Goal: Task Accomplishment & Management: Use online tool/utility

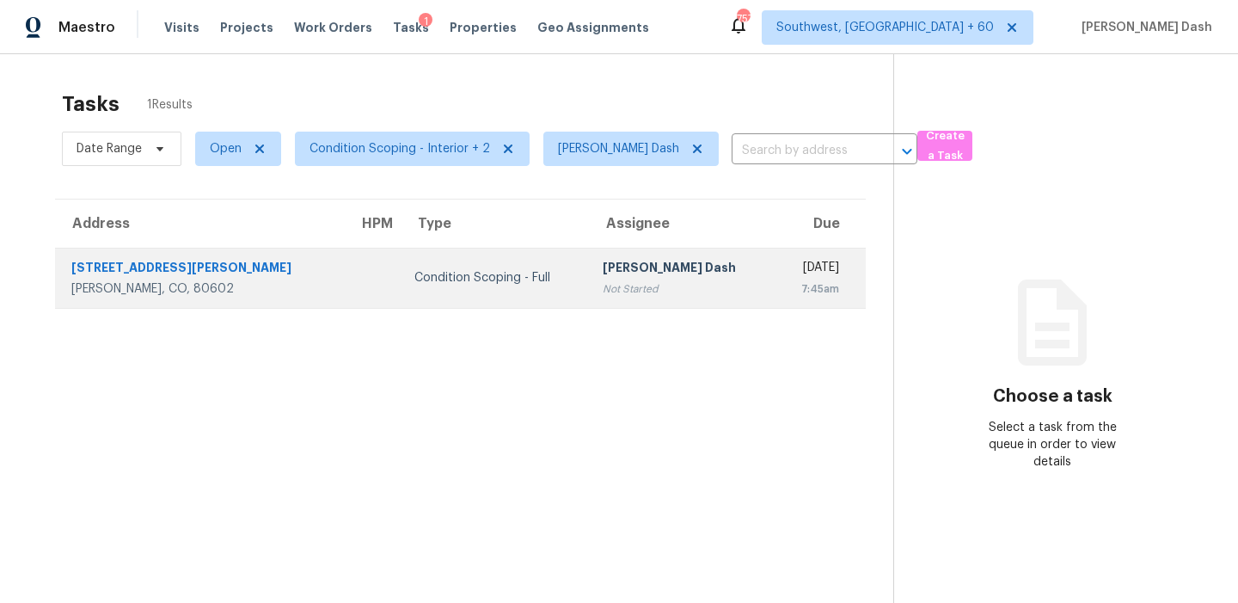
click at [482, 267] on td "Condition Scoping - Full" at bounding box center [495, 278] width 189 height 60
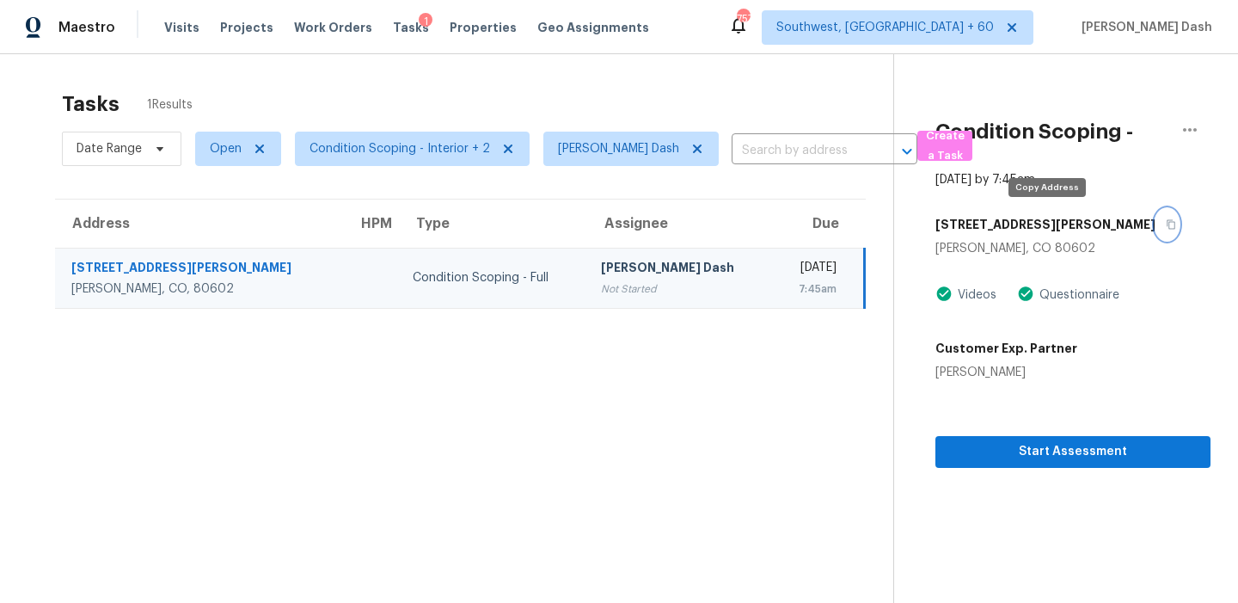
click at [1166, 223] on icon "button" at bounding box center [1171, 224] width 10 height 10
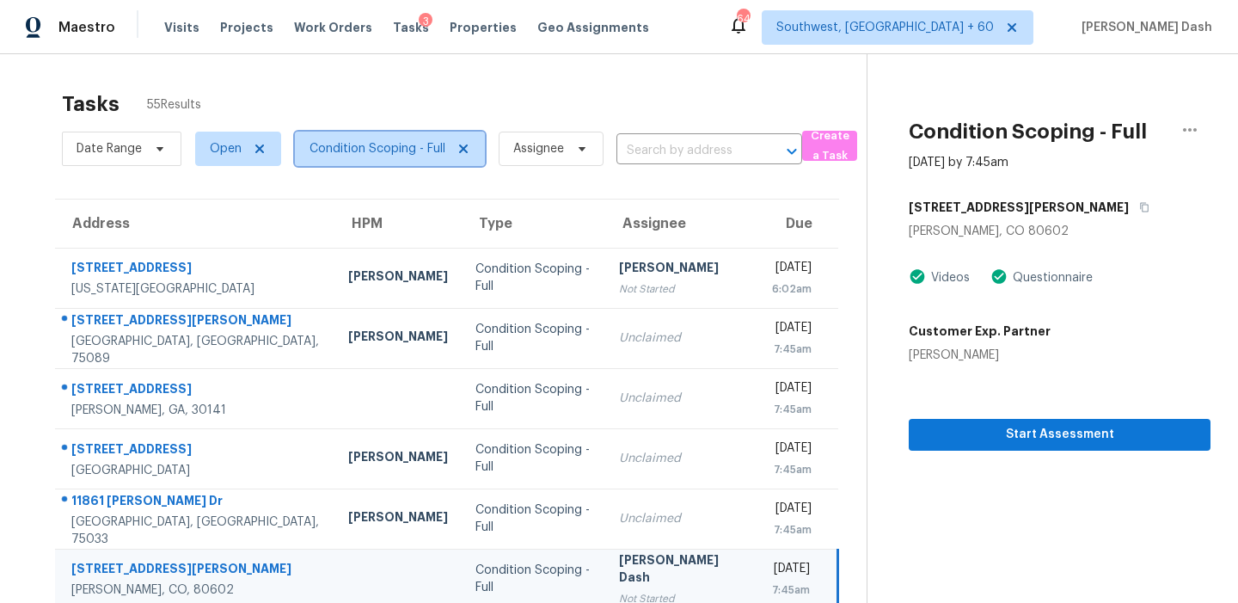
click at [350, 151] on span "Condition Scoping - Full" at bounding box center [378, 148] width 136 height 17
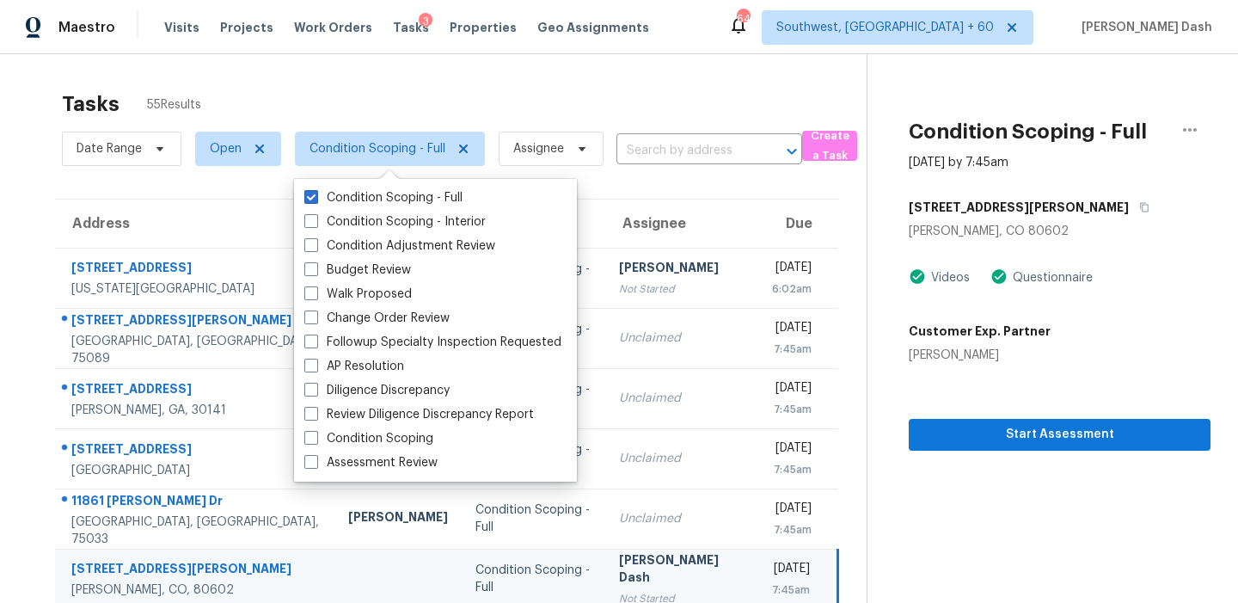
click at [583, 52] on div "Maestro Visits Projects Work Orders Tasks 3 Properties Geo Assignments 649 Sout…" at bounding box center [619, 27] width 1238 height 54
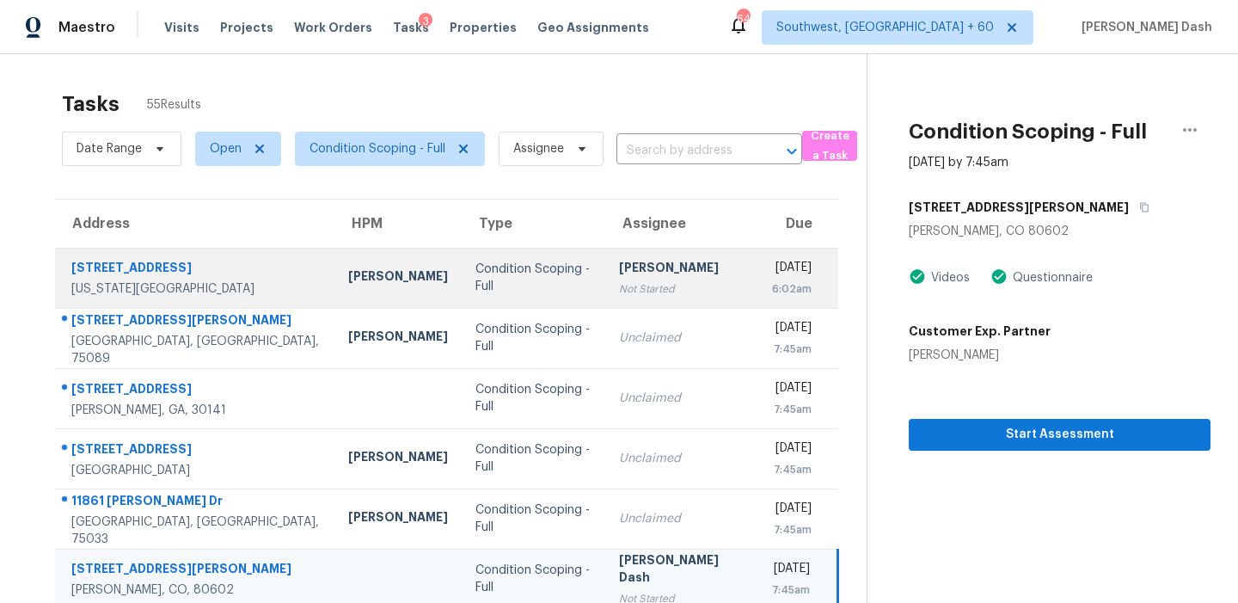
scroll to position [236, 0]
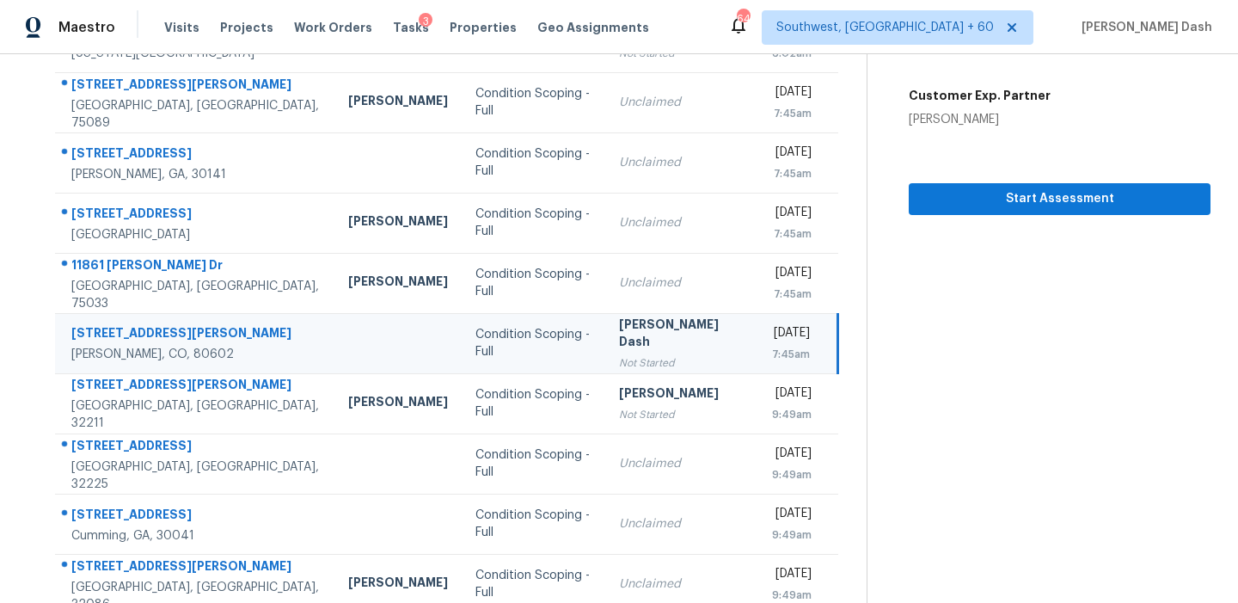
click at [619, 352] on div "[PERSON_NAME] Dash" at bounding box center [682, 335] width 126 height 39
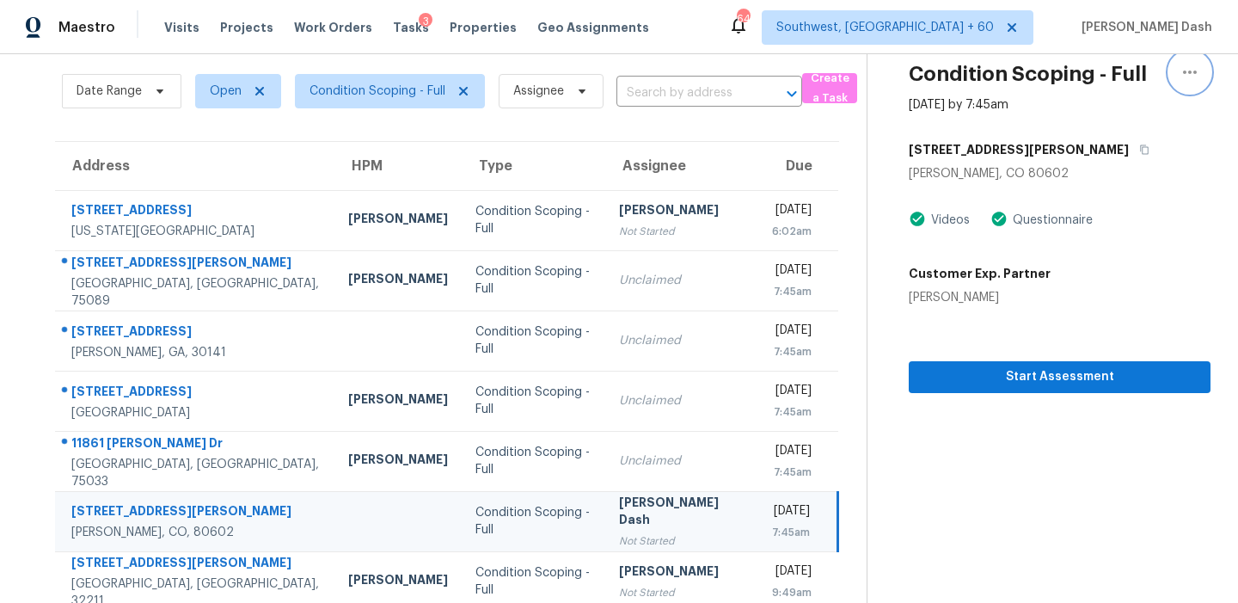
click at [1183, 78] on icon "button" at bounding box center [1190, 72] width 21 height 21
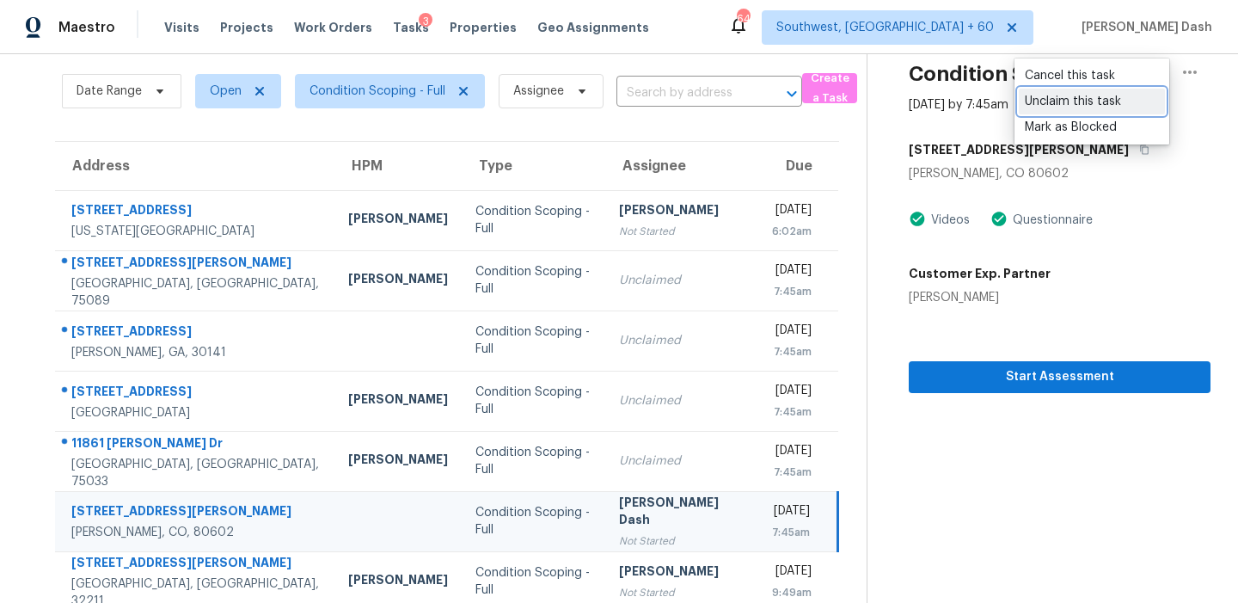
click at [1087, 104] on div "Unclaim this task" at bounding box center [1092, 101] width 134 height 17
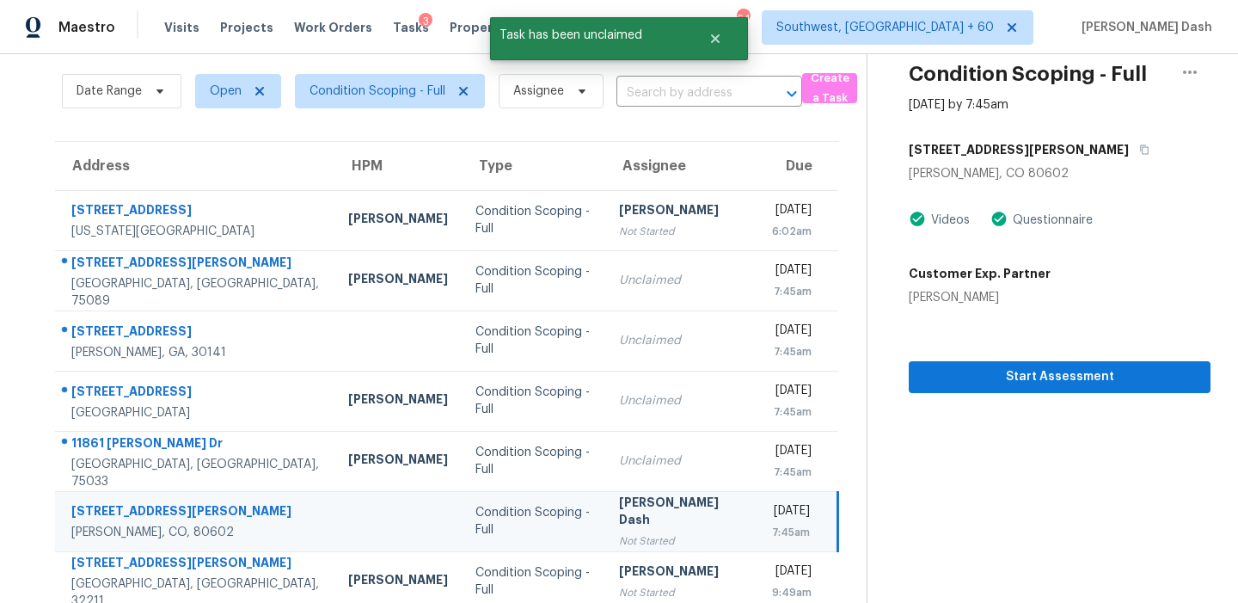
click at [1040, 507] on section "Condition Scoping - Full Oct 7th 2025 by 7:45am 12682 Kearney St Thornton, CO 8…" at bounding box center [1039, 418] width 344 height 842
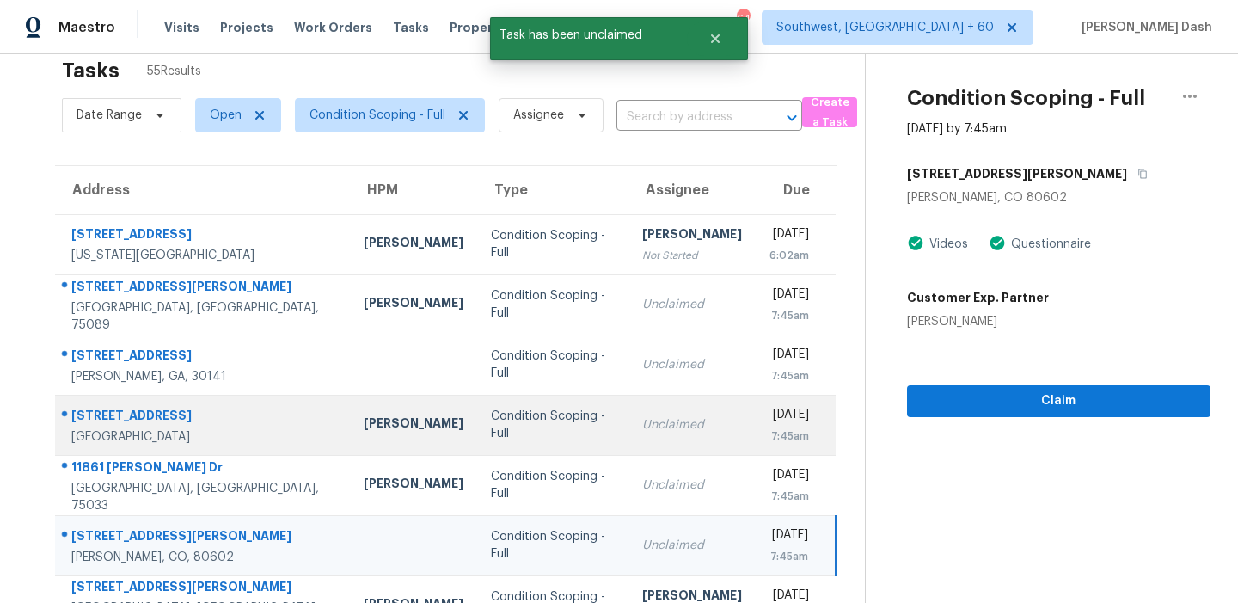
scroll to position [0, 0]
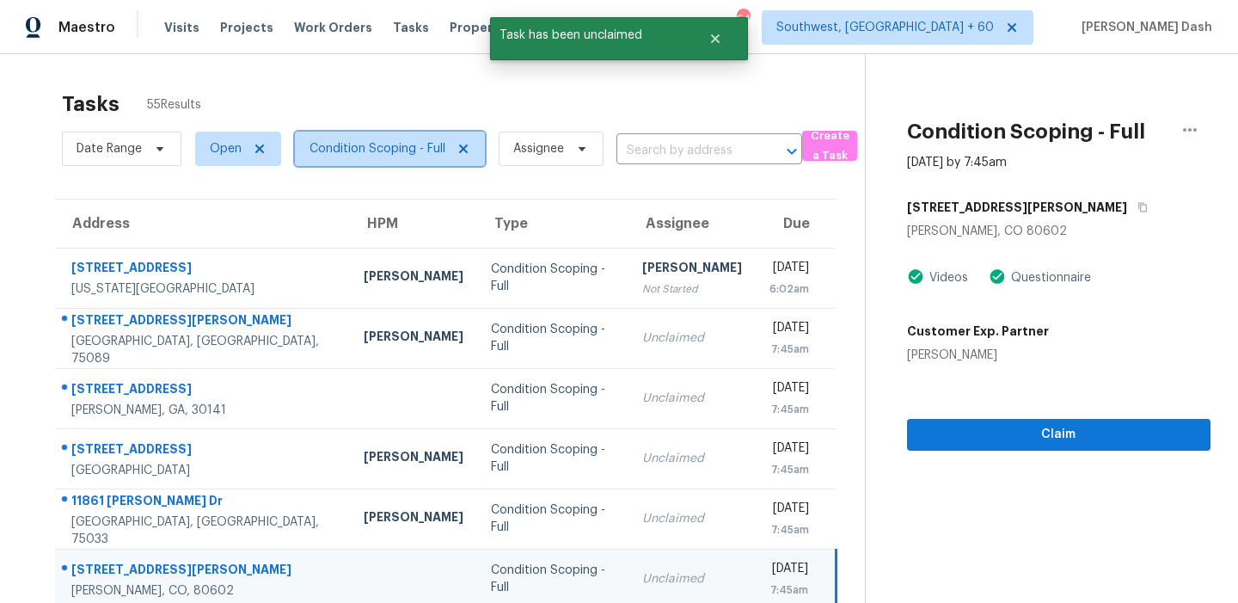
click at [401, 155] on span "Condition Scoping - Full" at bounding box center [378, 148] width 136 height 17
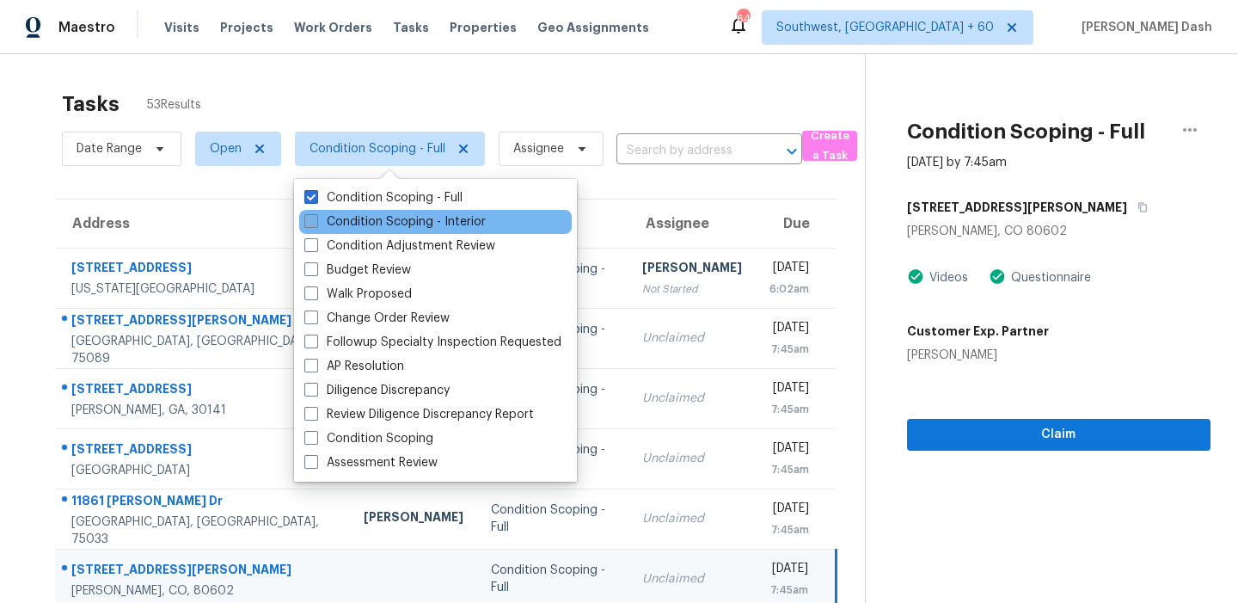
click at [415, 218] on label "Condition Scoping - Interior" at bounding box center [394, 221] width 181 height 17
click at [316, 218] on input "Condition Scoping - Interior" at bounding box center [309, 218] width 11 height 11
checkbox input "true"
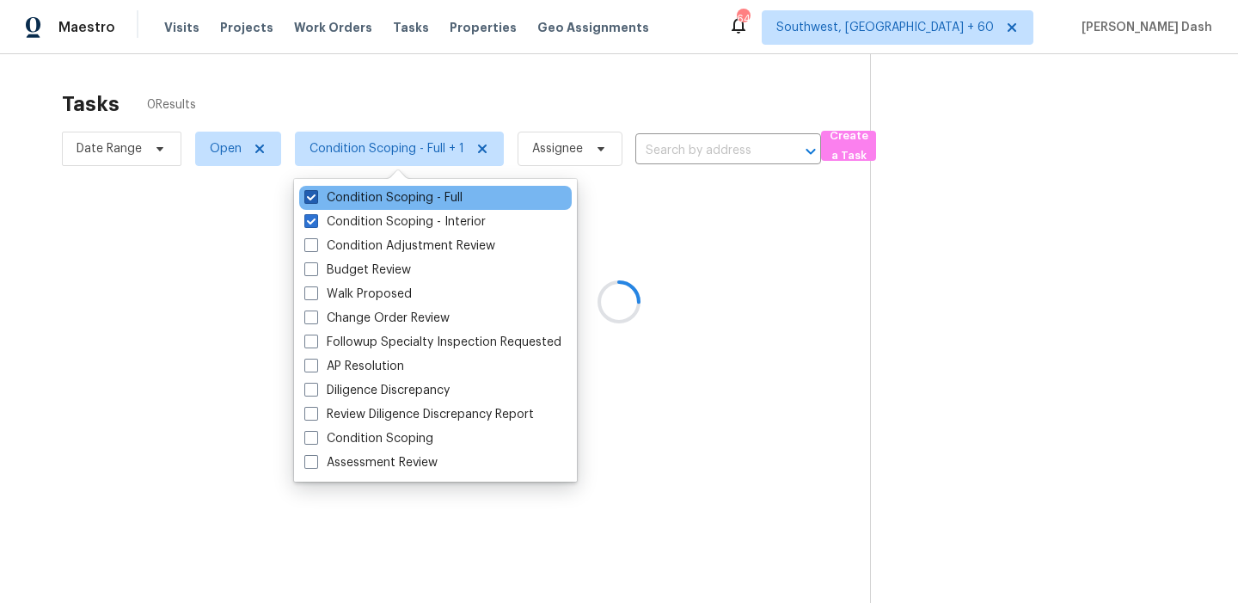
click at [421, 192] on label "Condition Scoping - Full" at bounding box center [383, 197] width 158 height 17
click at [316, 192] on input "Condition Scoping - Full" at bounding box center [309, 194] width 11 height 11
checkbox input "false"
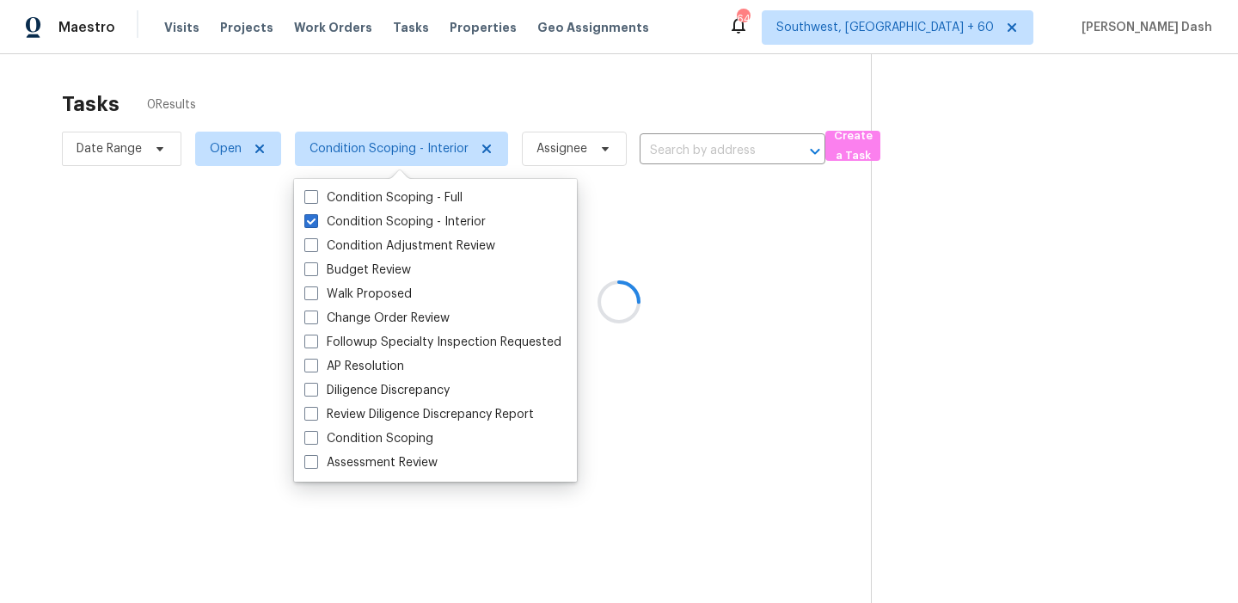
click at [411, 109] on div at bounding box center [619, 301] width 1238 height 603
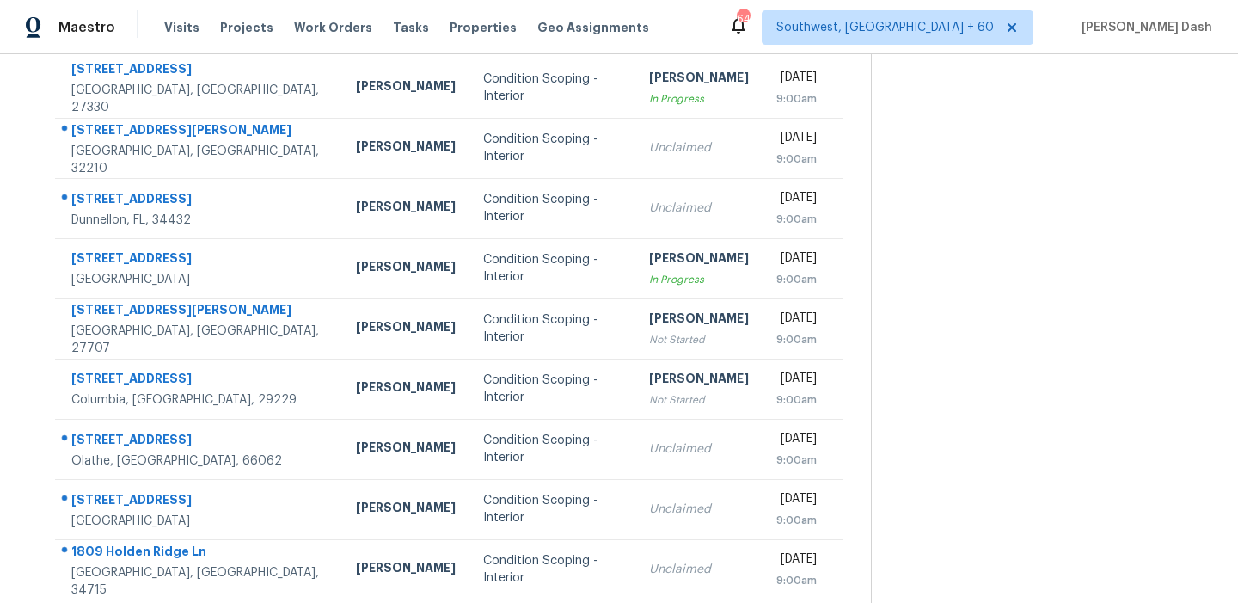
scroll to position [292, 0]
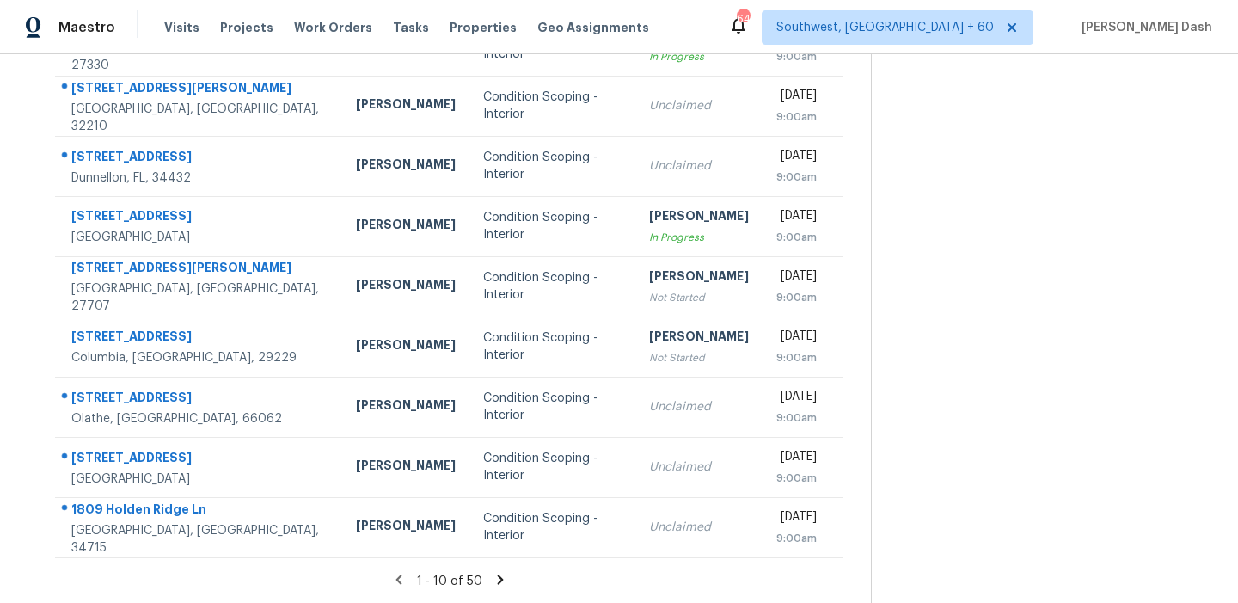
click at [496, 572] on icon at bounding box center [500, 579] width 15 height 15
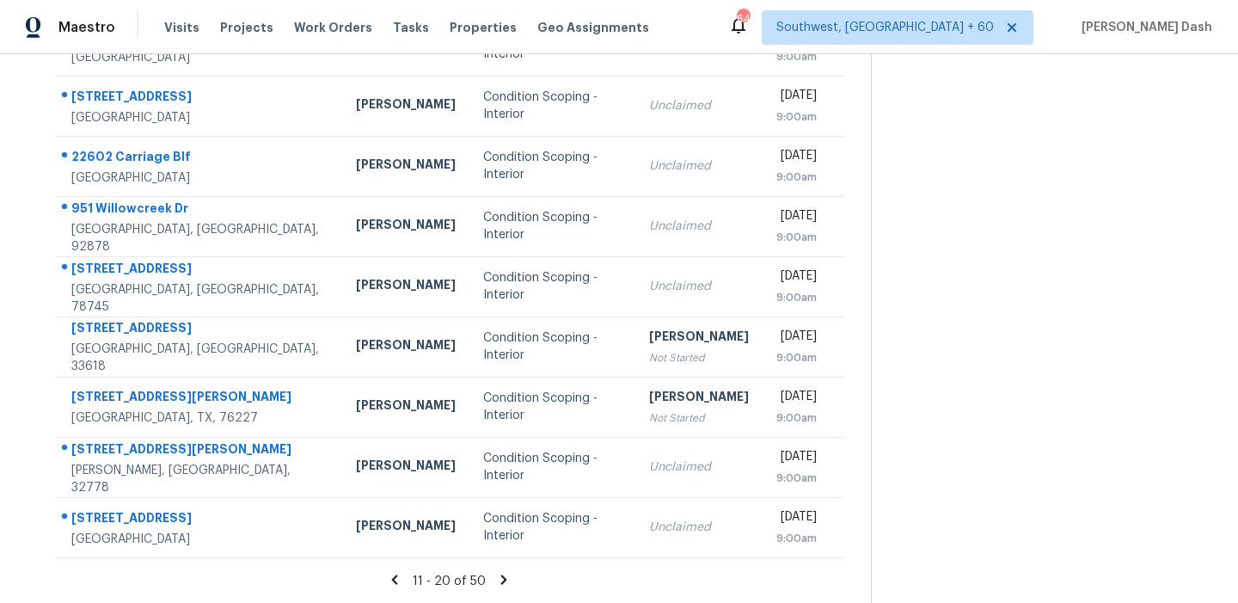
click at [496, 572] on icon at bounding box center [503, 579] width 15 height 15
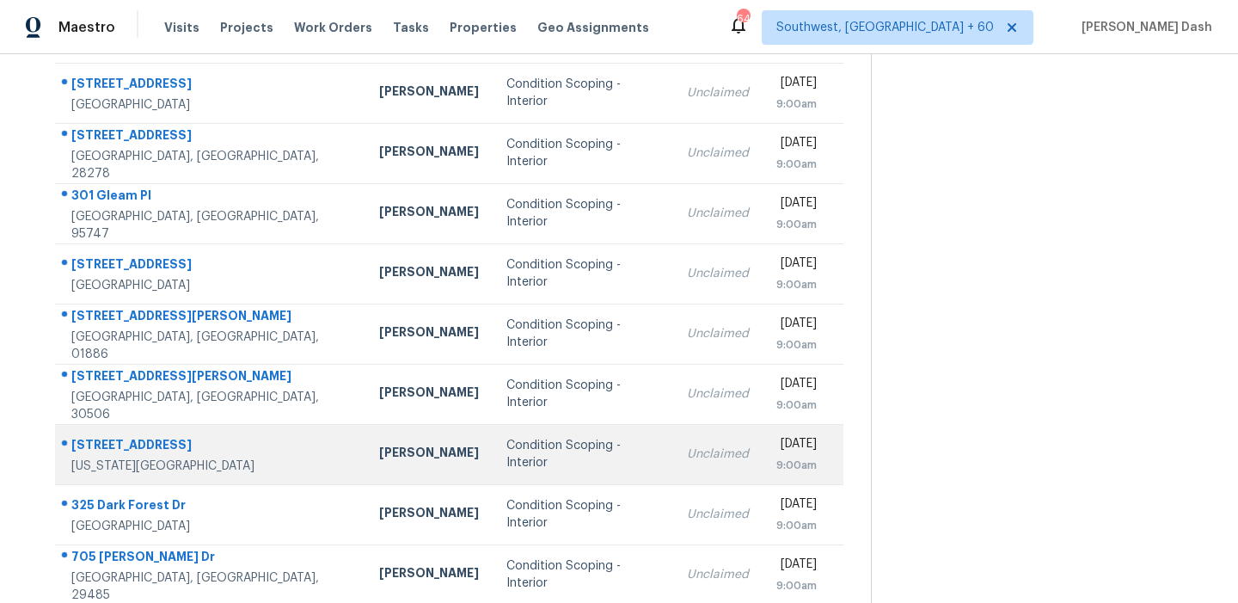
scroll to position [27, 0]
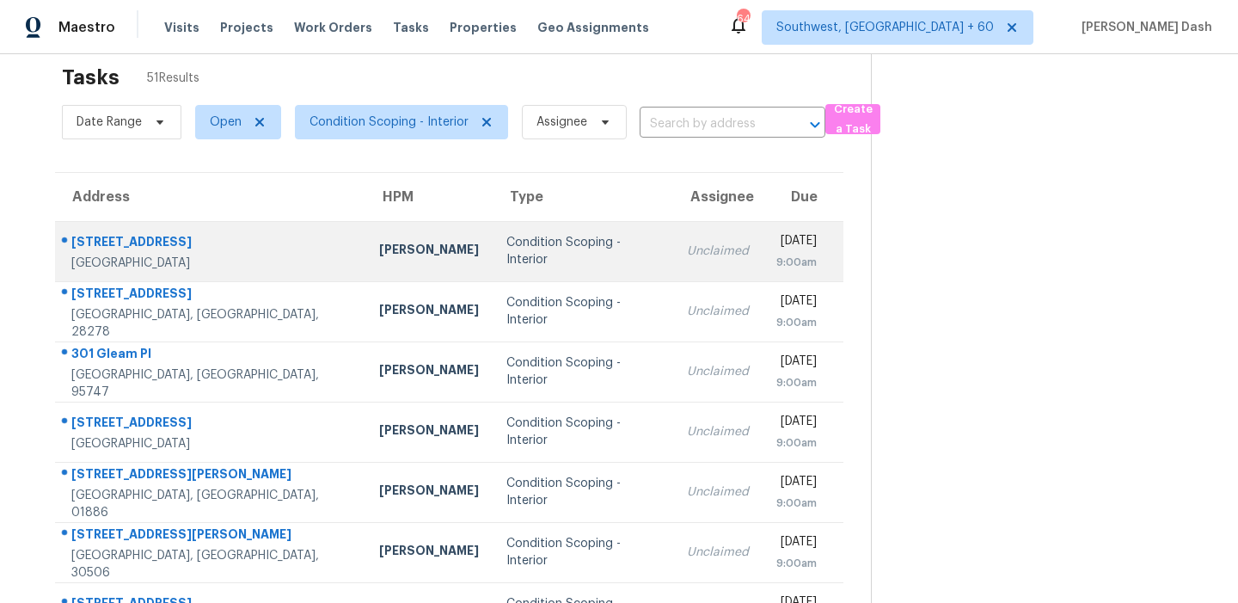
click at [529, 264] on td "Condition Scoping - Interior" at bounding box center [583, 251] width 181 height 60
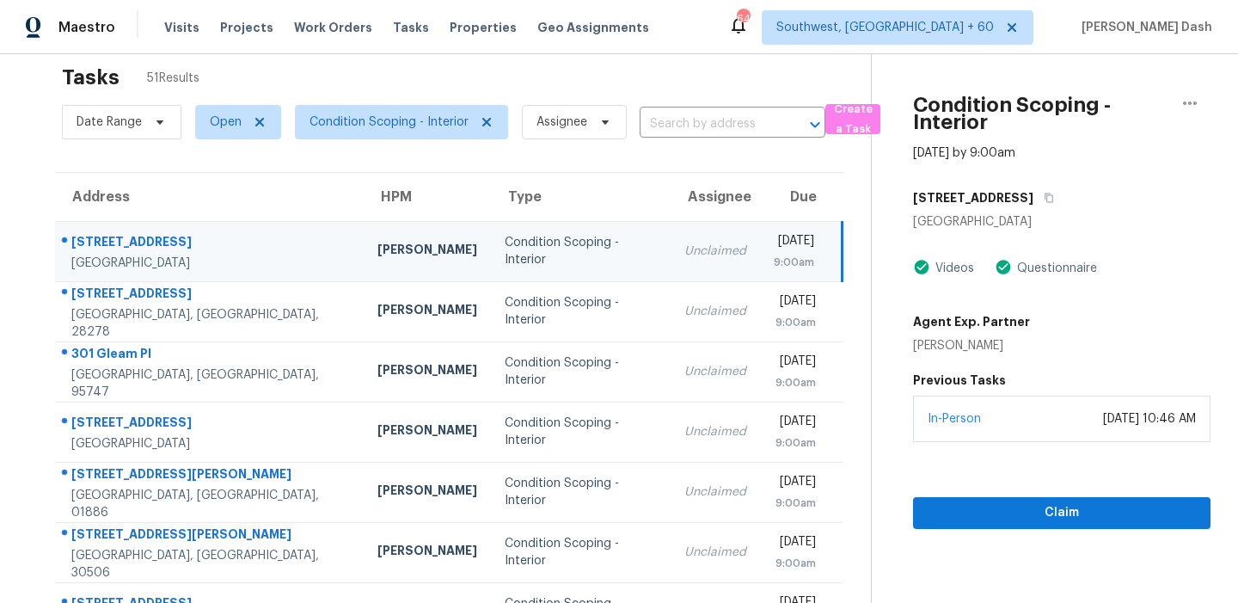
click at [1038, 193] on div "4123 Firewood Dr" at bounding box center [1062, 197] width 298 height 31
click at [685, 253] on div "Unclaimed" at bounding box center [716, 251] width 62 height 17
click at [1034, 191] on button "button" at bounding box center [1045, 197] width 23 height 31
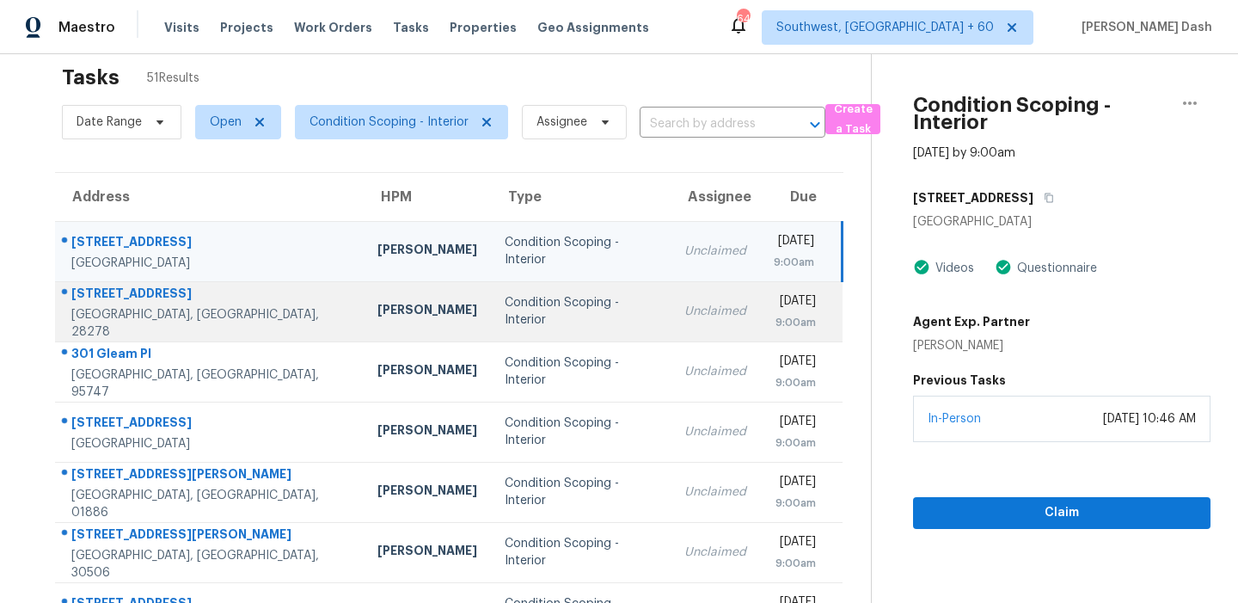
click at [581, 315] on div "Condition Scoping - Interior" at bounding box center [581, 311] width 152 height 34
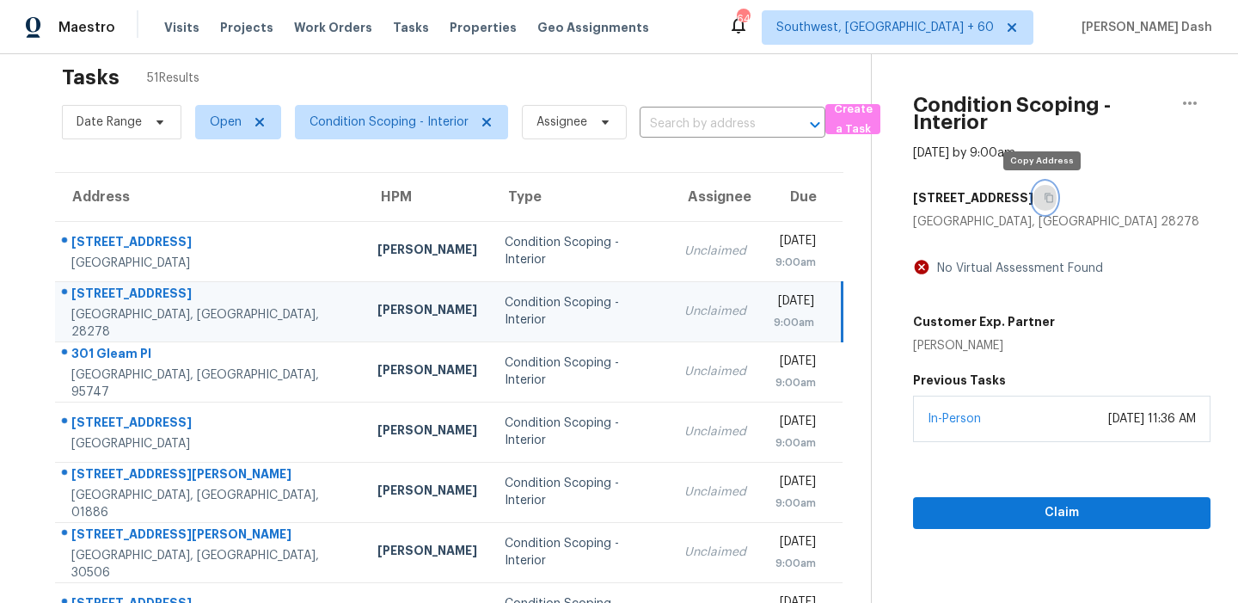
click at [1045, 197] on icon "button" at bounding box center [1049, 198] width 10 height 10
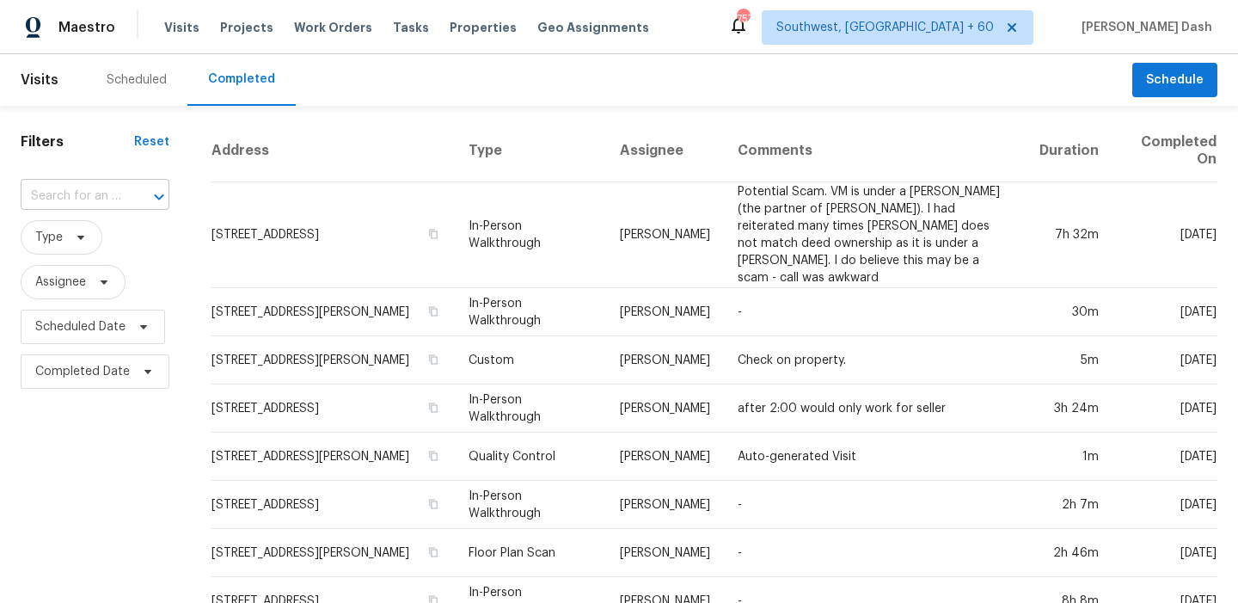
click at [104, 210] on input "text" at bounding box center [71, 196] width 101 height 27
paste input "[STREET_ADDRESS]"
type input "[STREET_ADDRESS]"
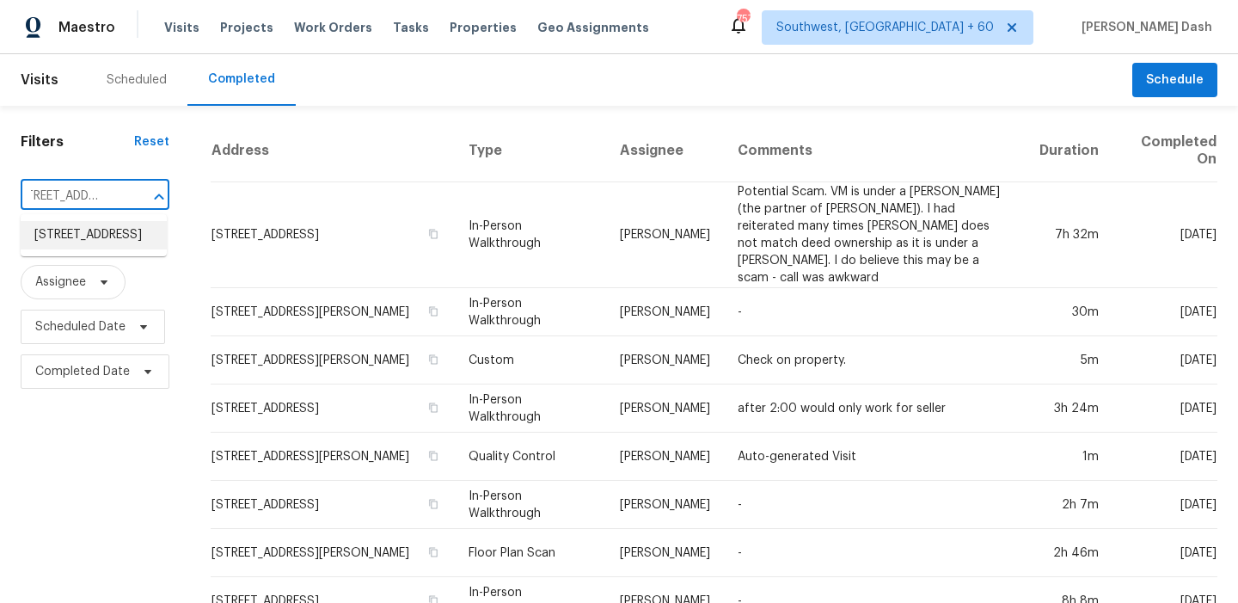
click at [110, 235] on li "4123 Firewood Dr, Dallas, TX 75241" at bounding box center [94, 235] width 146 height 28
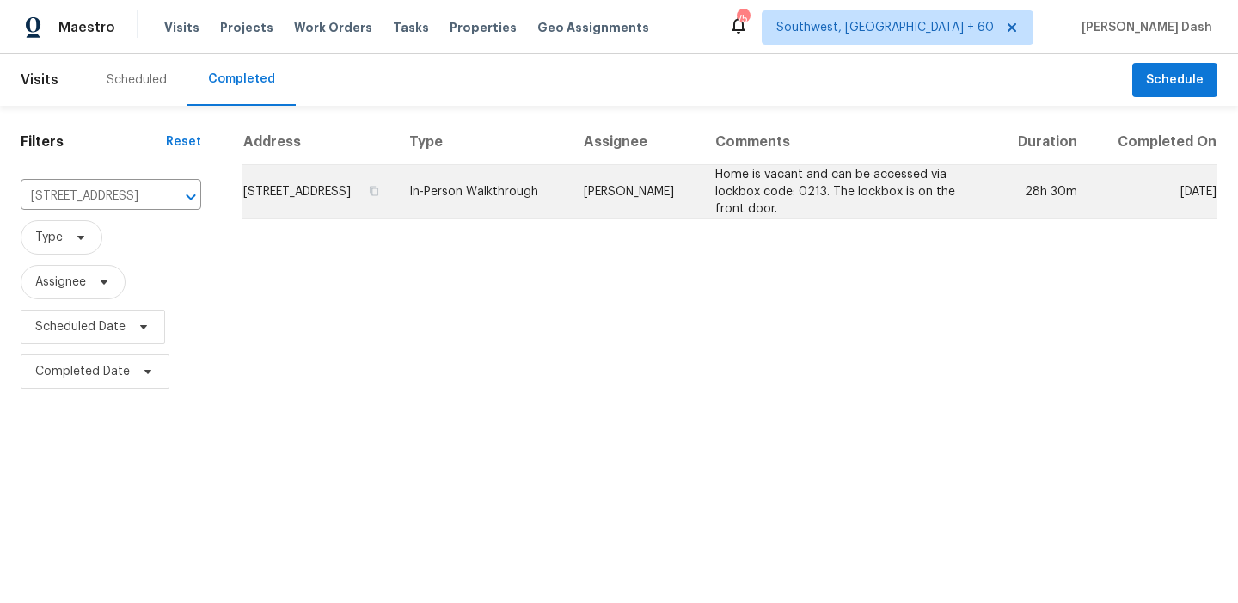
click at [628, 212] on td "[PERSON_NAME]" at bounding box center [636, 192] width 132 height 54
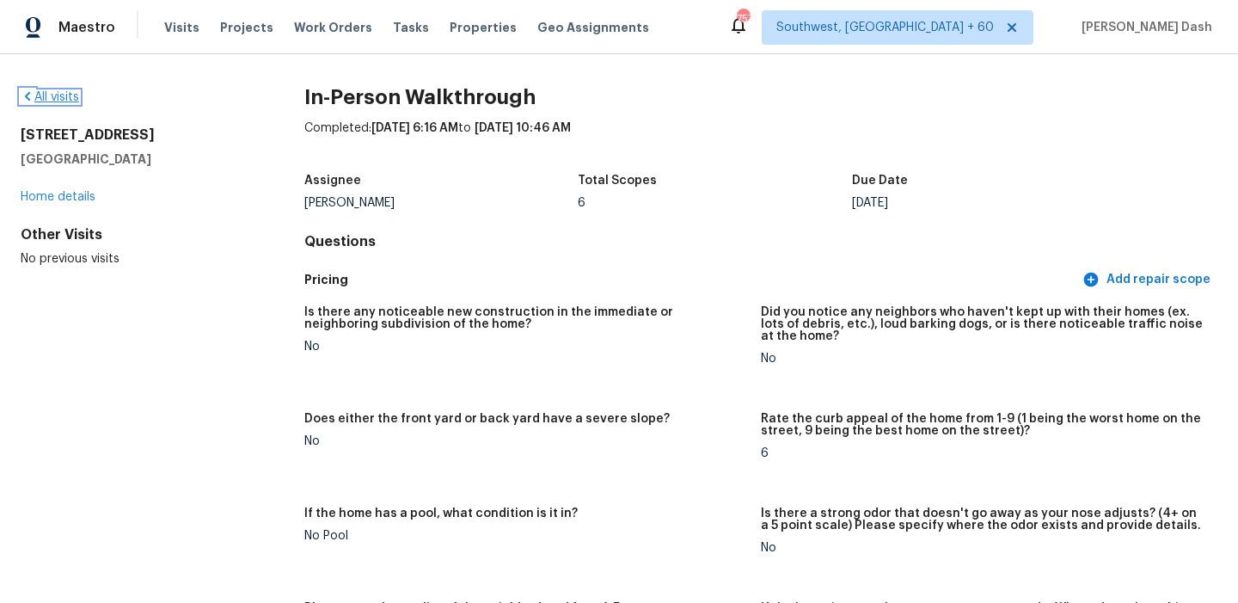
click at [66, 101] on link "All visits" at bounding box center [50, 97] width 58 height 12
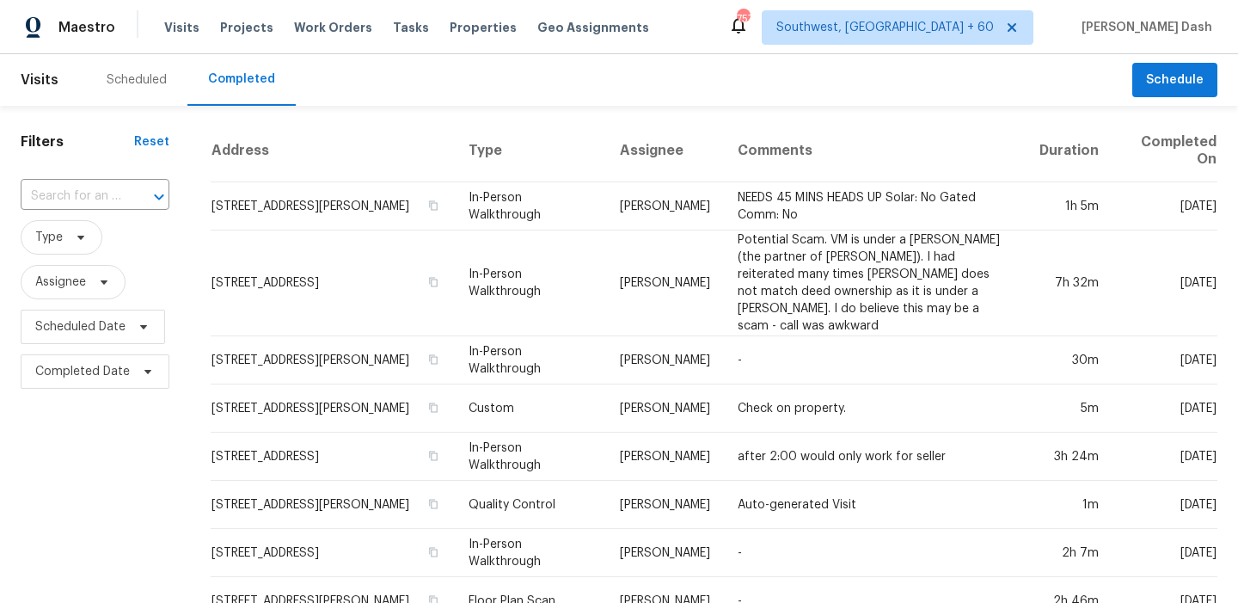
click at [121, 195] on div "​" at bounding box center [95, 196] width 149 height 27
paste input "11226 Bartrams Way, Charlotte, NC 28278"
type input "11226 Bartrams Way, Charlotte, NC 28278"
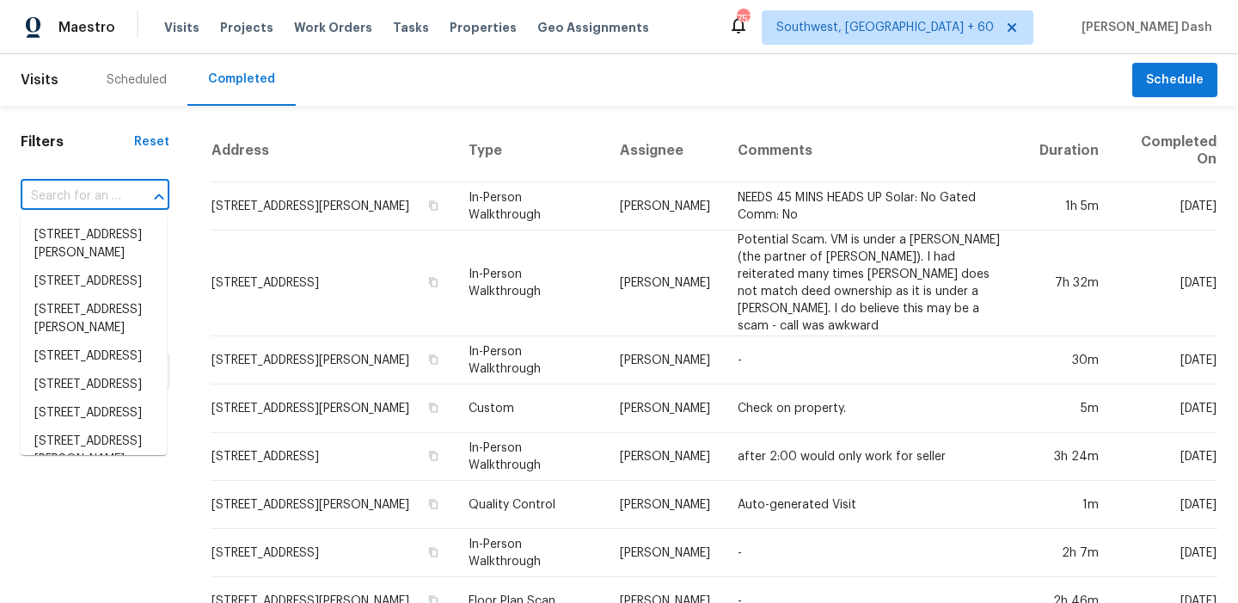
click at [111, 193] on input "text" at bounding box center [71, 196] width 101 height 27
paste input "11226 Bartrams Way, Charlotte, NC 28278"
type input "11226 Bartrams Way, Charlotte, NC 28278"
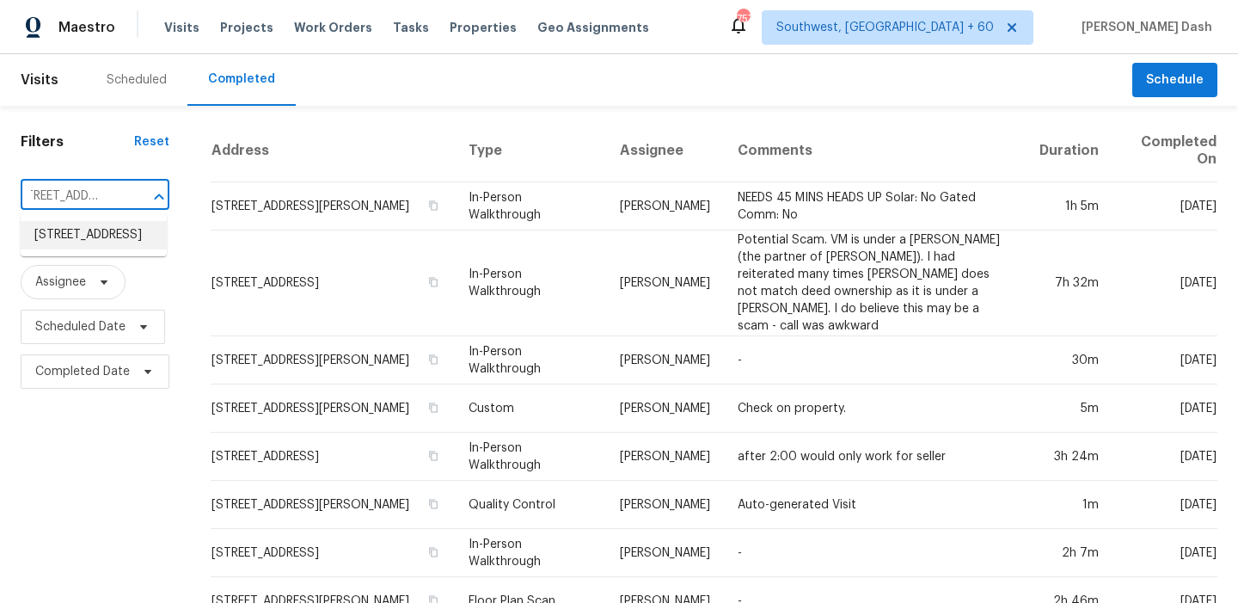
click at [114, 240] on li "11226 Bartrams Way, Charlotte, NC 28278" at bounding box center [94, 235] width 146 height 28
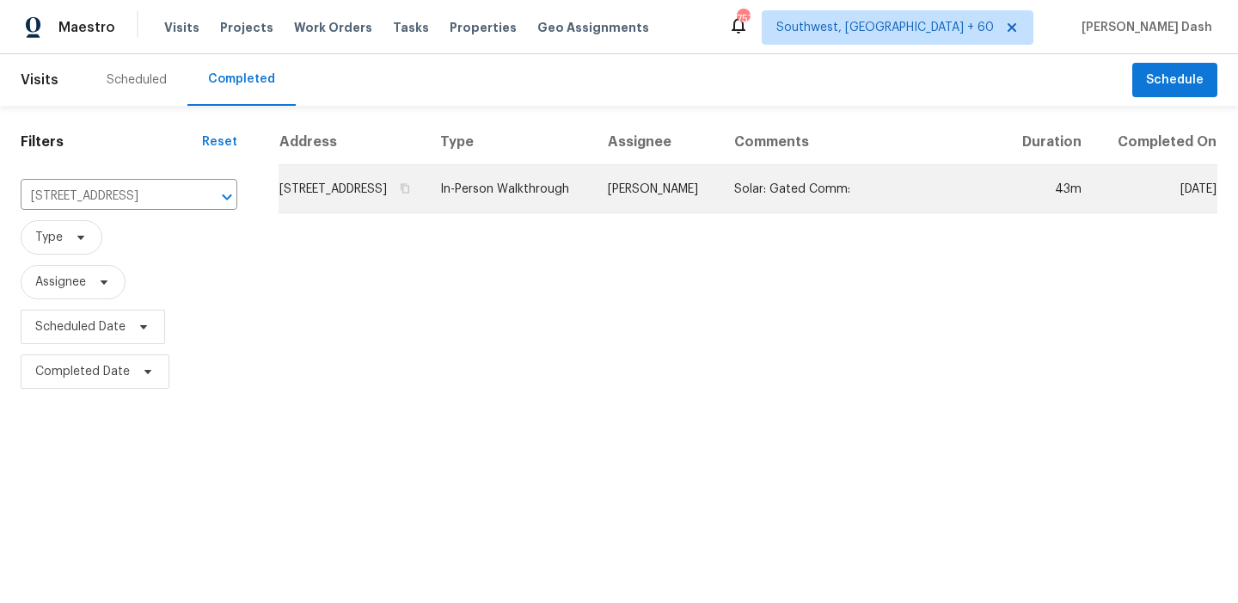
click at [699, 191] on td "Ryan Craven" at bounding box center [657, 189] width 126 height 48
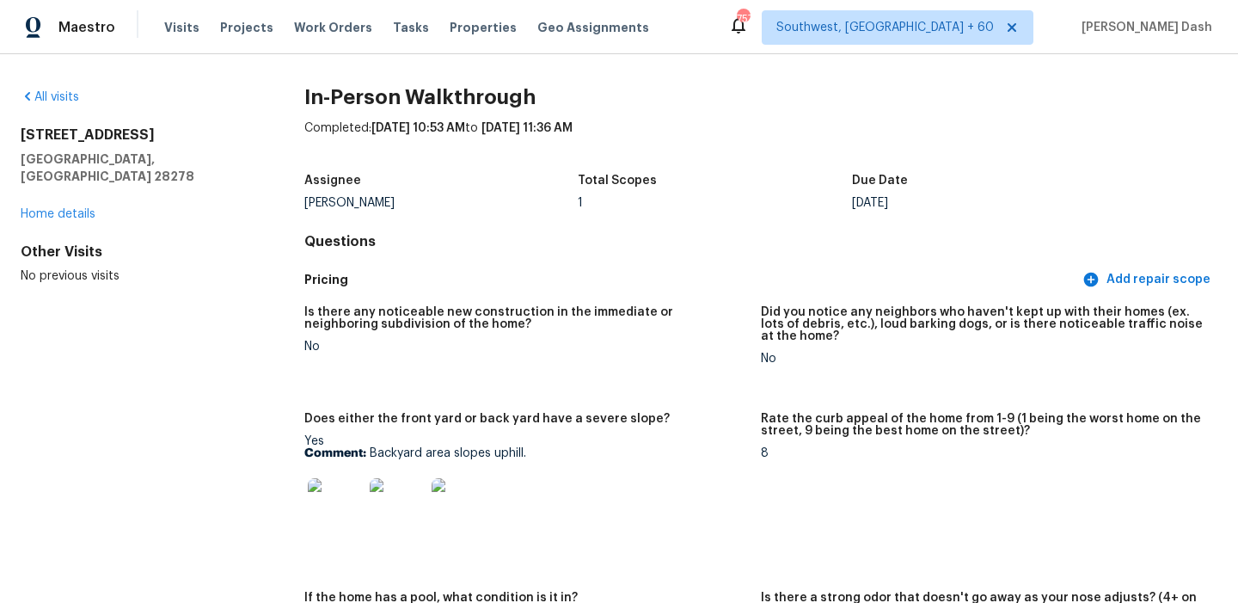
click at [62, 87] on div "All visits 11226 Bartrams Way Charlotte, NC 28278 Home details Other Visits No …" at bounding box center [619, 328] width 1238 height 549
click at [63, 101] on link "All visits" at bounding box center [50, 97] width 58 height 12
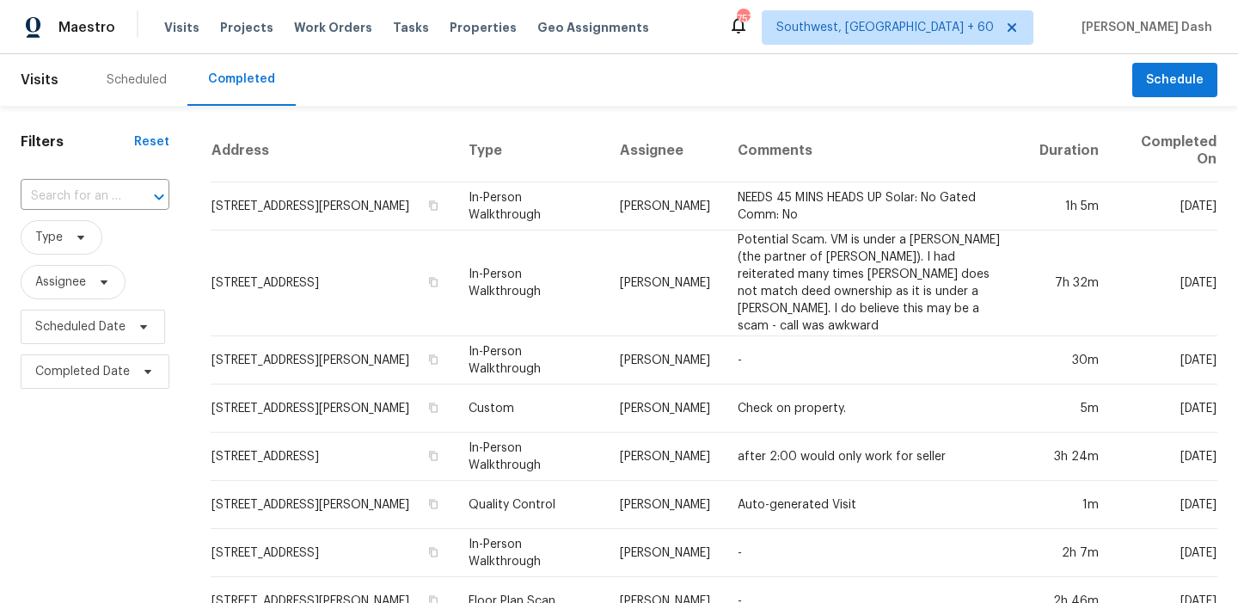
click at [94, 190] on input "text" at bounding box center [71, 196] width 101 height 27
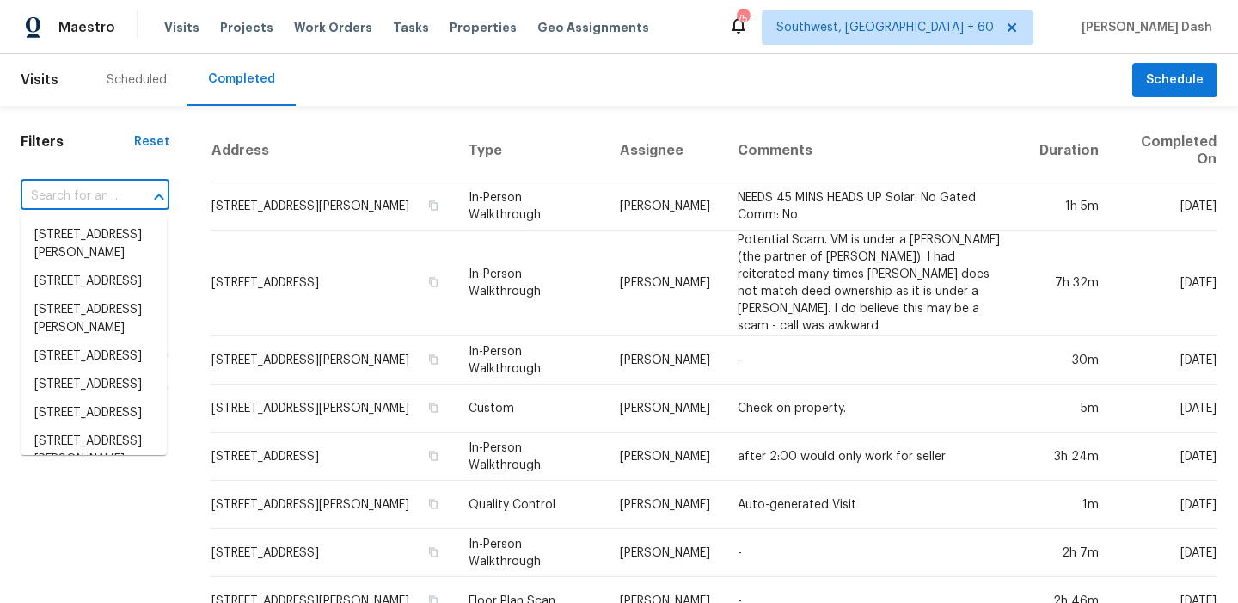
paste input "9 Edwards Ave, Westford, MA 01886"
type input "9 Edwards Ave, Westford, MA 01886"
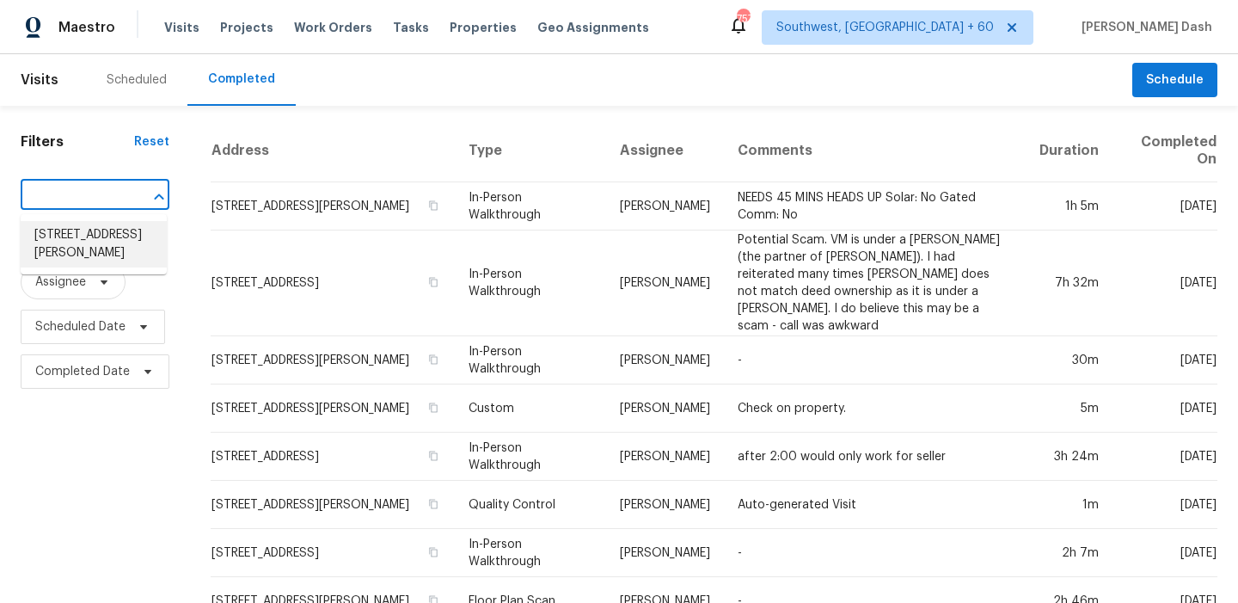
click at [98, 229] on li "9 Edwards Ave, Westford, MA 01886" at bounding box center [94, 244] width 146 height 46
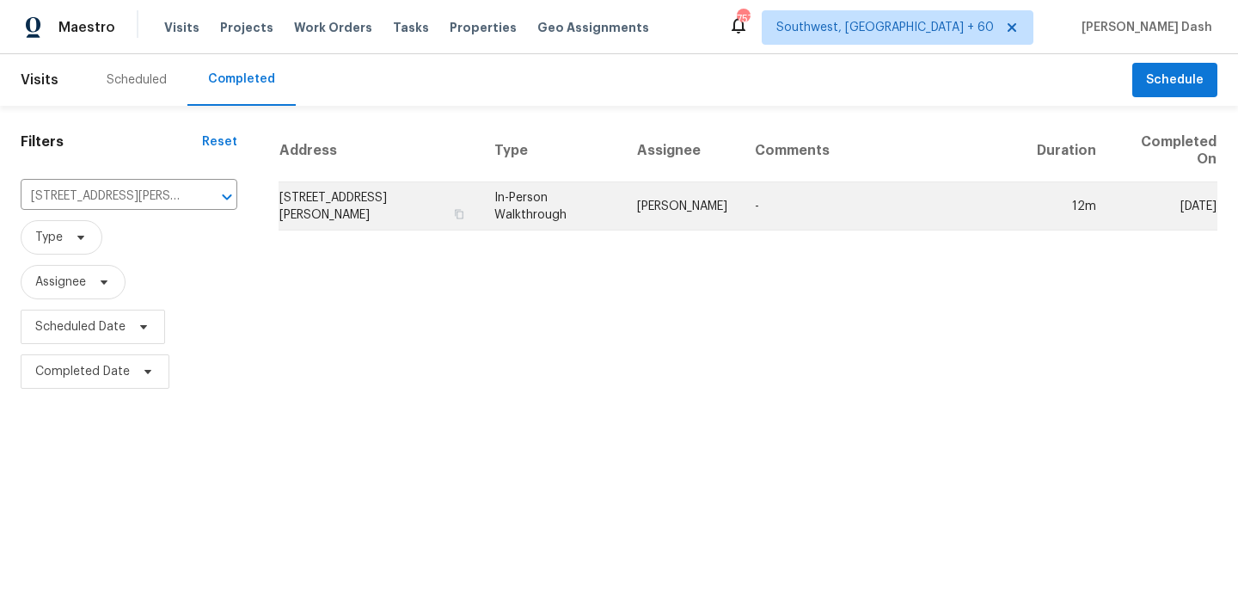
click at [649, 212] on td "Mark DiDio Jr." at bounding box center [682, 206] width 118 height 48
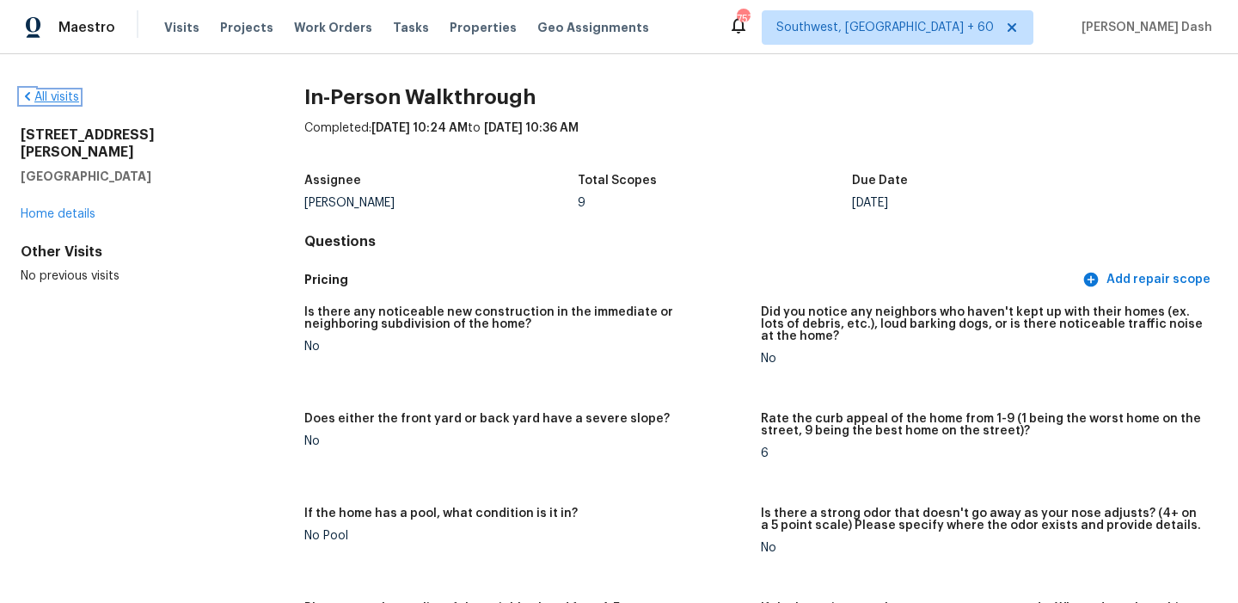
click at [79, 102] on link "All visits" at bounding box center [50, 97] width 58 height 12
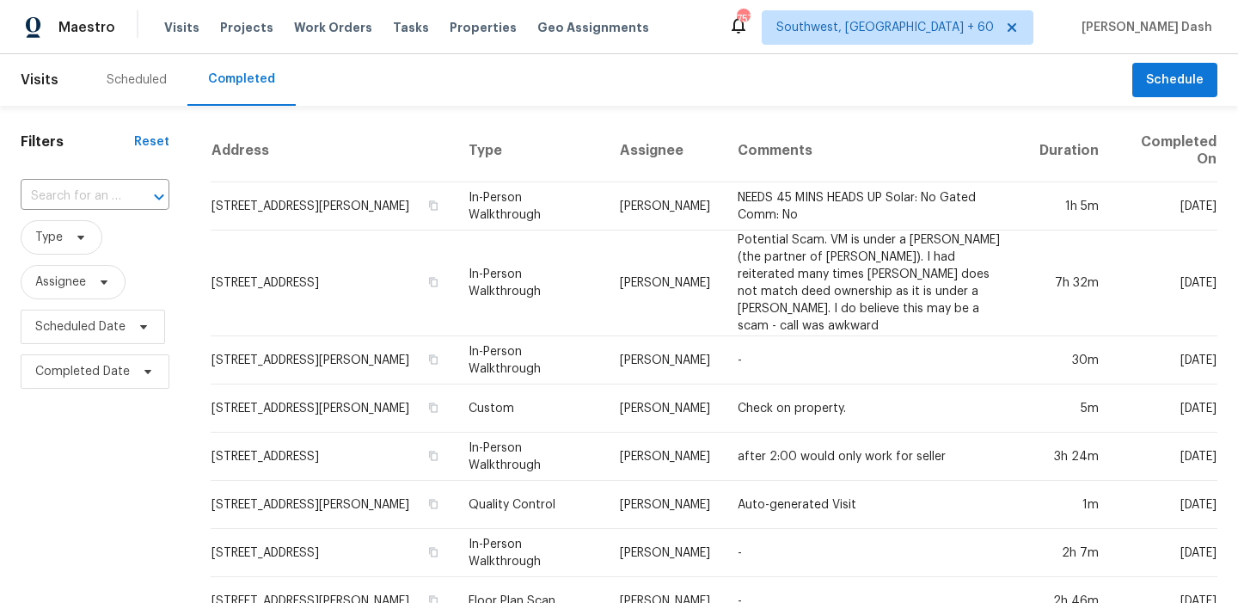
click at [99, 190] on input "text" at bounding box center [71, 196] width 101 height 27
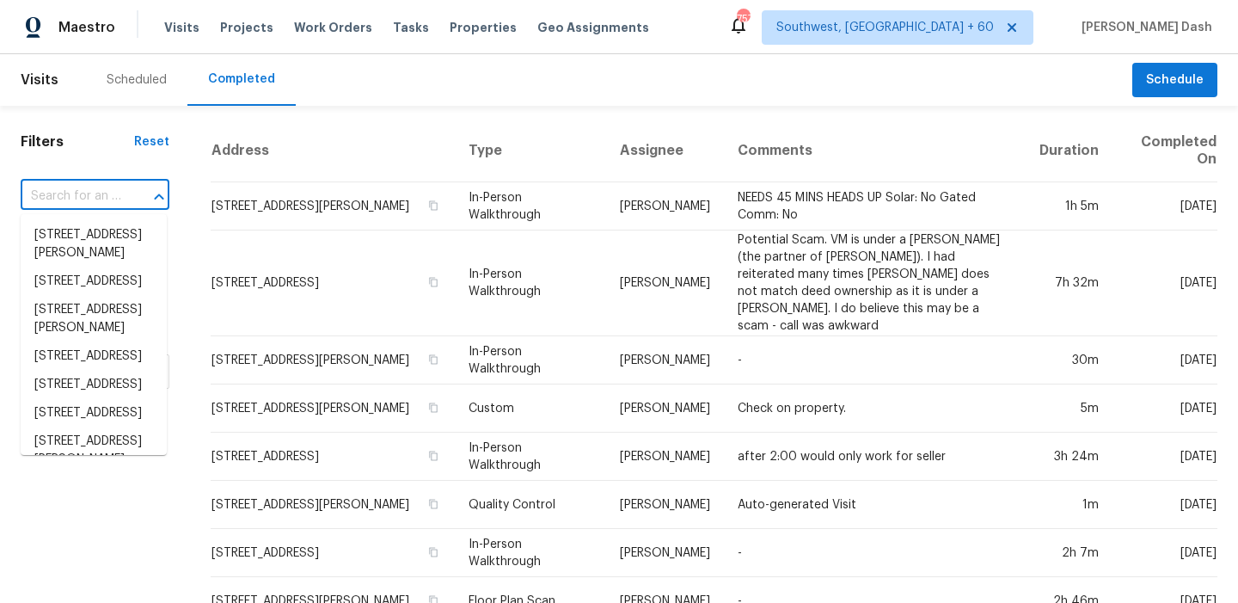
paste input "17928 W Sandalwood Dr, Goodyear, AZ 85338"
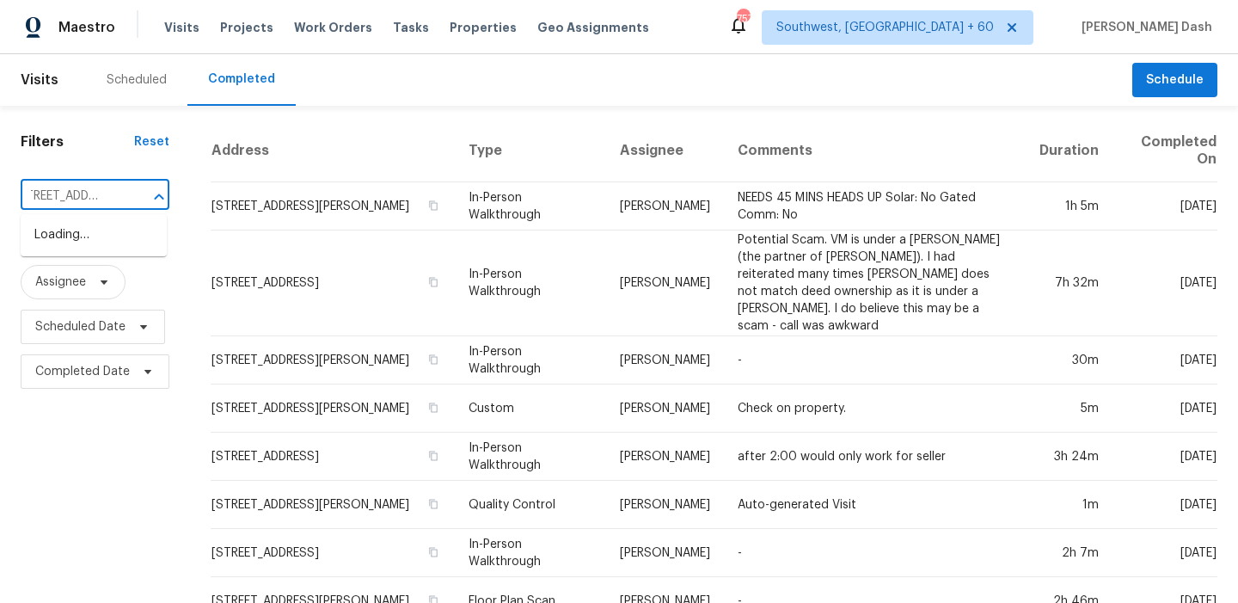
type input "17928 W Sandalwood Dr, Goodyear, AZ 85338"
click at [108, 196] on input "text" at bounding box center [71, 196] width 101 height 27
paste input "17928 W Sandalwood Dr, Goodyear, AZ 85338"
type input "17928 W Sandalwood Dr, Goodyear, AZ 85338"
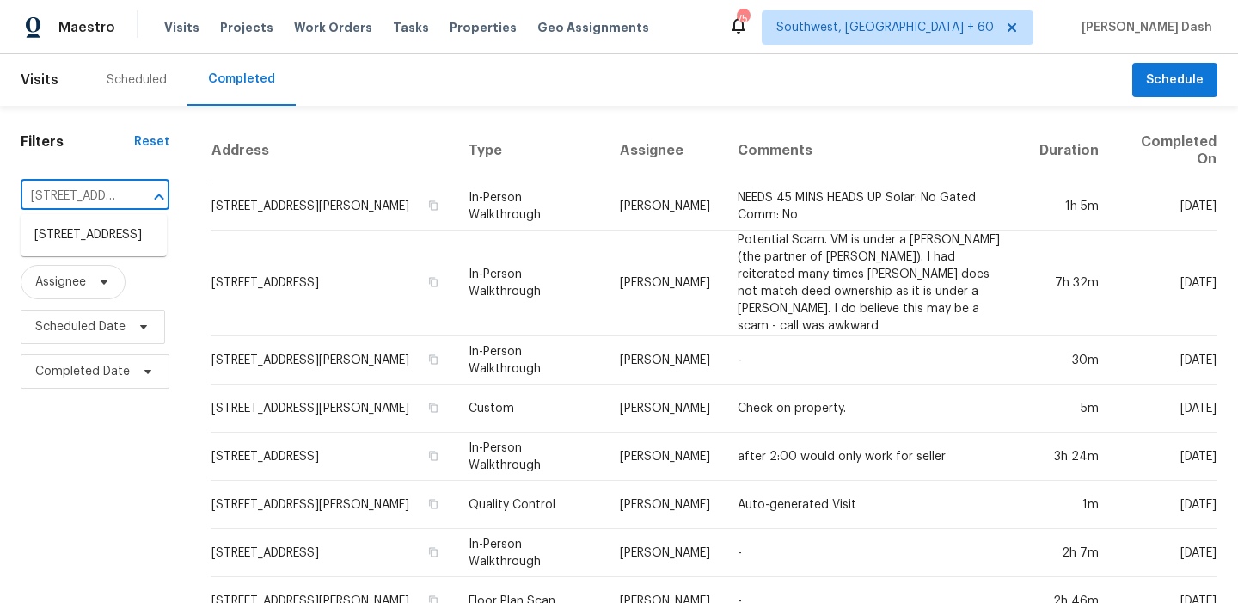
scroll to position [0, 169]
click at [109, 249] on li "17928 W Sandalwood Dr, Goodyear, AZ 85338" at bounding box center [94, 235] width 146 height 28
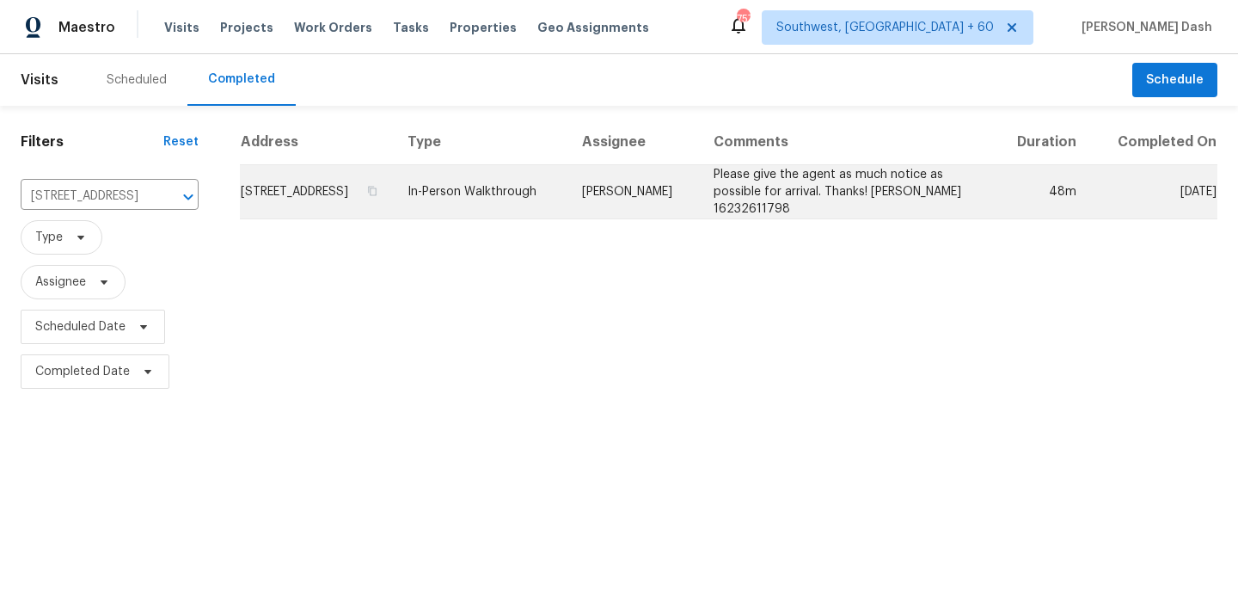
click at [668, 212] on td "Nick Pulliam" at bounding box center [634, 192] width 132 height 54
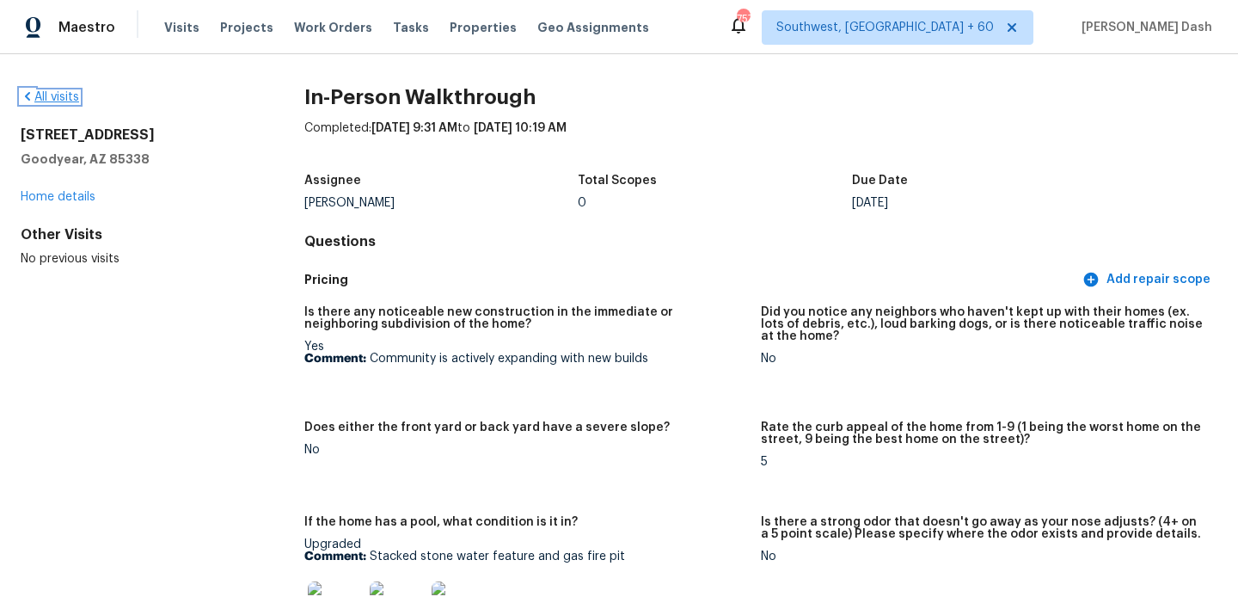
click at [75, 94] on link "All visits" at bounding box center [50, 97] width 58 height 12
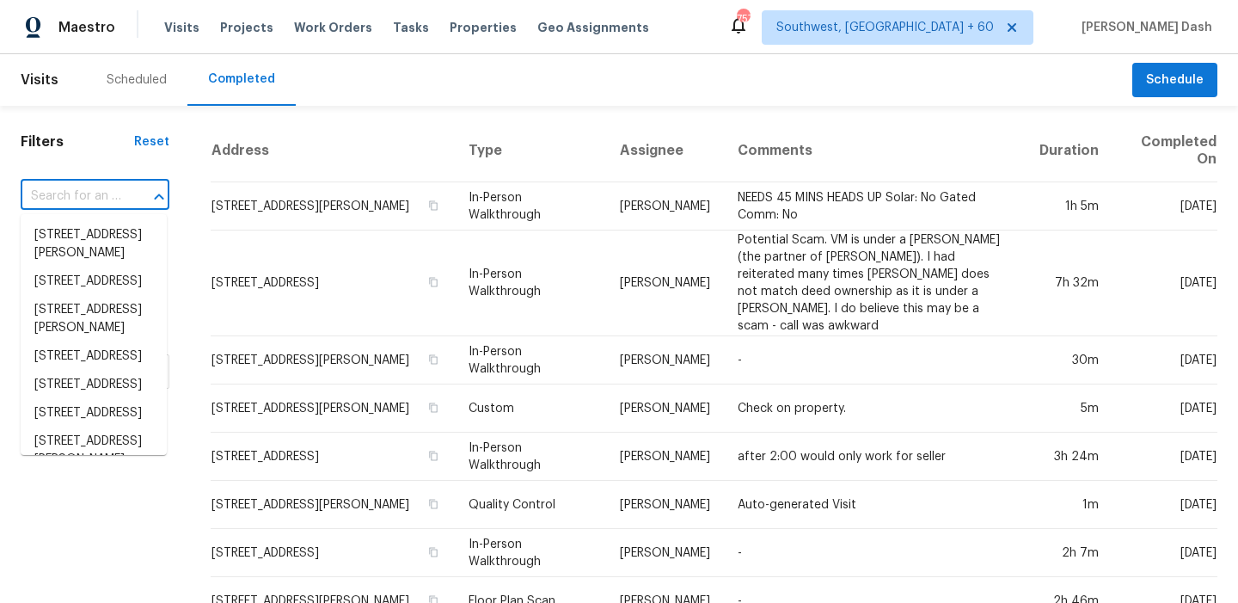
click at [96, 205] on input "text" at bounding box center [71, 196] width 101 height 27
paste input "3304 Athens Dr, Corinth, TX 76210"
type input "3304 Athens Dr, Corinth, TX 76210"
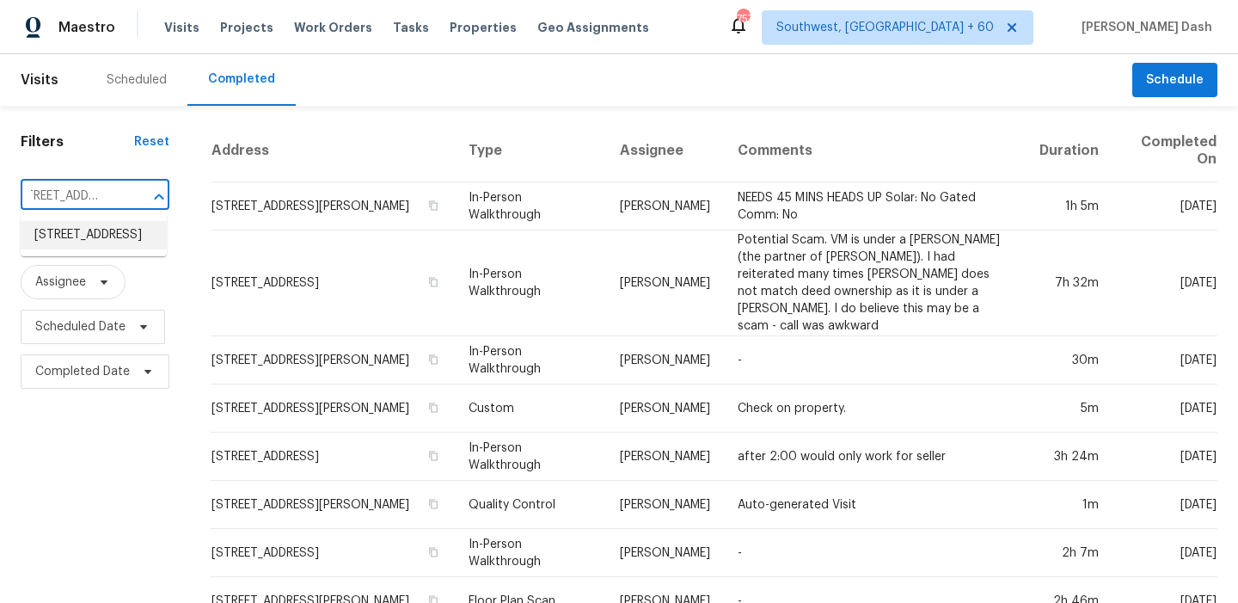
click at [100, 234] on li "3304 Athens Dr, Corinth, TX 76210" at bounding box center [94, 235] width 146 height 28
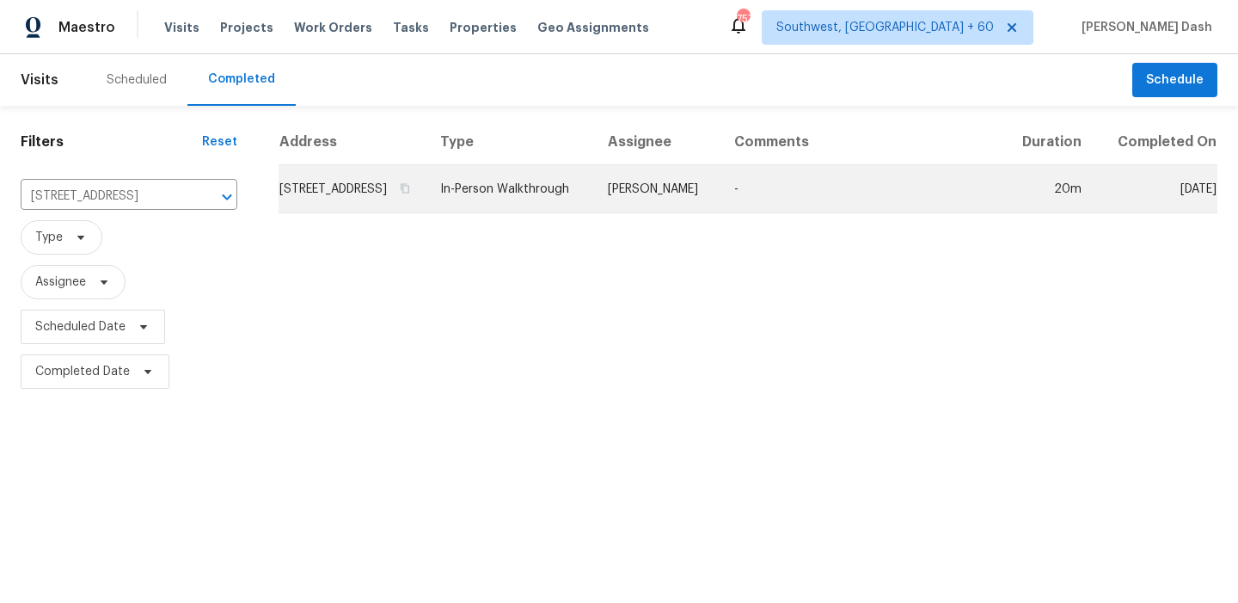
click at [686, 213] on td "Spencer Kleintop" at bounding box center [657, 189] width 126 height 48
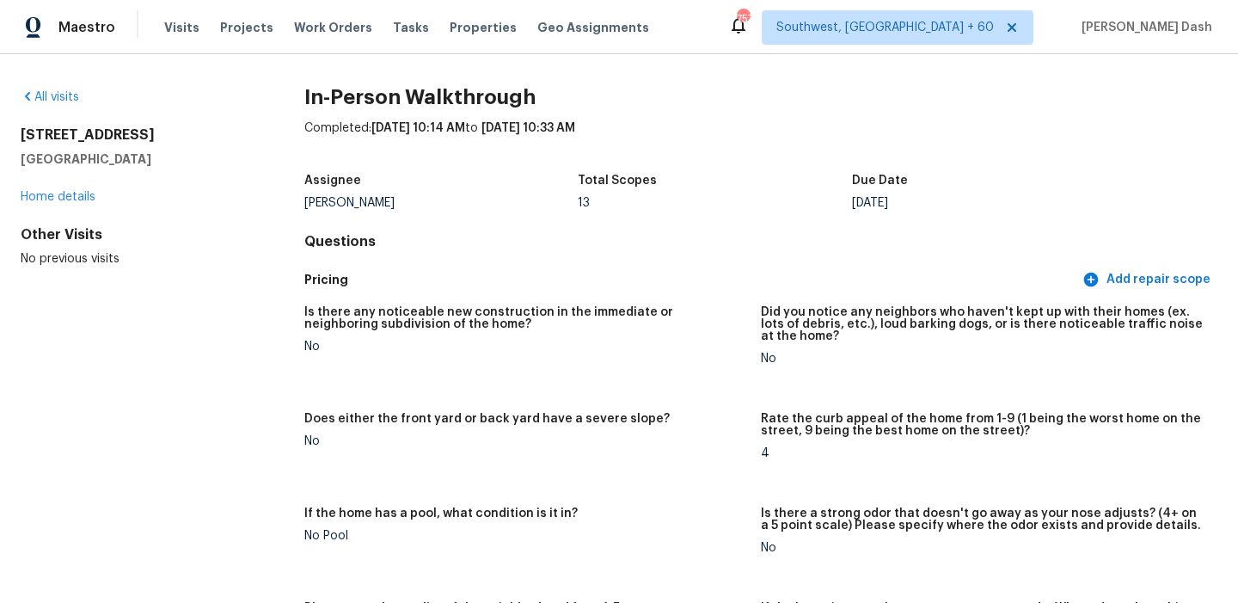
click at [75, 106] on div "All visits 3304 Athens Dr Corinth, TX 76210 Home details Other Visits No previo…" at bounding box center [135, 178] width 229 height 179
click at [72, 96] on link "All visits" at bounding box center [50, 97] width 58 height 12
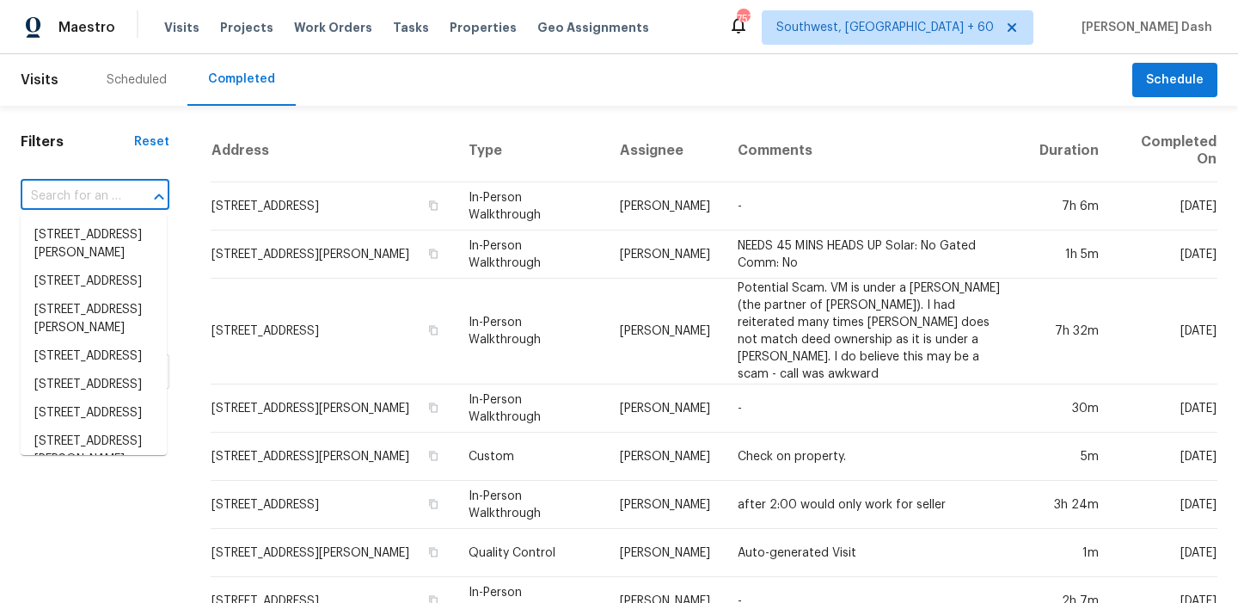
click at [90, 194] on input "text" at bounding box center [71, 196] width 101 height 27
paste input "23510 Wildwood St, Oak Park, MI 48237"
type input "23510 Wildwood St, Oak Park, MI 48237"
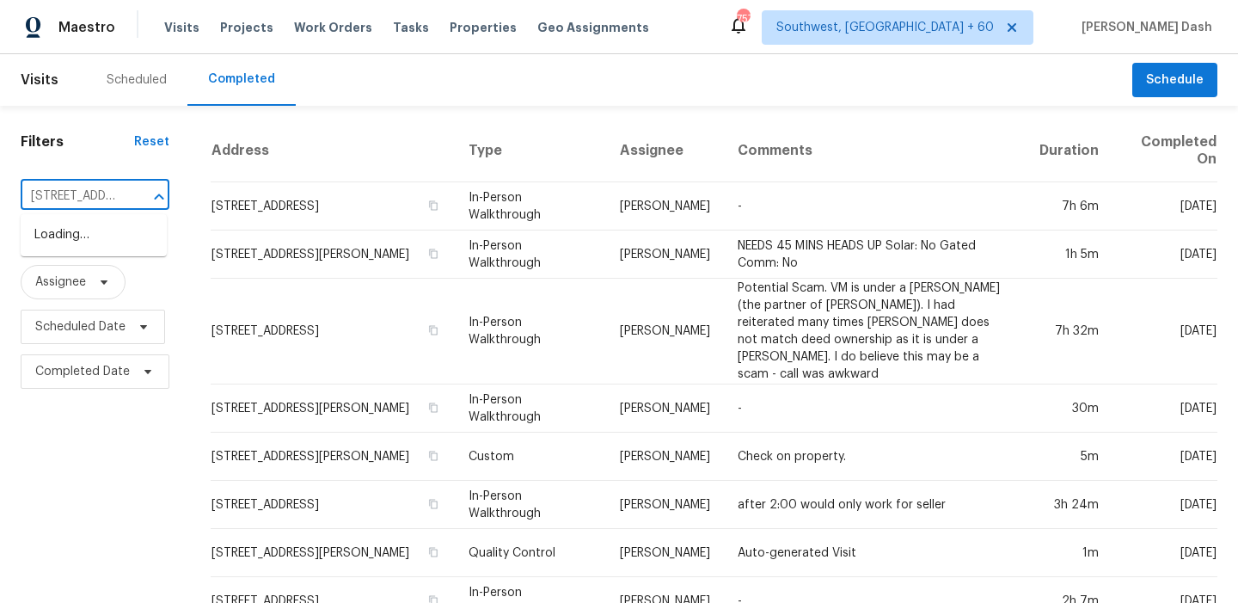
scroll to position [0, 134]
click at [109, 241] on li "23510 Wildwood St, Oak Park, MI 48237" at bounding box center [94, 235] width 146 height 28
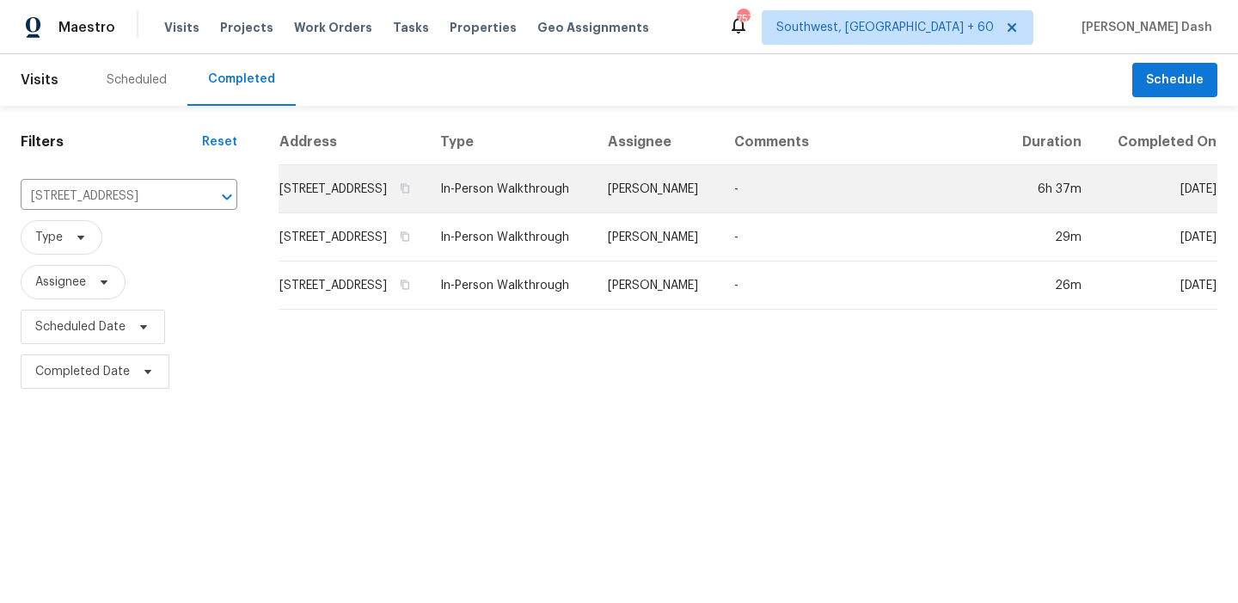
click at [697, 213] on td "Dominic Herron" at bounding box center [657, 189] width 126 height 48
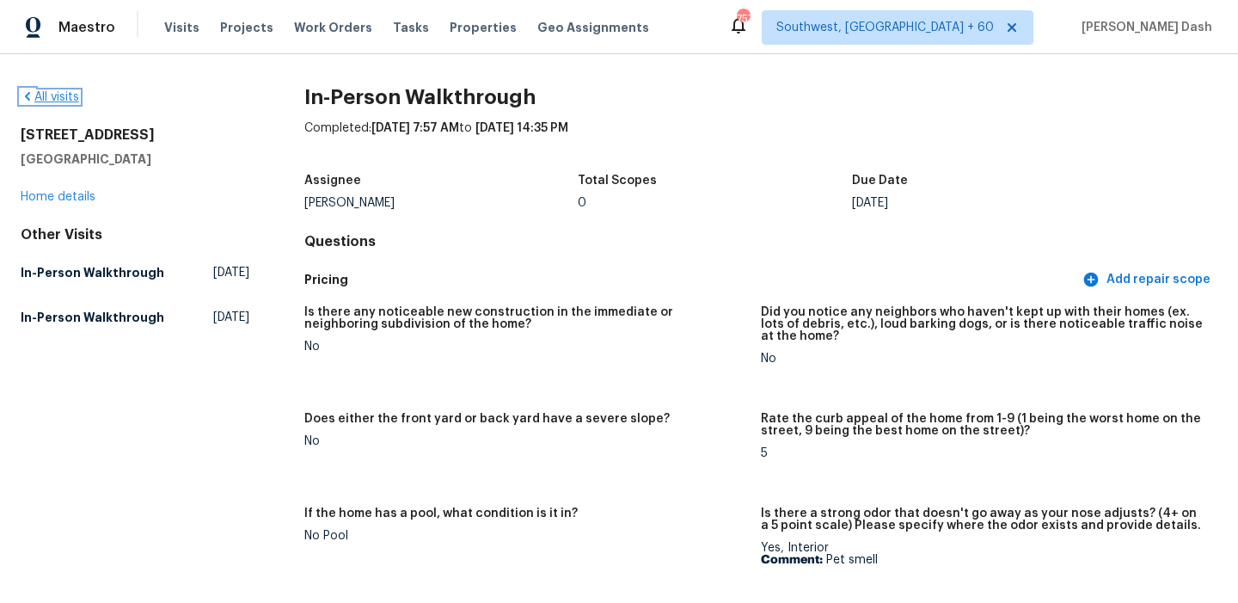
click at [54, 96] on link "All visits" at bounding box center [50, 97] width 58 height 12
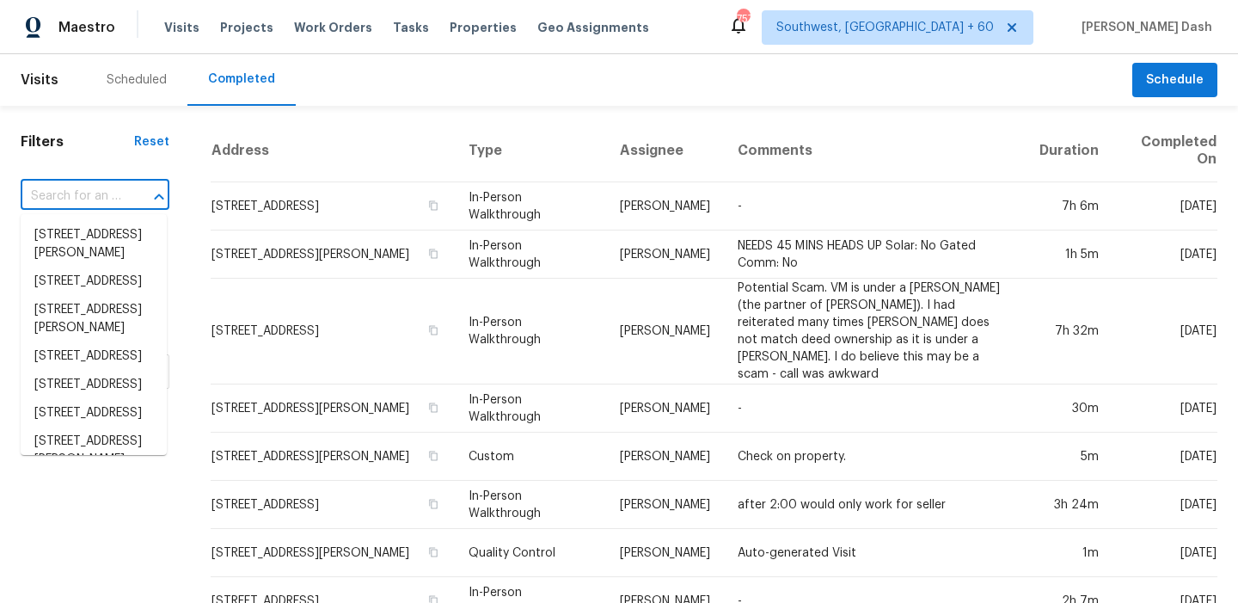
click at [98, 194] on input "text" at bounding box center [71, 196] width 101 height 27
paste input "306 Berryhill Dr, Carrboro, NC 27510"
type input "306 Berryhill Dr, Carrboro, NC 27510"
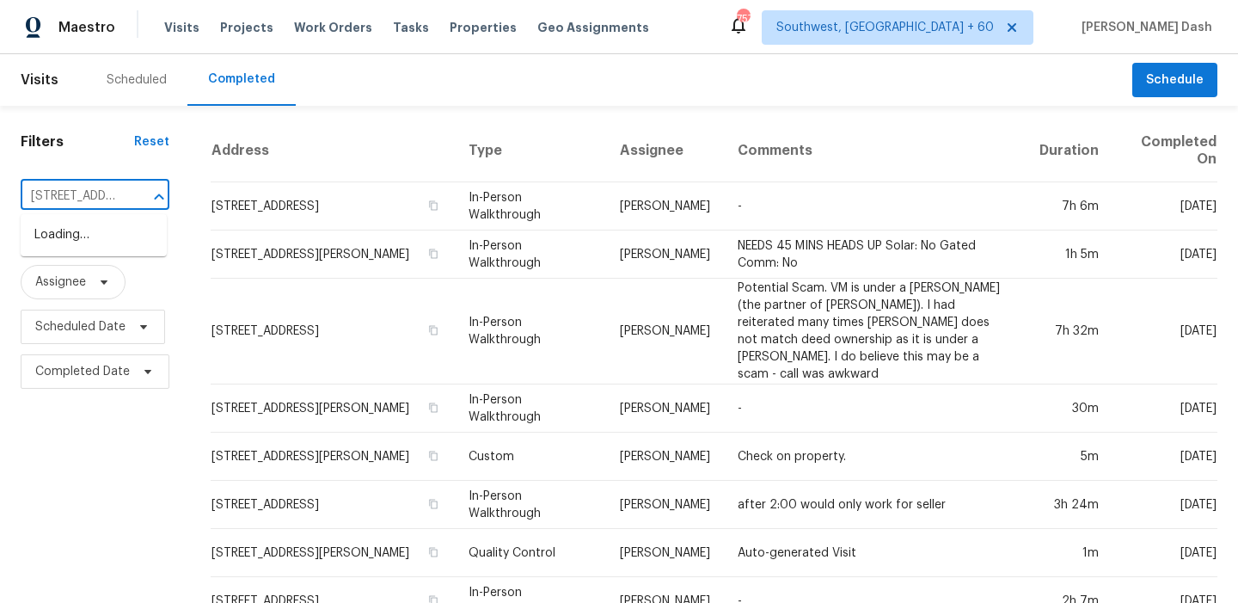
scroll to position [0, 117]
click at [112, 226] on li "306 Berryhill Dr, Carrboro, NC 27510" at bounding box center [94, 244] width 146 height 46
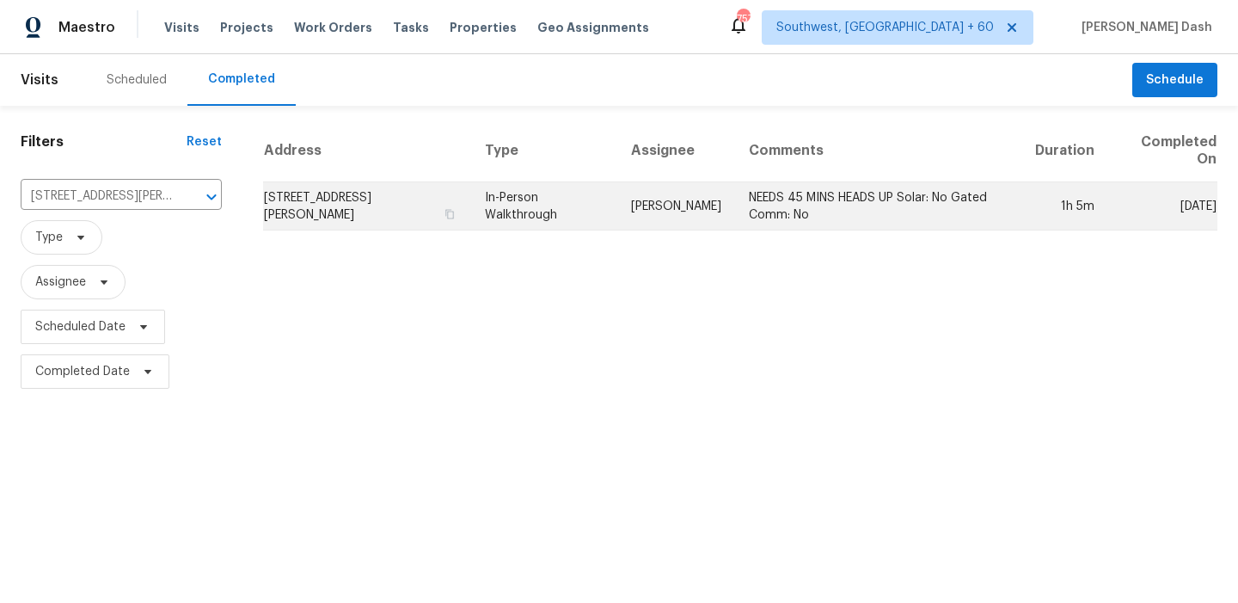
click at [619, 193] on td "Hunter Anderson" at bounding box center [676, 206] width 118 height 48
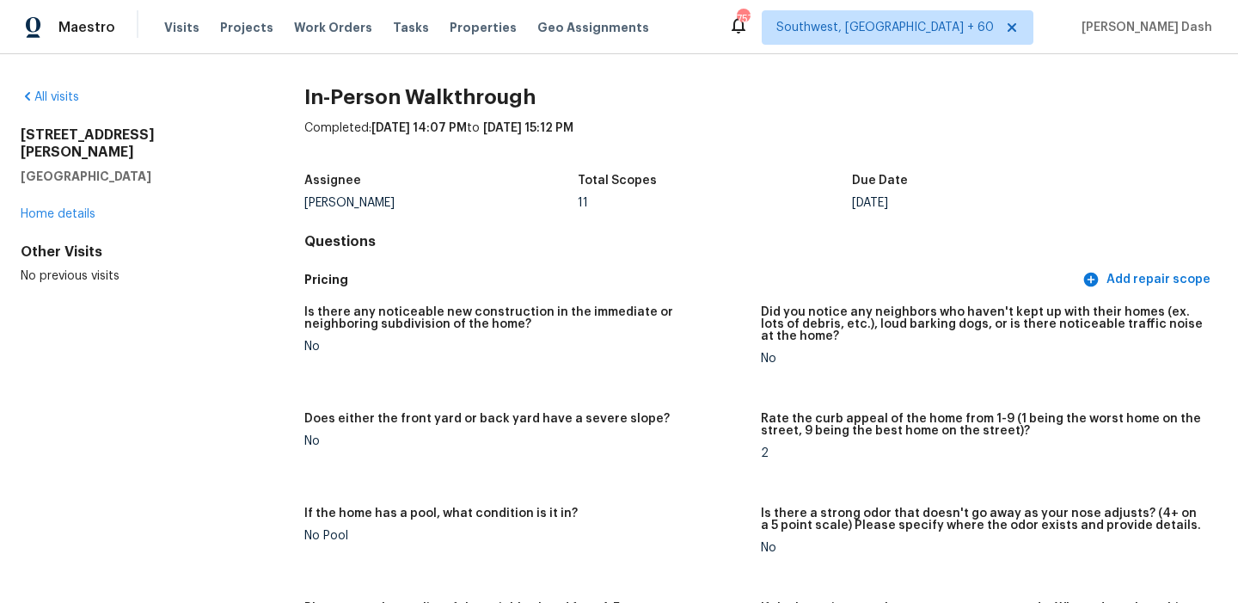
click at [83, 89] on div "All visits" at bounding box center [135, 97] width 229 height 17
click at [71, 92] on link "All visits" at bounding box center [50, 97] width 58 height 12
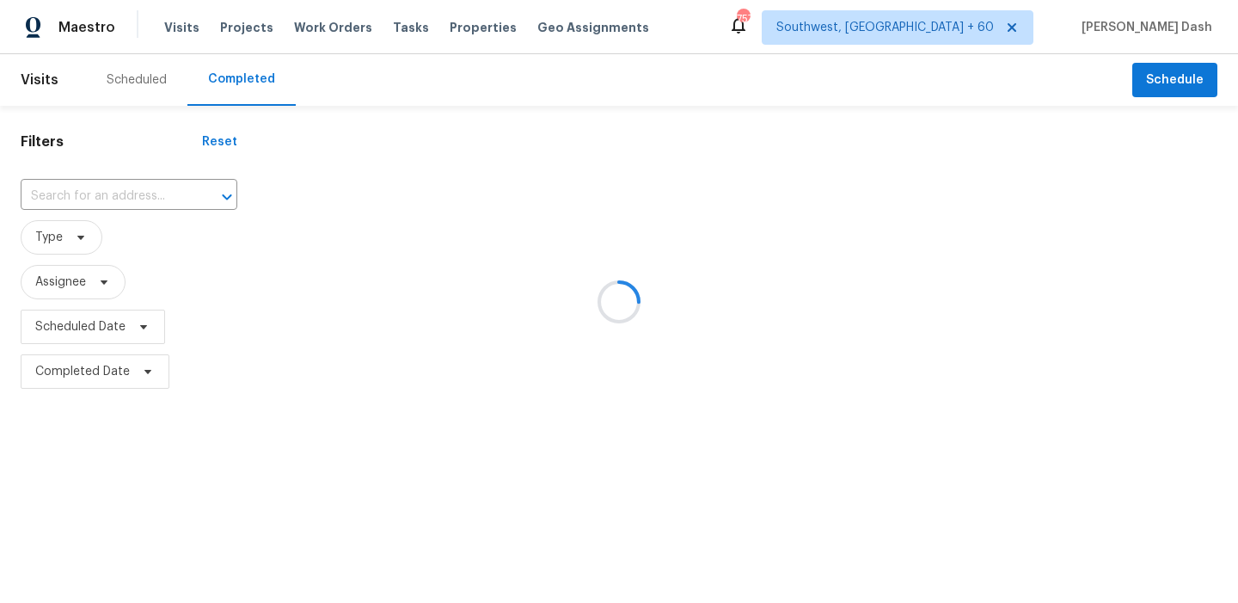
click at [102, 188] on div at bounding box center [619, 301] width 1238 height 603
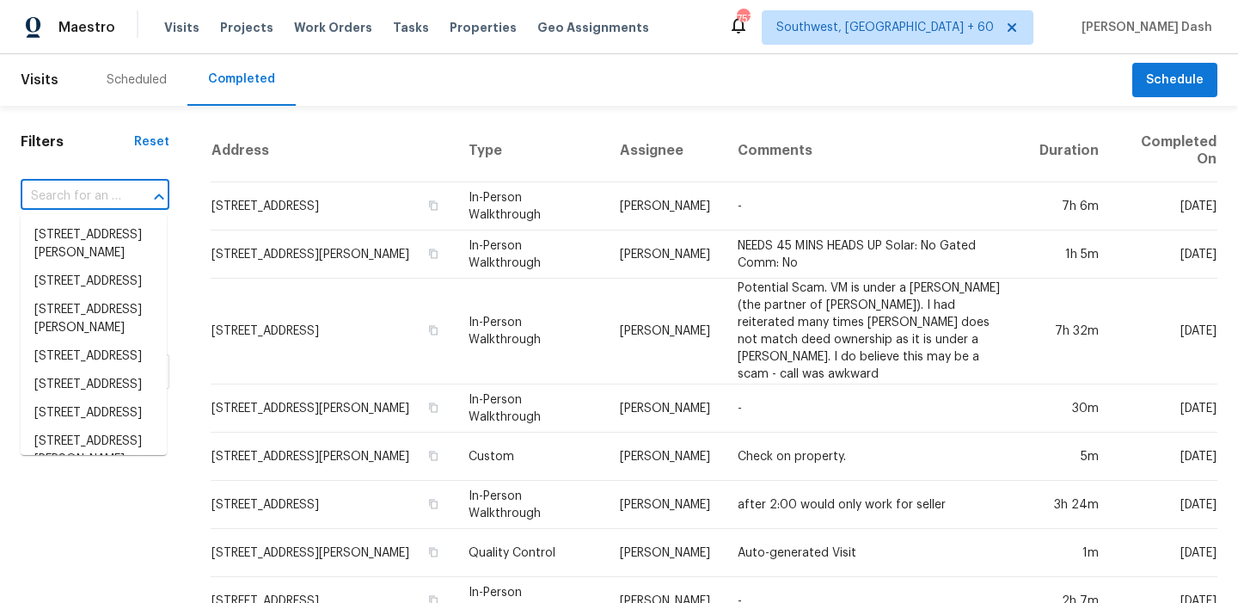
click at [102, 188] on input "text" at bounding box center [71, 196] width 101 height 27
paste input "3911 Ridgewood Dr, Rock Hill, SC 29732"
type input "3911 Ridgewood Dr, Rock Hill, SC 29732"
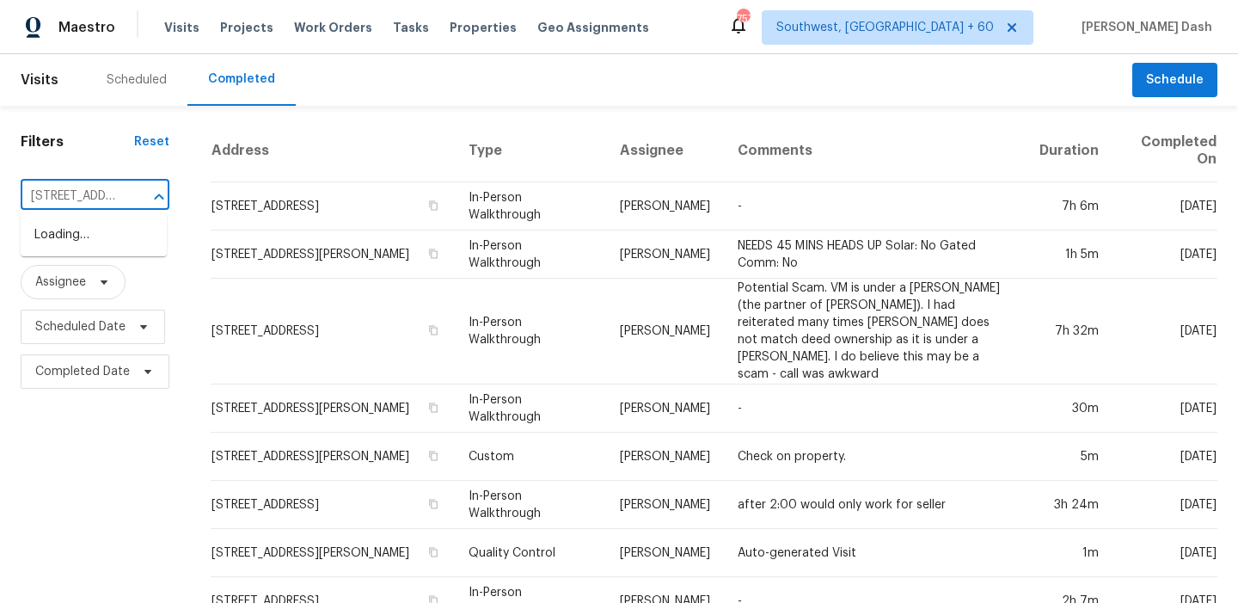
scroll to position [0, 134]
click at [107, 242] on li "3911 Ridgewood Dr, Rock Hill, SC 29732" at bounding box center [94, 235] width 146 height 28
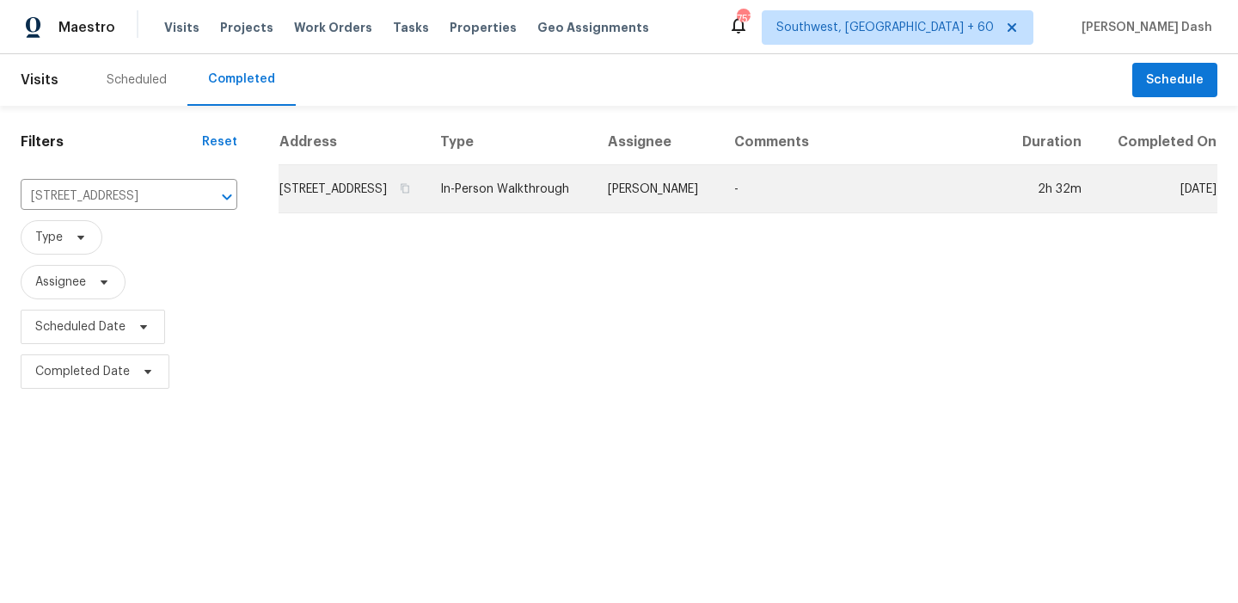
click at [593, 194] on td "In-Person Walkthrough" at bounding box center [511, 189] width 168 height 48
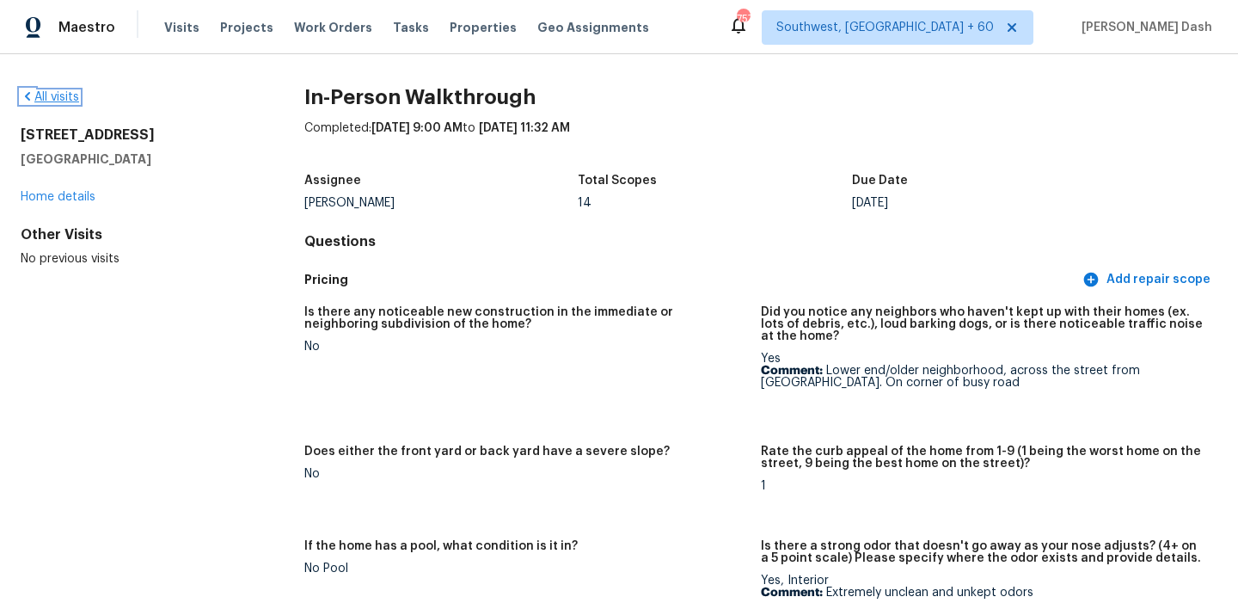
click at [73, 99] on link "All visits" at bounding box center [50, 97] width 58 height 12
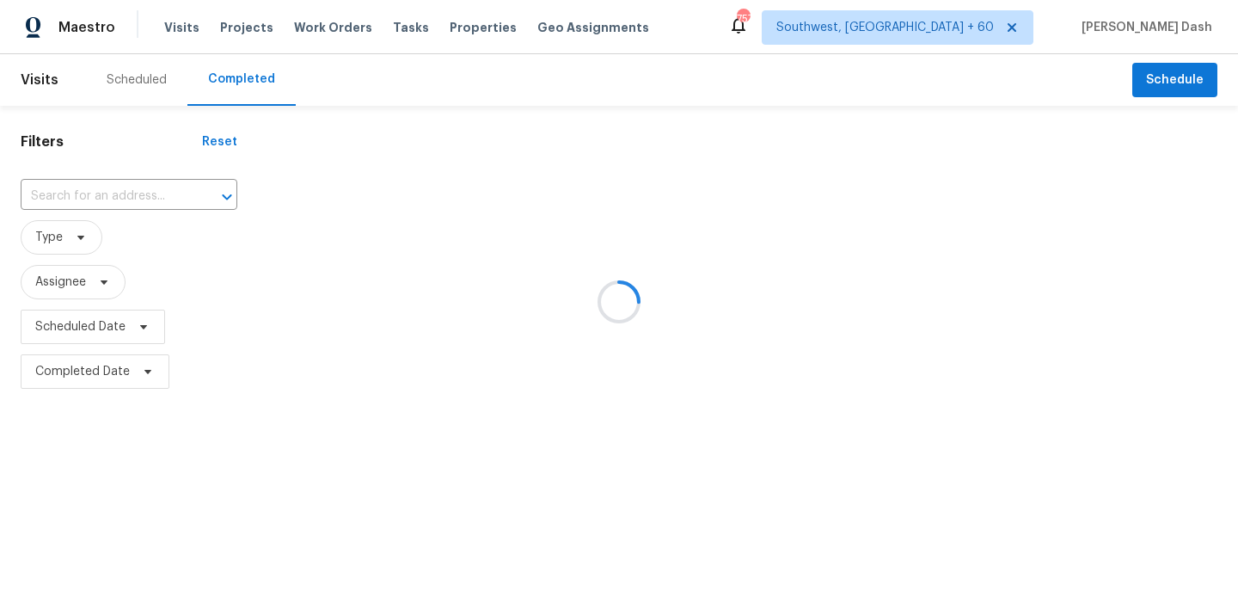
click at [128, 193] on div at bounding box center [619, 301] width 1238 height 603
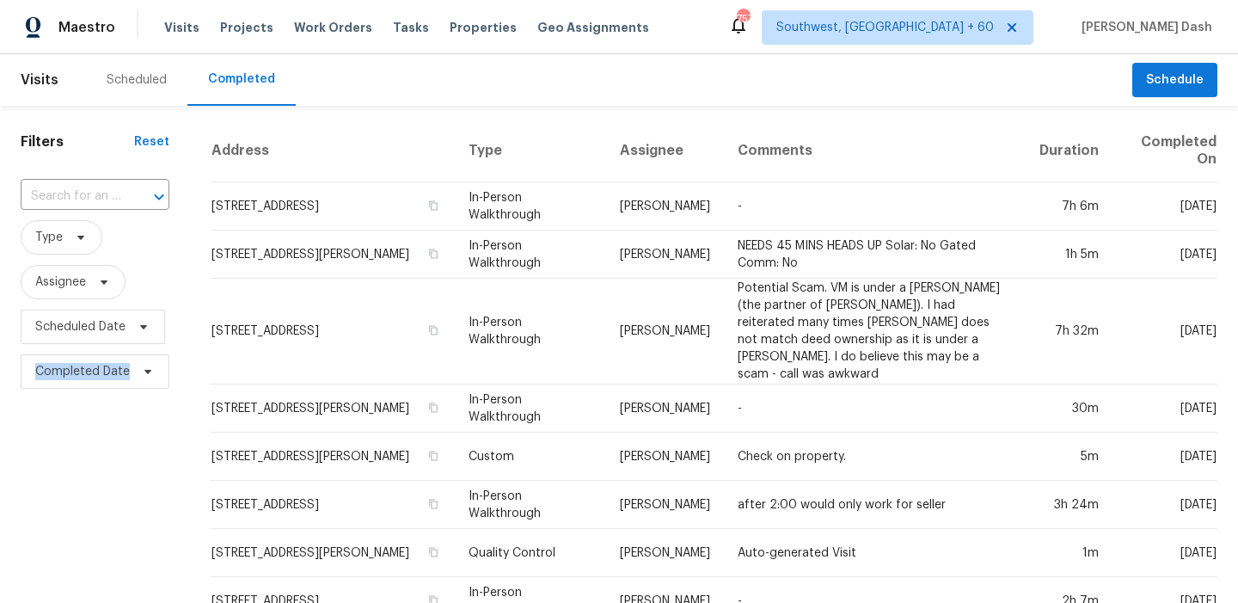
click at [128, 193] on div at bounding box center [147, 197] width 45 height 24
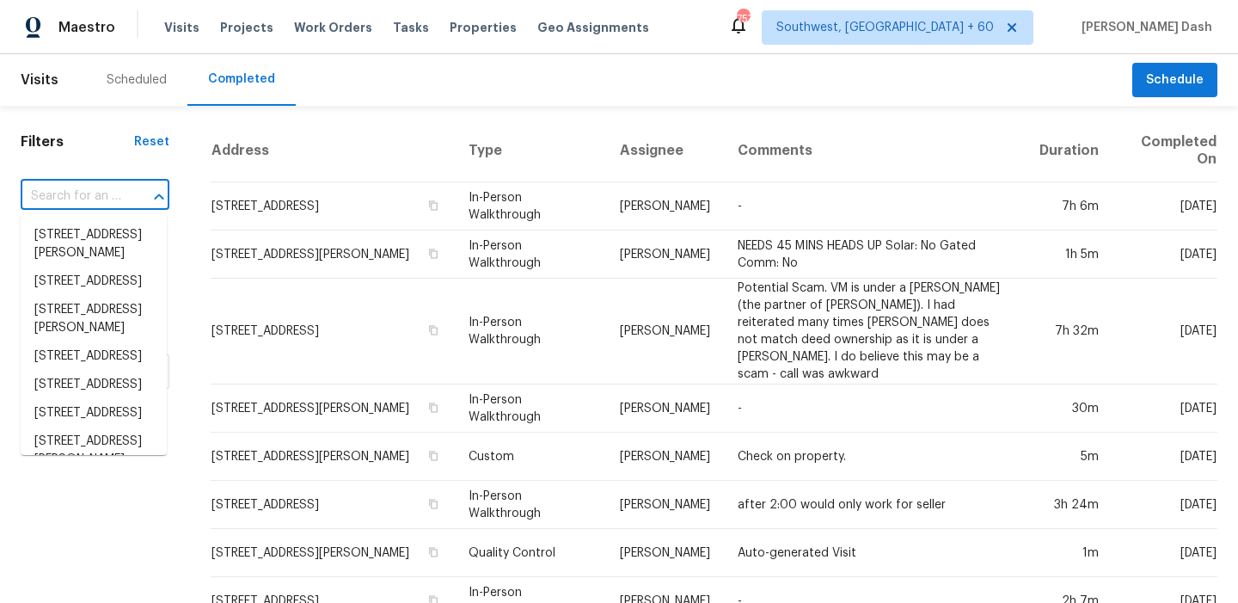
paste input "109 Bridlewood Ave, High Point, NC 27265"
type input "109 Bridlewood Ave, High Point, NC 27265"
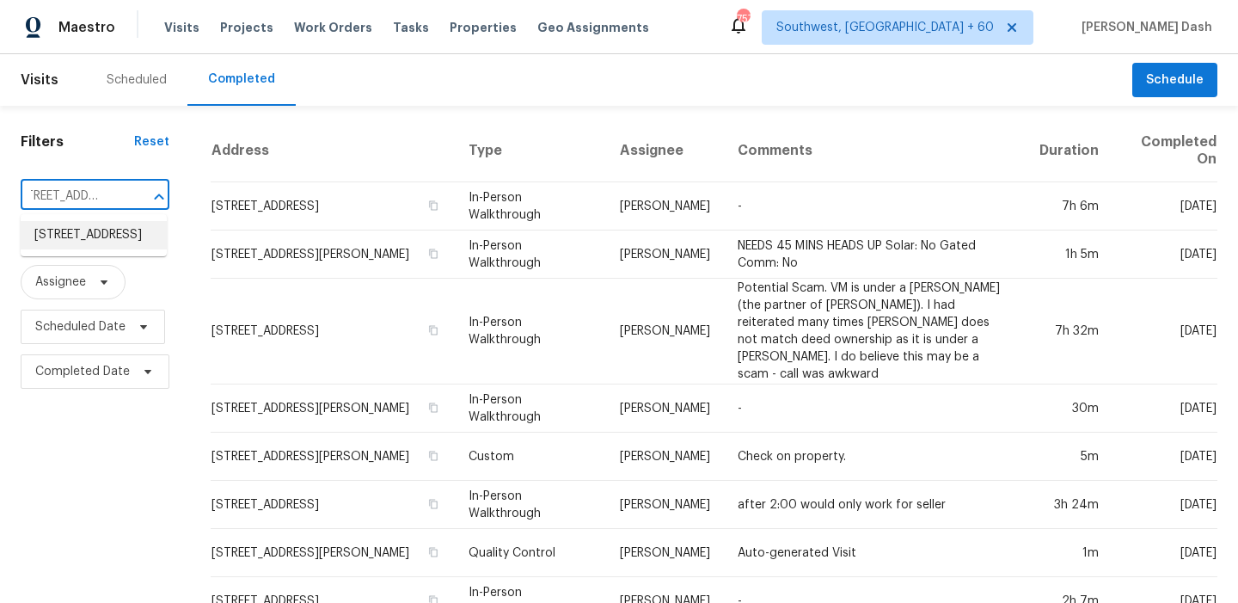
click at [118, 237] on li "109 Bridlewood Ave, High Point, NC 27265" at bounding box center [94, 235] width 146 height 28
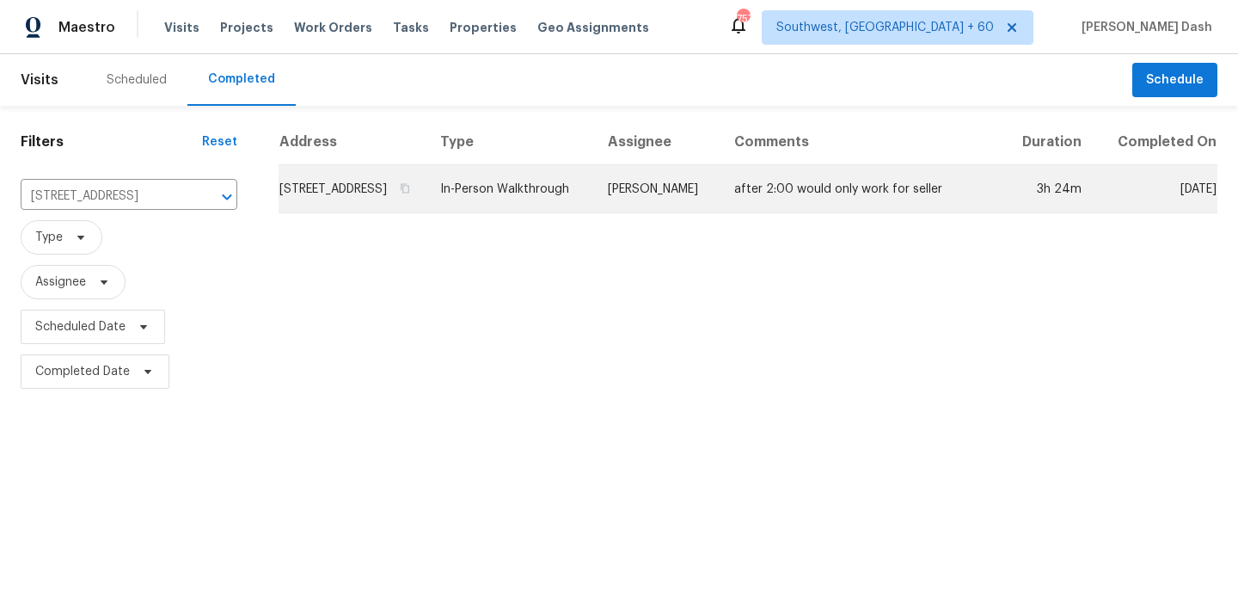
click at [594, 204] on td "In-Person Walkthrough" at bounding box center [511, 189] width 168 height 48
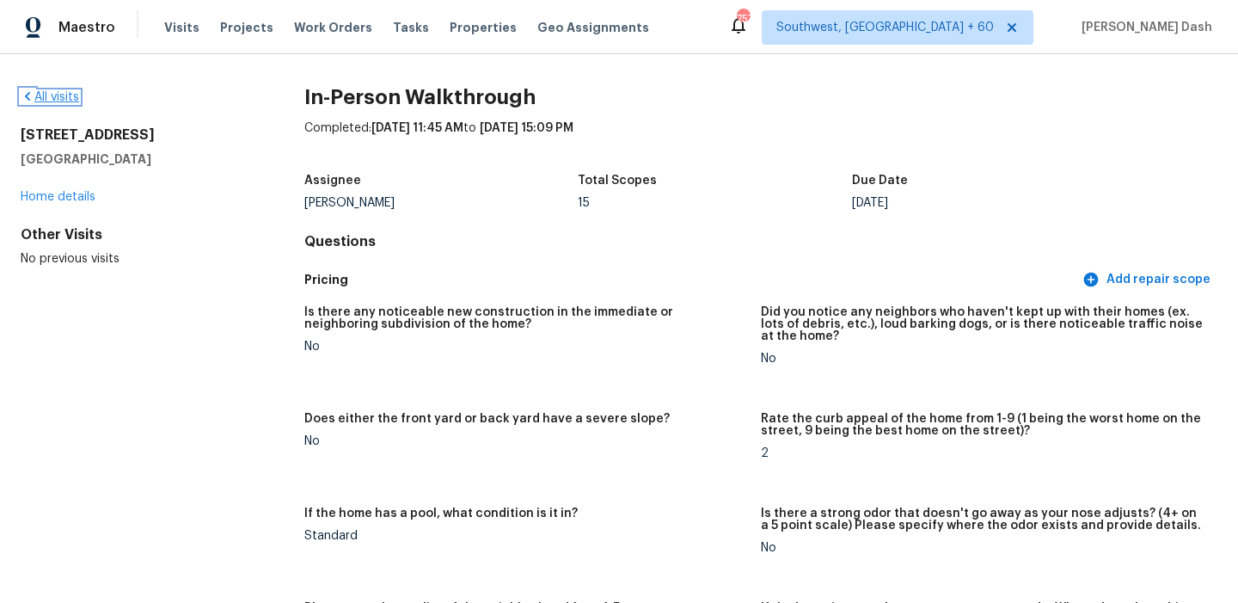
click at [76, 96] on link "All visits" at bounding box center [50, 97] width 58 height 12
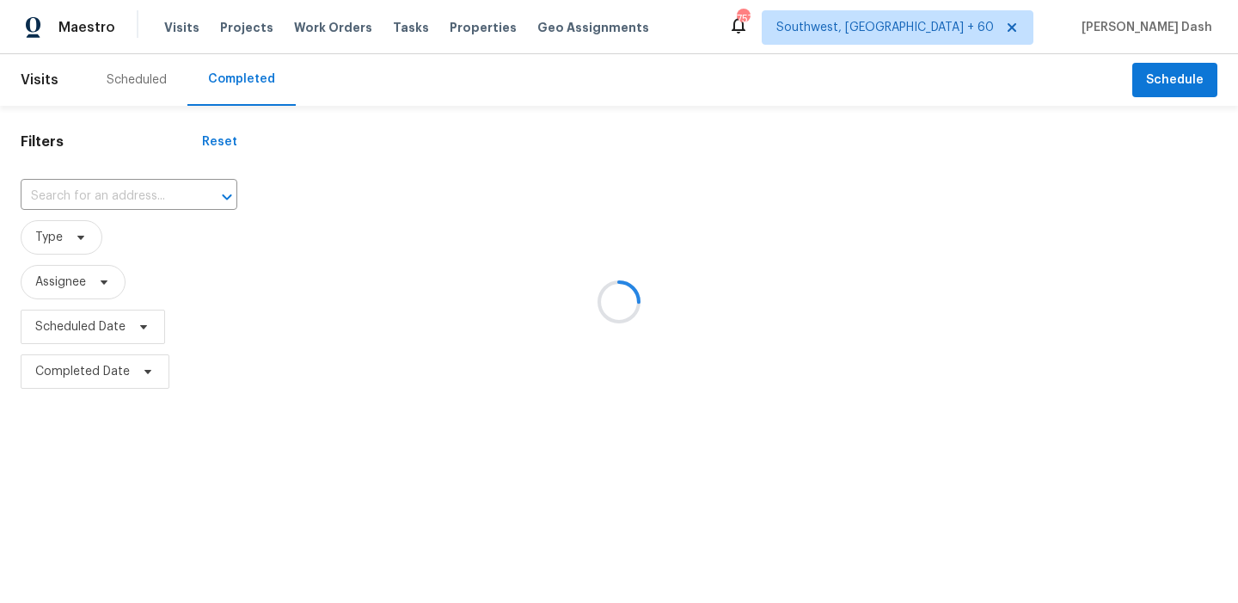
click at [127, 197] on div at bounding box center [619, 301] width 1238 height 603
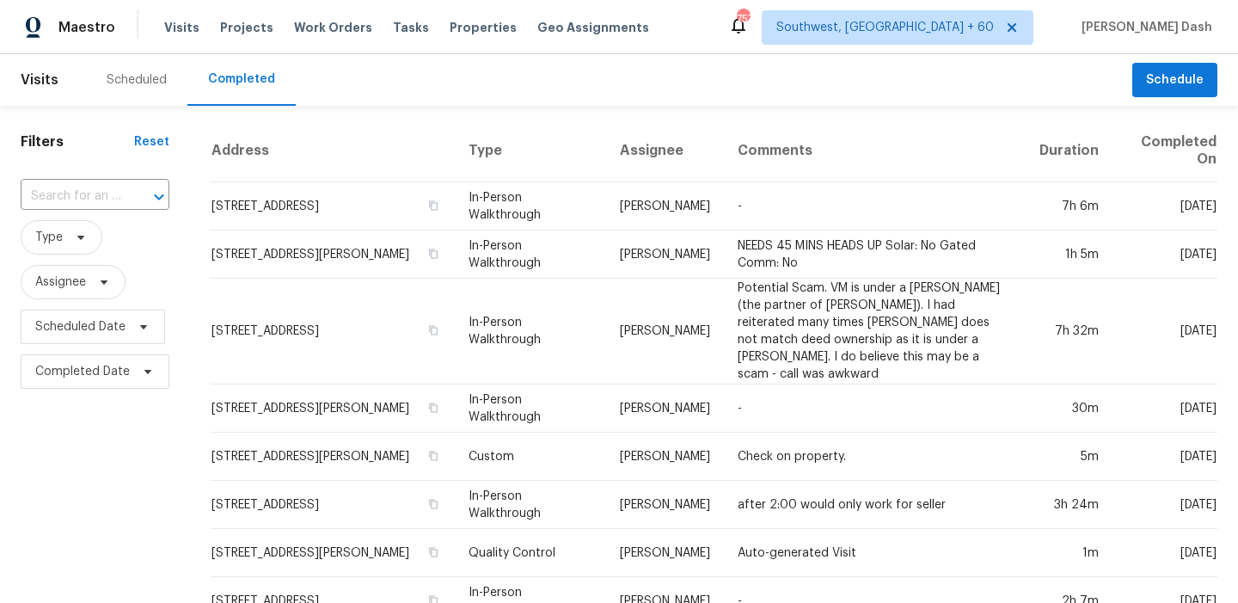
click at [127, 197] on div at bounding box center [147, 197] width 45 height 24
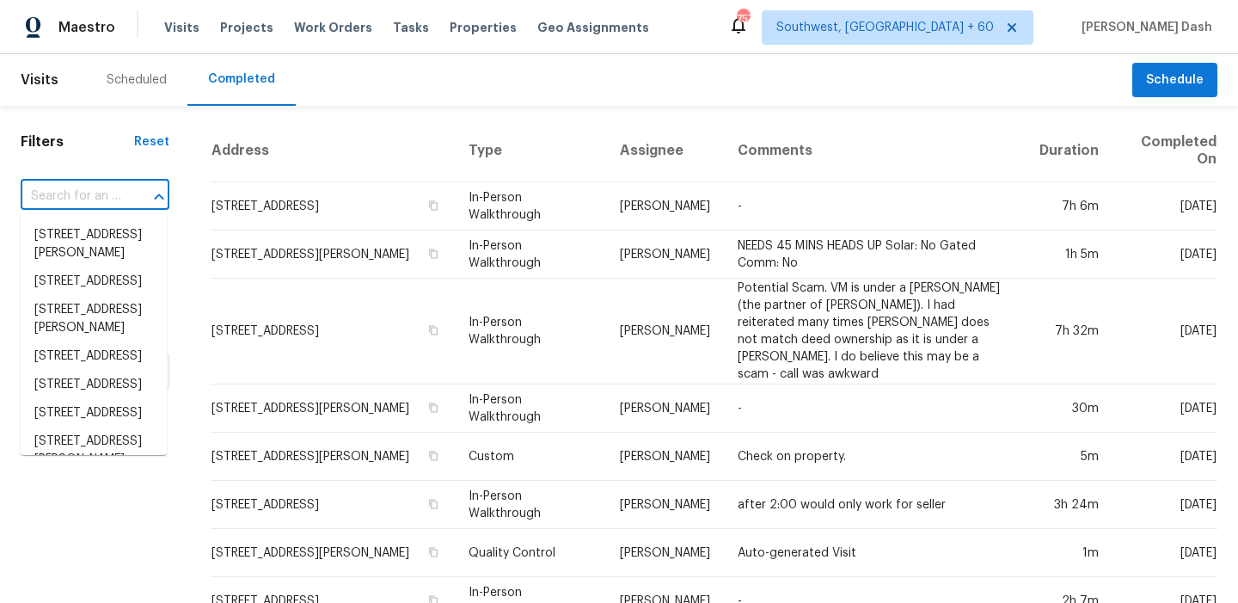
paste input "2905 Baer St Unit 5, Houston, TX 77020"
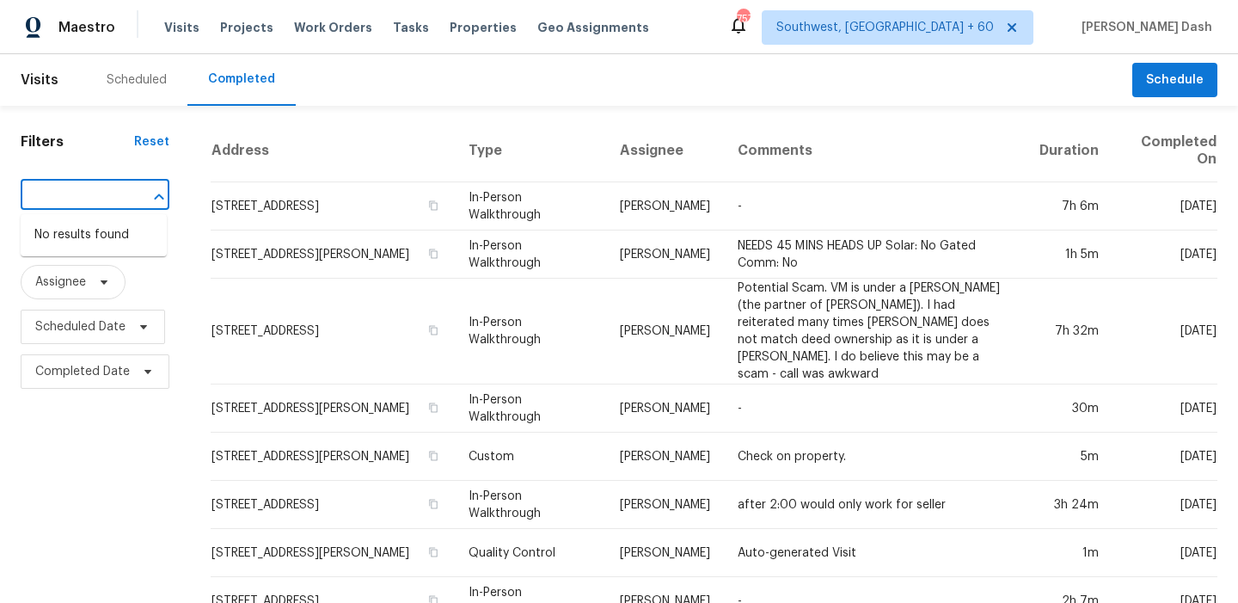
type input "2905 Baer St Unit 5, Houston, TX 77020"
click at [125, 202] on div at bounding box center [147, 197] width 45 height 24
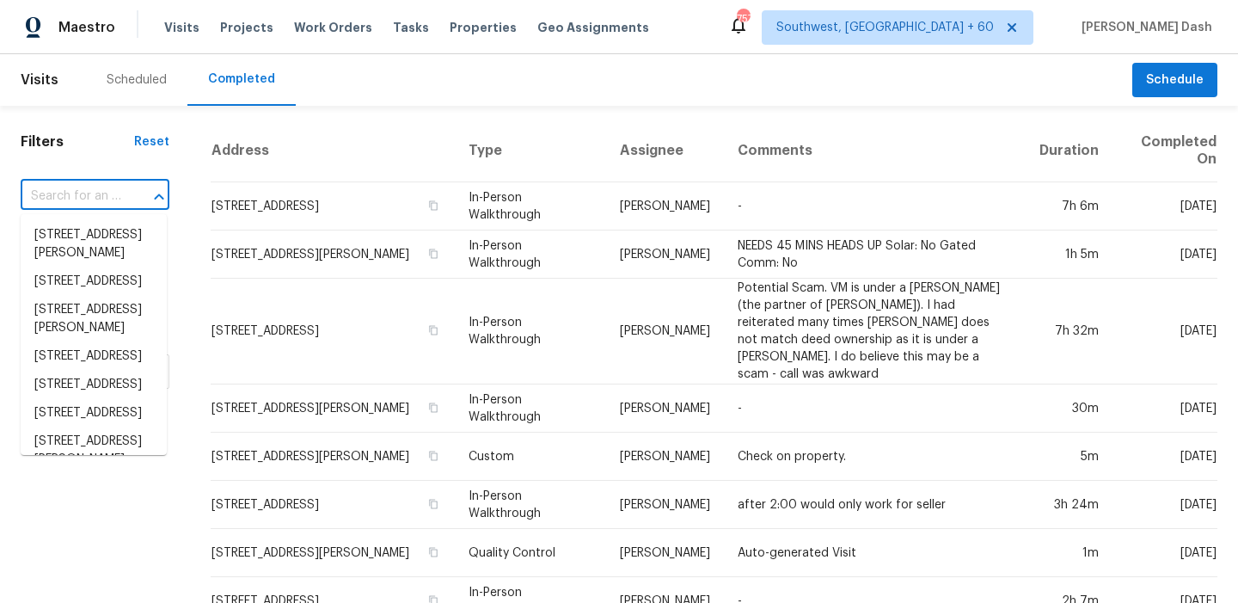
paste input "2905 Baer St Unit 5, Houston, TX 77020"
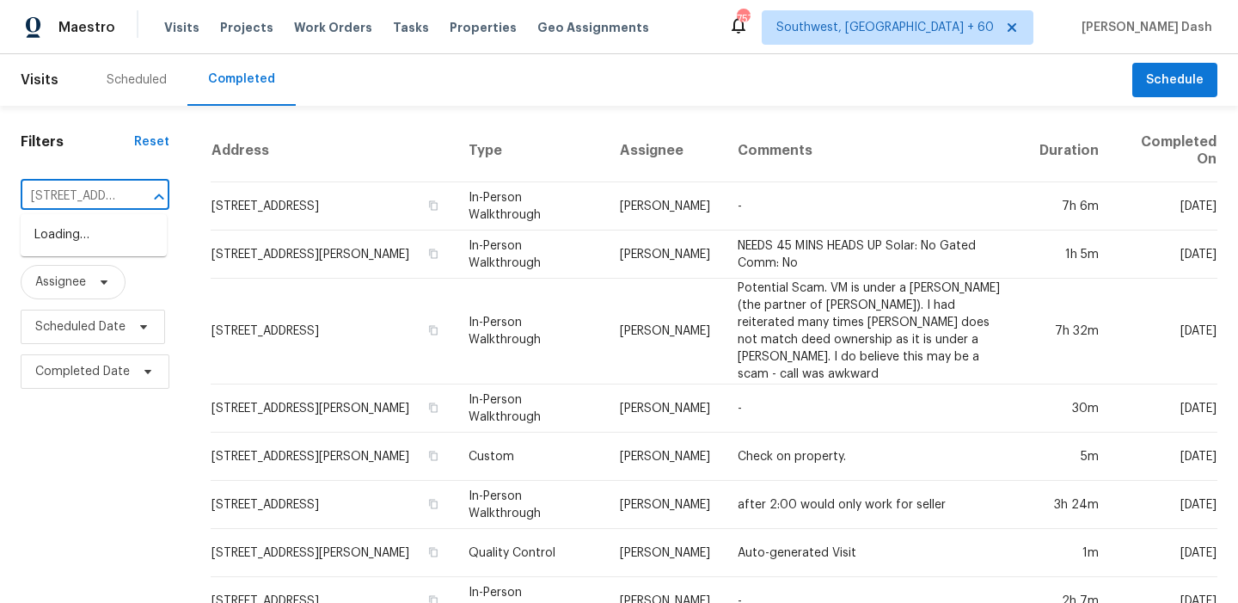
type input "2905 Baer St"
click at [98, 236] on li "2905 Baer St Unit 5, Houston, TX 77020" at bounding box center [94, 244] width 146 height 46
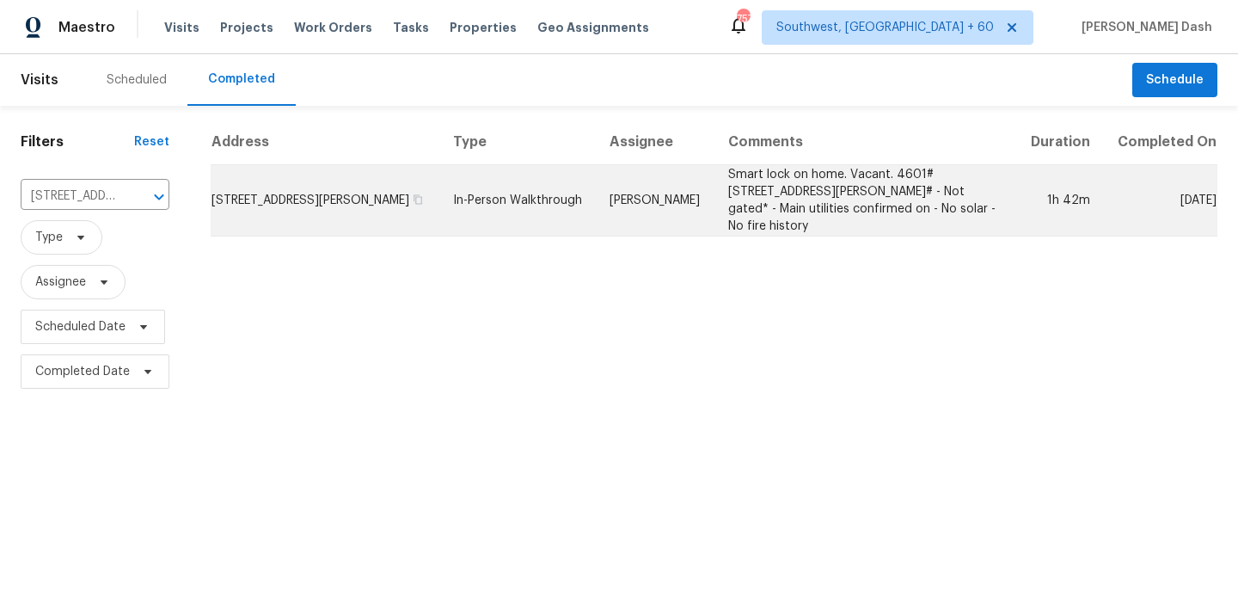
click at [694, 188] on td "Andy Taylor" at bounding box center [655, 200] width 118 height 71
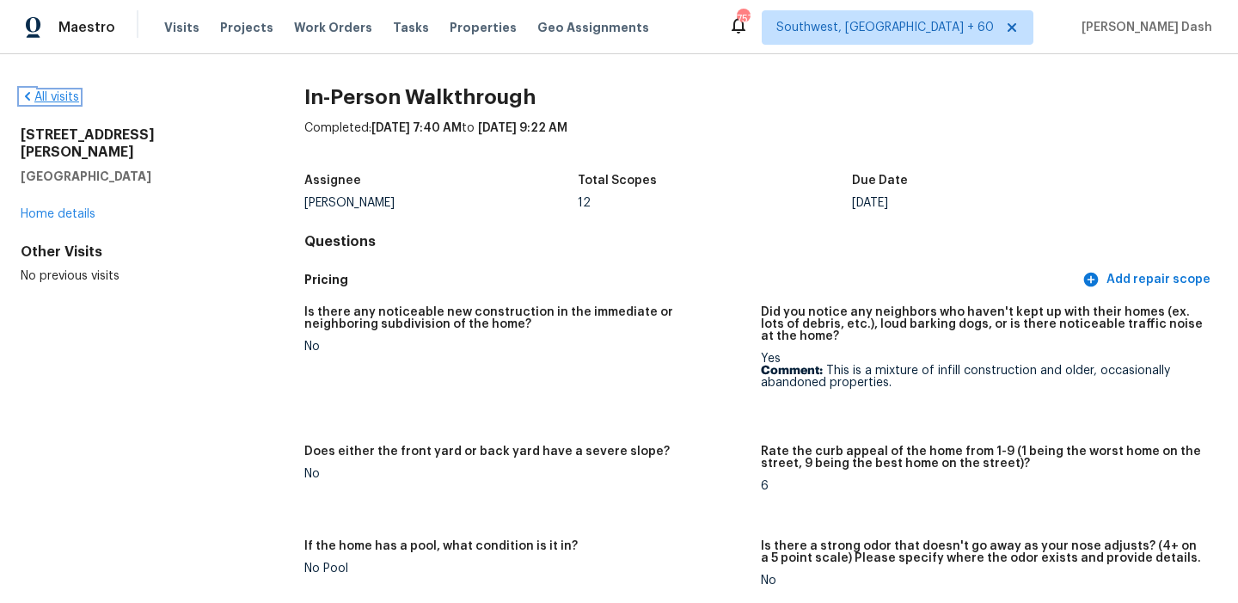
click at [50, 97] on link "All visits" at bounding box center [50, 97] width 58 height 12
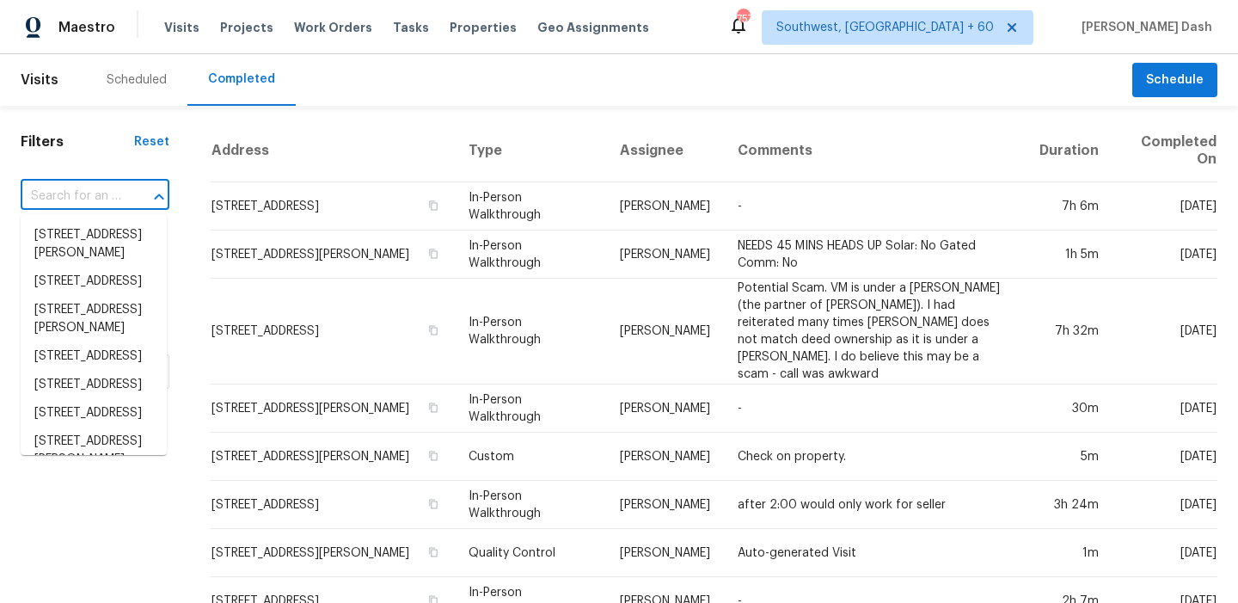
click at [87, 193] on input "text" at bounding box center [71, 196] width 101 height 27
paste input "126 Mizzell Rd, Summerville, SC 29483"
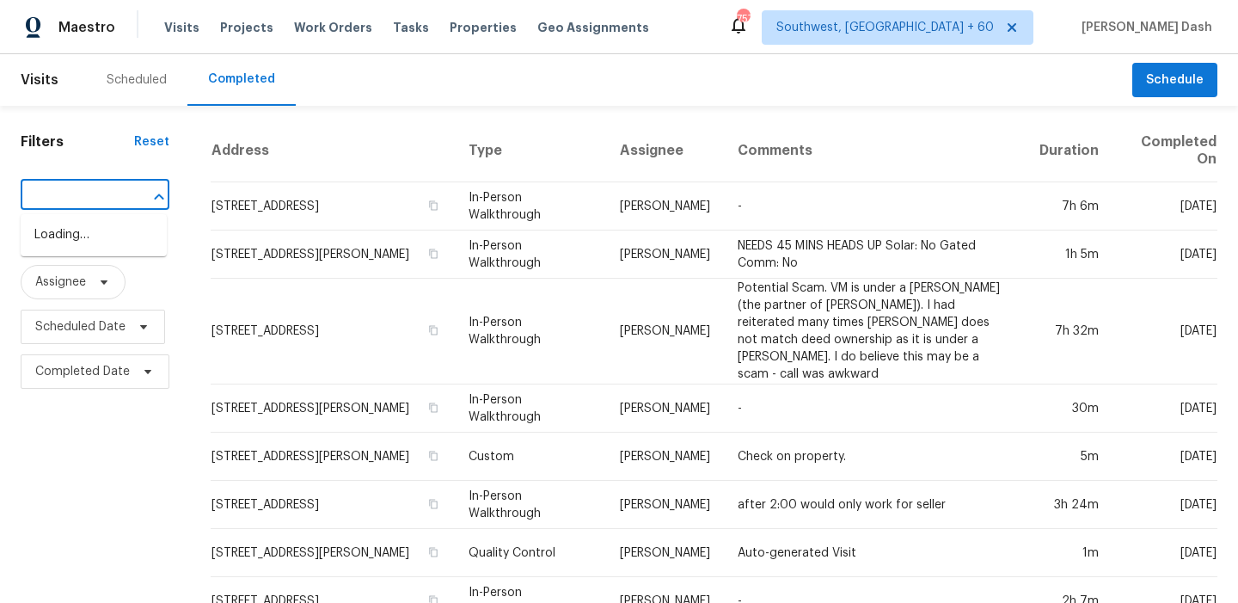
type input "126 Mizzell Rd, Summerville, SC 29483"
click at [106, 203] on input "text" at bounding box center [71, 196] width 101 height 27
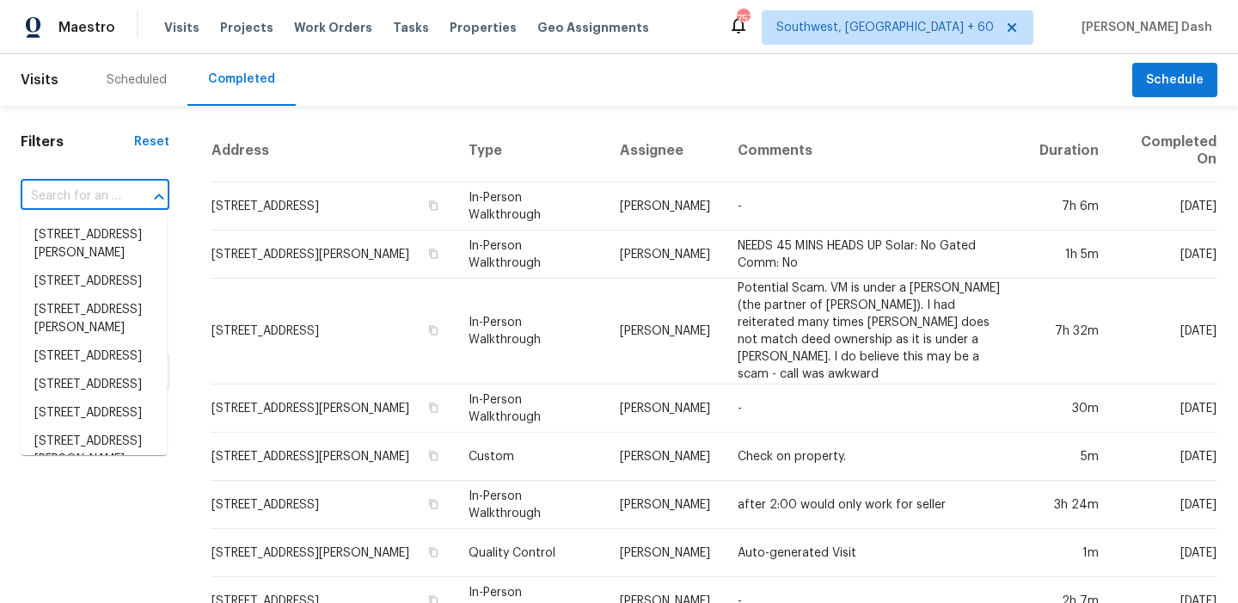
paste input "126 Mizzell Rd, Summerville, SC 29483"
type input "126 Mizzell Rd, Summerville, SC 29483"
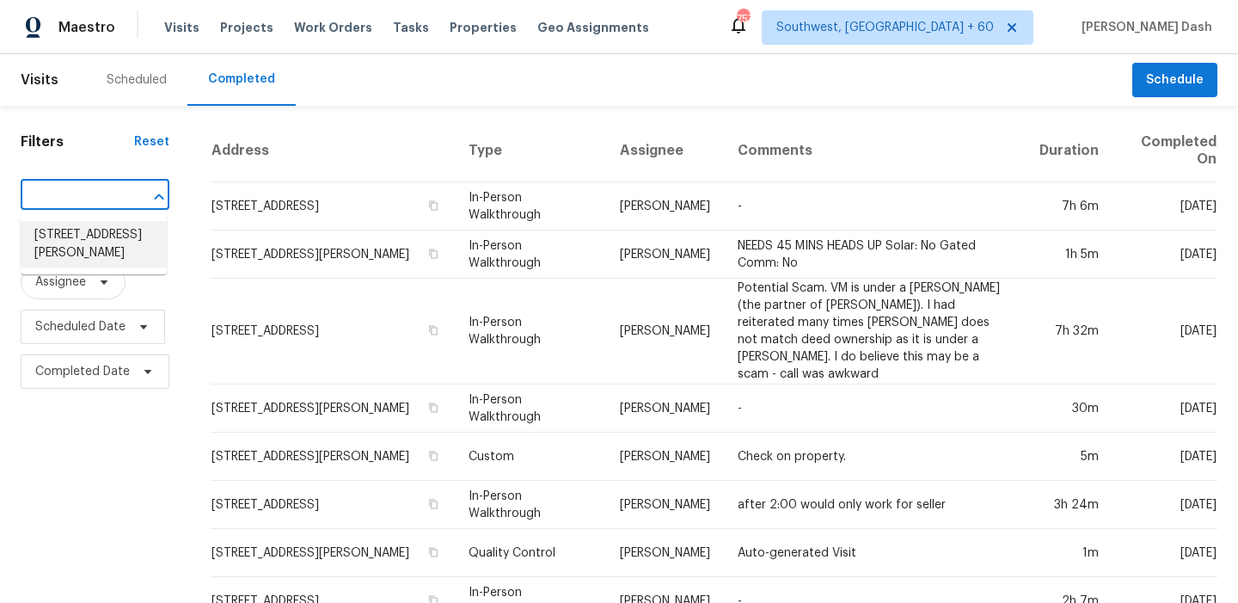
click at [106, 249] on li "126 Mizzell Rd, Summerville, SC 29483" at bounding box center [94, 244] width 146 height 46
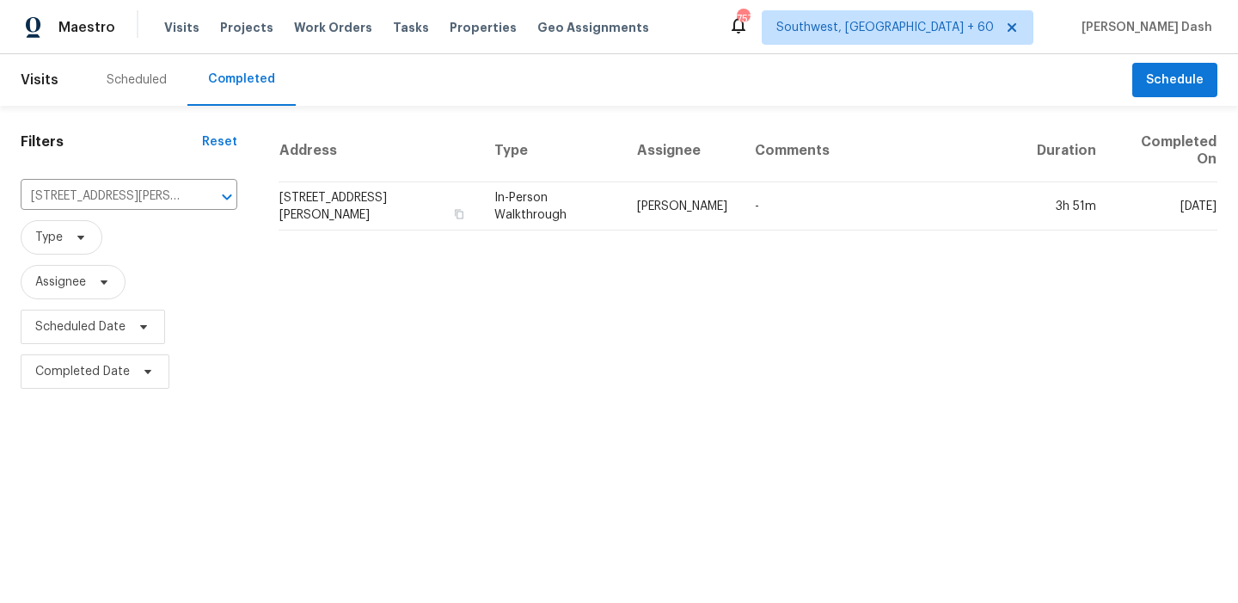
click at [594, 180] on th "Type" at bounding box center [552, 151] width 143 height 63
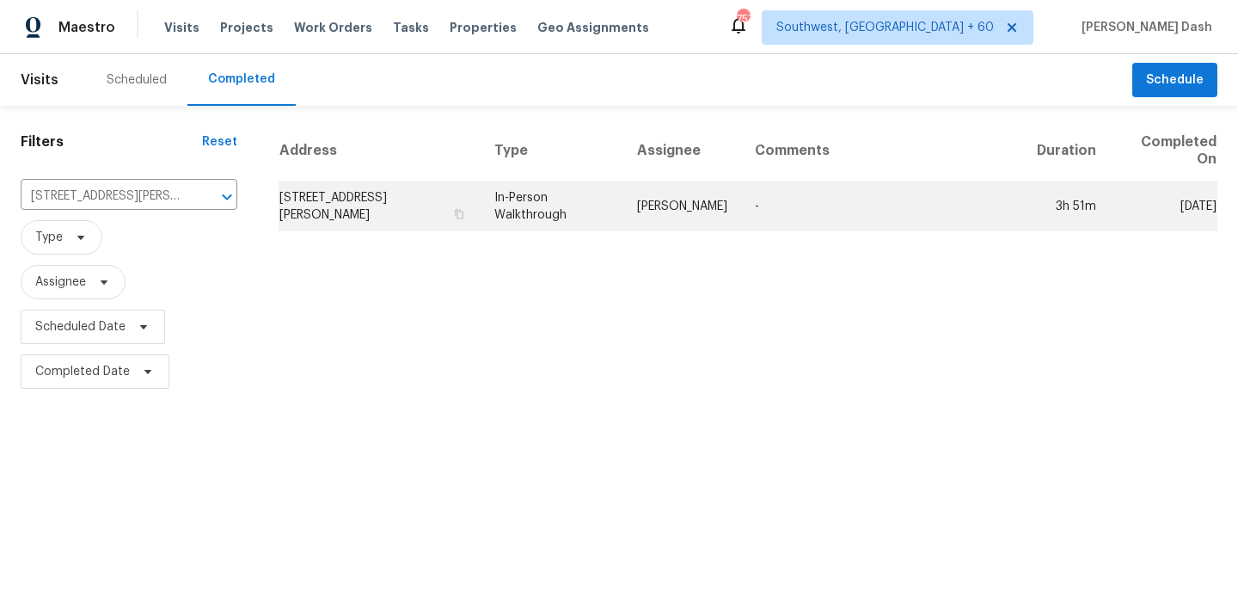
click at [605, 206] on td "In-Person Walkthrough" at bounding box center [552, 206] width 143 height 48
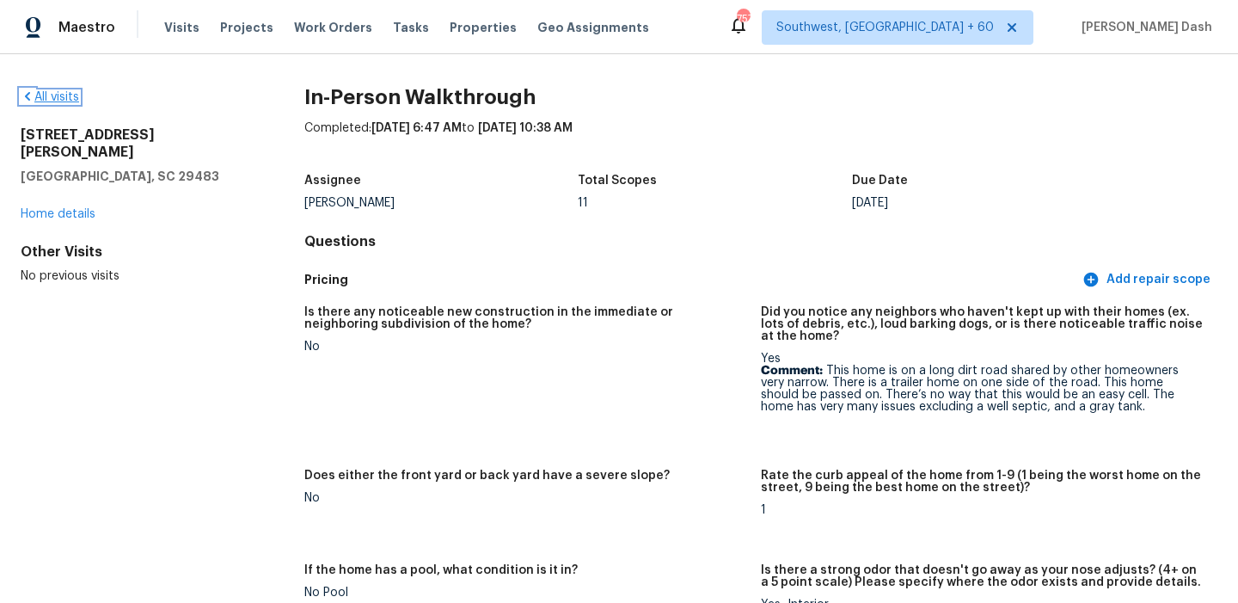
click at [73, 95] on link "All visits" at bounding box center [50, 97] width 58 height 12
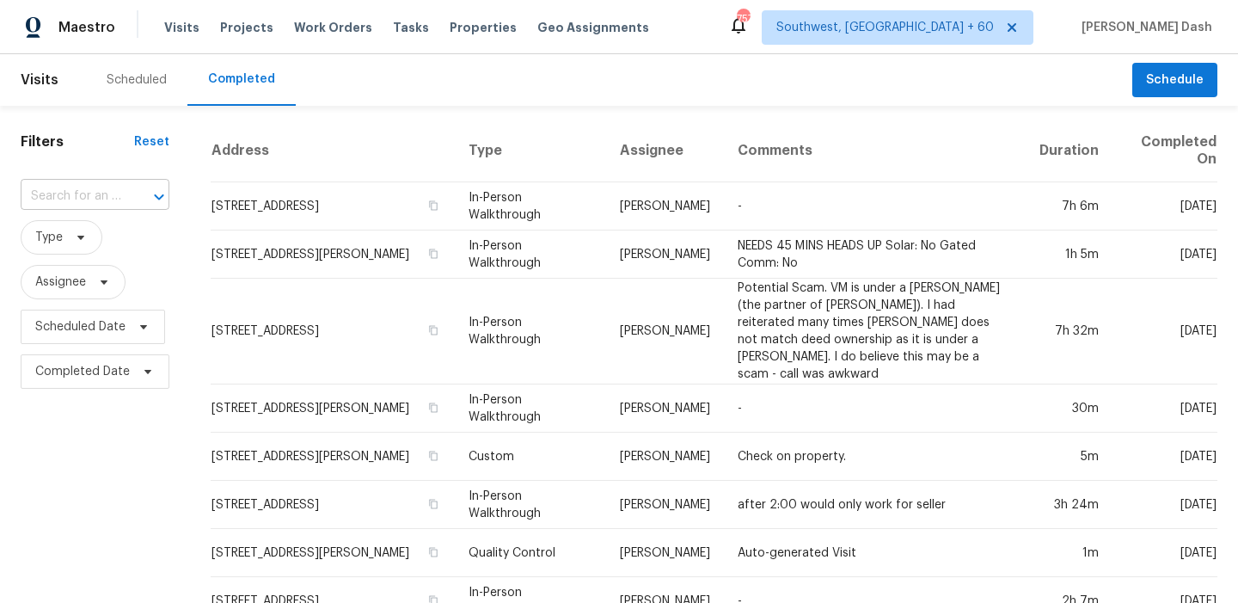
click at [155, 205] on icon "Open" at bounding box center [159, 197] width 21 height 21
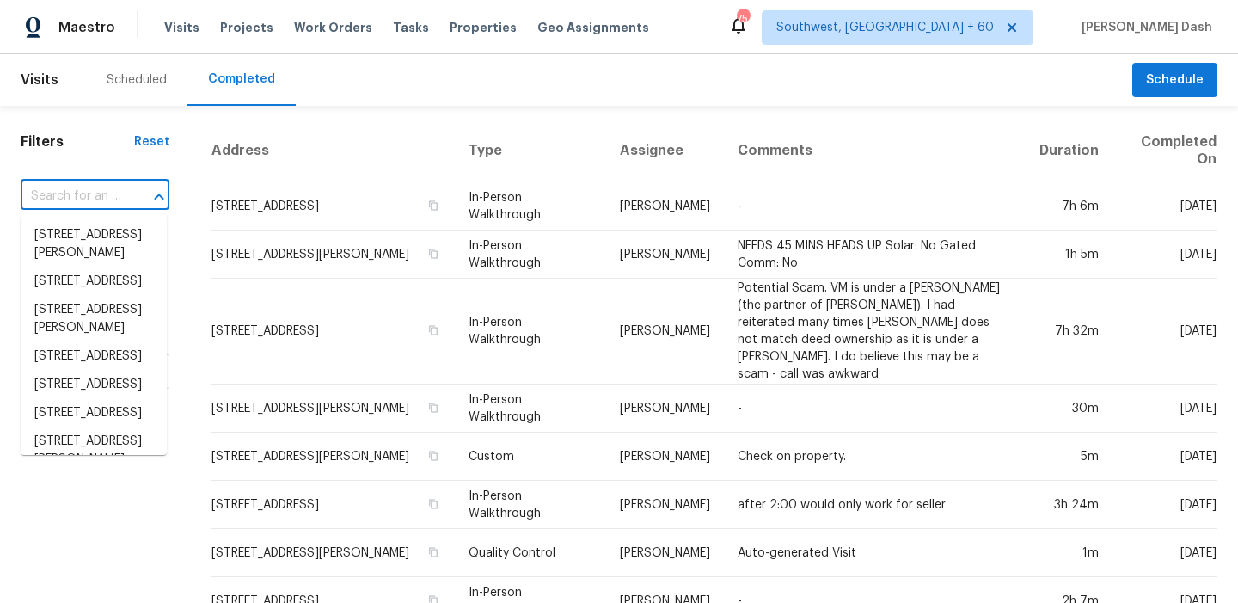
paste input "9624 Central Dr, Mint Hill, NC 28227"
type input "9624 Central Dr, Mint Hill, NC 28227"
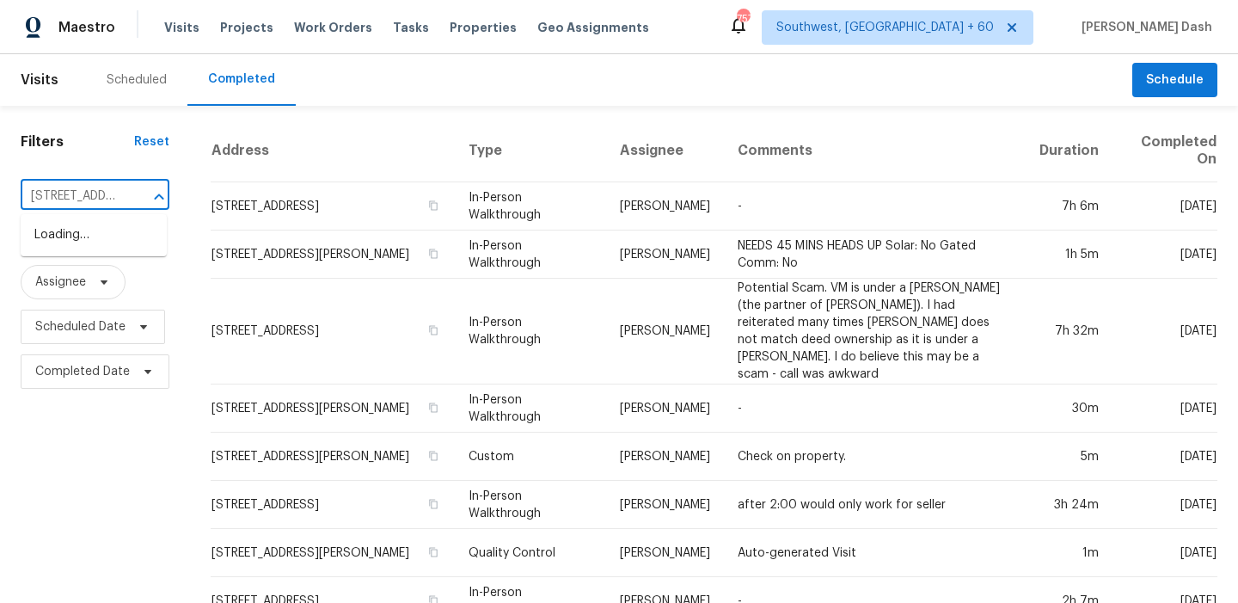
scroll to position [0, 113]
click at [92, 230] on li "9624 Central Dr, Mint Hill, NC 28227" at bounding box center [94, 235] width 146 height 28
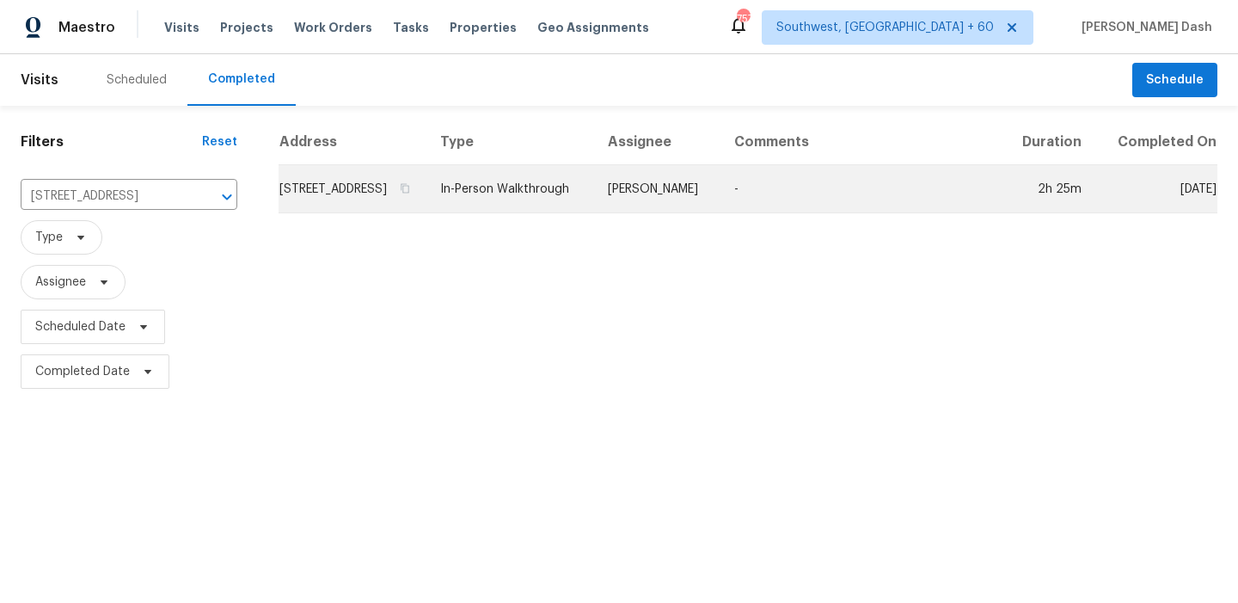
click at [556, 206] on td "In-Person Walkthrough" at bounding box center [511, 189] width 168 height 48
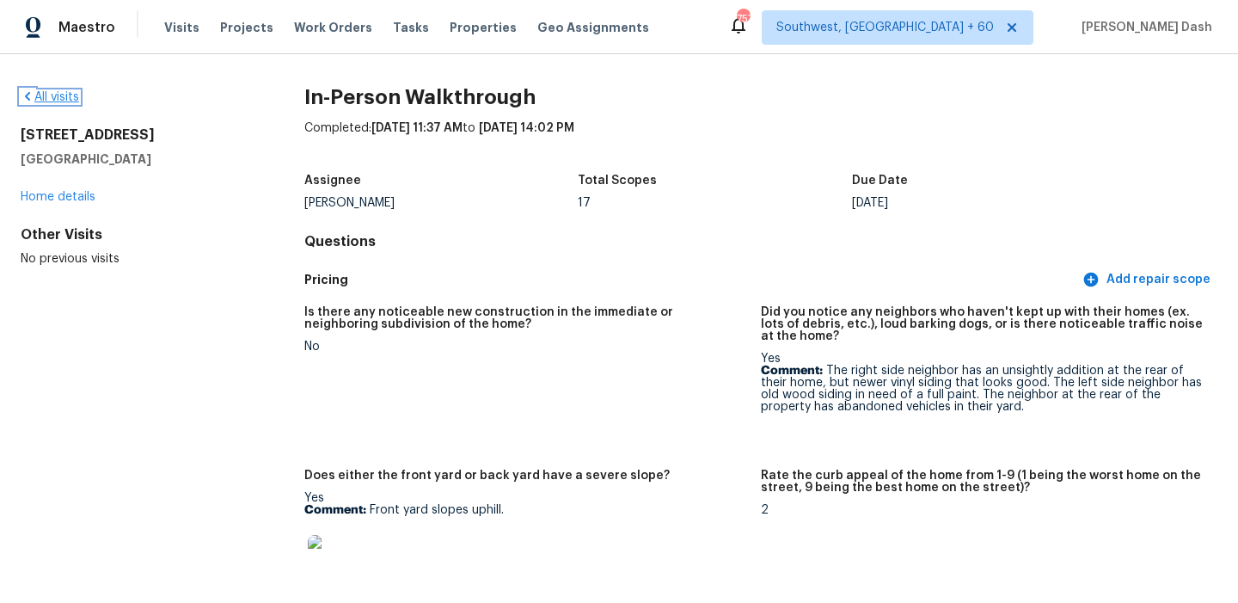
click at [74, 98] on link "All visits" at bounding box center [50, 97] width 58 height 12
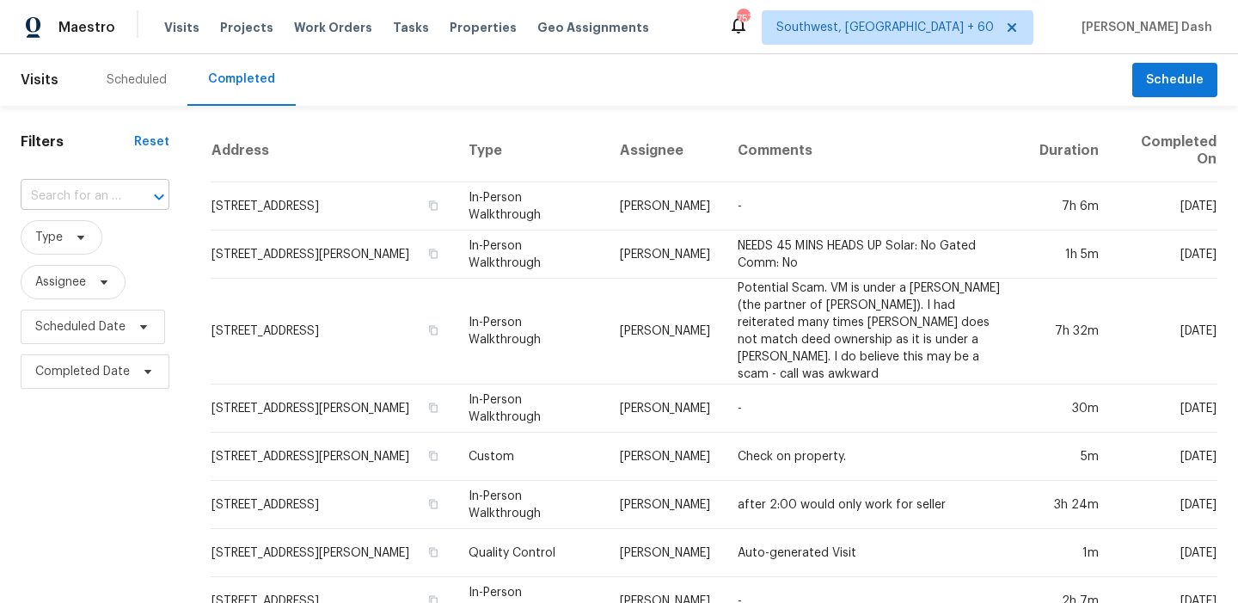
click at [104, 195] on input "text" at bounding box center [71, 196] width 101 height 27
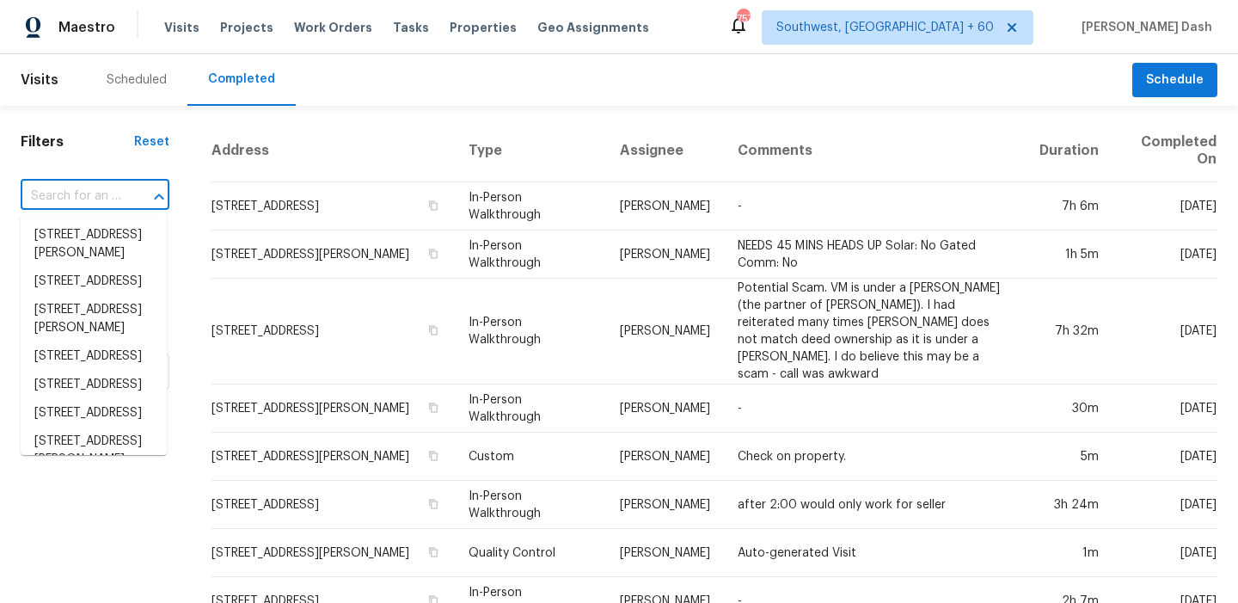
paste input "8779 Villa La Rae Ave, Las Vegas, NV 89147"
type input "8779 Villa La Rae Ave, Las Vegas, NV 89147"
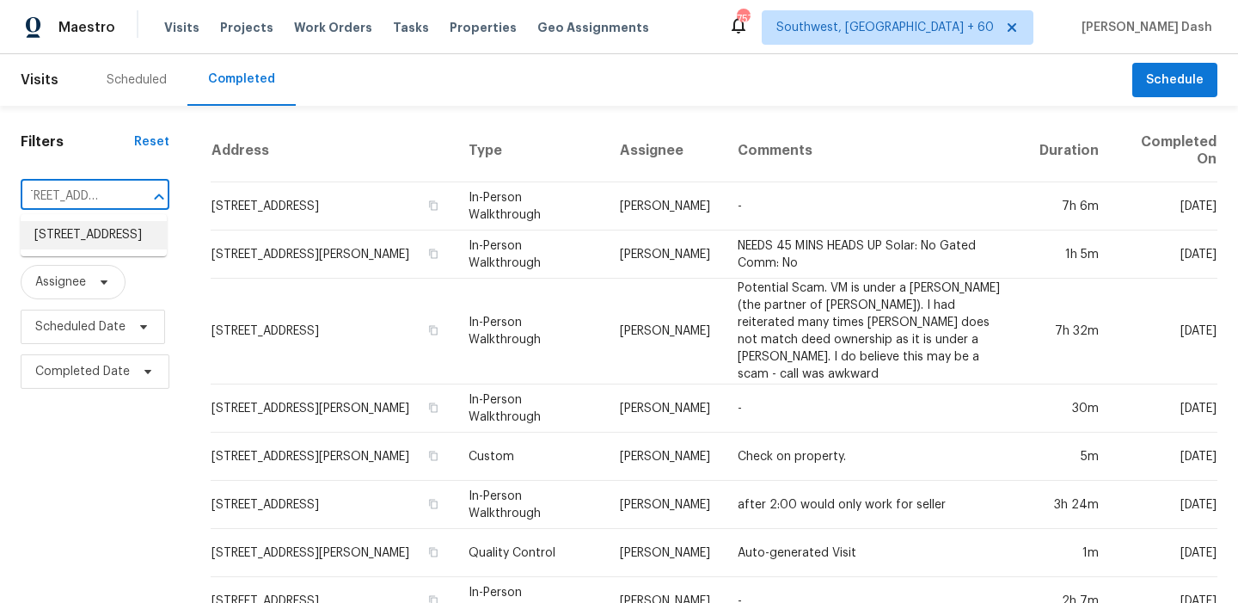
click at [97, 232] on li "8779 Villa La Rae Ave, Las Vegas, NV 89147" at bounding box center [94, 235] width 146 height 28
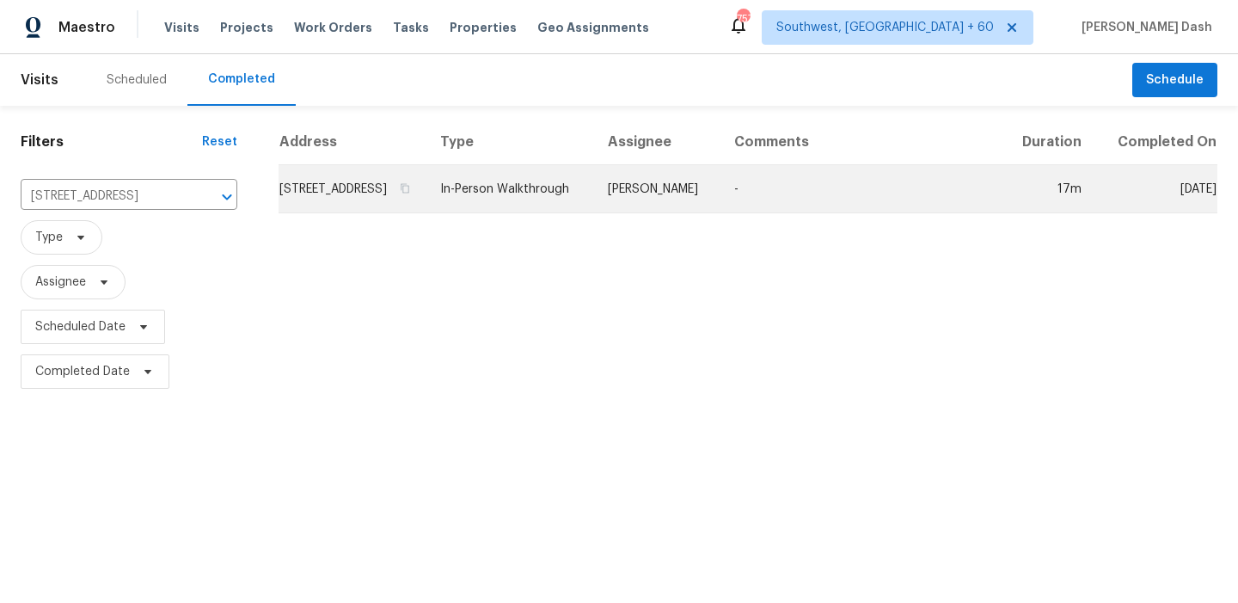
click at [548, 198] on td "In-Person Walkthrough" at bounding box center [511, 189] width 168 height 48
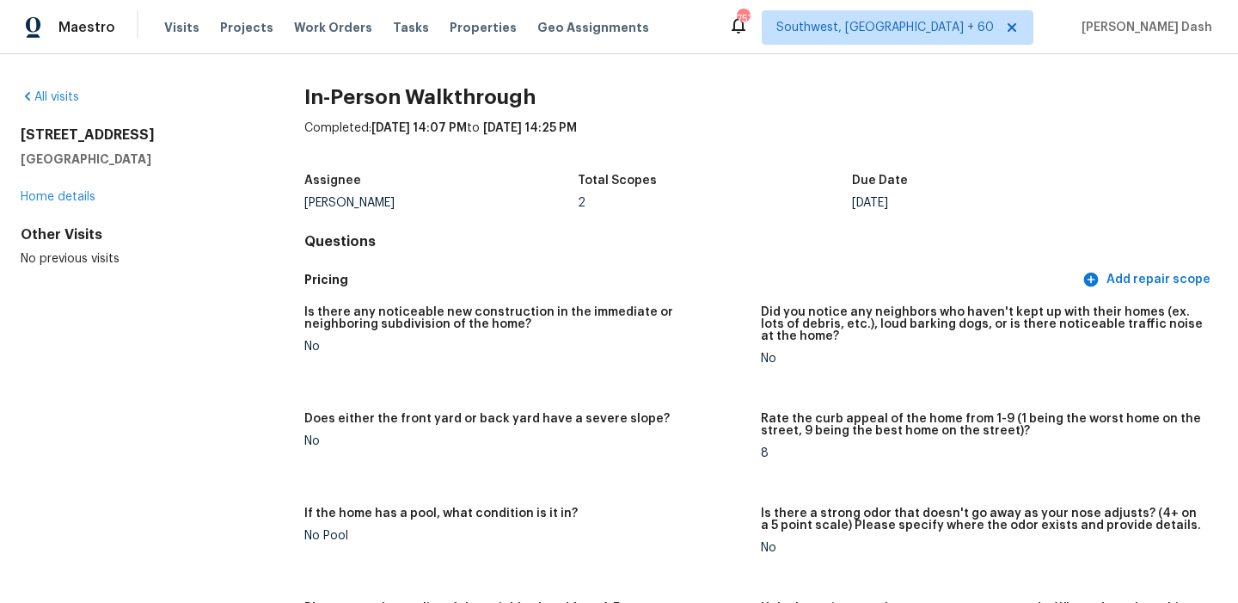
click at [65, 90] on div "All visits" at bounding box center [135, 97] width 229 height 17
click at [47, 99] on link "All visits" at bounding box center [50, 97] width 58 height 12
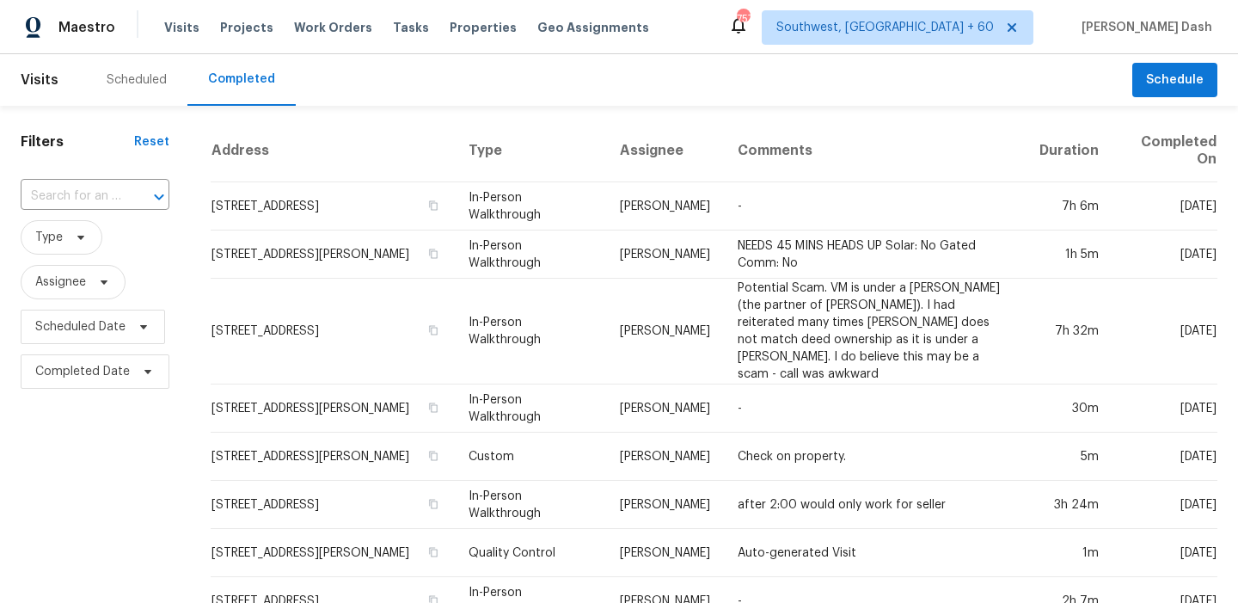
click at [108, 226] on span "Type" at bounding box center [95, 237] width 149 height 34
click at [106, 214] on div "​" at bounding box center [95, 196] width 149 height 37
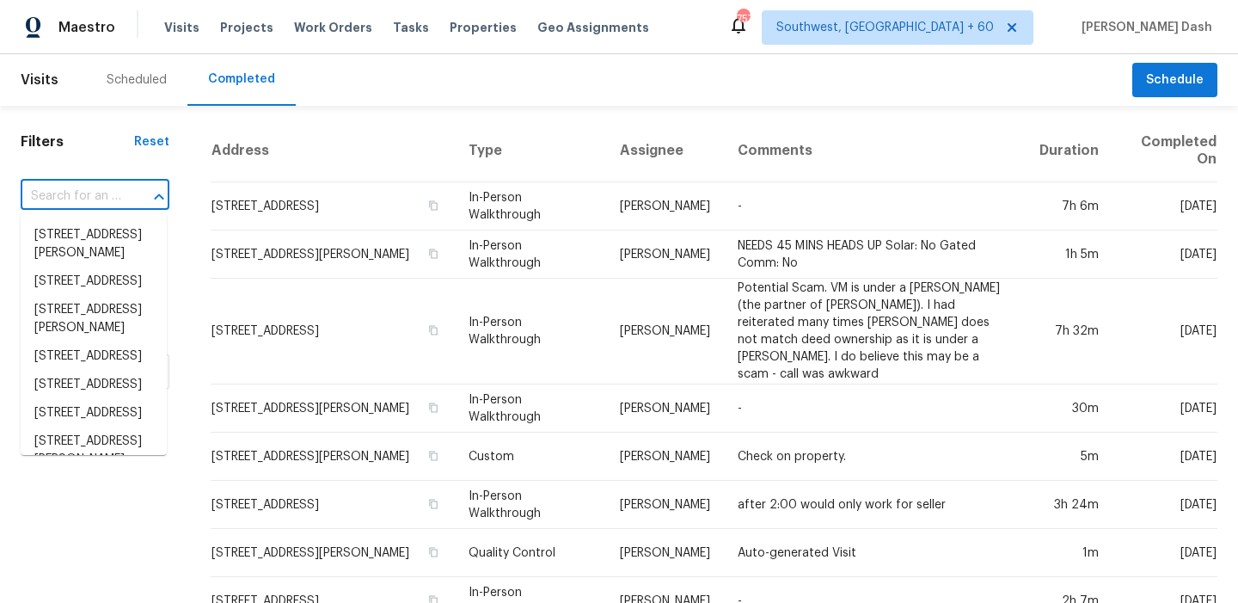
click at [107, 202] on input "text" at bounding box center [71, 196] width 101 height 27
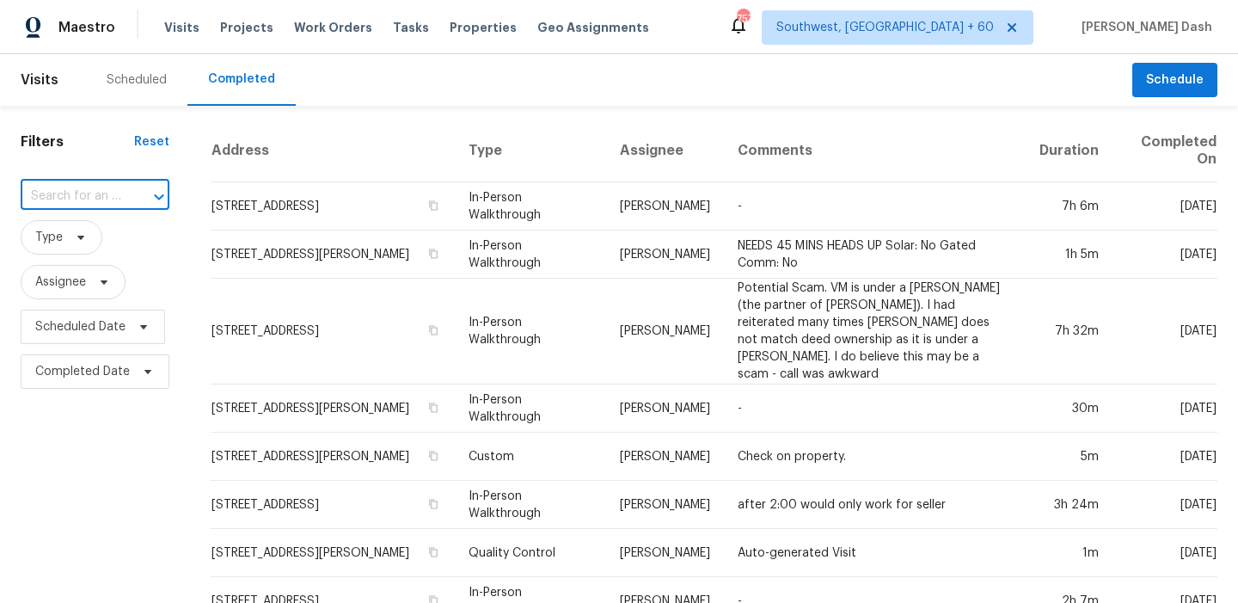
paste input "3226 Ricewood Dr, Porter, TX 77365"
type input "3226 Ricewood Dr, Porter, TX 77365"
click at [102, 239] on li "3226 Ricewood Dr, Porter, TX 77365" at bounding box center [94, 244] width 146 height 46
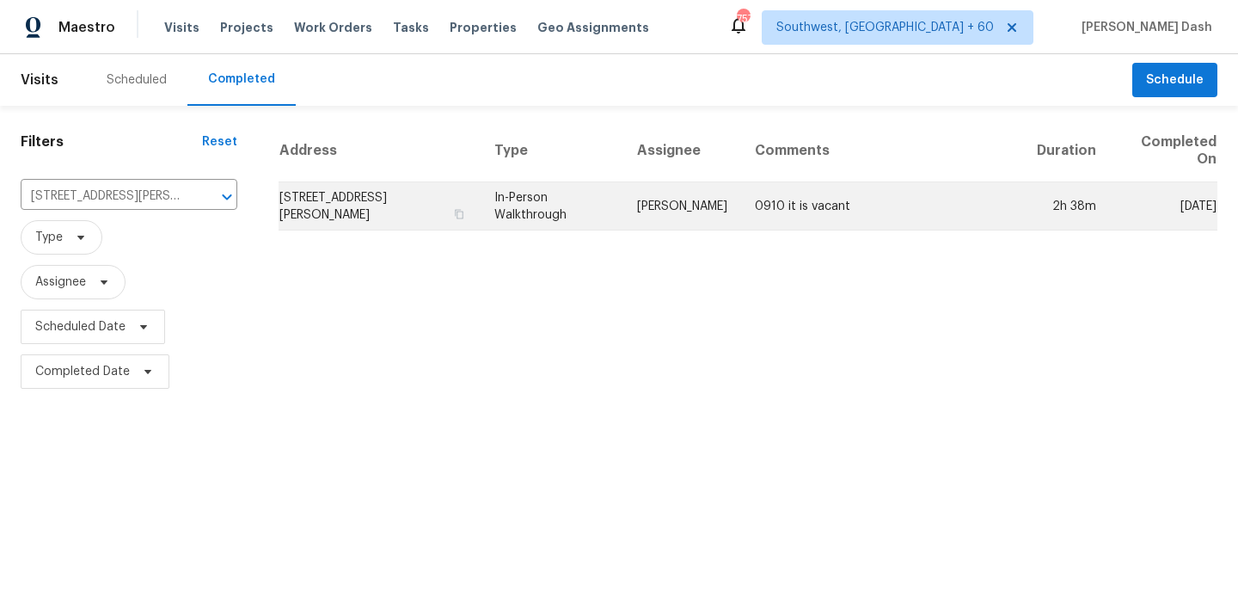
click at [680, 197] on td "Tyler Waltz" at bounding box center [682, 206] width 118 height 48
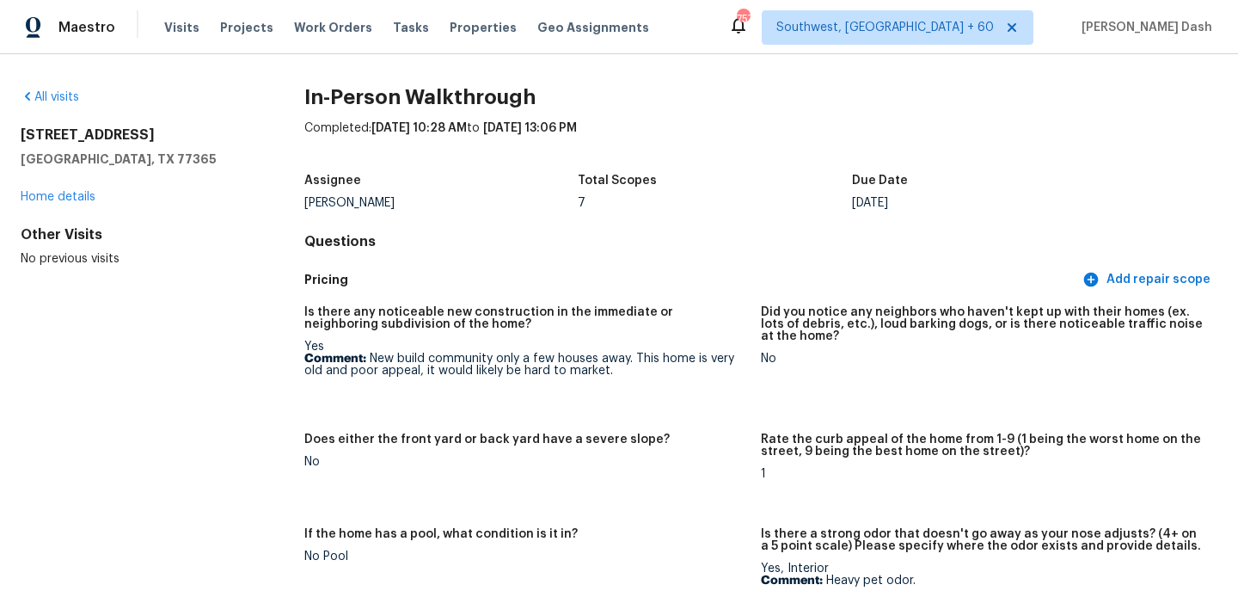
click at [48, 88] on div "All visits 3226 Ricewood Dr Porter, TX 77365 Home details Other Visits No previ…" at bounding box center [619, 328] width 1238 height 549
click at [52, 95] on link "All visits" at bounding box center [50, 97] width 58 height 12
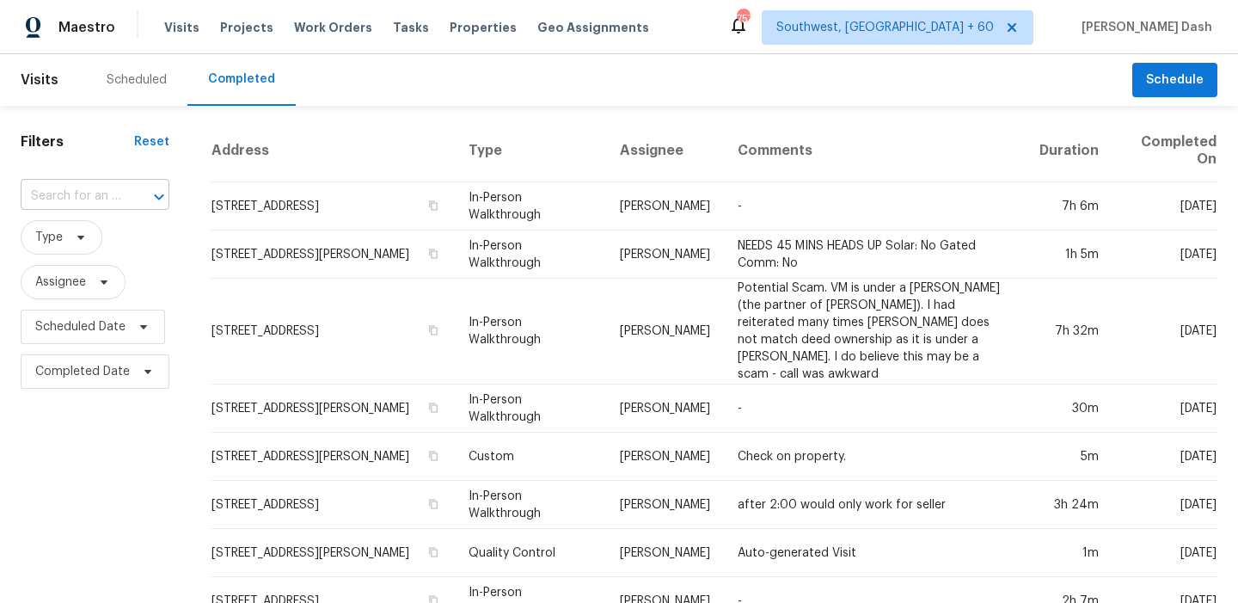
click at [120, 200] on div "​" at bounding box center [95, 196] width 149 height 27
paste input "3832 Stateoak Dr, Dallas, TX 75241"
type input "3832 Stateoak Dr, Dallas, TX 75241"
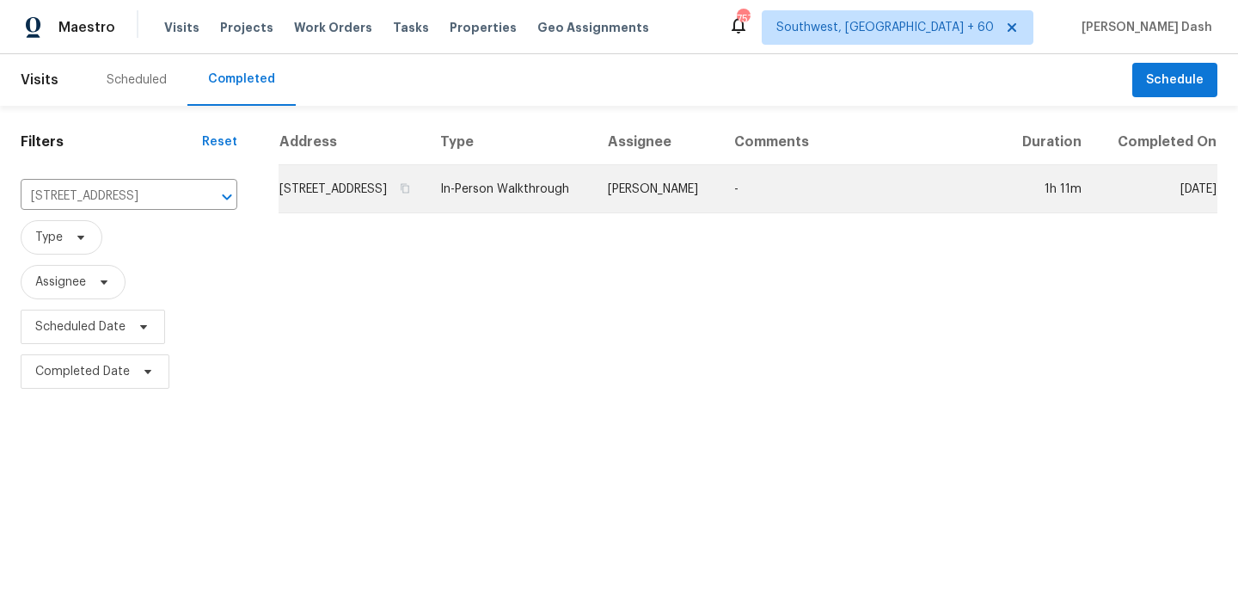
click at [598, 213] on td "[PERSON_NAME]" at bounding box center [657, 189] width 126 height 48
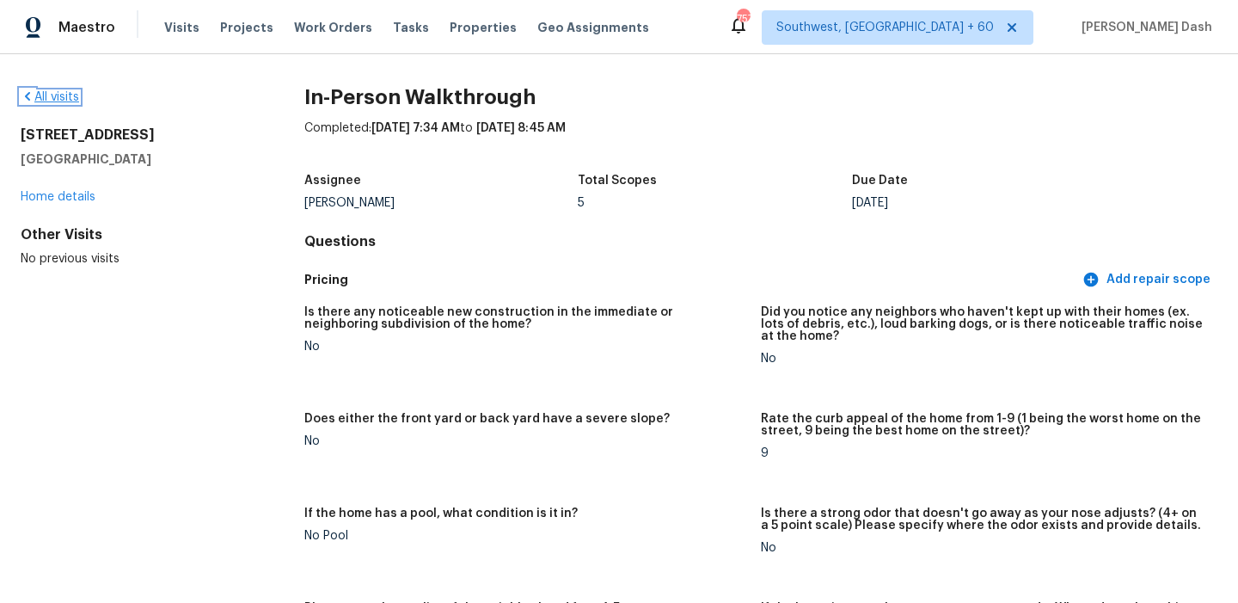
click at [77, 100] on link "All visits" at bounding box center [50, 97] width 58 height 12
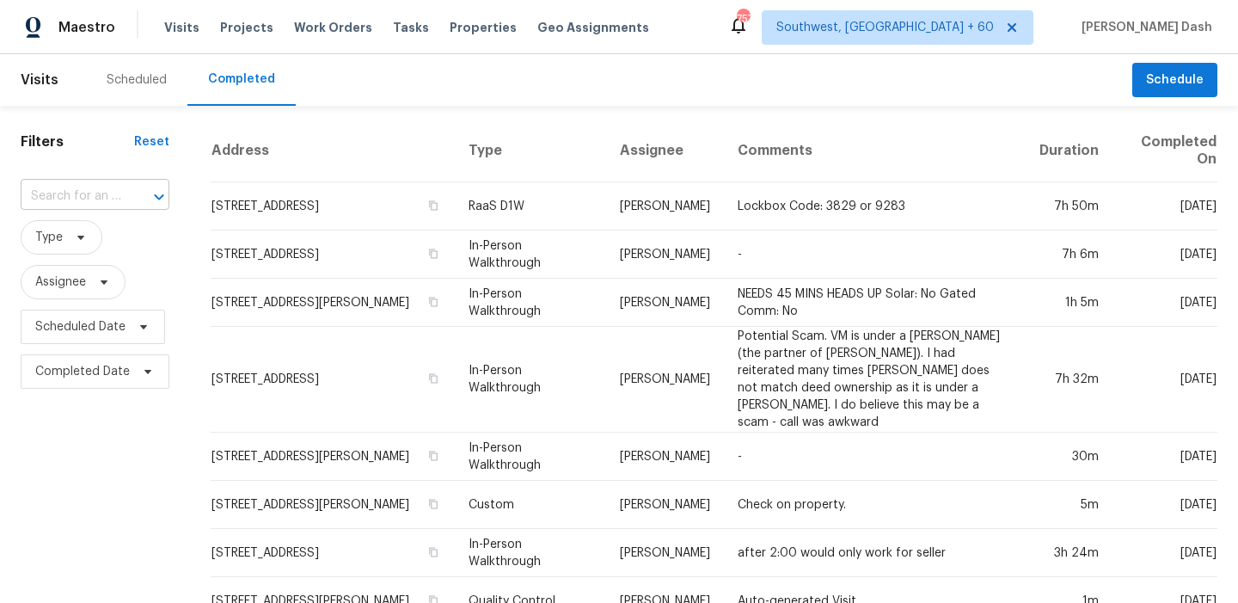
click at [120, 199] on div "​" at bounding box center [95, 196] width 149 height 27
paste input "11320 E 56th Ter, Raytown, MO 64133"
type input "11320 E 56th Ter, Raytown, MO 64133"
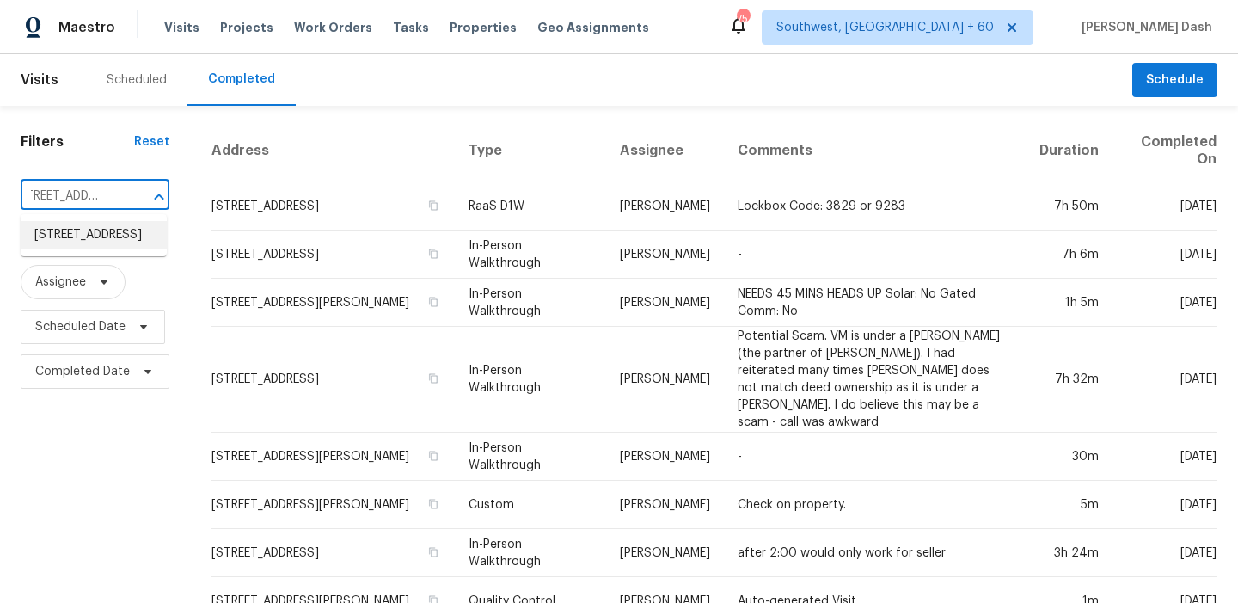
click at [132, 233] on li "11320 E 56th Ter, Raytown, MO 64133" at bounding box center [94, 235] width 146 height 28
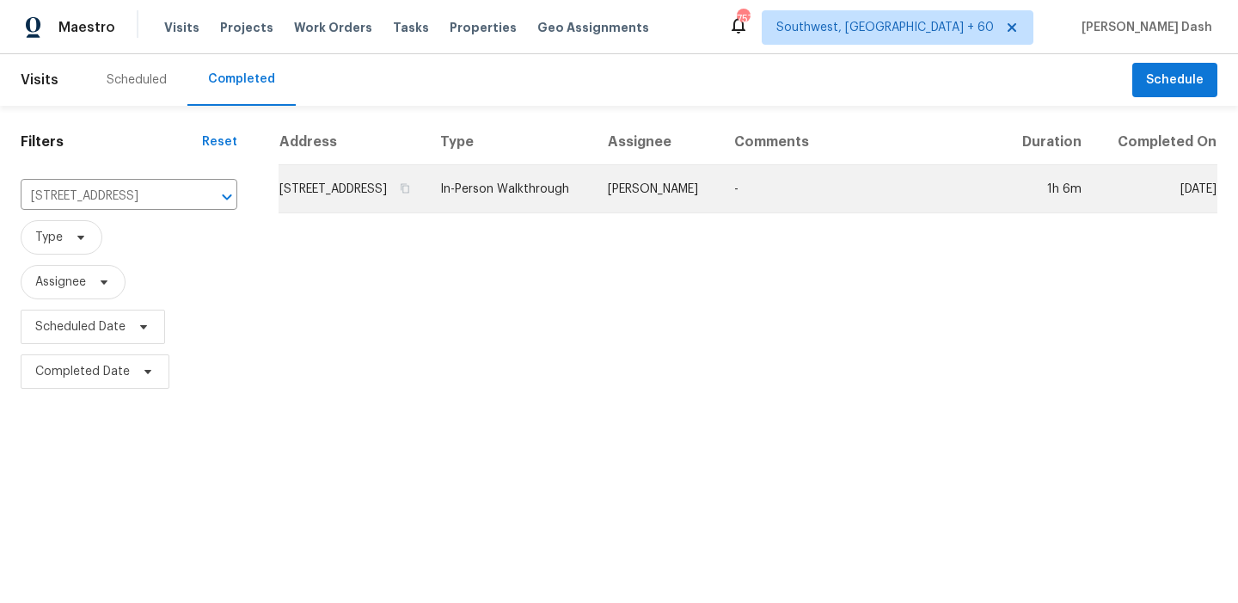
click at [594, 189] on td "In-Person Walkthrough" at bounding box center [511, 189] width 168 height 48
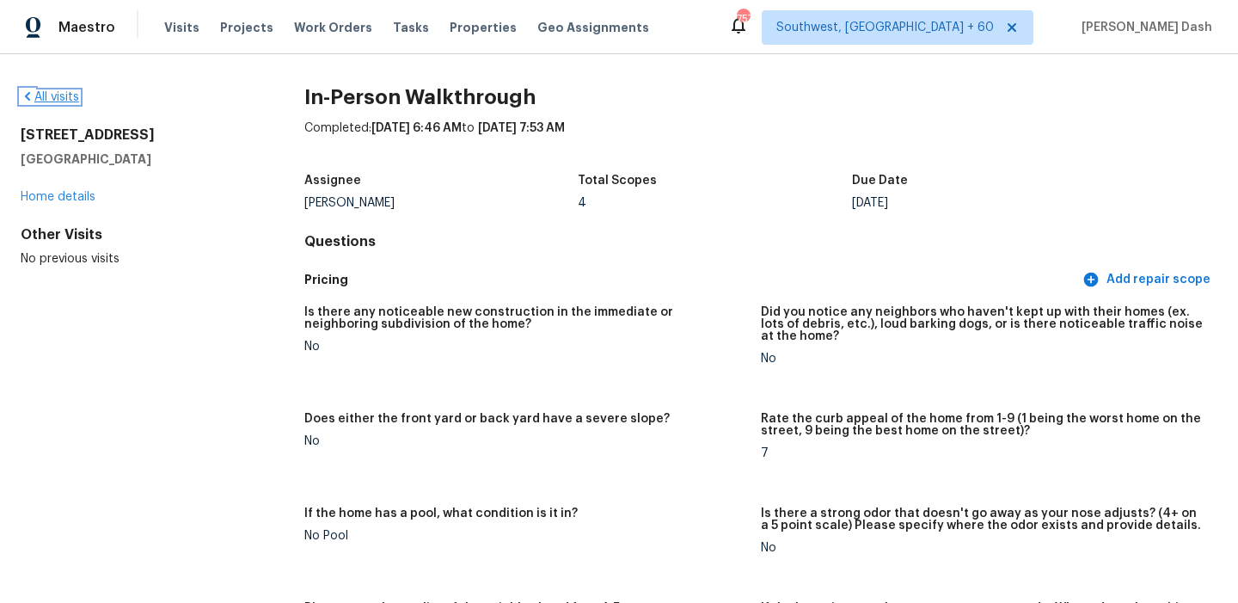
click at [69, 97] on link "All visits" at bounding box center [50, 97] width 58 height 12
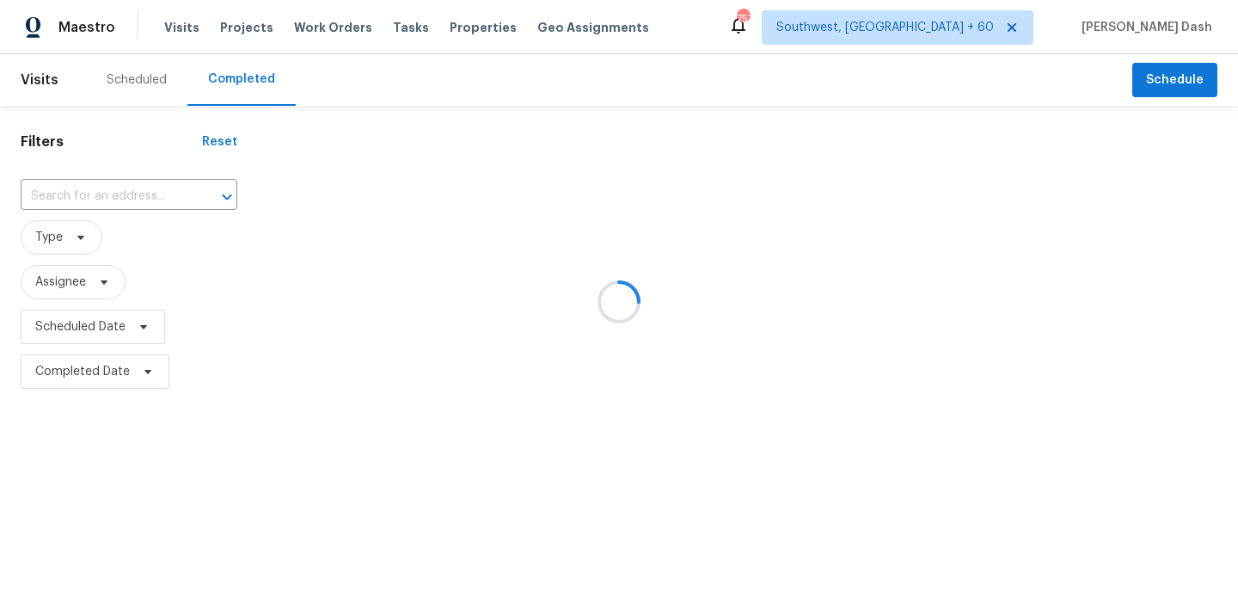
click at [94, 198] on div at bounding box center [619, 301] width 1238 height 603
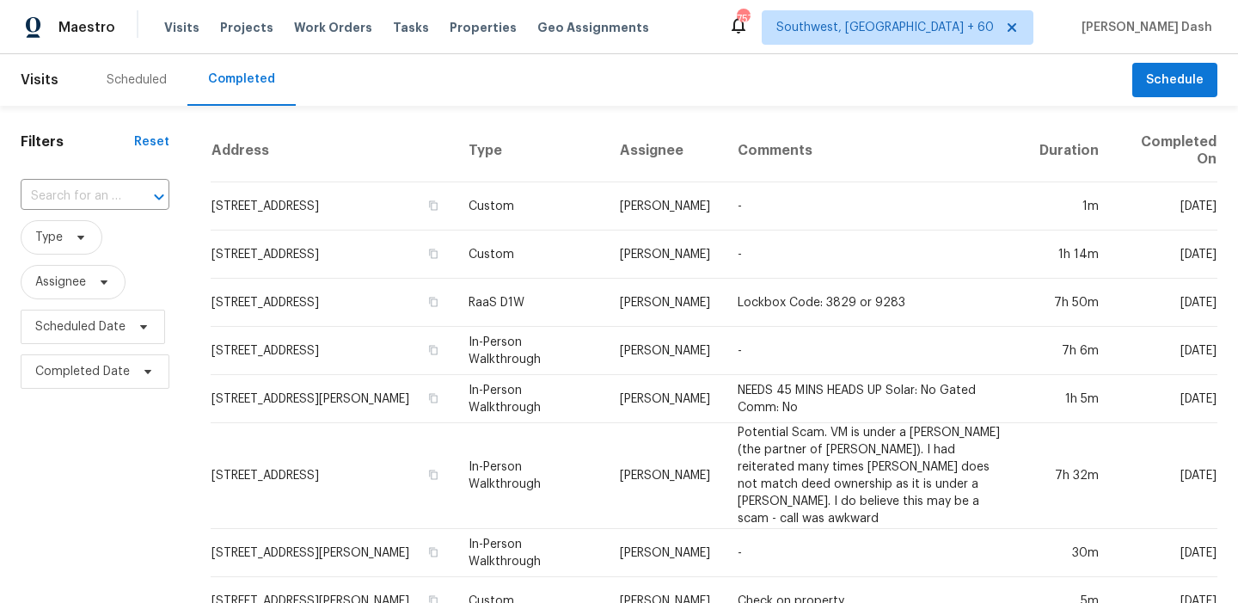
click at [94, 198] on input "text" at bounding box center [71, 196] width 101 height 27
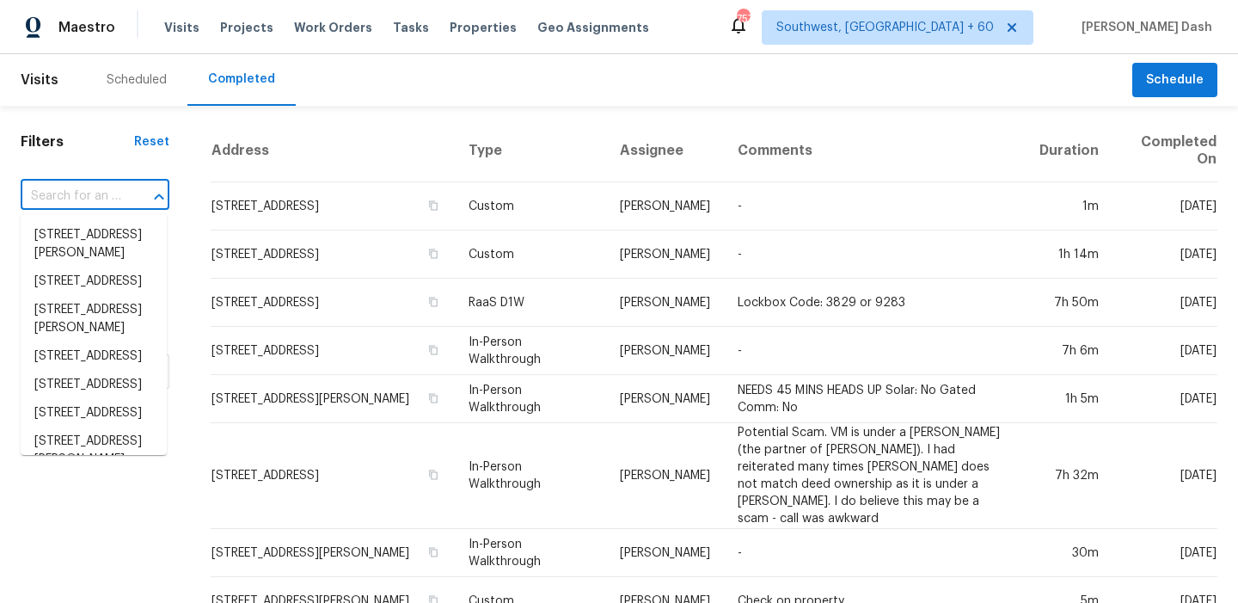
paste input "12810 Independence Ave, San Antonio, TX 78233"
type input "12810 Independence Ave, San Antonio, TX 78233"
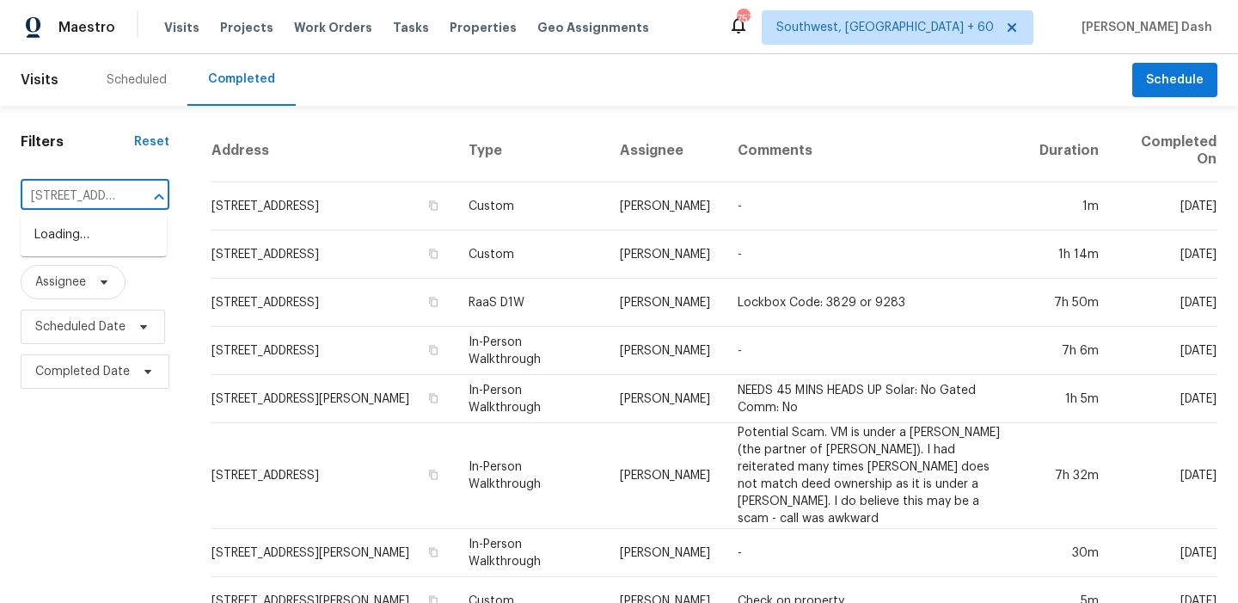
scroll to position [0, 186]
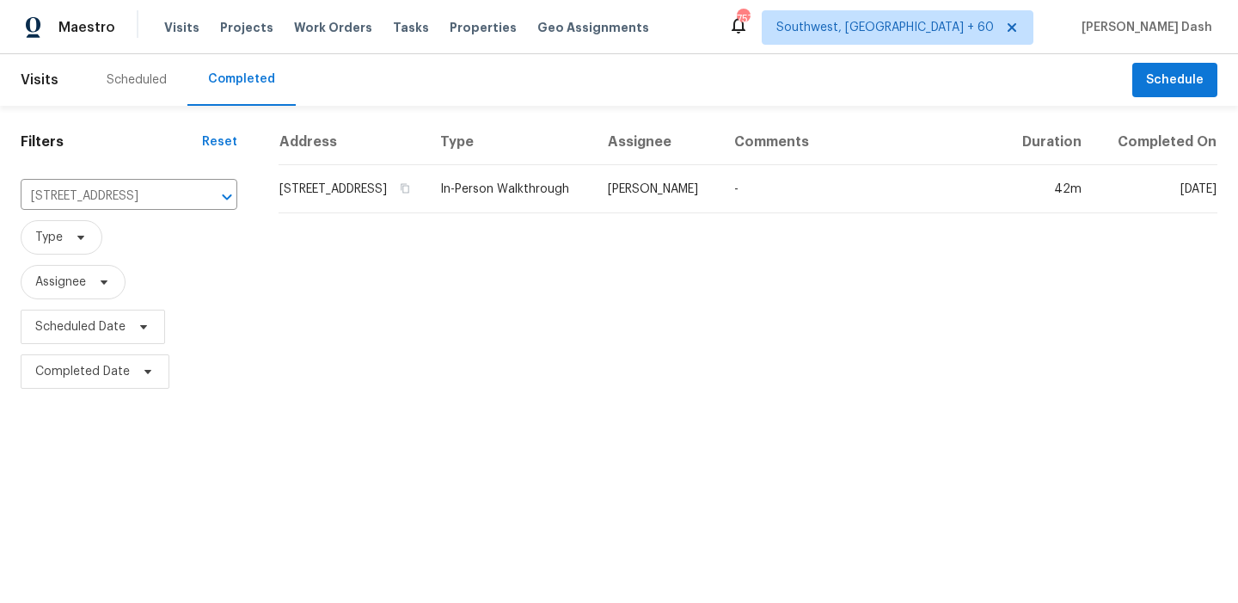
click at [530, 165] on th "Type" at bounding box center [511, 143] width 168 height 46
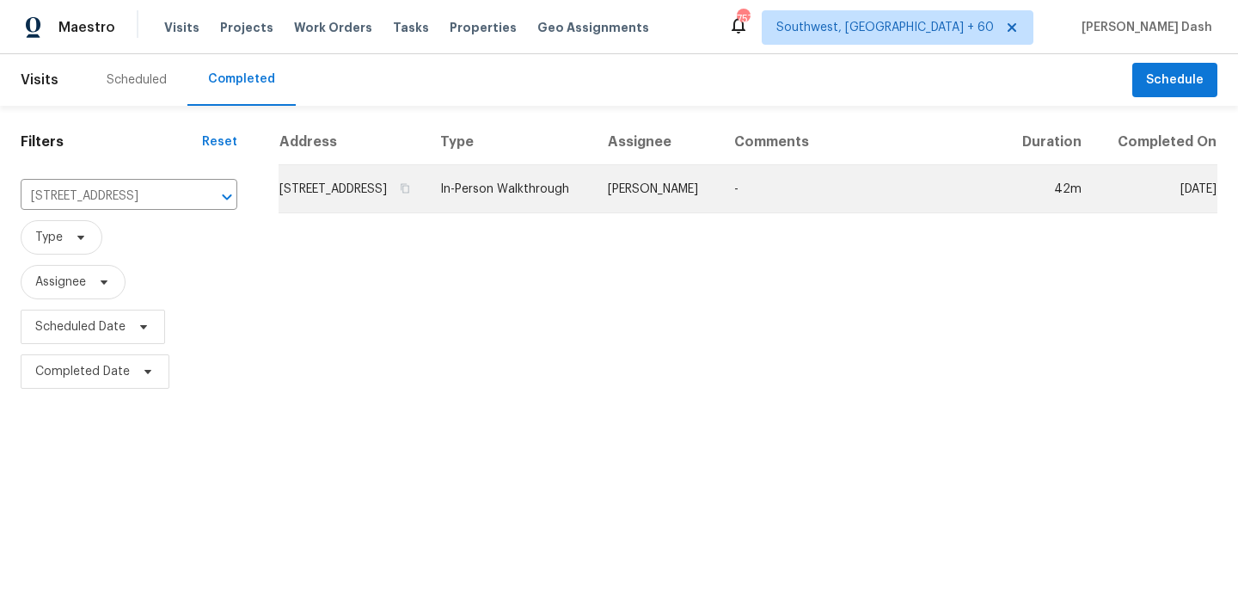
click at [538, 200] on td "In-Person Walkthrough" at bounding box center [511, 189] width 168 height 48
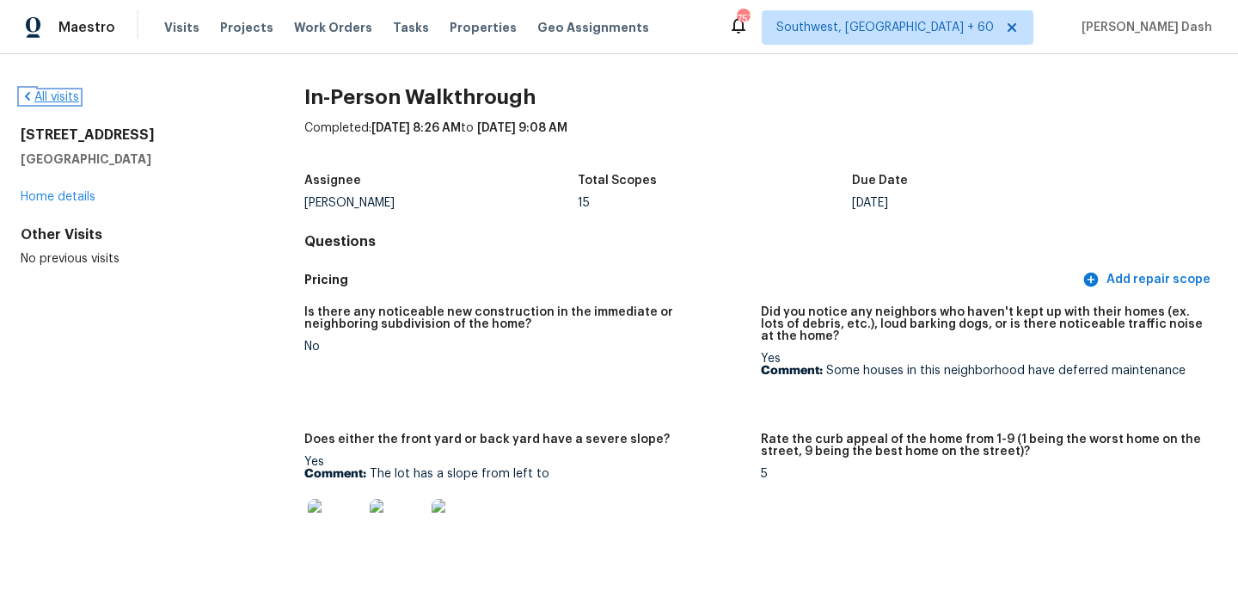
click at [51, 96] on link "All visits" at bounding box center [50, 97] width 58 height 12
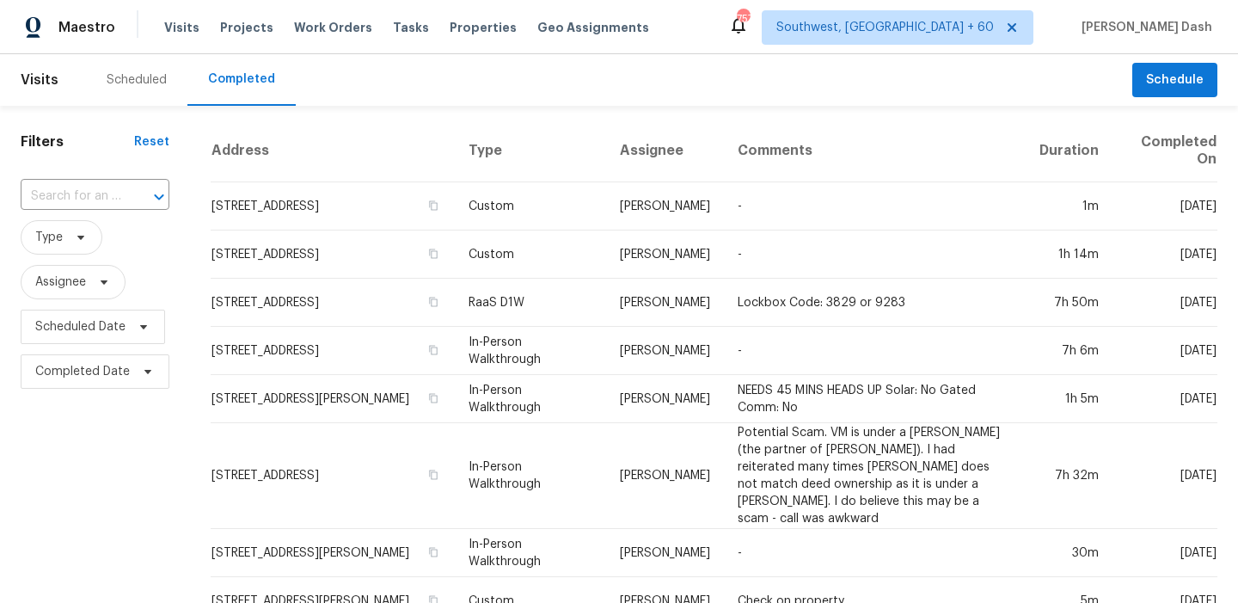
click at [127, 181] on div "​" at bounding box center [95, 196] width 149 height 37
paste input "7448 Malabar Rd, Huntersville, NC 28078"
type input "7448 Malabar Rd, Huntersville, NC 28078"
click at [107, 240] on li "7448 Malabar Rd, Huntersville, NC 28078" at bounding box center [94, 235] width 146 height 28
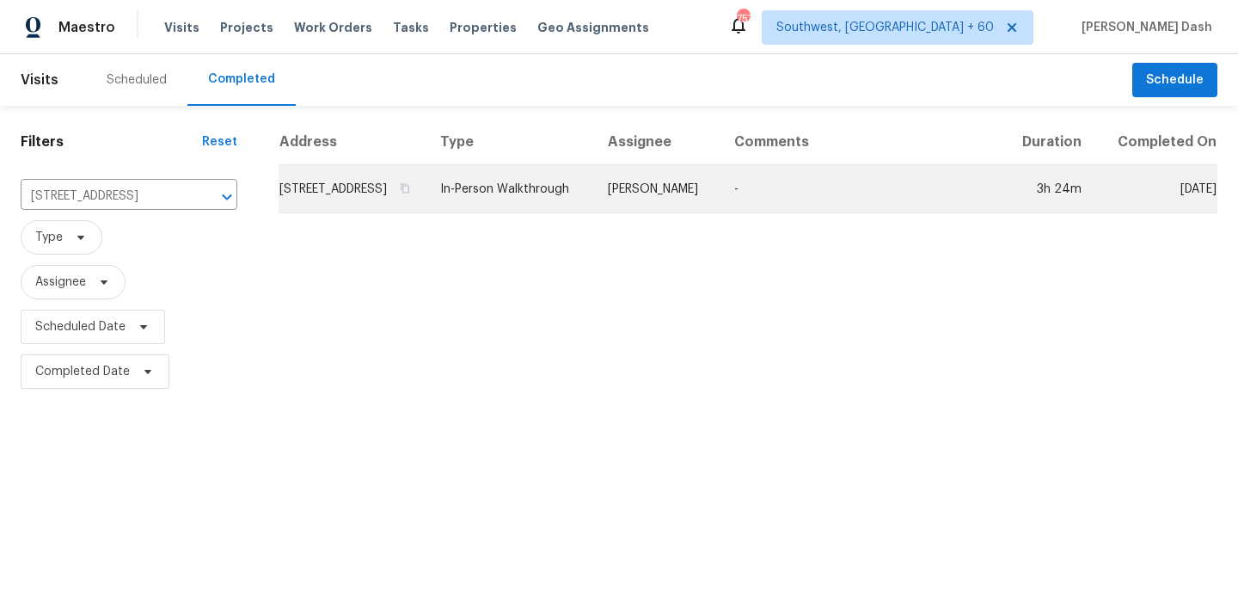
click at [672, 213] on td "Dan Baquero" at bounding box center [657, 189] width 126 height 48
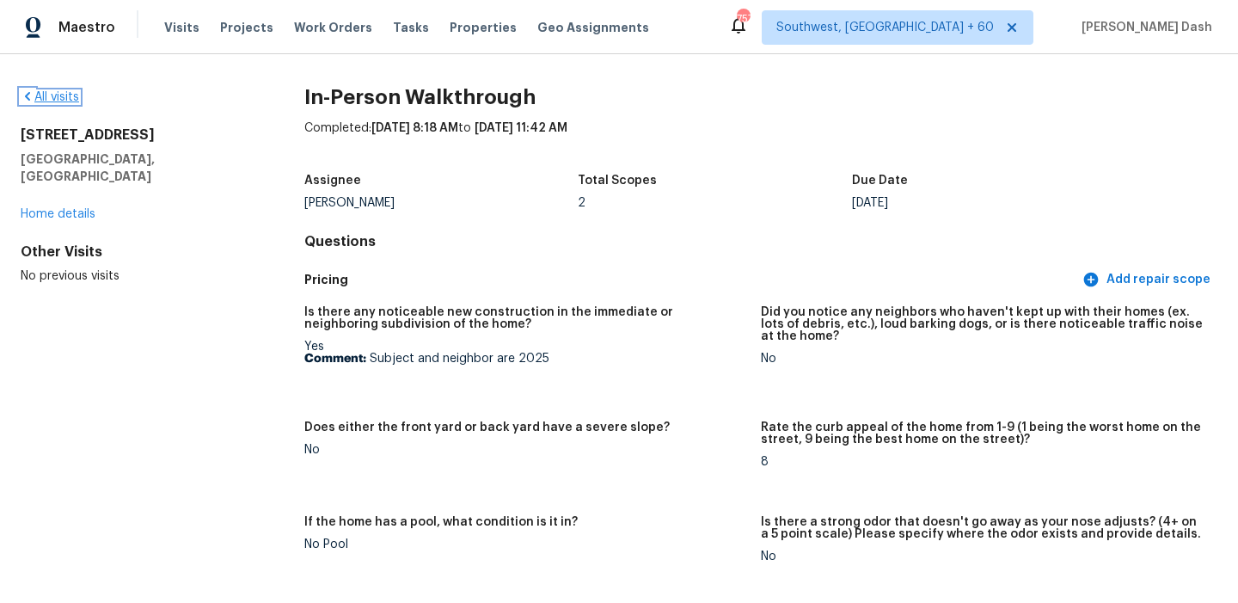
click at [71, 97] on link "All visits" at bounding box center [50, 97] width 58 height 12
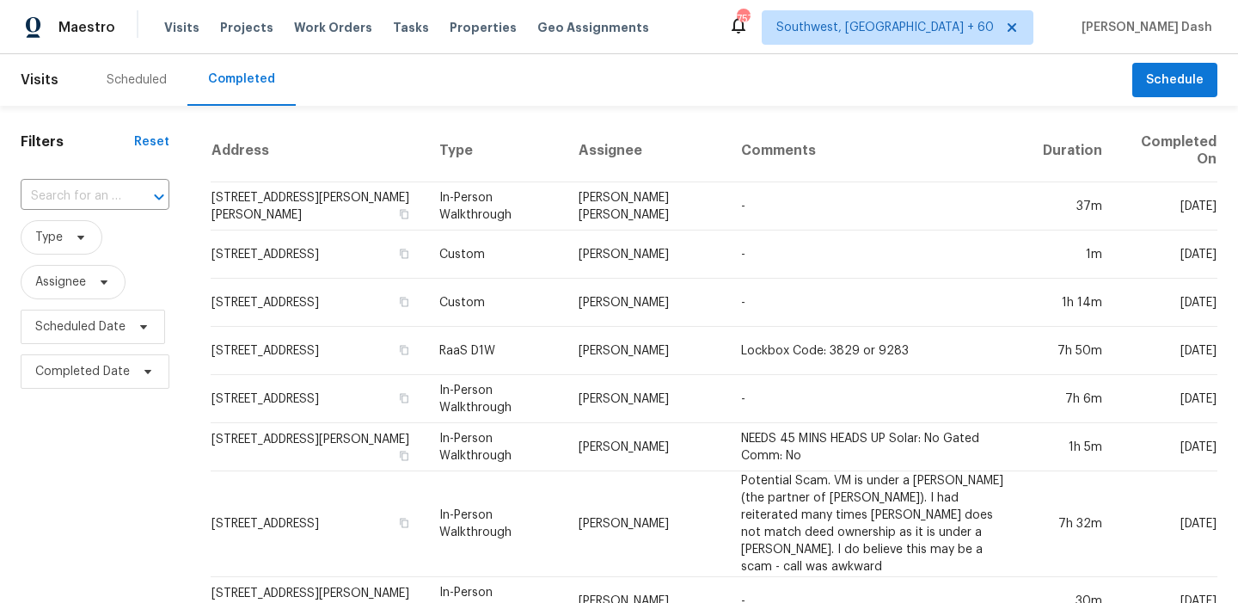
click at [101, 197] on input "text" at bounding box center [71, 196] width 101 height 27
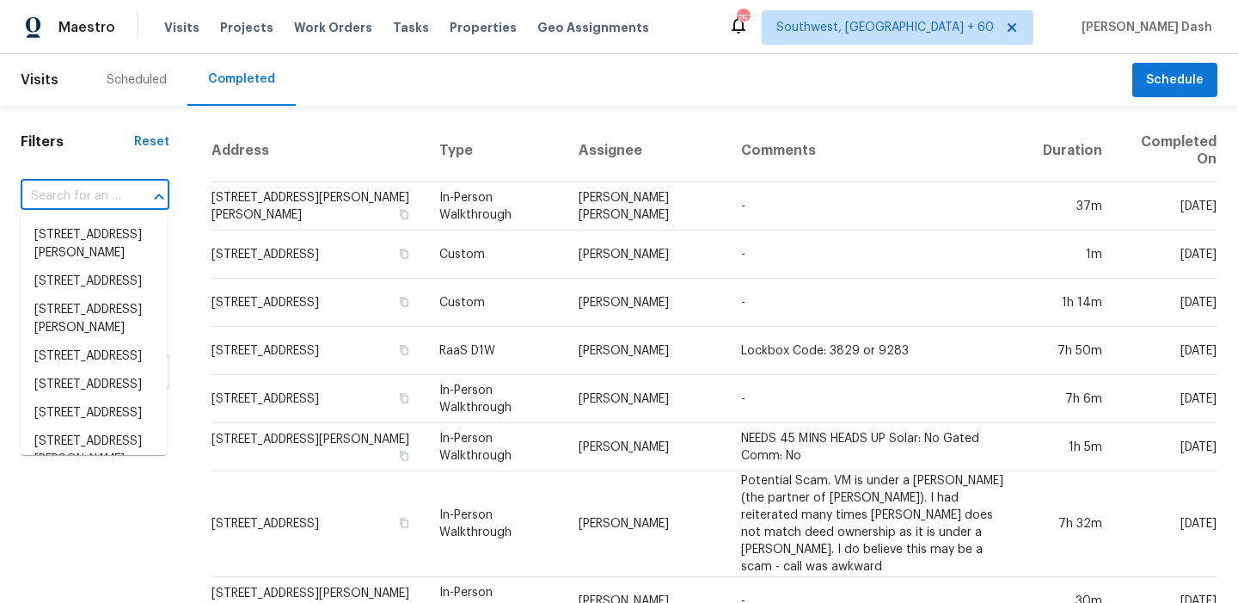
paste input "27341 Paraiso Mnr, Boerne, TX 78015"
type input "27341 Paraiso Mnr, Boerne, TX 78015"
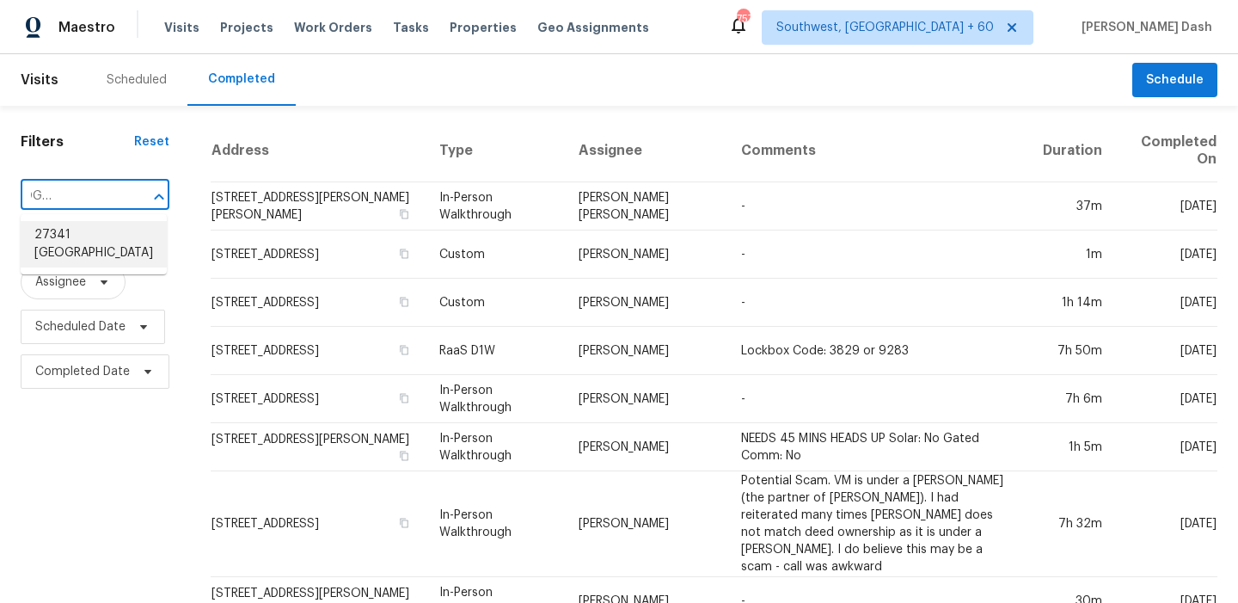
click at [99, 240] on li "27341 Paraiso Mnr, Boerne, TX 78015" at bounding box center [94, 244] width 146 height 46
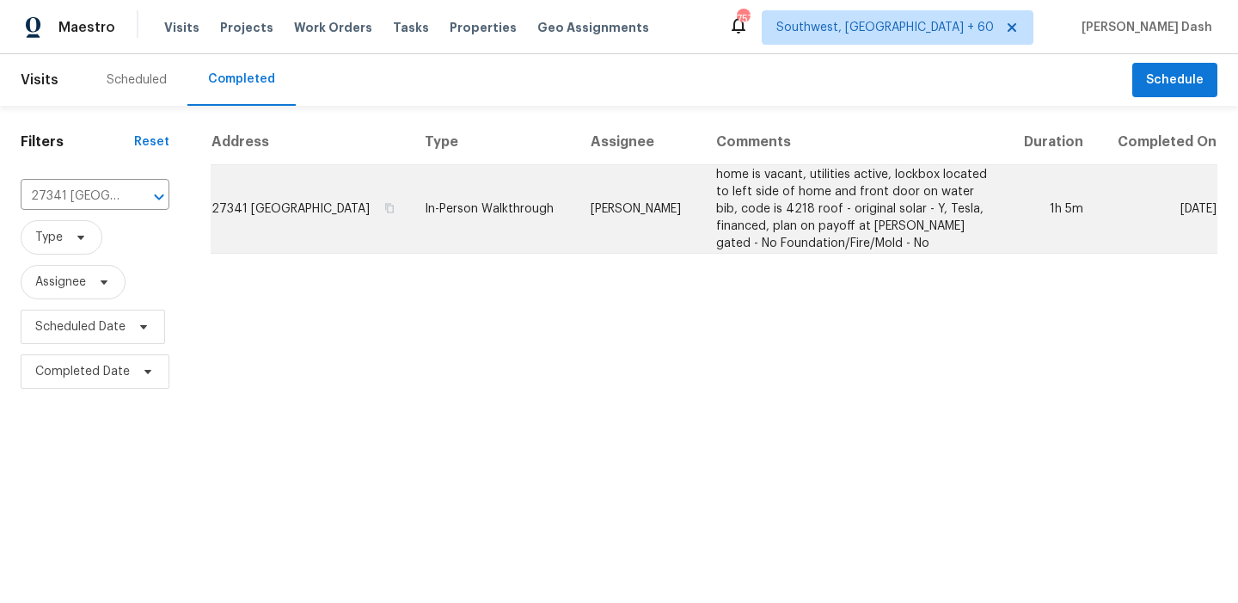
click at [524, 213] on td "In-Person Walkthrough" at bounding box center [494, 209] width 166 height 89
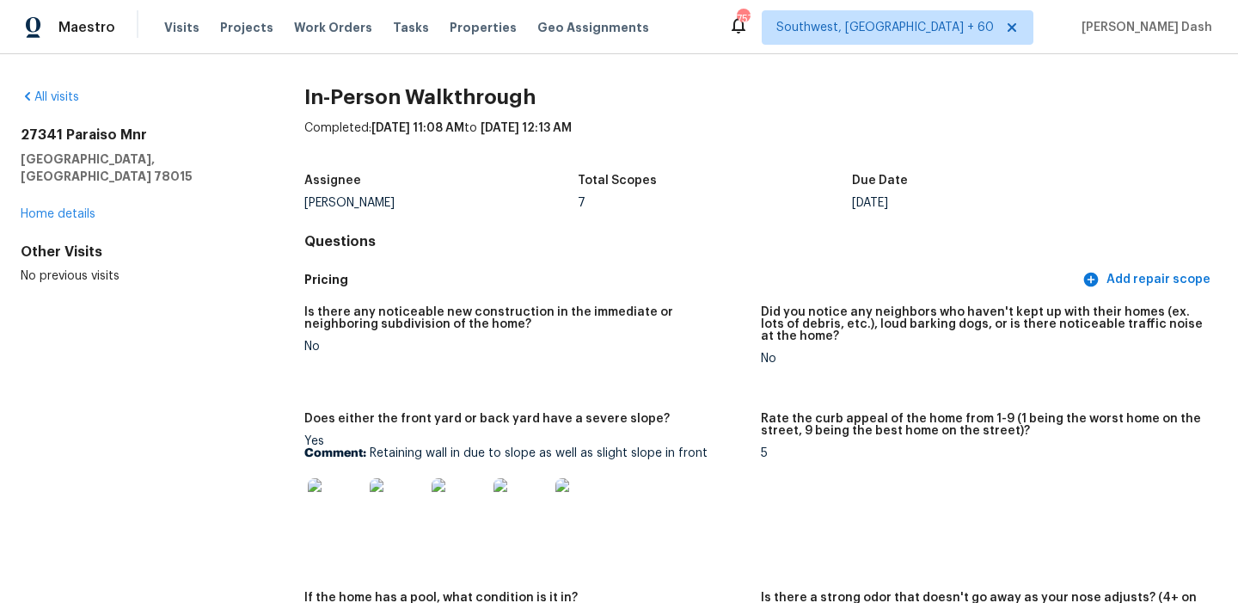
click at [70, 89] on div "All visits" at bounding box center [135, 97] width 229 height 17
click at [70, 92] on link "All visits" at bounding box center [50, 97] width 58 height 12
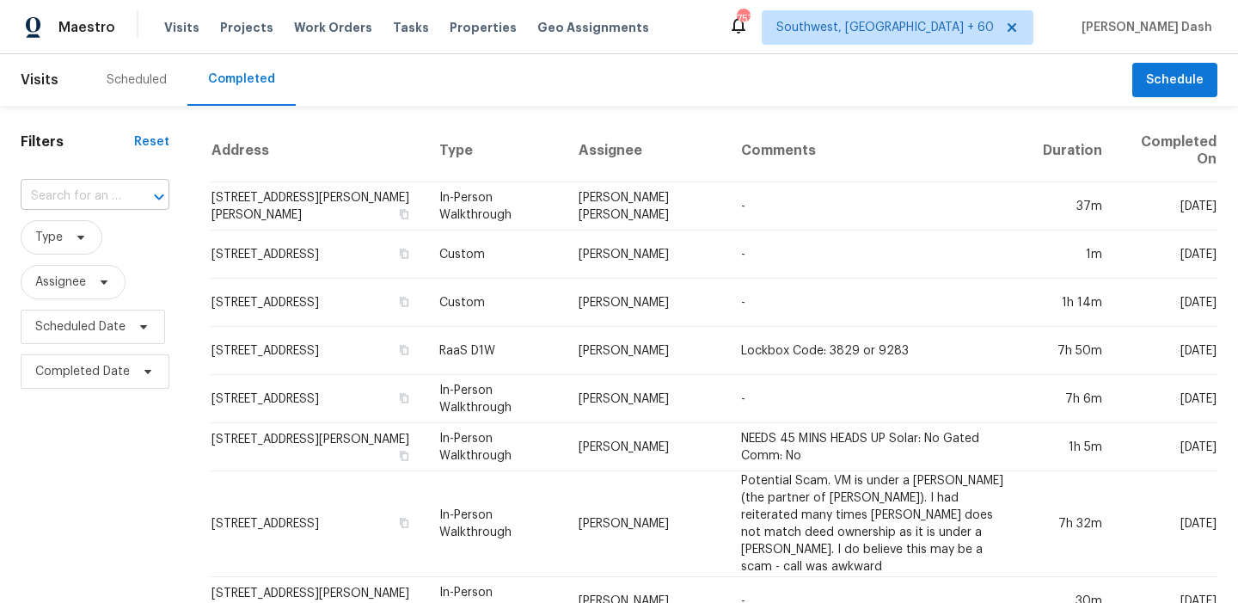
click at [126, 188] on div at bounding box center [147, 197] width 45 height 24
paste input "4123 Firewood Dr, Dallas, TX 75241"
type input "4123 Firewood Dr, Dallas, TX 75241"
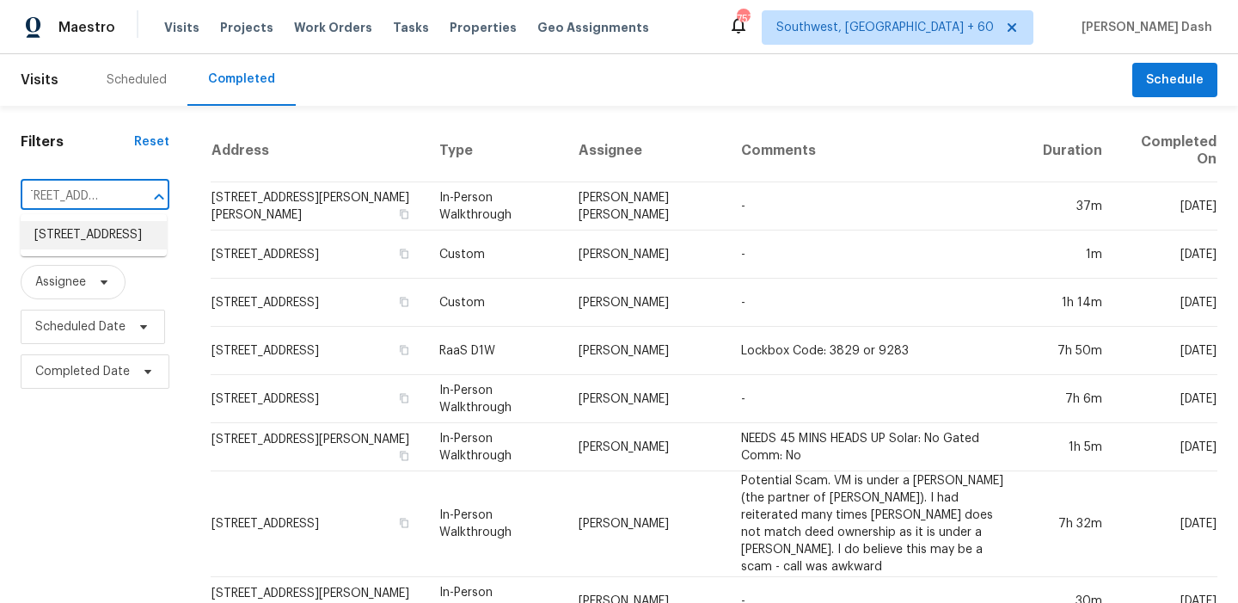
click at [124, 232] on li "4123 Firewood Dr, Dallas, TX 75241" at bounding box center [94, 235] width 146 height 28
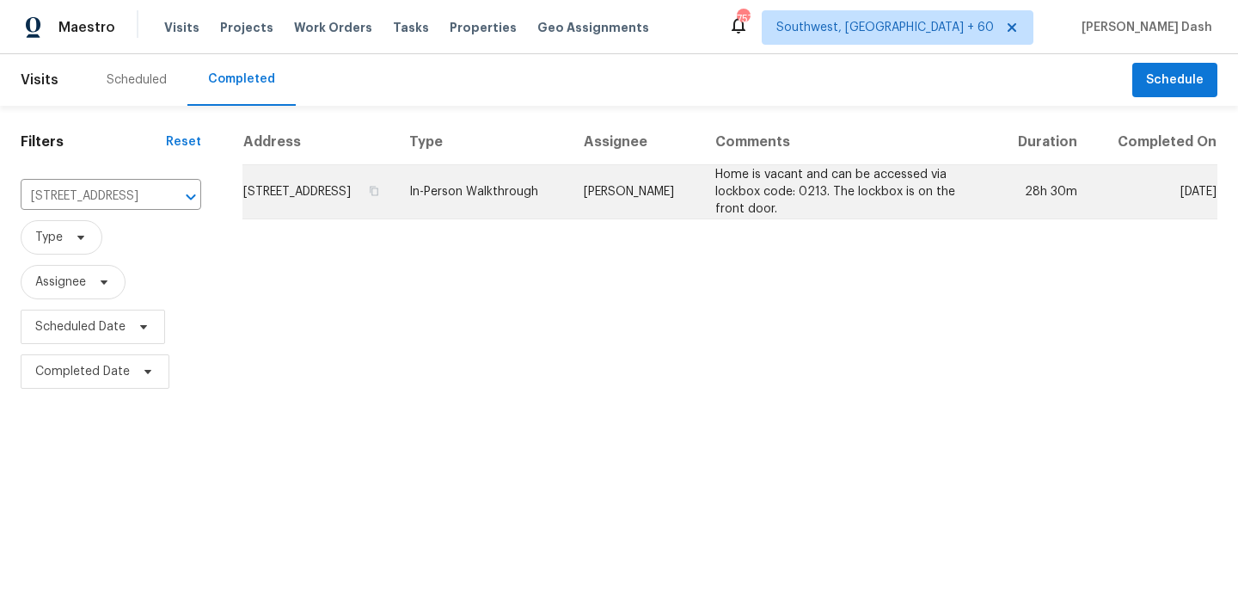
click at [647, 206] on td "[PERSON_NAME]" at bounding box center [636, 192] width 132 height 54
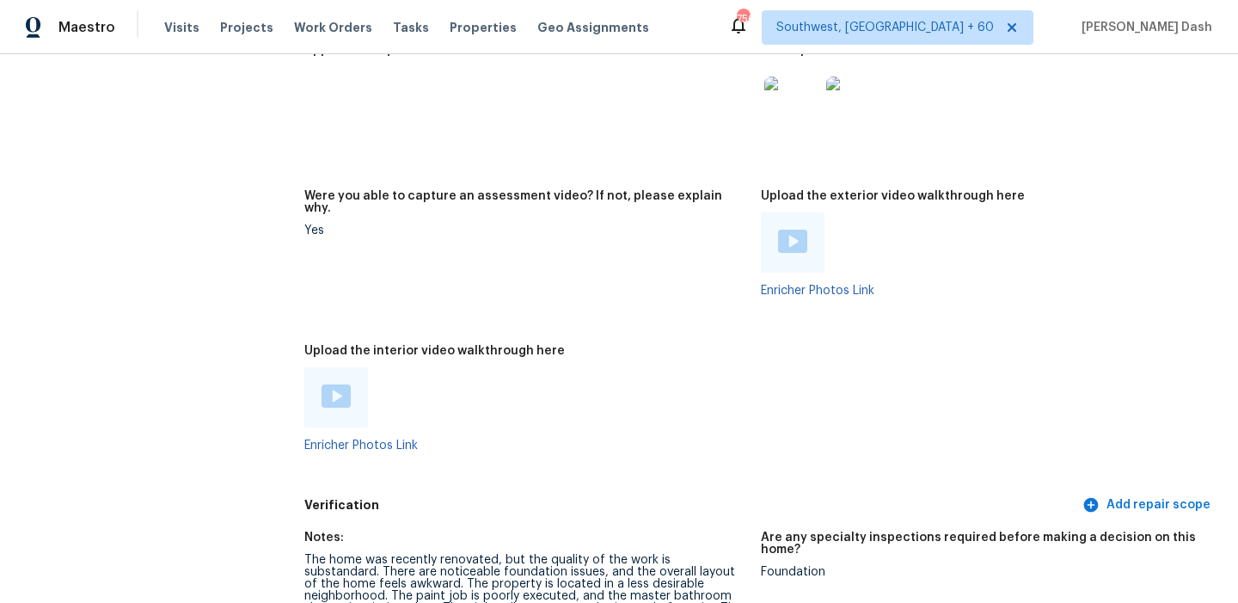
scroll to position [4068, 0]
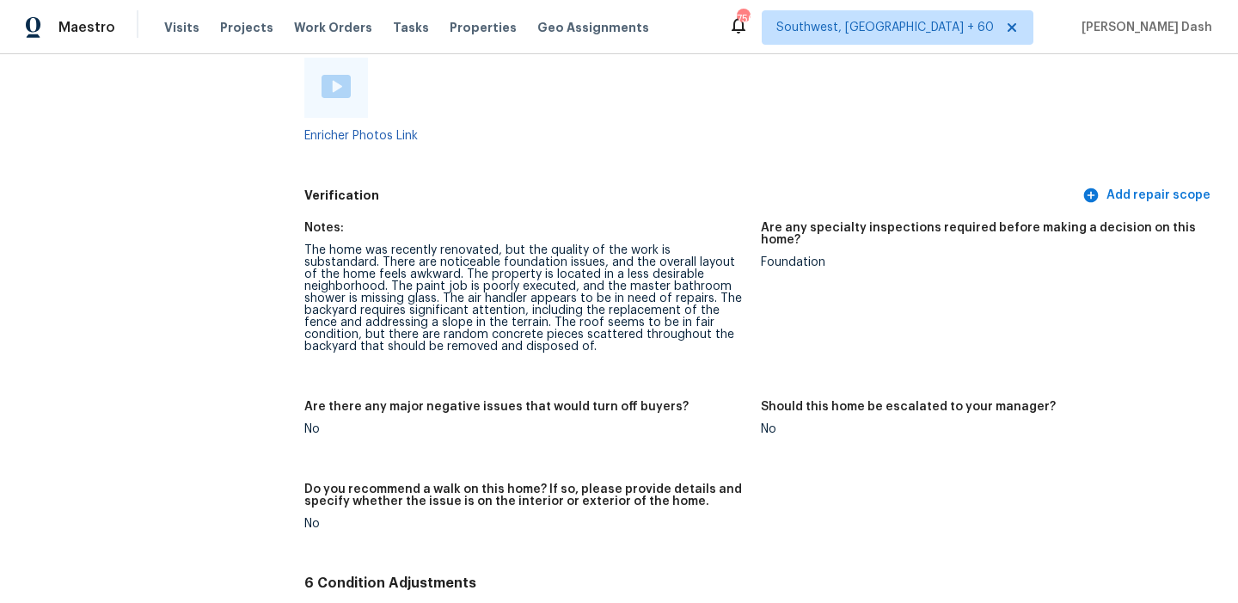
click at [335, 75] on img at bounding box center [336, 86] width 29 height 23
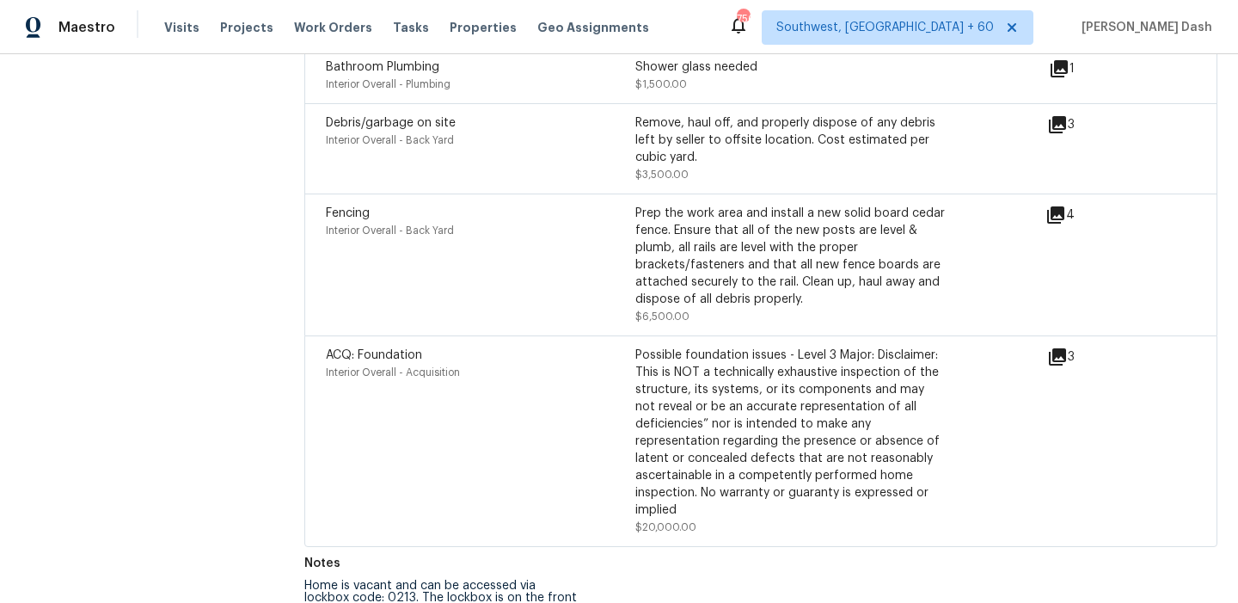
scroll to position [4836, 0]
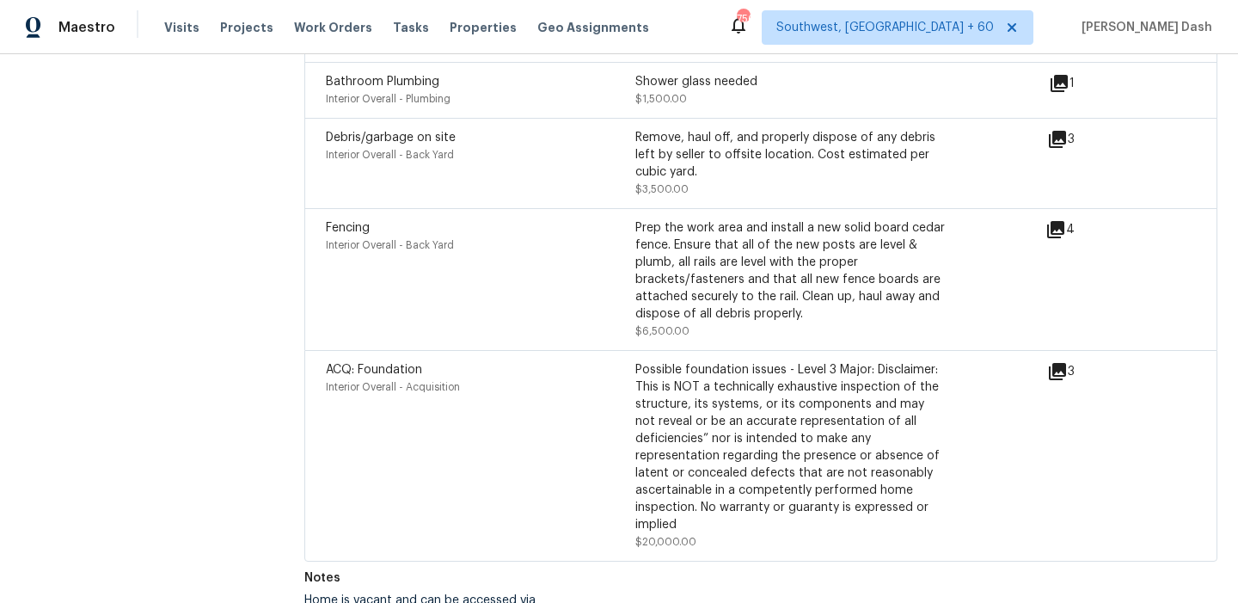
click at [1057, 361] on icon at bounding box center [1057, 371] width 21 height 21
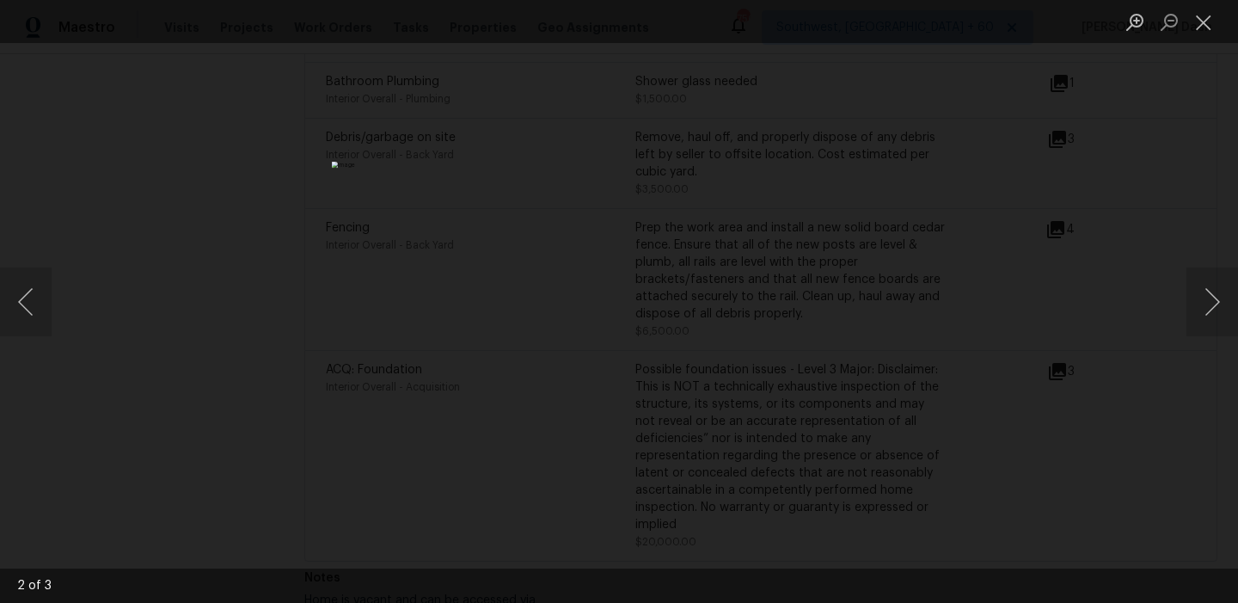
click at [299, 144] on div "Lightbox" at bounding box center [619, 301] width 1238 height 603
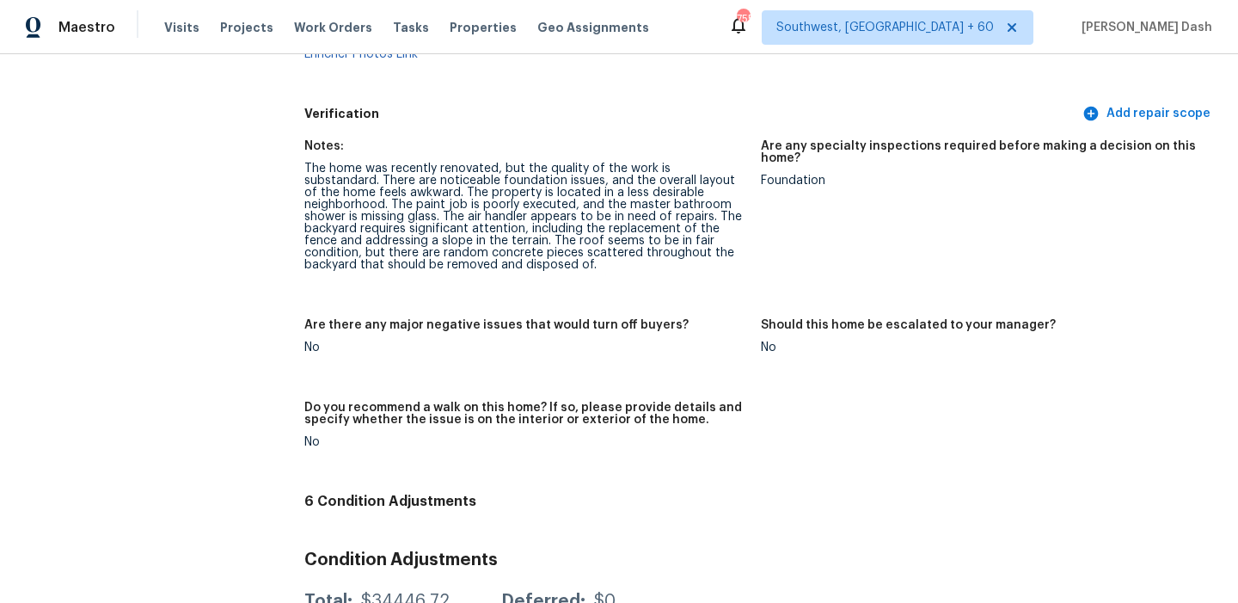
scroll to position [4136, 0]
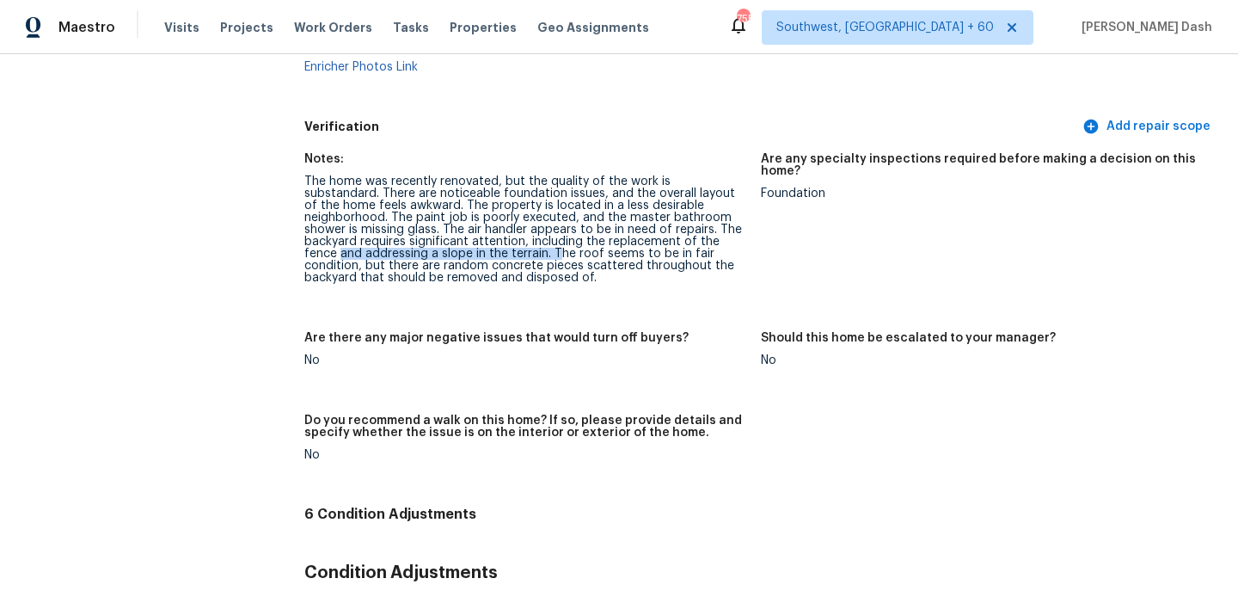
drag, startPoint x: 420, startPoint y: 223, endPoint x: 646, endPoint y: 218, distance: 226.2
click at [646, 218] on div "The home was recently renovated, but the quality of the work is substandard. Th…" at bounding box center [525, 229] width 443 height 108
click at [638, 225] on div "The home was recently renovated, but the quality of the work is substandard. Th…" at bounding box center [525, 229] width 443 height 108
drag, startPoint x: 629, startPoint y: 226, endPoint x: 415, endPoint y: 228, distance: 213.3
click at [415, 228] on div "The home was recently renovated, but the quality of the work is substandard. Th…" at bounding box center [525, 229] width 443 height 108
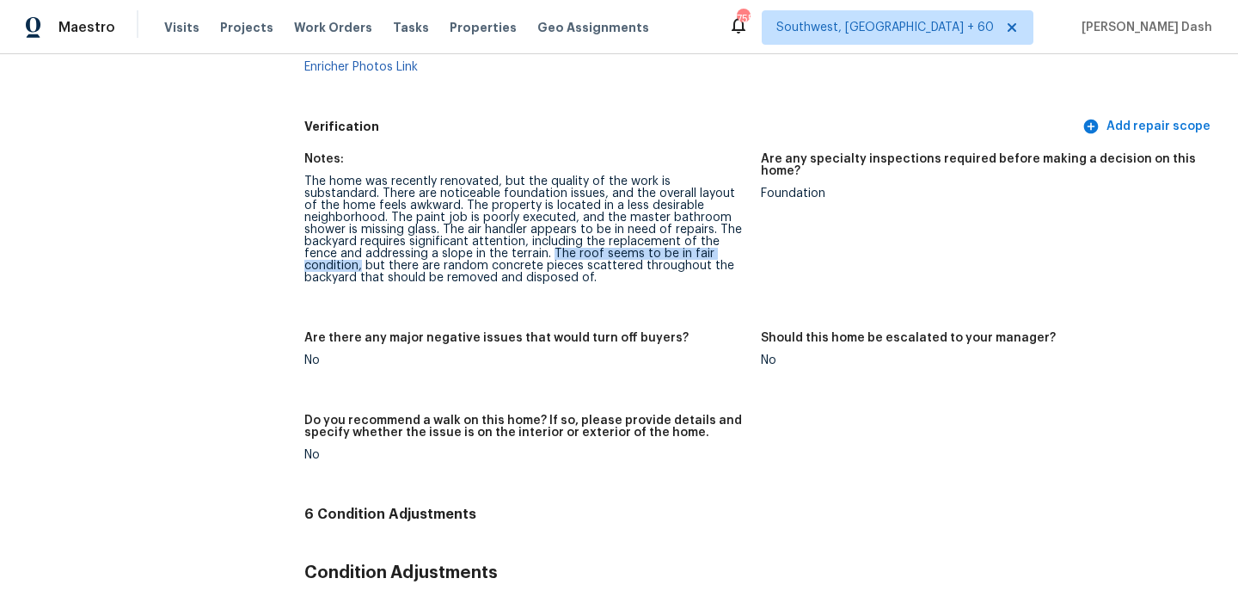
scroll to position [4181, 0]
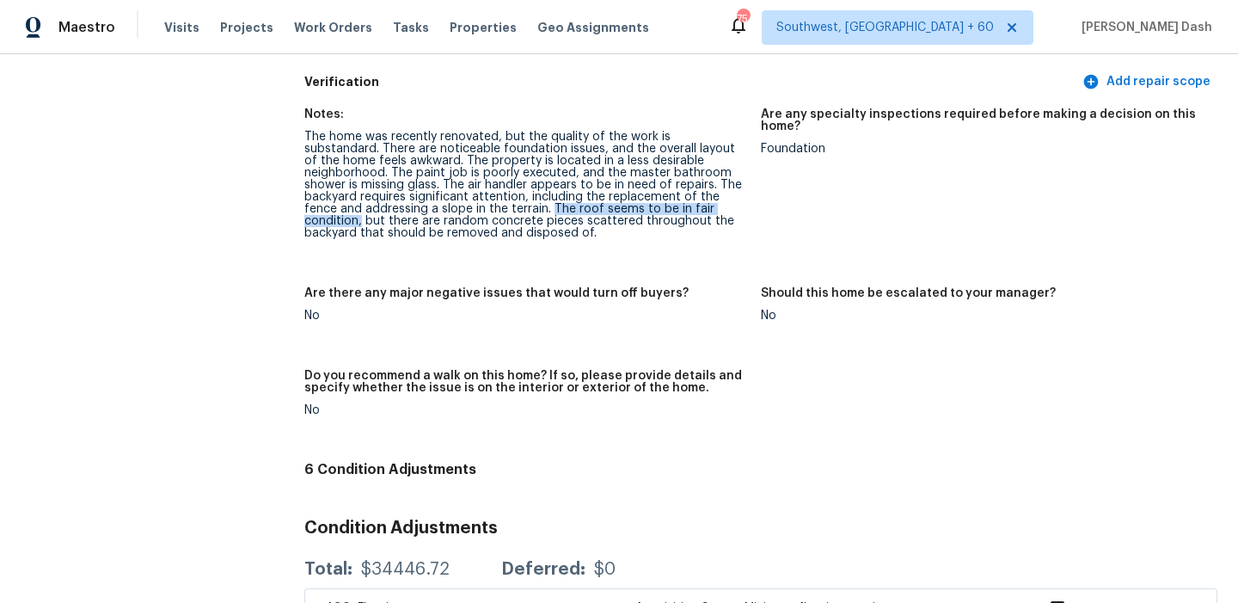
copy div "The roof seems to be in fair condition,"
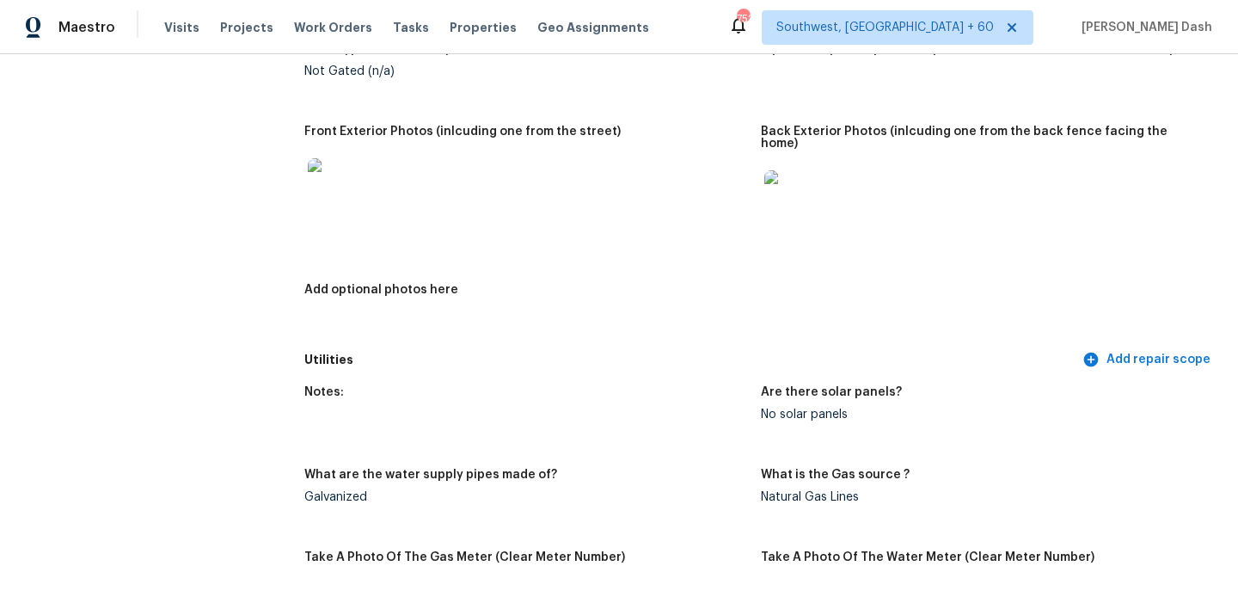
scroll to position [0, 0]
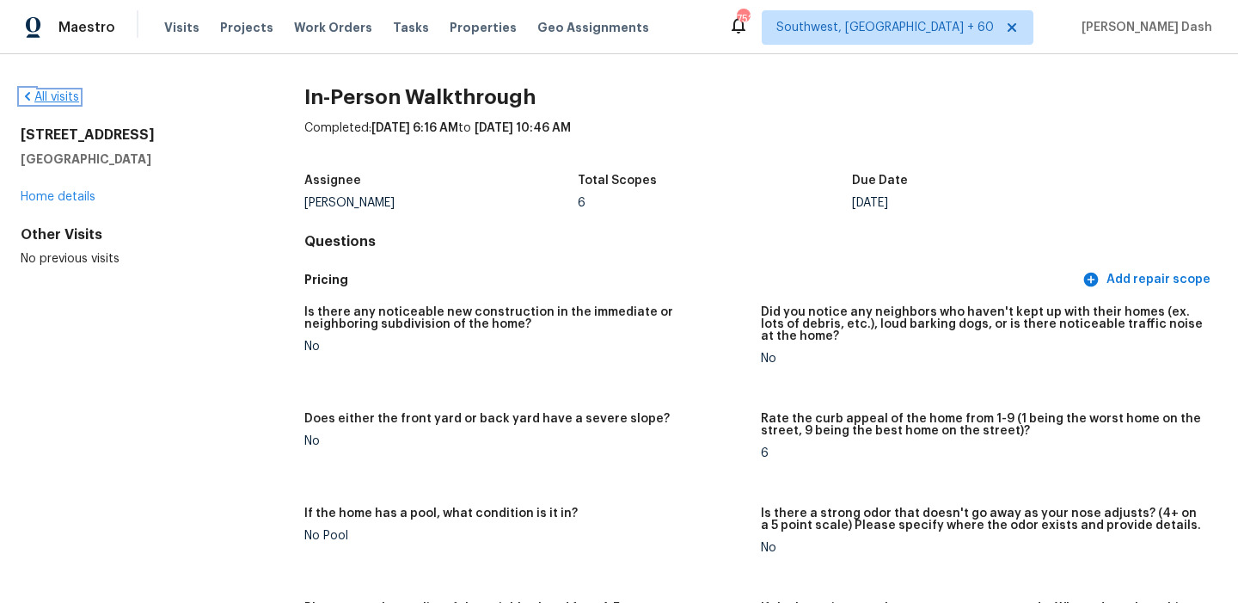
click at [42, 96] on link "All visits" at bounding box center [50, 97] width 58 height 12
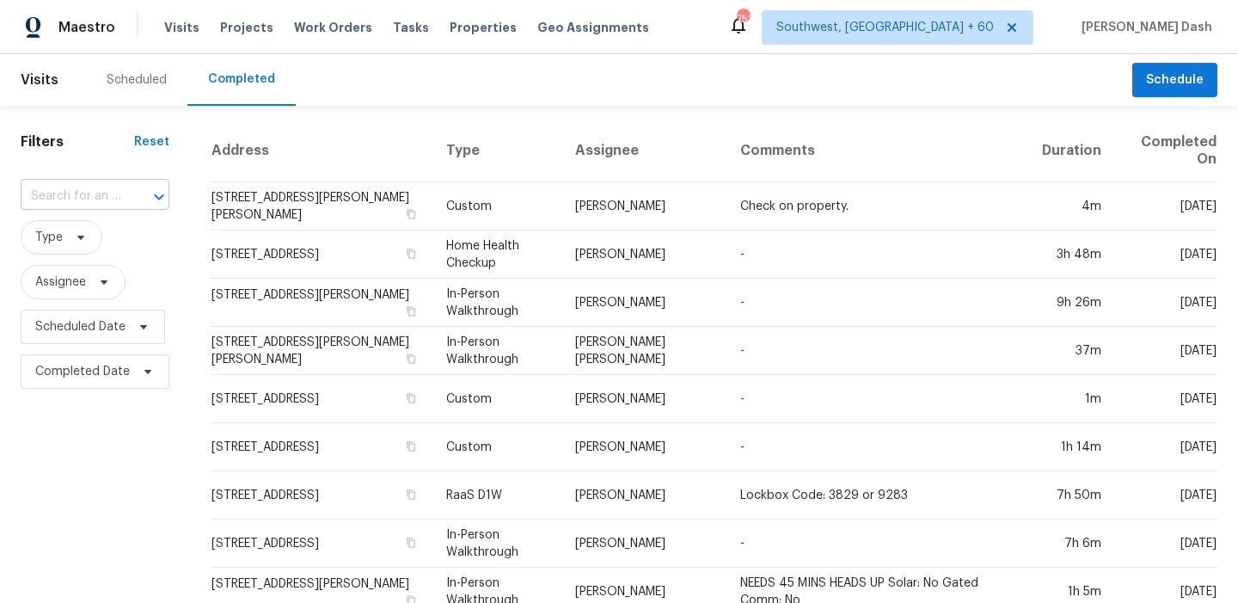
click at [127, 187] on div at bounding box center [147, 197] width 45 height 24
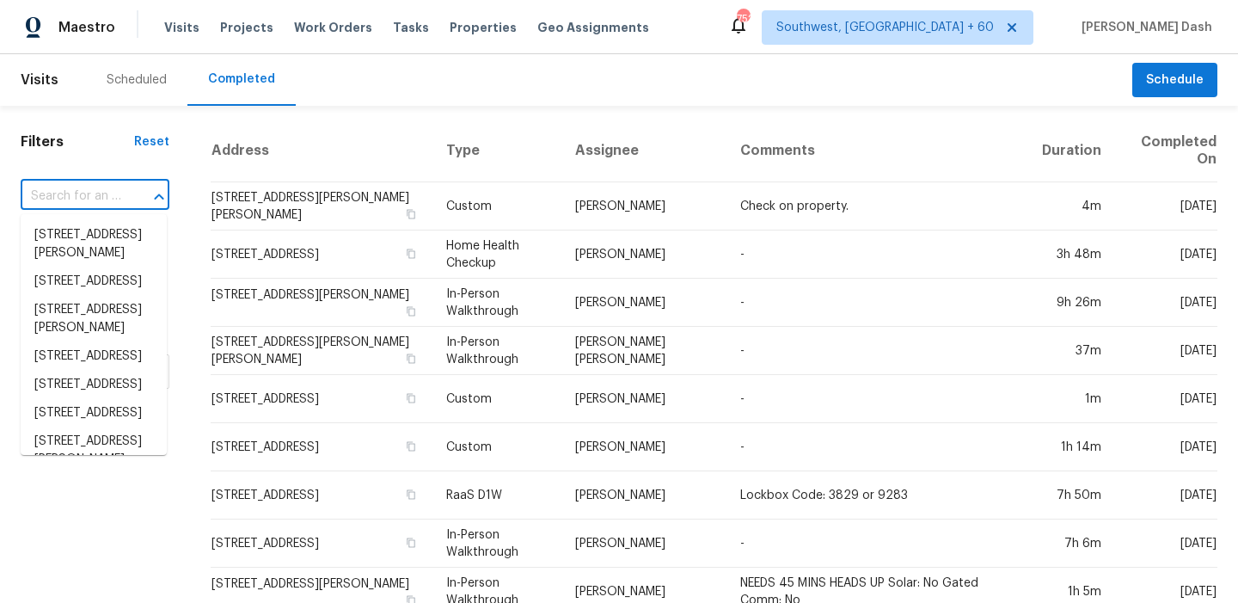
paste input "17928 W Sandalwood Dr, Goodyear, AZ 85338"
type input "17928 W Sandalwood Dr, Goodyear, AZ 85338"
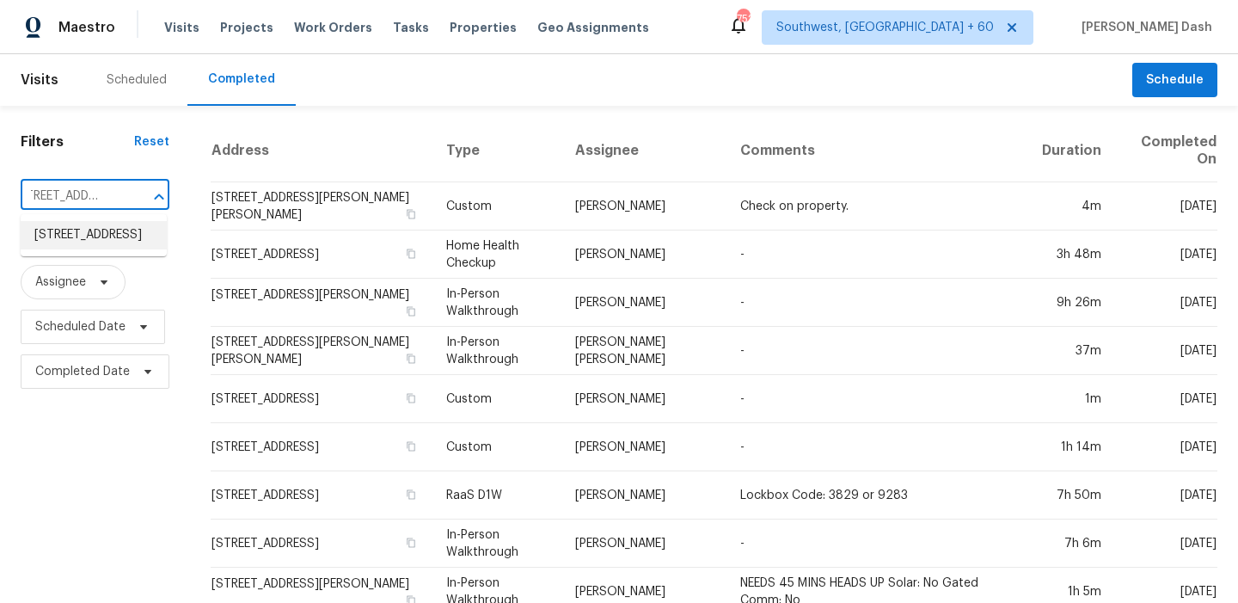
click at [104, 249] on li "17928 W Sandalwood Dr, Goodyear, AZ 85338" at bounding box center [94, 235] width 146 height 28
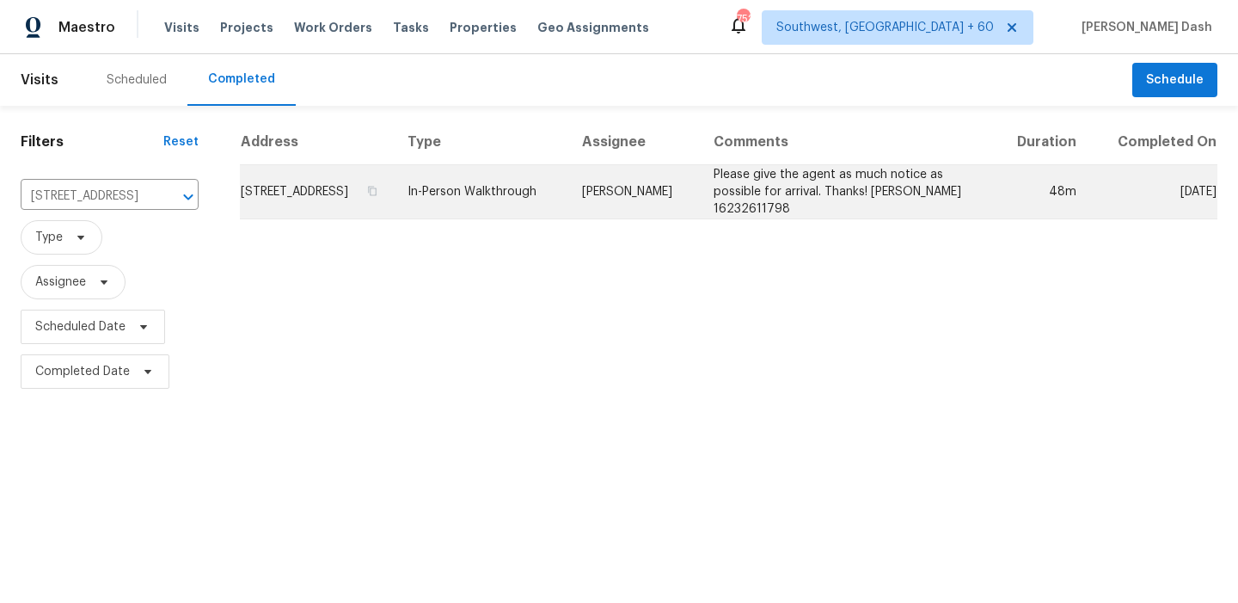
click at [653, 214] on td "Nick Pulliam" at bounding box center [634, 192] width 132 height 54
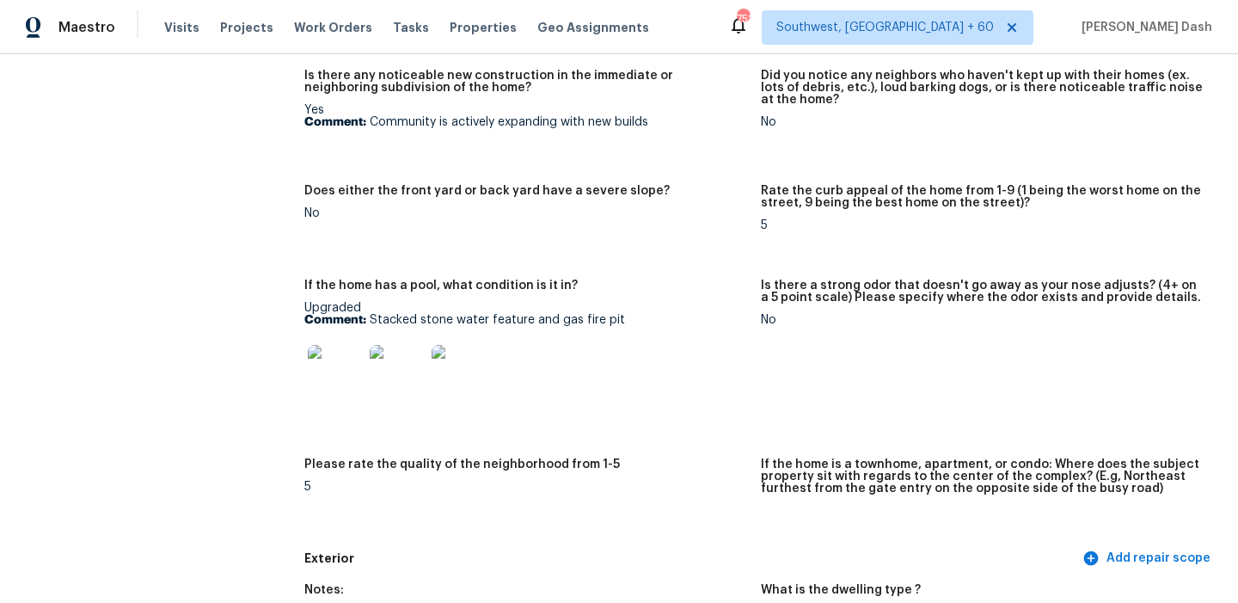
scroll to position [280, 0]
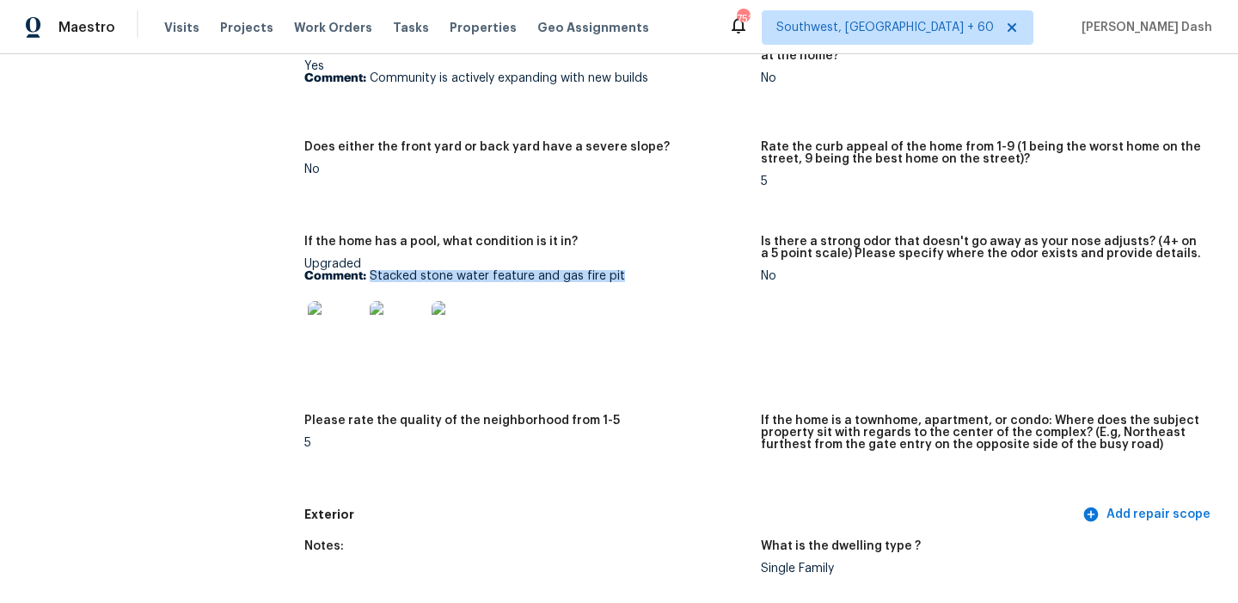
drag, startPoint x: 371, startPoint y: 279, endPoint x: 623, endPoint y: 274, distance: 251.2
click at [623, 274] on p "Comment: Stacked stone water feature and gas fire pit" at bounding box center [525, 276] width 443 height 12
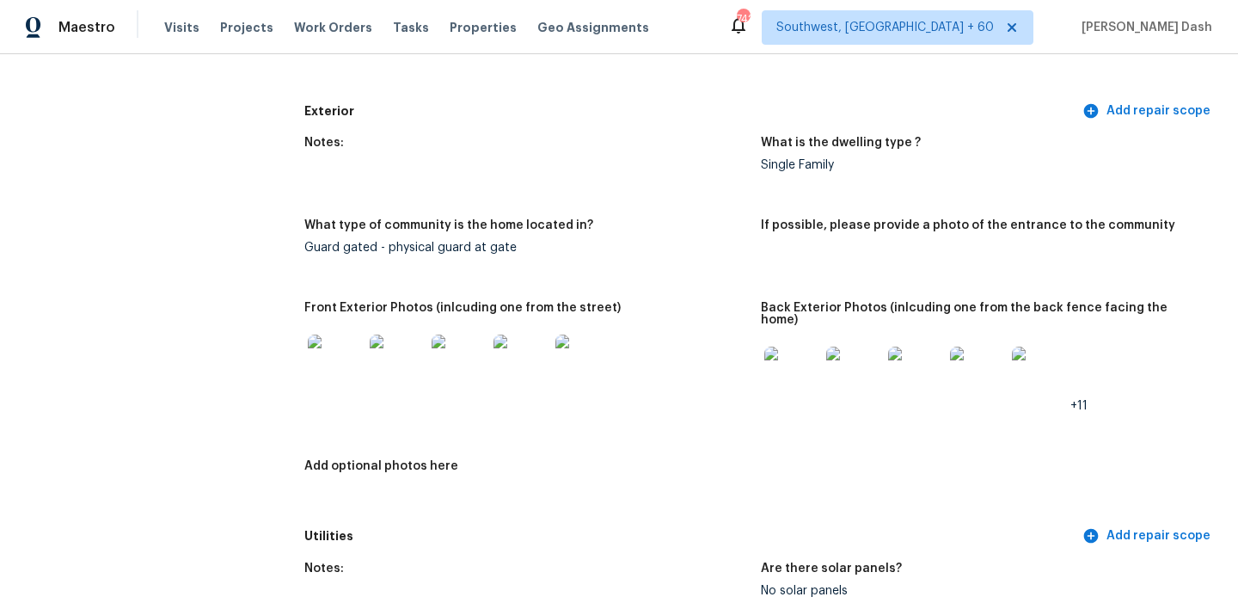
scroll to position [0, 0]
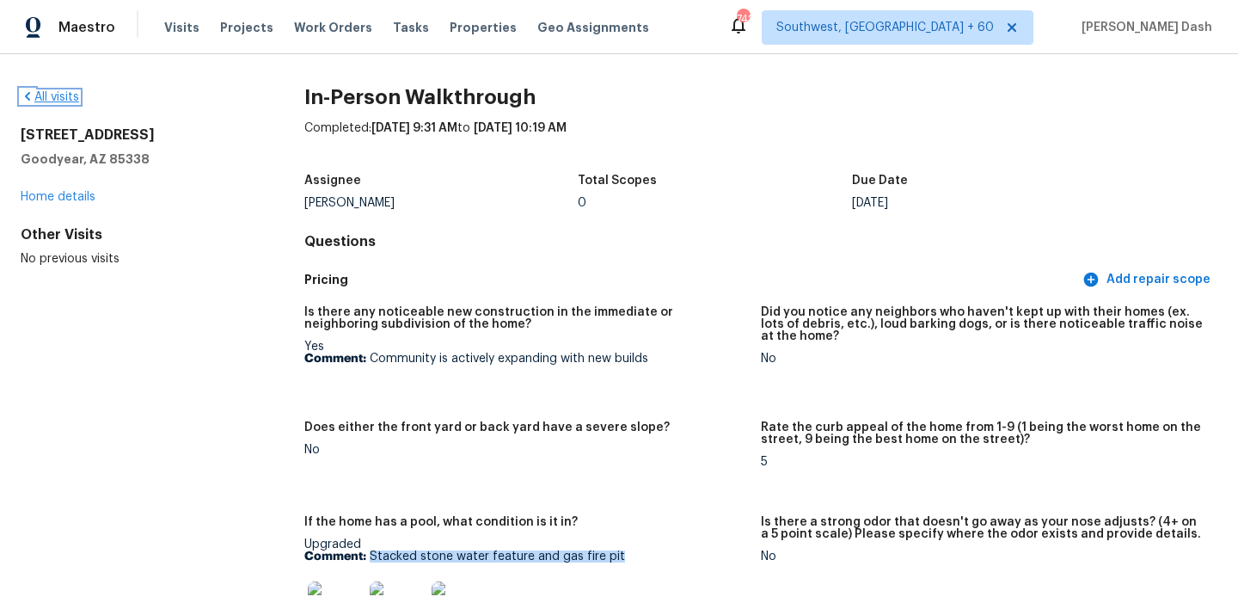
click at [56, 102] on link "All visits" at bounding box center [50, 97] width 58 height 12
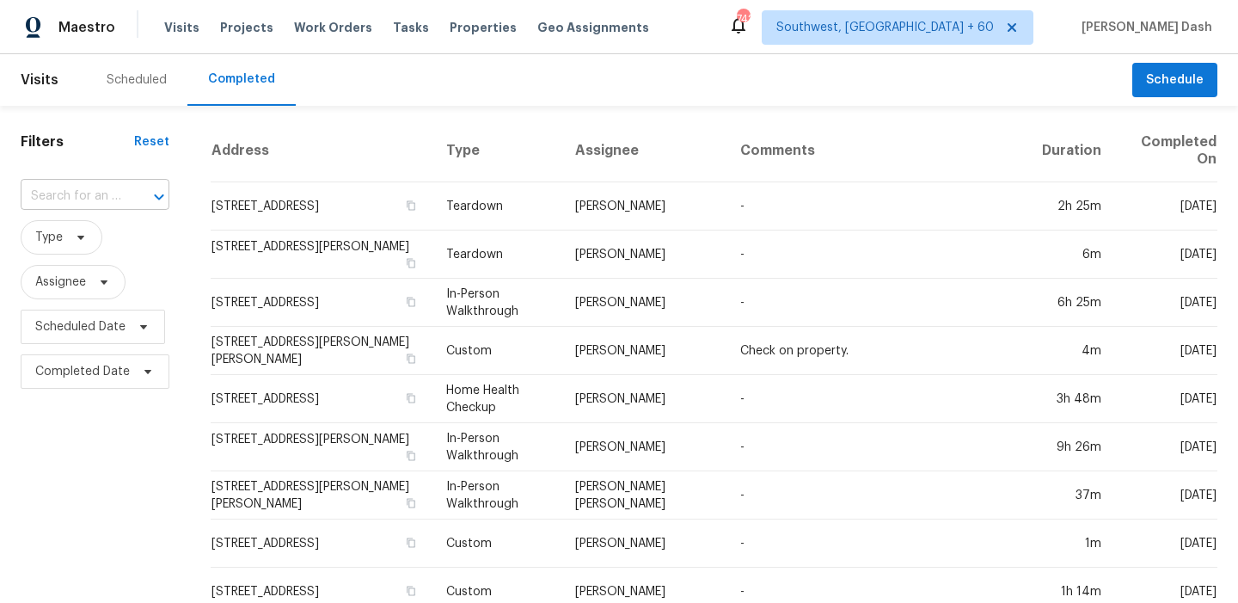
click at [116, 185] on input "text" at bounding box center [71, 196] width 101 height 27
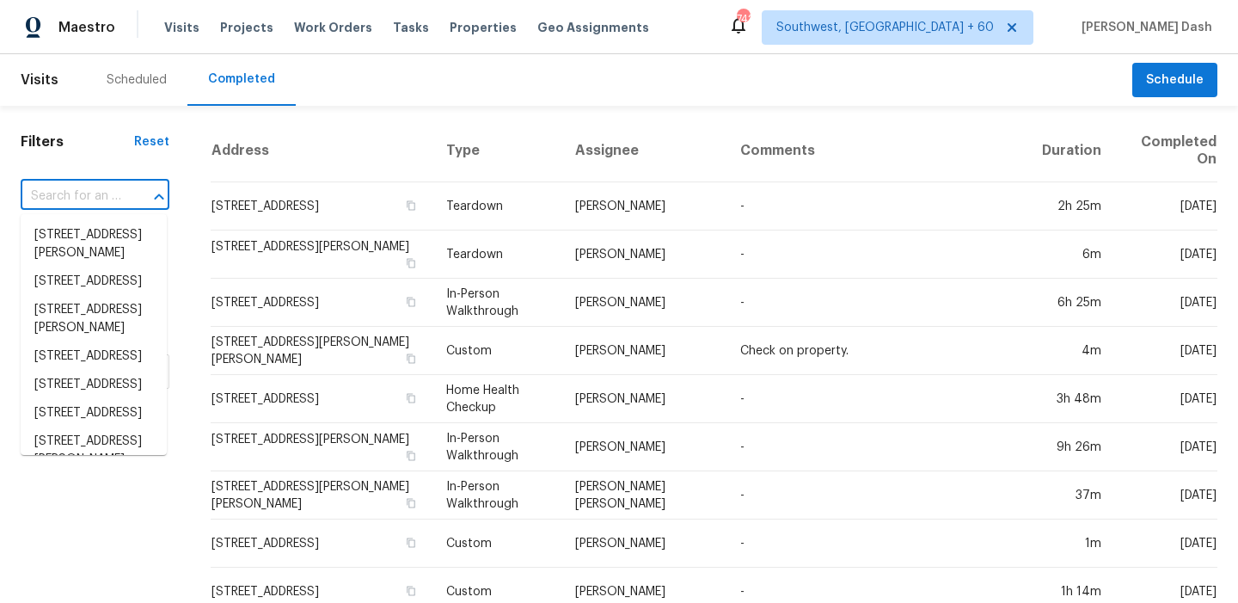
paste input "3304 Athens Dr, Corinth, TX 76210"
type input "3304 Athens Dr, Corinth, TX 76210"
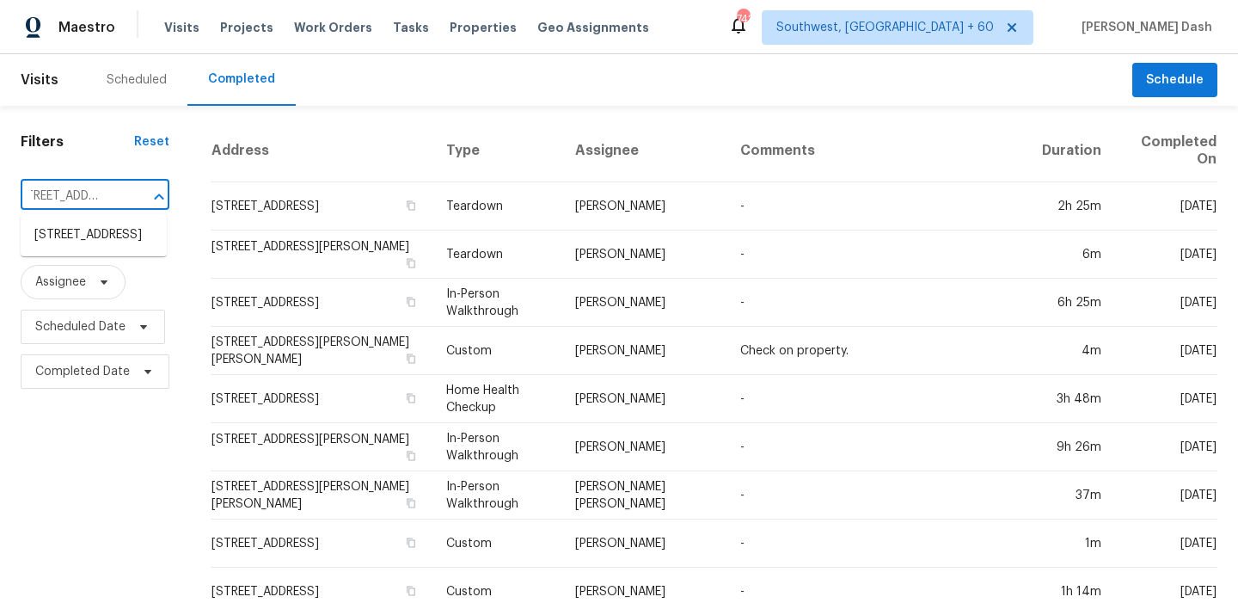
click at [97, 249] on li "3304 Athens Dr, Corinth, TX 76210" at bounding box center [94, 235] width 146 height 28
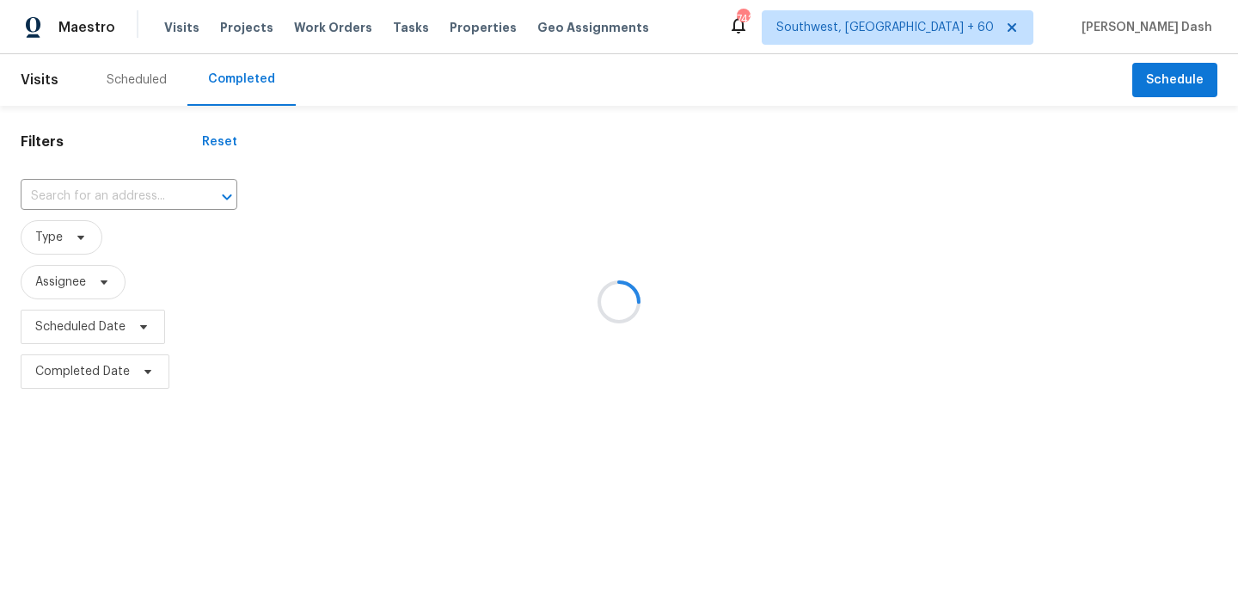
type input "3304 Athens Dr, Corinth, TX 76210"
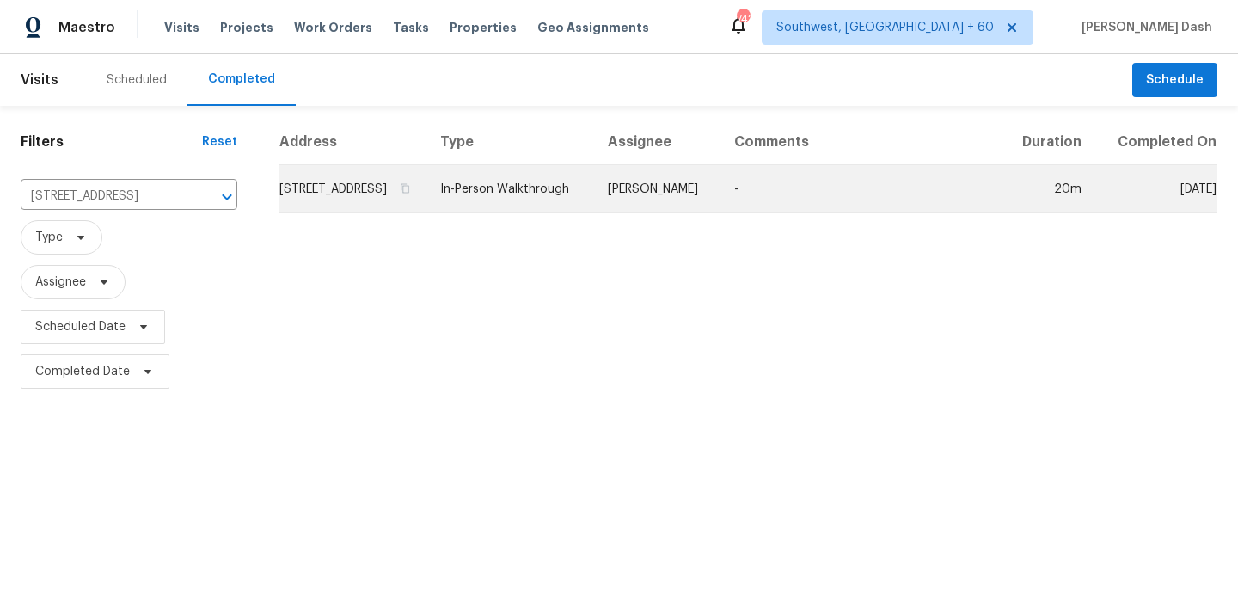
click at [646, 196] on td "Spencer Kleintop" at bounding box center [657, 189] width 126 height 48
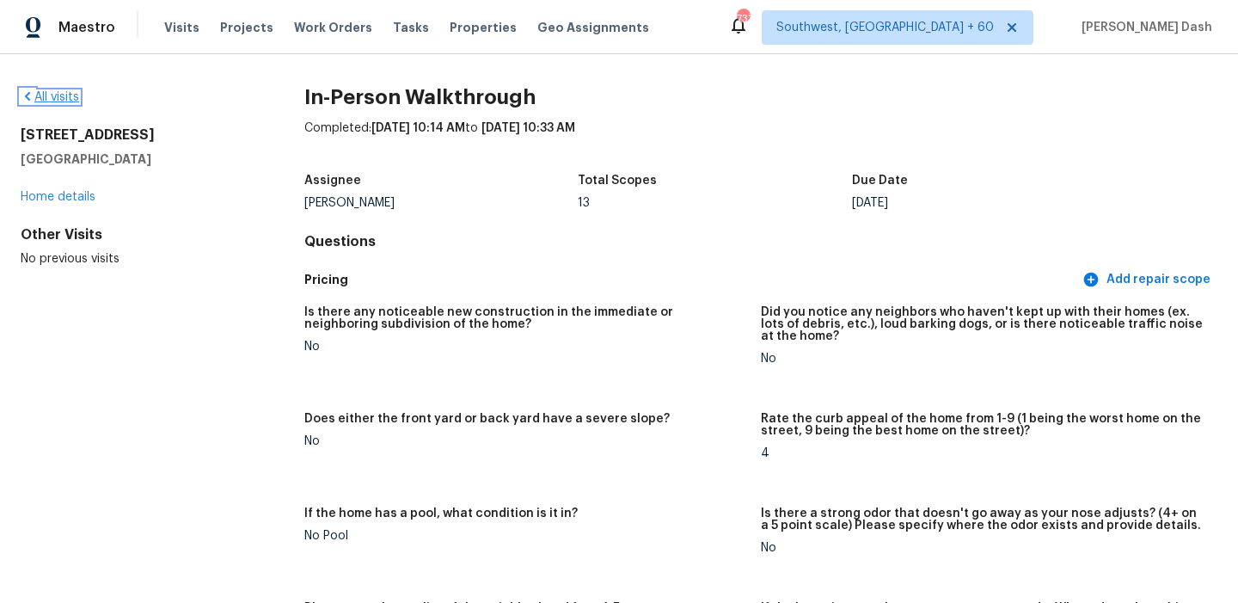
click at [65, 98] on link "All visits" at bounding box center [50, 97] width 58 height 12
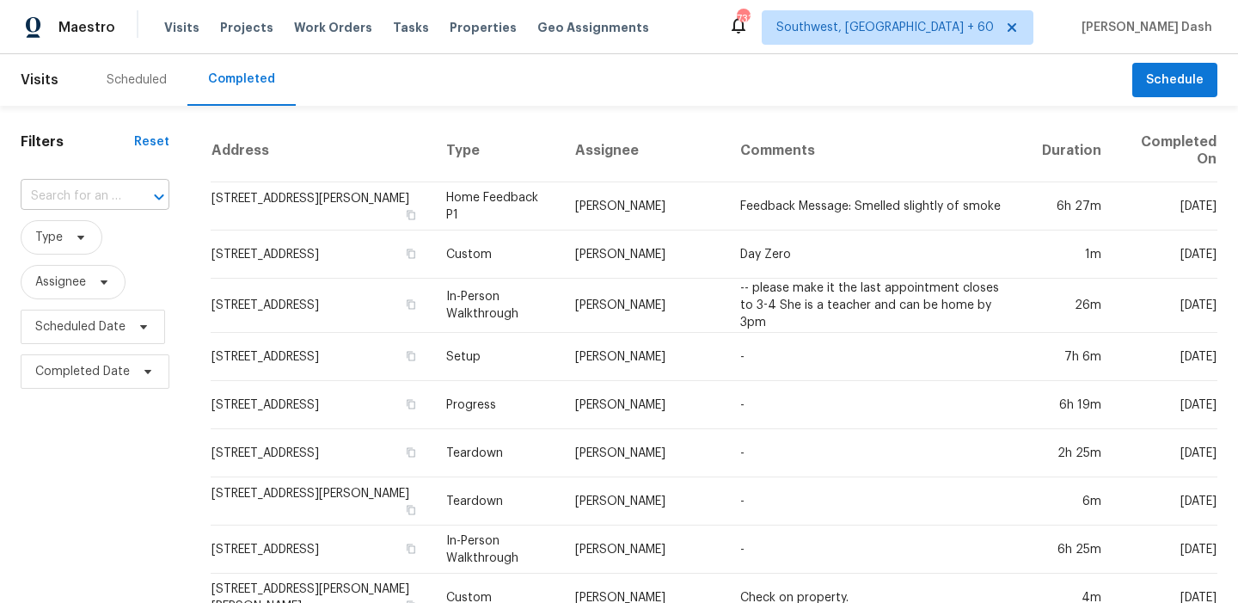
click at [88, 206] on input "text" at bounding box center [71, 196] width 101 height 27
paste input "109 Bridlewood Ave, High Point, NC 27265"
type input "109 Bridlewood Ave, High Point, NC 27265"
click at [102, 246] on li "109 Bridlewood Ave, High Point, NC 27265" at bounding box center [94, 235] width 146 height 28
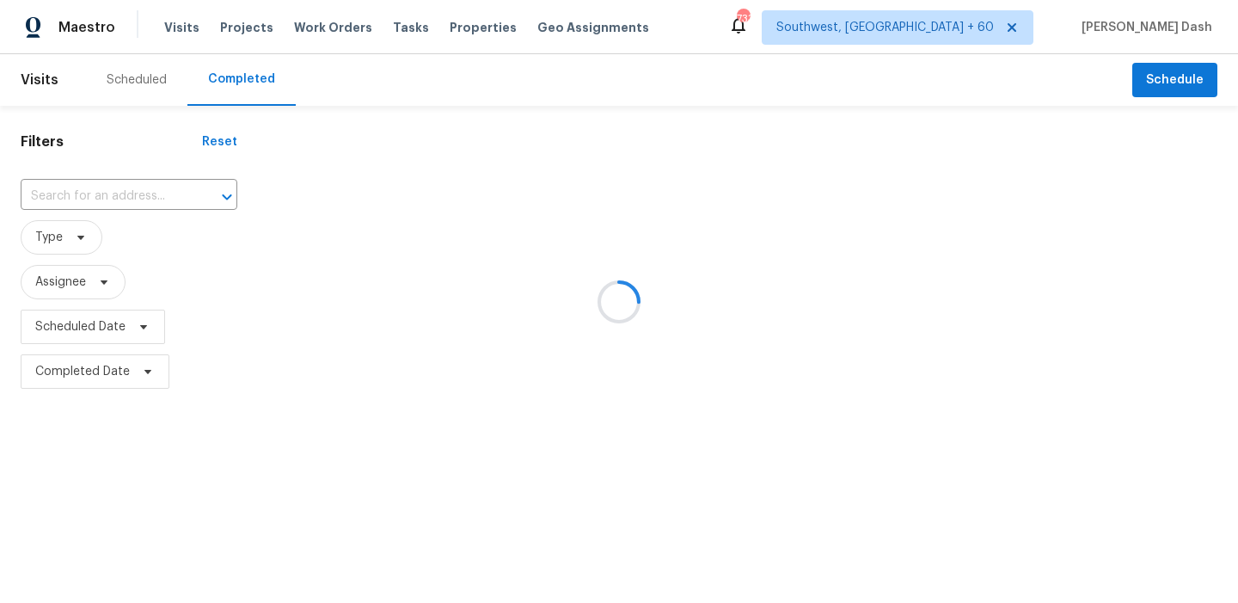
type input "109 Bridlewood Ave, High Point, NC 27265"
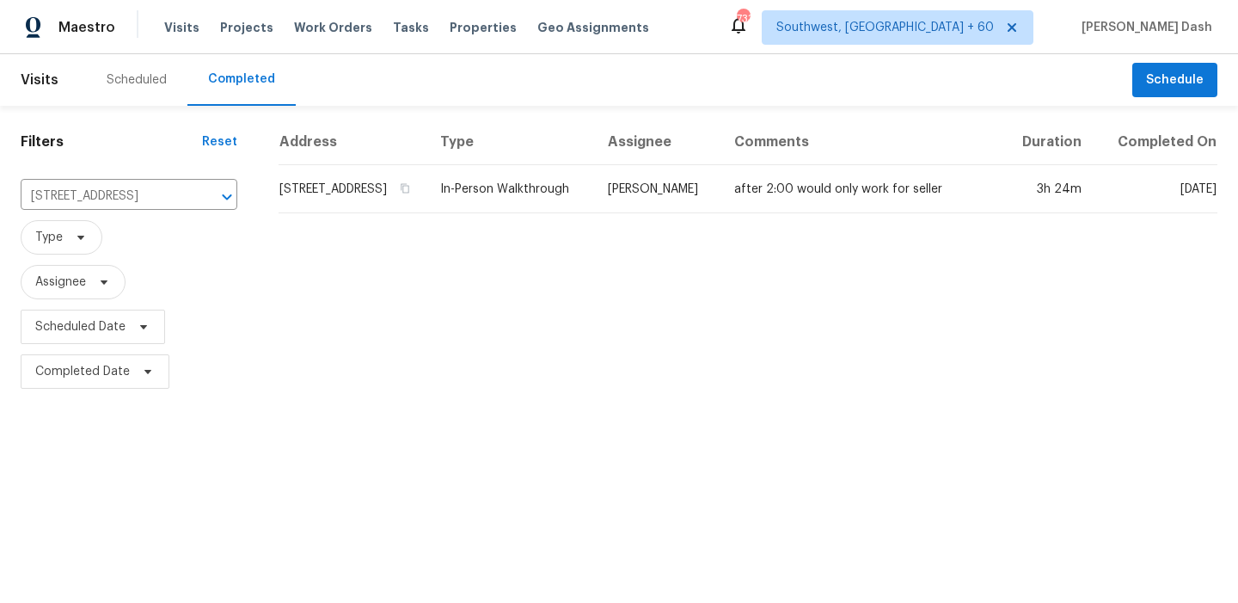
click at [594, 210] on td "In-Person Walkthrough" at bounding box center [511, 189] width 168 height 48
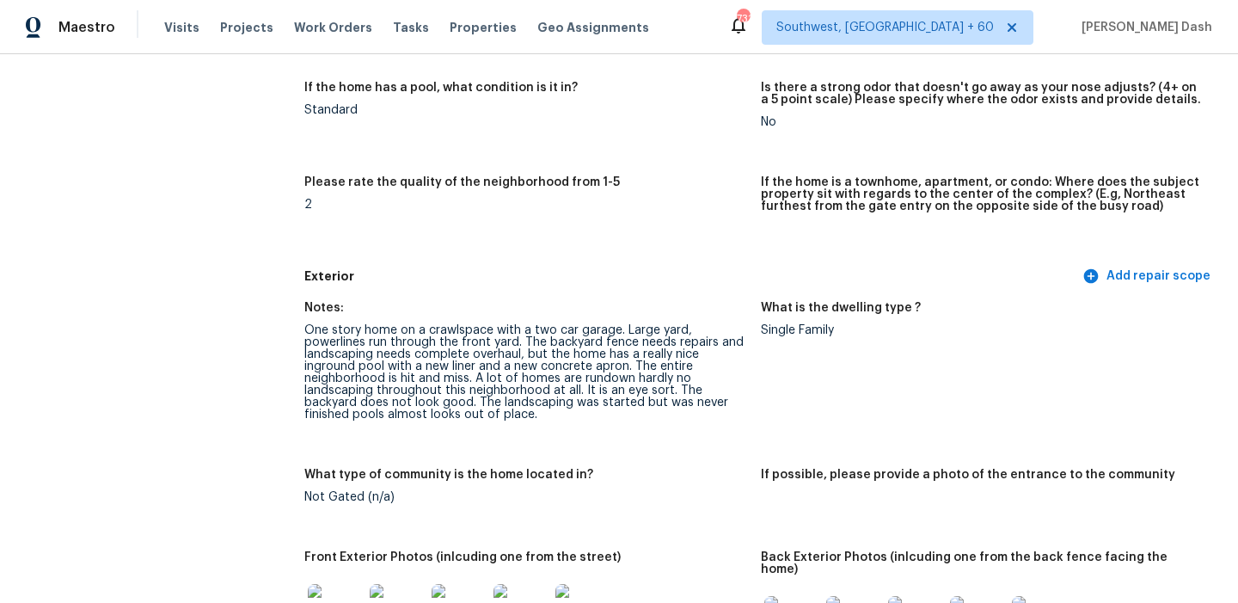
scroll to position [552, 0]
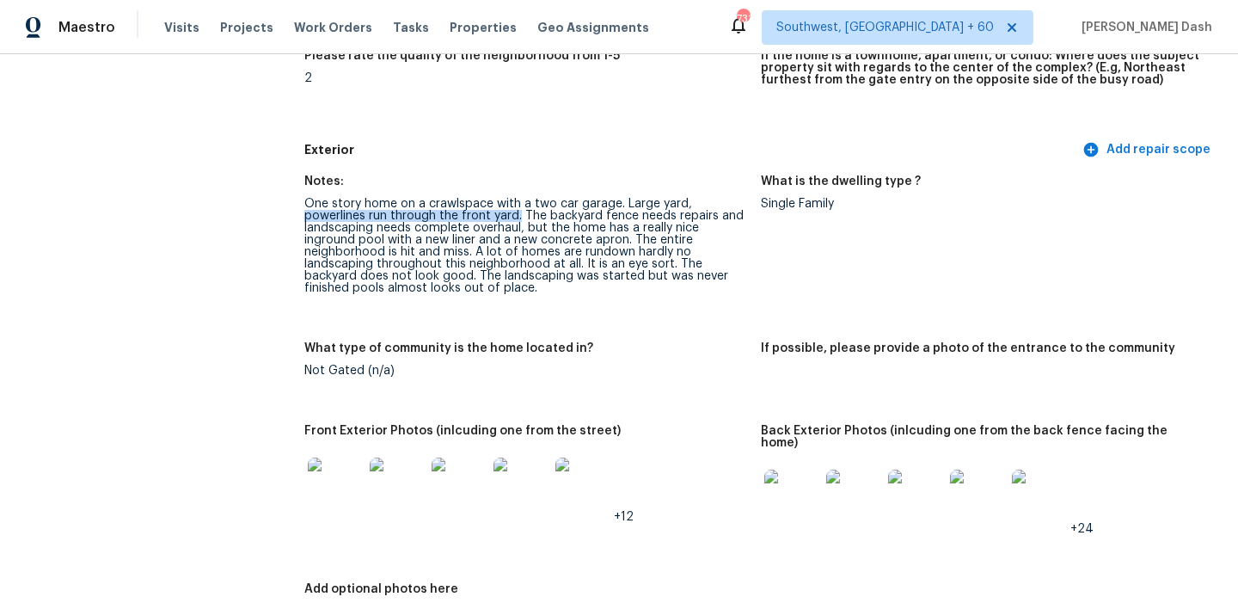
drag, startPoint x: 305, startPoint y: 218, endPoint x: 519, endPoint y: 214, distance: 214.2
click at [519, 214] on div "One story home on a crawlspace with a two car garage. Large yard, powerlines ru…" at bounding box center [525, 246] width 443 height 96
copy div "powerlines run through the front yard."
click at [450, 171] on div "Notes: One story home on a crawlspace with a two car garage. Large yard, powerl…" at bounding box center [760, 404] width 913 height 478
drag, startPoint x: 518, startPoint y: 213, endPoint x: 305, endPoint y: 220, distance: 212.5
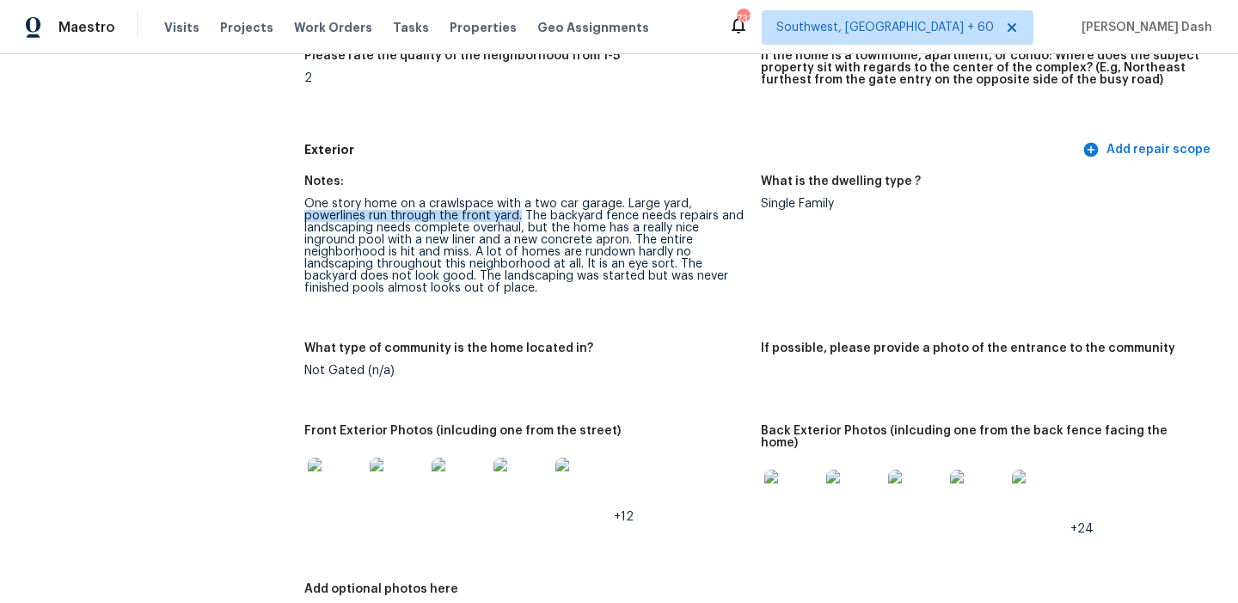
click at [305, 220] on div "One story home on a crawlspace with a two car garage. Large yard, powerlines ru…" at bounding box center [525, 246] width 443 height 96
copy div "powerlines run through the front yard."
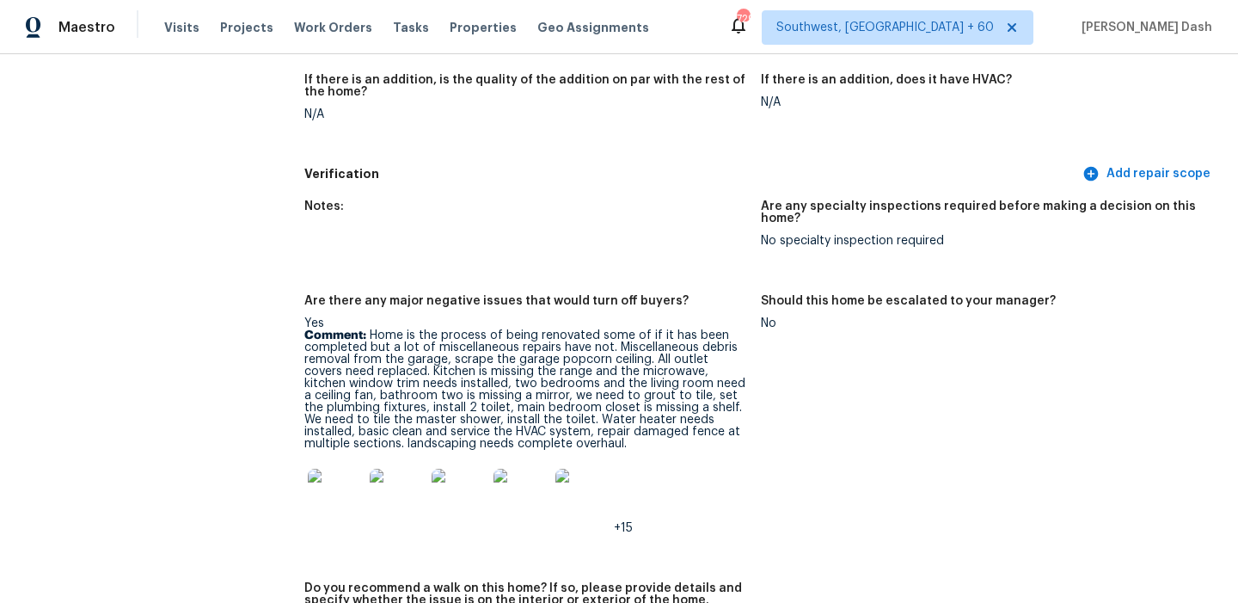
scroll to position [4140, 0]
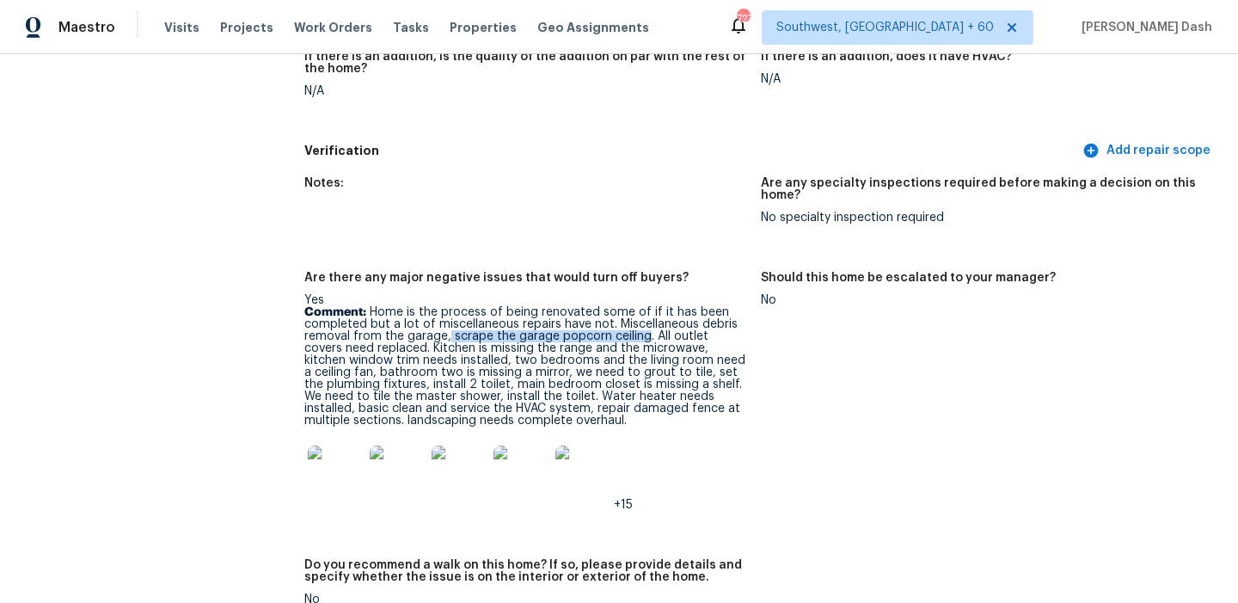
drag, startPoint x: 448, startPoint y: 311, endPoint x: 645, endPoint y: 308, distance: 197.0
click at [645, 308] on p "Comment: Home is the process of being renovated some of if it has been complete…" at bounding box center [525, 366] width 443 height 120
copy p "scrape the garage popcorn ceiling"
drag, startPoint x: 650, startPoint y: 312, endPoint x: 385, endPoint y: 323, distance: 265.1
click at [385, 323] on p "Comment: Home is the process of being renovated some of if it has been complete…" at bounding box center [525, 366] width 443 height 120
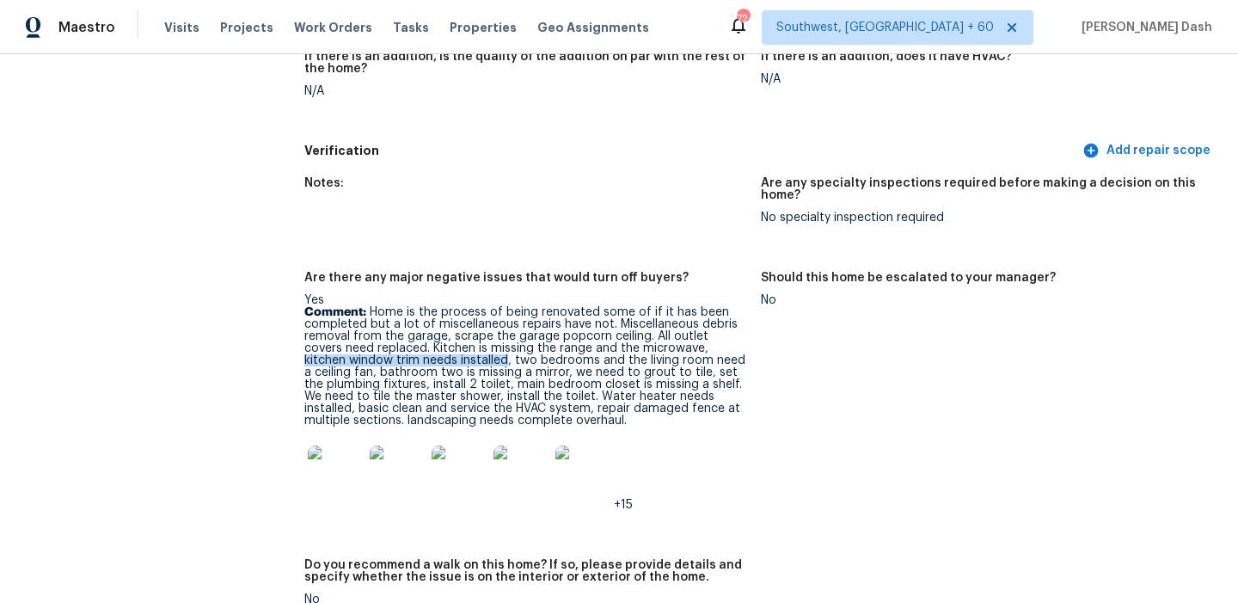
drag, startPoint x: 666, startPoint y: 322, endPoint x: 462, endPoint y: 334, distance: 205.0
click at [462, 334] on p "Comment: Home is the process of being renovated some of if it has been complete…" at bounding box center [525, 366] width 443 height 120
copy p "kitchen window trim needs installed"
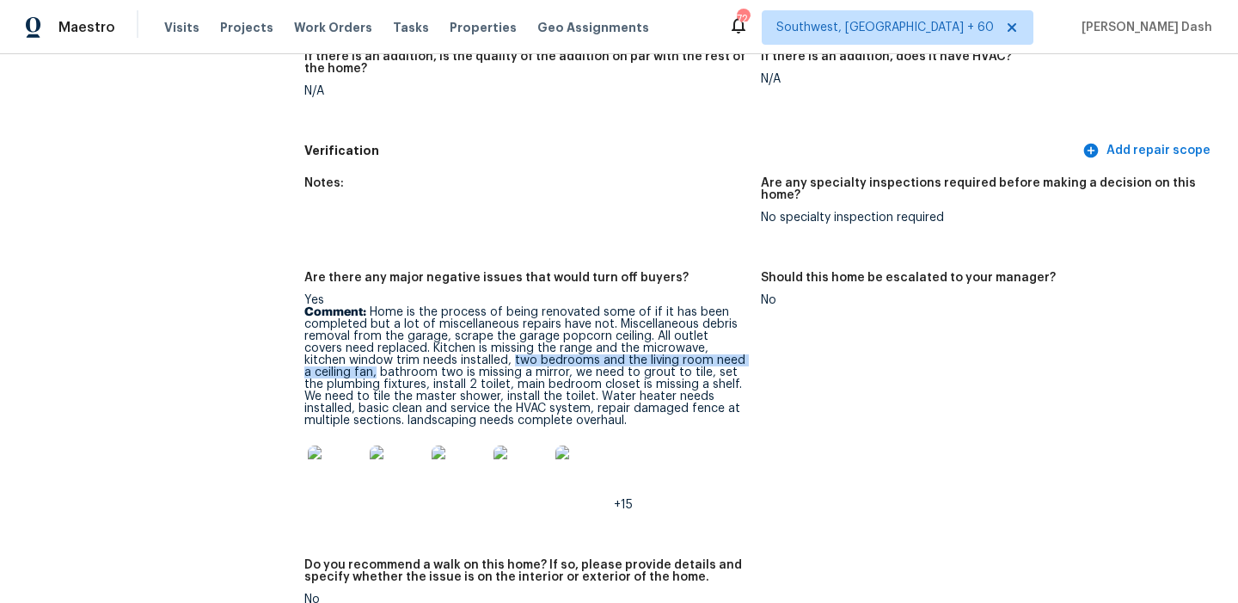
drag, startPoint x: 470, startPoint y: 338, endPoint x: 325, endPoint y: 349, distance: 144.9
click at [325, 349] on p "Comment: Home is the process of being renovated some of if it has been complete…" at bounding box center [525, 366] width 443 height 120
copy p "two bedrooms and the living room need a ceiling fan,"
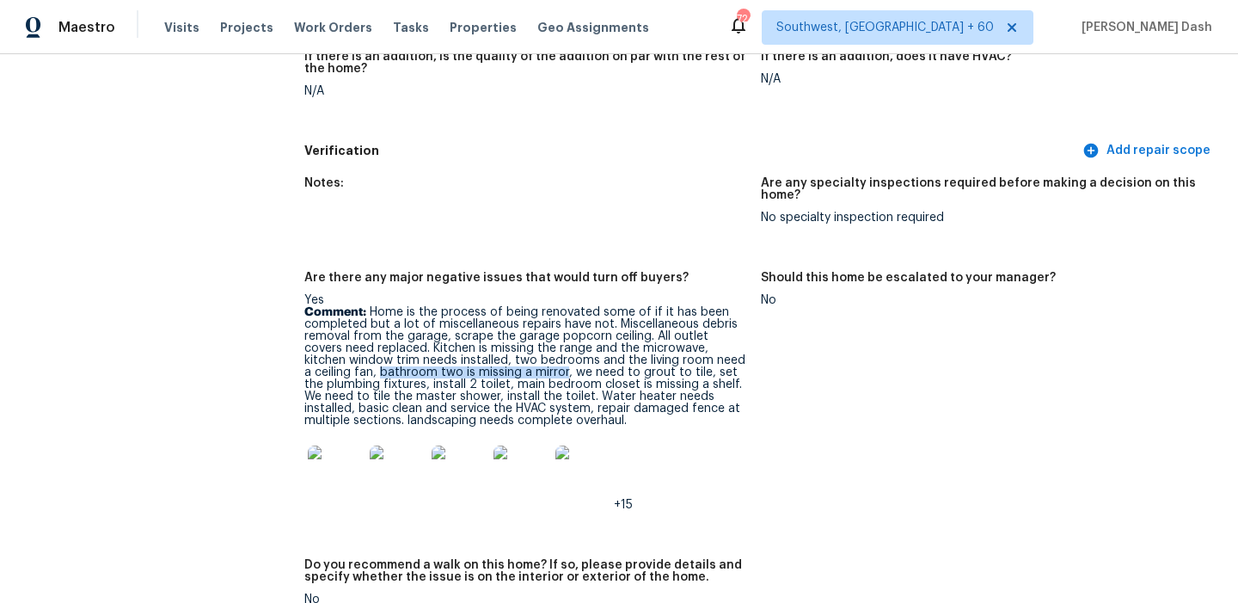
drag, startPoint x: 329, startPoint y: 346, endPoint x: 513, endPoint y: 343, distance: 183.2
click at [513, 343] on p "Comment: Home is the process of being renovated some of if it has been complete…" at bounding box center [525, 366] width 443 height 120
drag, startPoint x: 521, startPoint y: 347, endPoint x: 656, endPoint y: 342, distance: 135.1
click at [656, 342] on p "Comment: Home is the process of being renovated some of if it has been complete…" at bounding box center [525, 366] width 443 height 120
copy p "we need to grout to tile,"
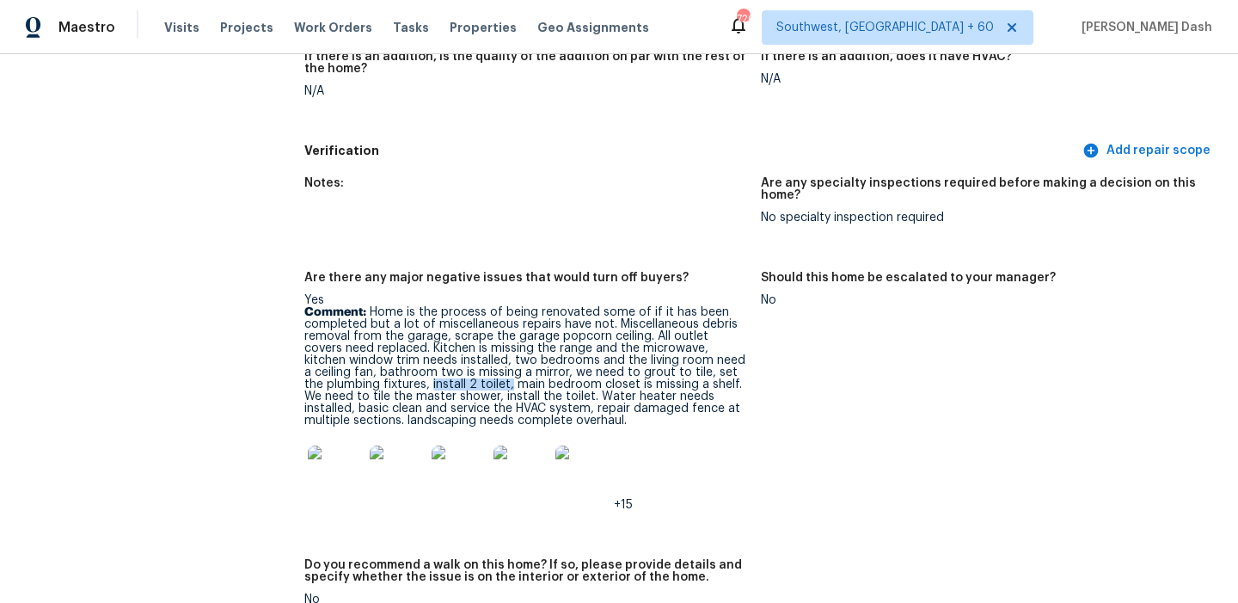
drag, startPoint x: 409, startPoint y: 362, endPoint x: 487, endPoint y: 355, distance: 77.7
click at [487, 355] on p "Comment: Home is the process of being renovated some of if it has been complete…" at bounding box center [525, 366] width 443 height 120
click at [490, 357] on p "Comment: Home is the process of being renovated some of if it has been complete…" at bounding box center [525, 366] width 443 height 120
drag, startPoint x: 717, startPoint y: 359, endPoint x: 481, endPoint y: 370, distance: 236.7
click at [481, 370] on p "Comment: Home is the process of being renovated some of if it has been complete…" at bounding box center [525, 366] width 443 height 120
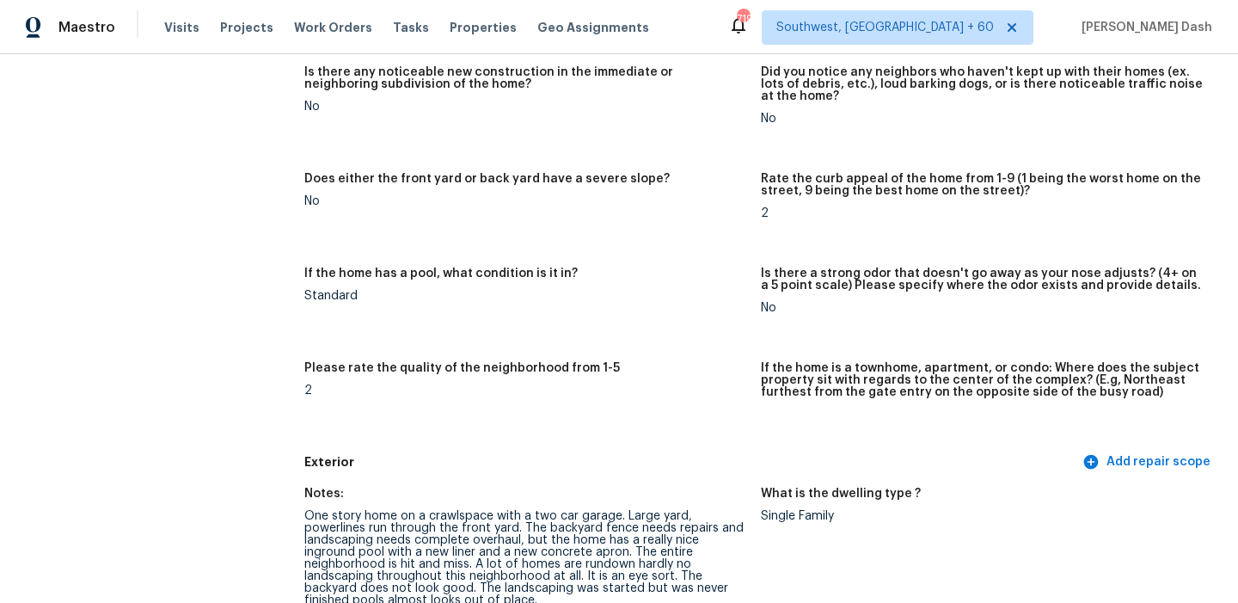
scroll to position [0, 0]
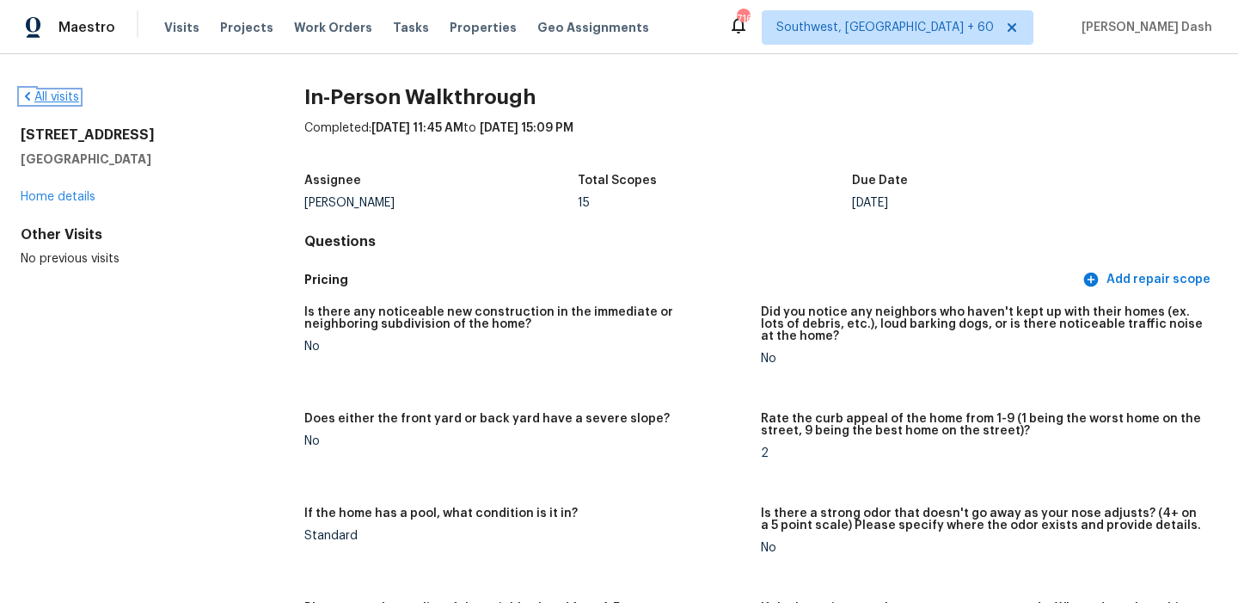
click at [74, 94] on link "All visits" at bounding box center [50, 97] width 58 height 12
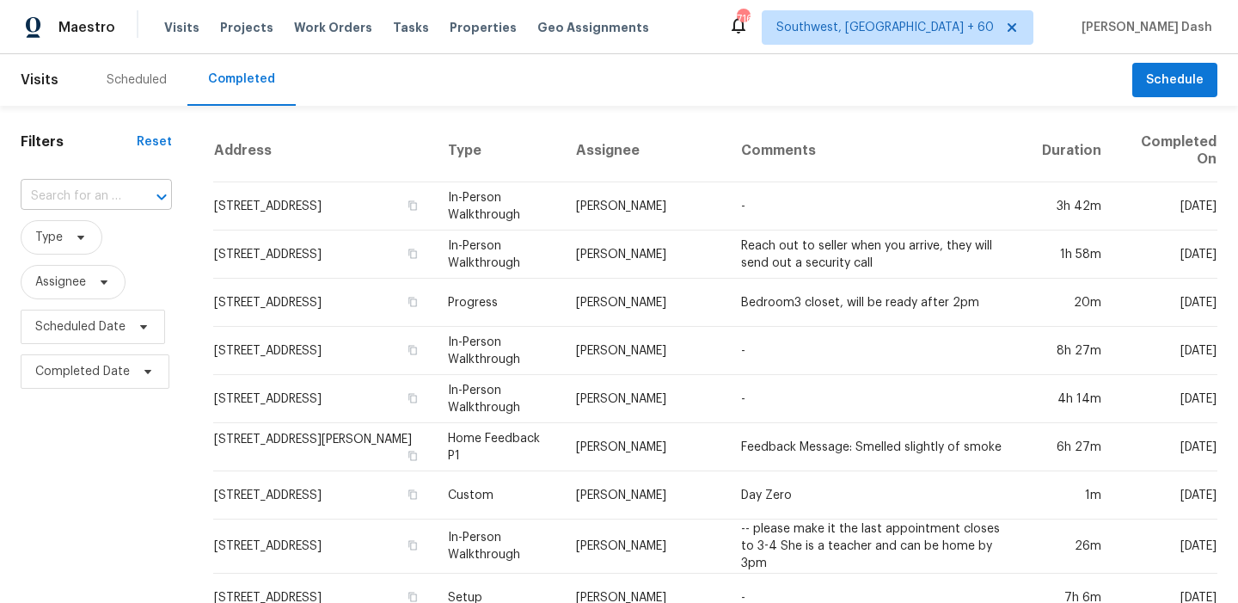
click at [107, 201] on input "text" at bounding box center [72, 196] width 103 height 27
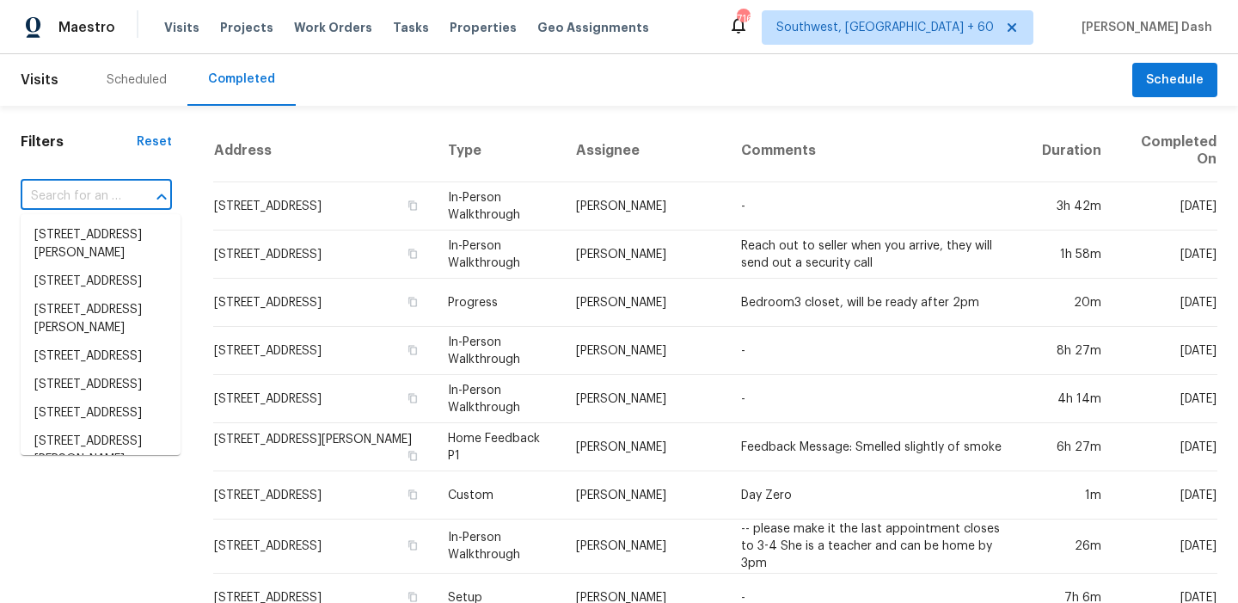
paste input "8779 Villa La Rae Ave, Las Vegas, NV 89147"
type input "8779 Villa La Rae Ave, Las Vegas, NV 89147"
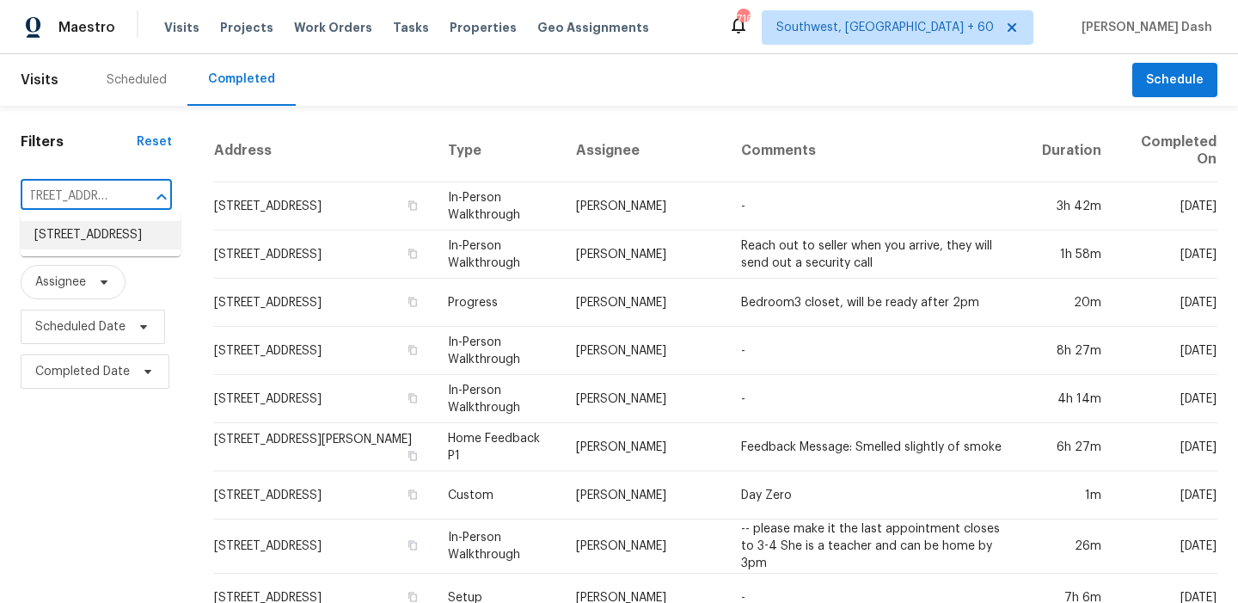
click at [132, 243] on li "8779 Villa La Rae Ave, Las Vegas, NV 89147" at bounding box center [101, 235] width 160 height 28
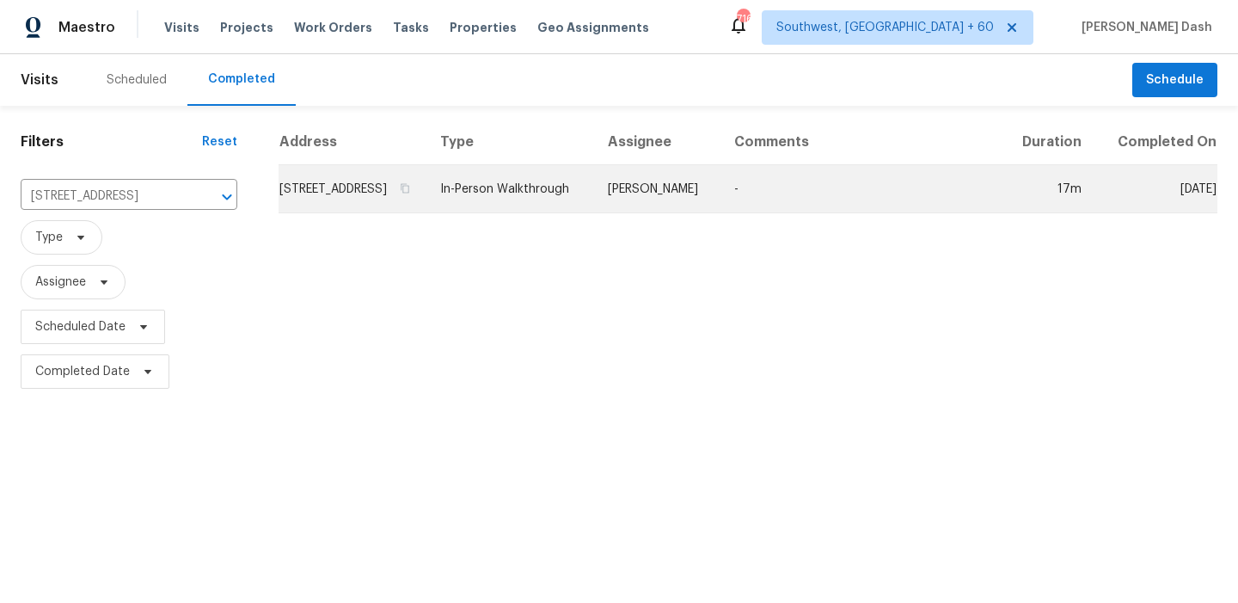
drag, startPoint x: 516, startPoint y: 183, endPoint x: 536, endPoint y: 186, distance: 19.9
click at [536, 186] on td "In-Person Walkthrough" at bounding box center [511, 189] width 168 height 48
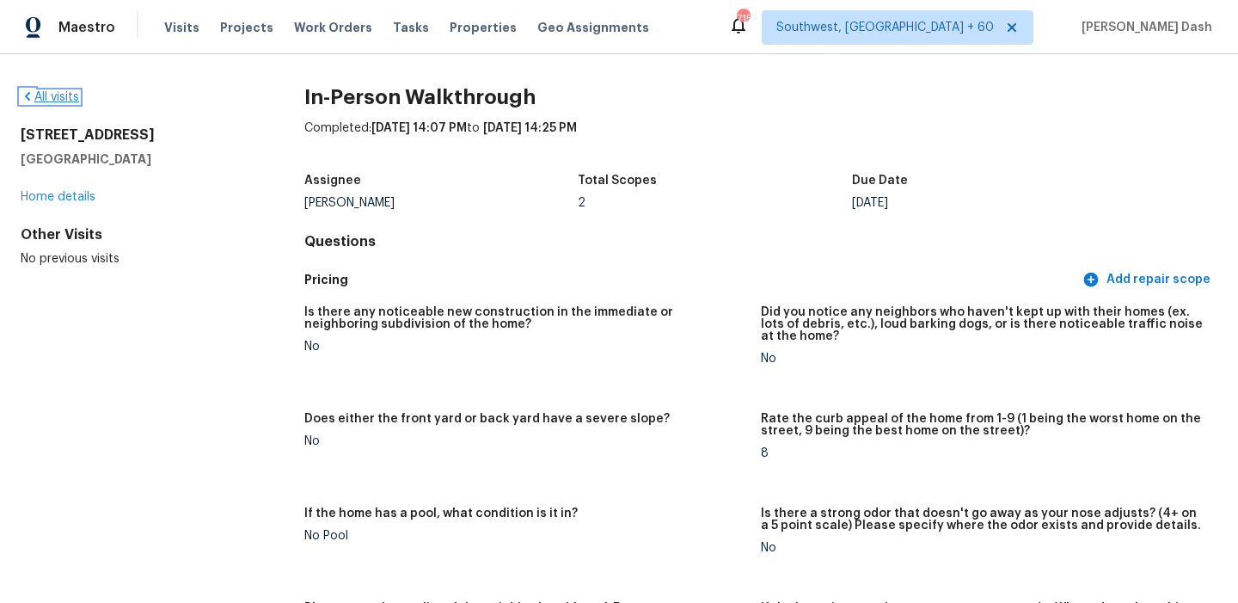
click at [69, 95] on link "All visits" at bounding box center [50, 97] width 58 height 12
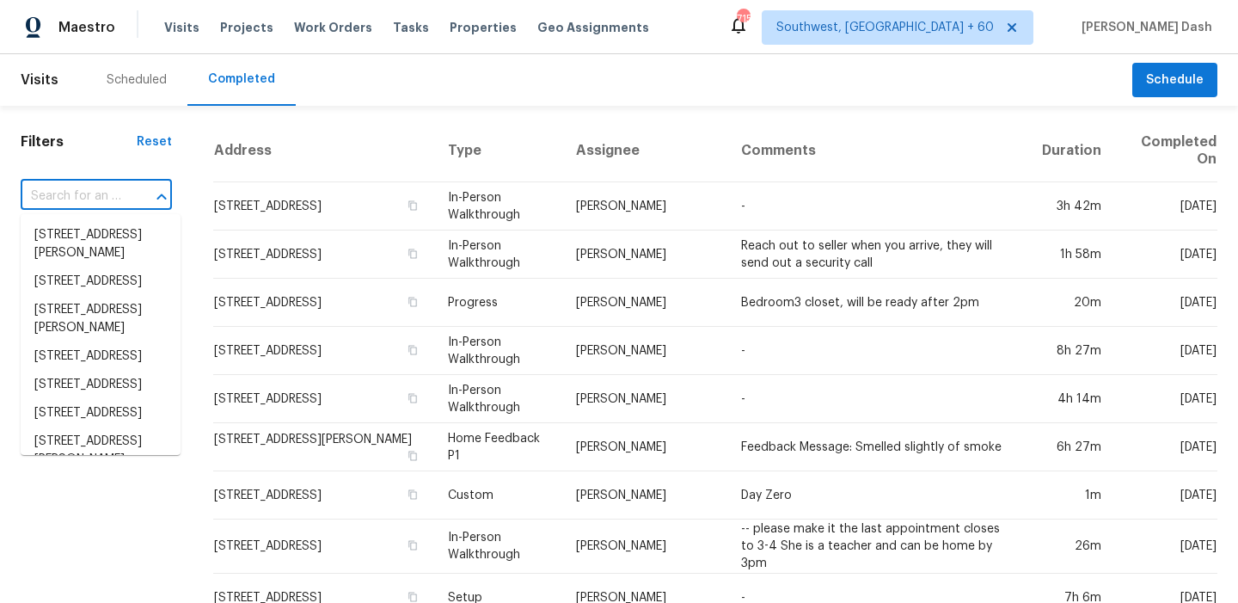
click at [115, 193] on input "text" at bounding box center [72, 196] width 103 height 27
paste input "3832 Stateoak Dr, Dallas, TX 75241"
type input "3832 Stateoak Dr, Dallas, TX 75241"
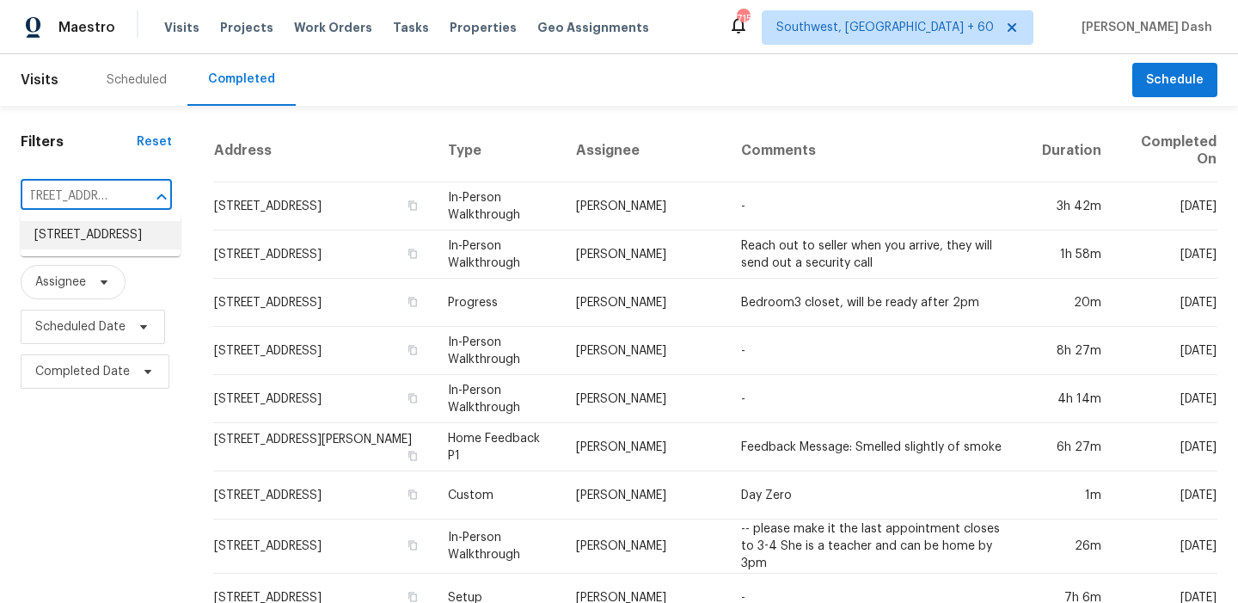
click at [132, 245] on li "3832 Stateoak Dr, Dallas, TX 75241" at bounding box center [101, 235] width 160 height 28
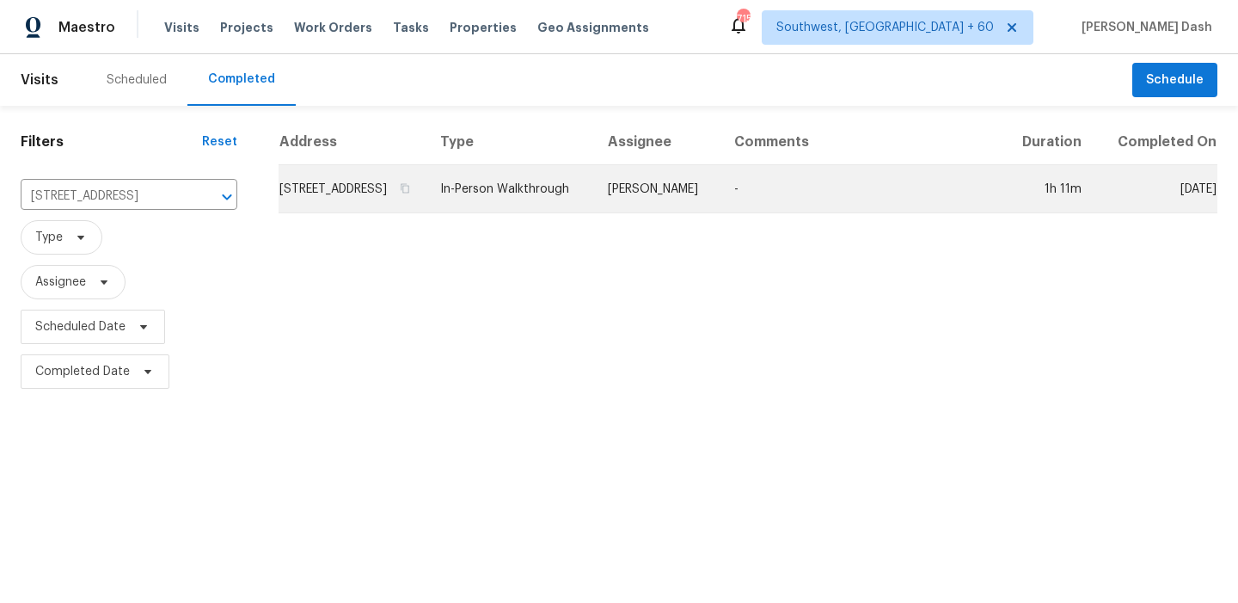
click at [603, 186] on td "[PERSON_NAME]" at bounding box center [657, 189] width 126 height 48
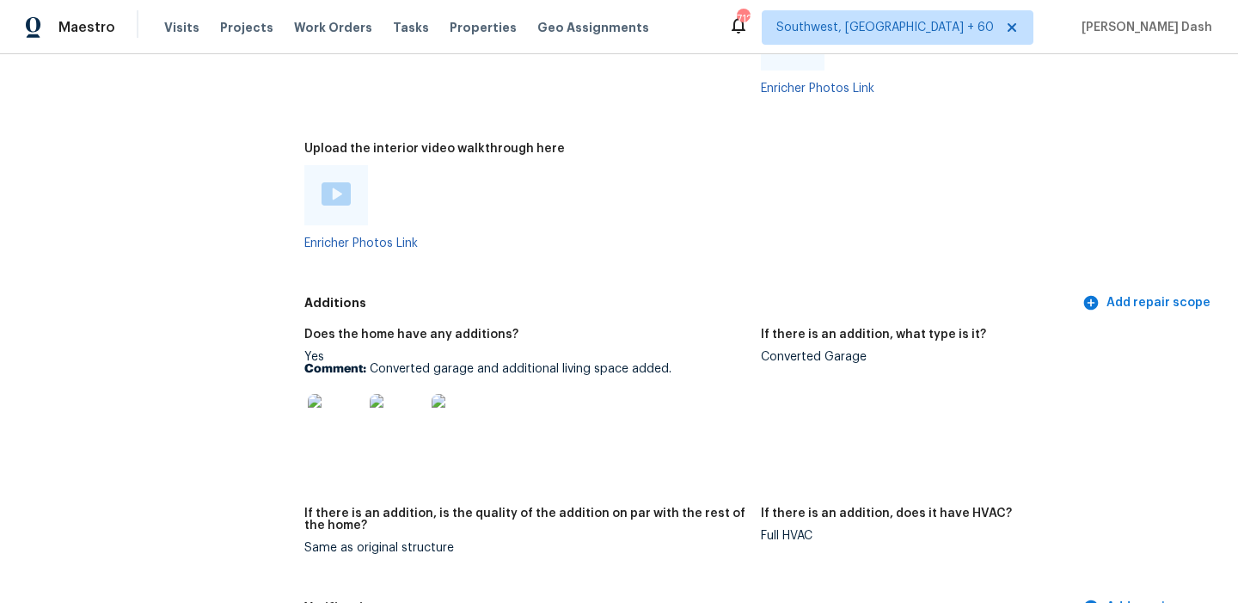
scroll to position [3748, 0]
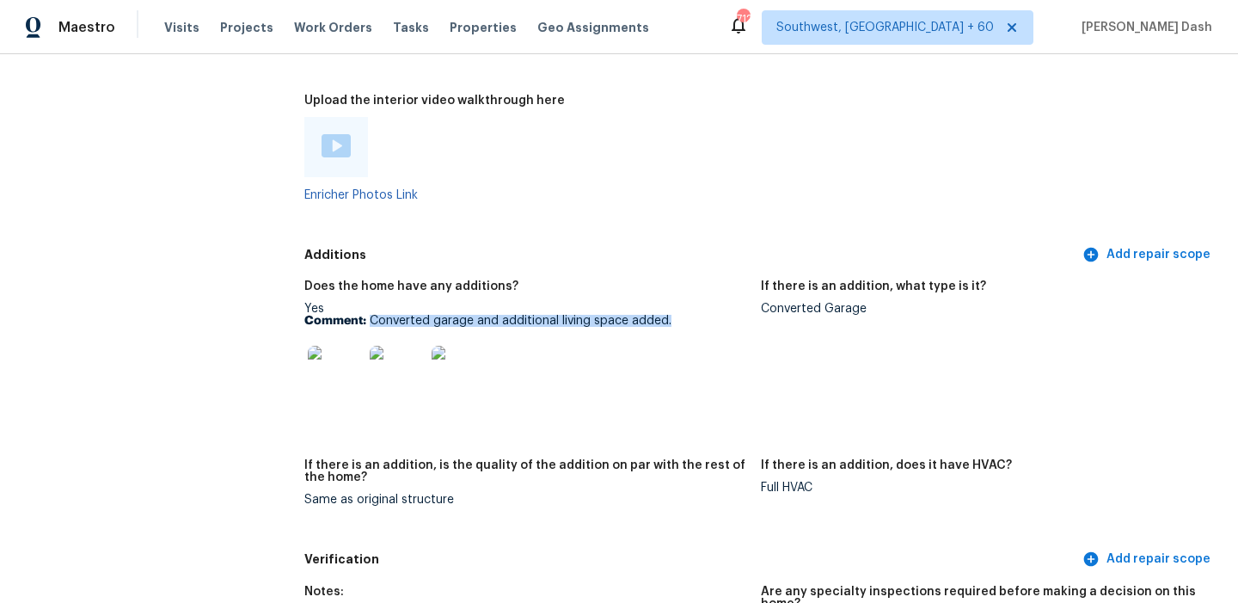
drag, startPoint x: 369, startPoint y: 296, endPoint x: 669, endPoint y: 295, distance: 300.1
click at [669, 315] on p "Comment: Converted garage and additional living space added." at bounding box center [525, 321] width 443 height 12
copy p "Converted garage and additional living space added."
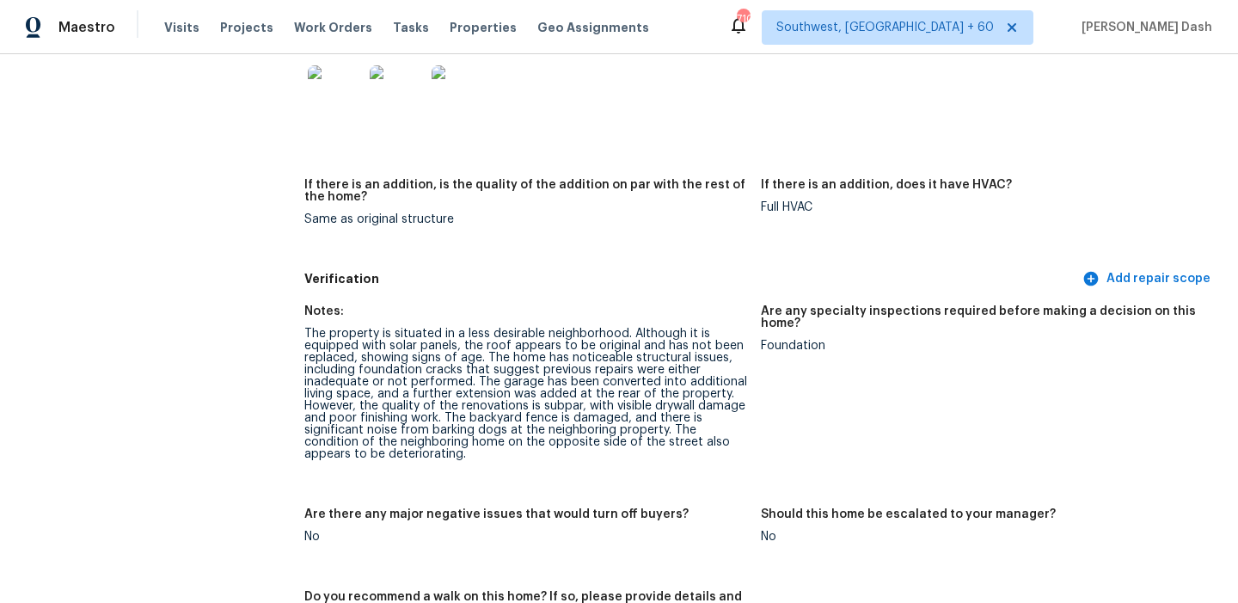
scroll to position [4074, 0]
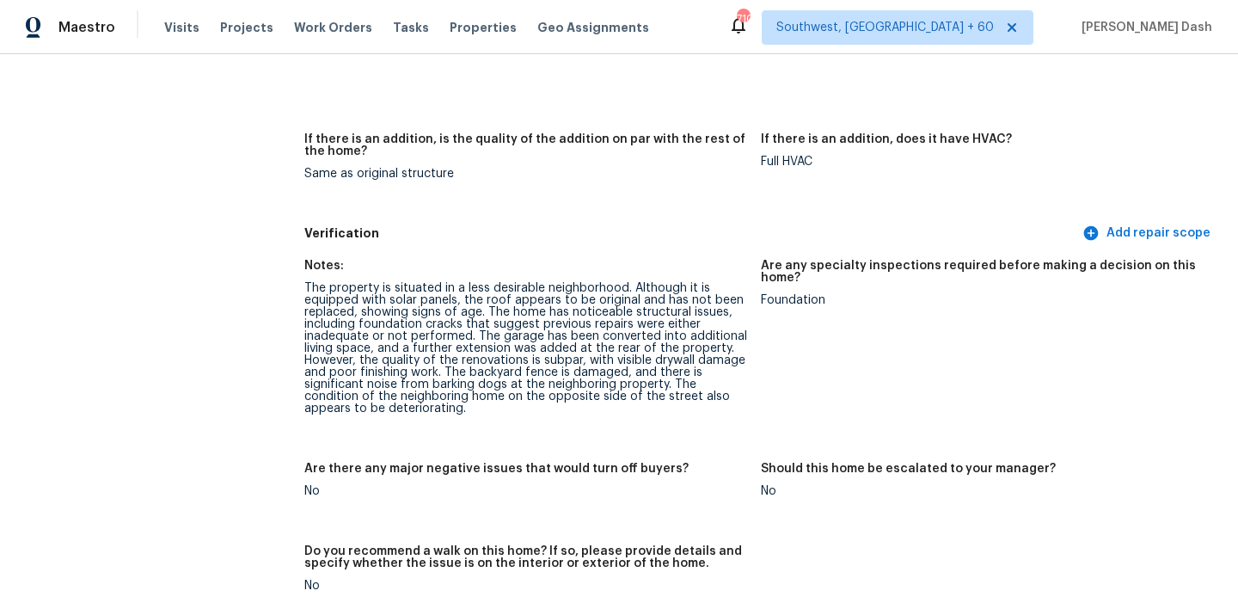
click at [488, 290] on div "The property is situated in a less desirable neighborhood. Although it is equip…" at bounding box center [525, 348] width 443 height 132
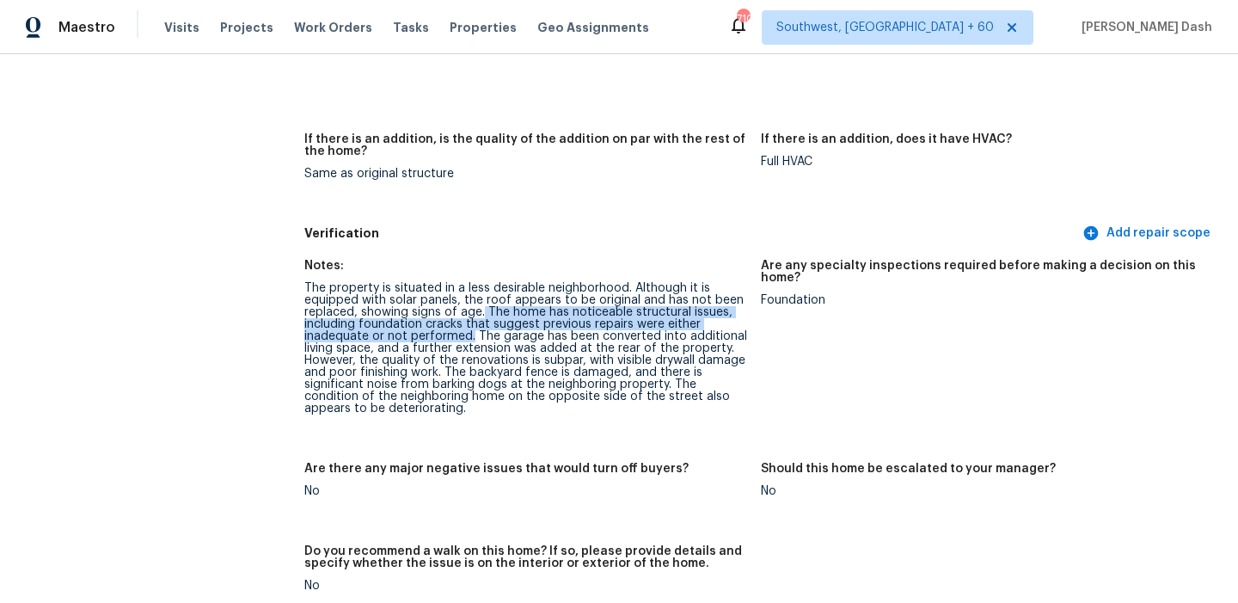
drag, startPoint x: 483, startPoint y: 285, endPoint x: 471, endPoint y: 310, distance: 28.5
click at [471, 310] on div "The property is situated in a less desirable neighborhood. Although it is equip…" at bounding box center [525, 348] width 443 height 132
copy div "The home has noticeable structural issues, including foundation cracks that sug…"
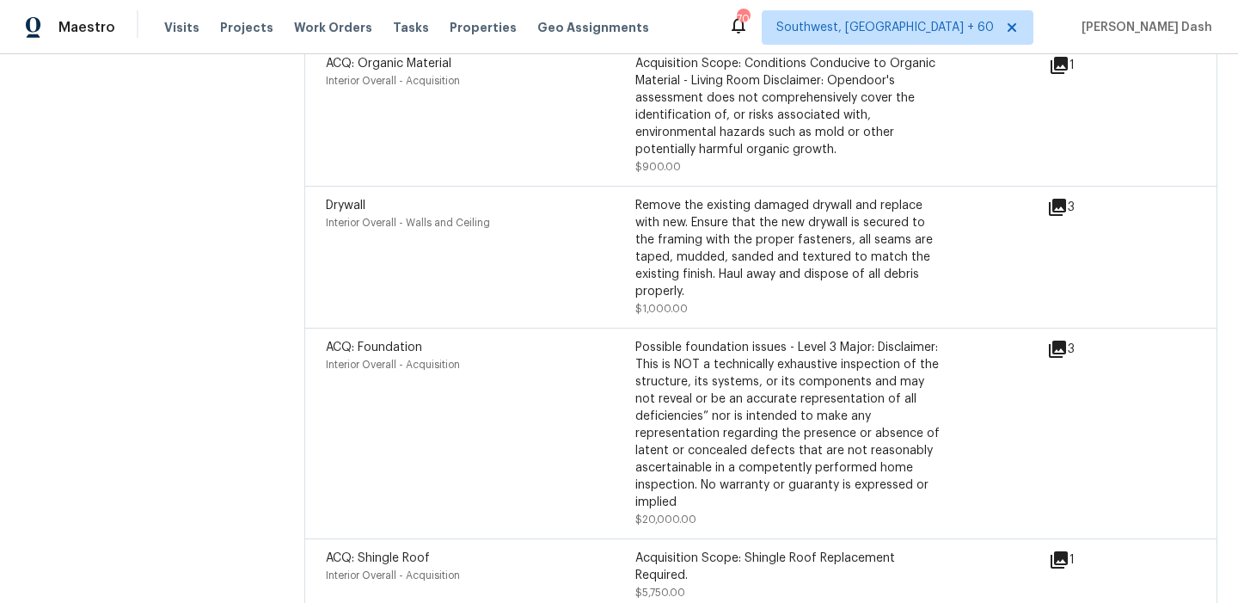
scroll to position [4694, 0]
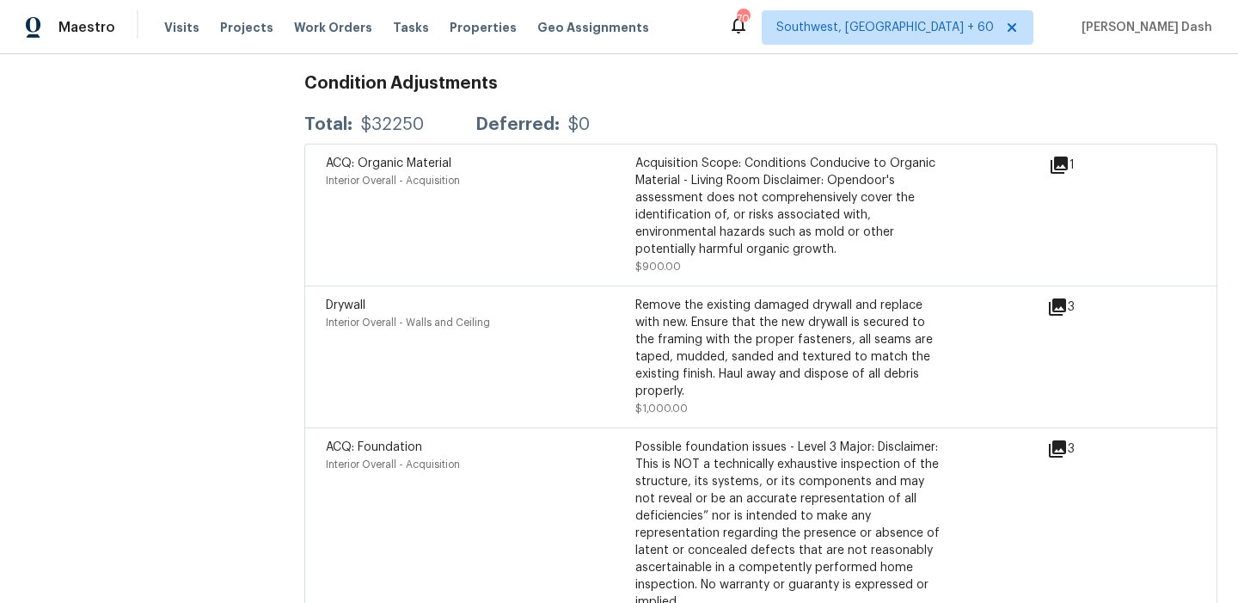
click at [1059, 157] on icon at bounding box center [1059, 165] width 17 height 17
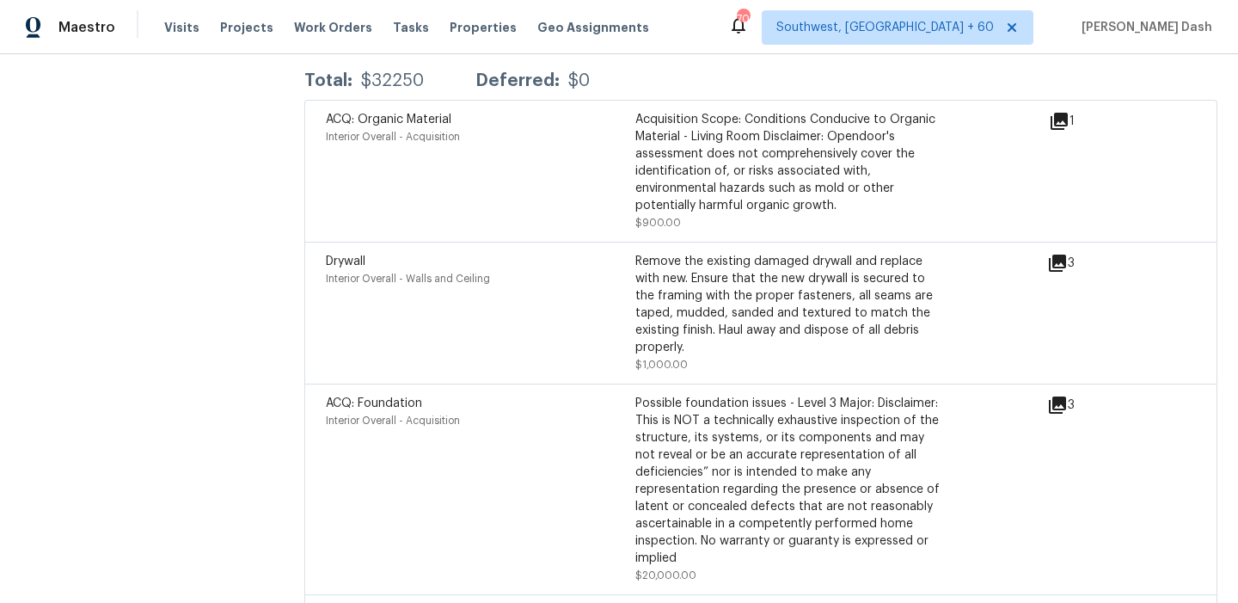
click at [1057, 395] on div "3" at bounding box center [1088, 489] width 83 height 189
click at [1057, 395] on icon at bounding box center [1057, 405] width 21 height 21
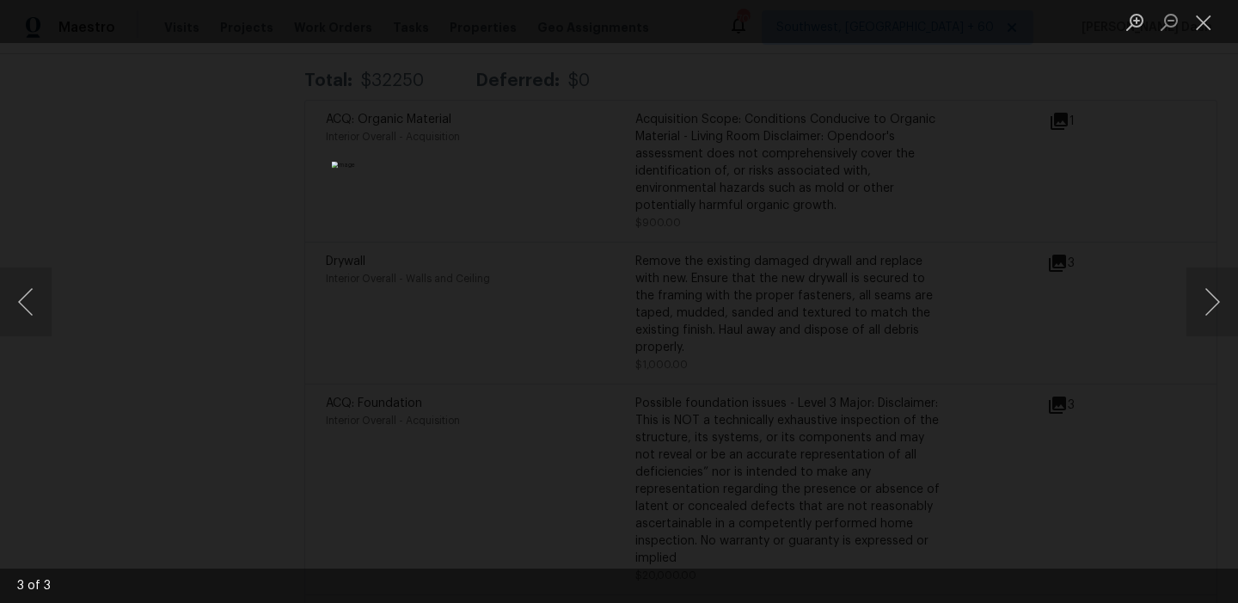
click at [185, 98] on div "Lightbox" at bounding box center [619, 301] width 1238 height 603
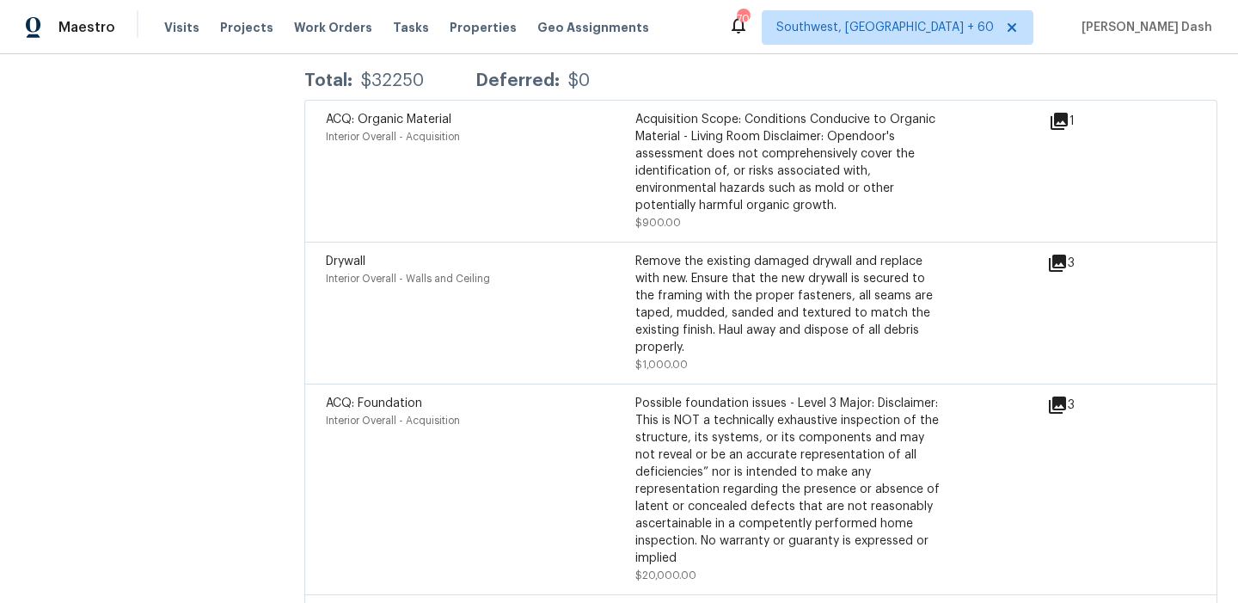
click at [1069, 253] on div "3" at bounding box center [1088, 263] width 83 height 21
click at [1053, 396] on icon at bounding box center [1057, 404] width 17 height 17
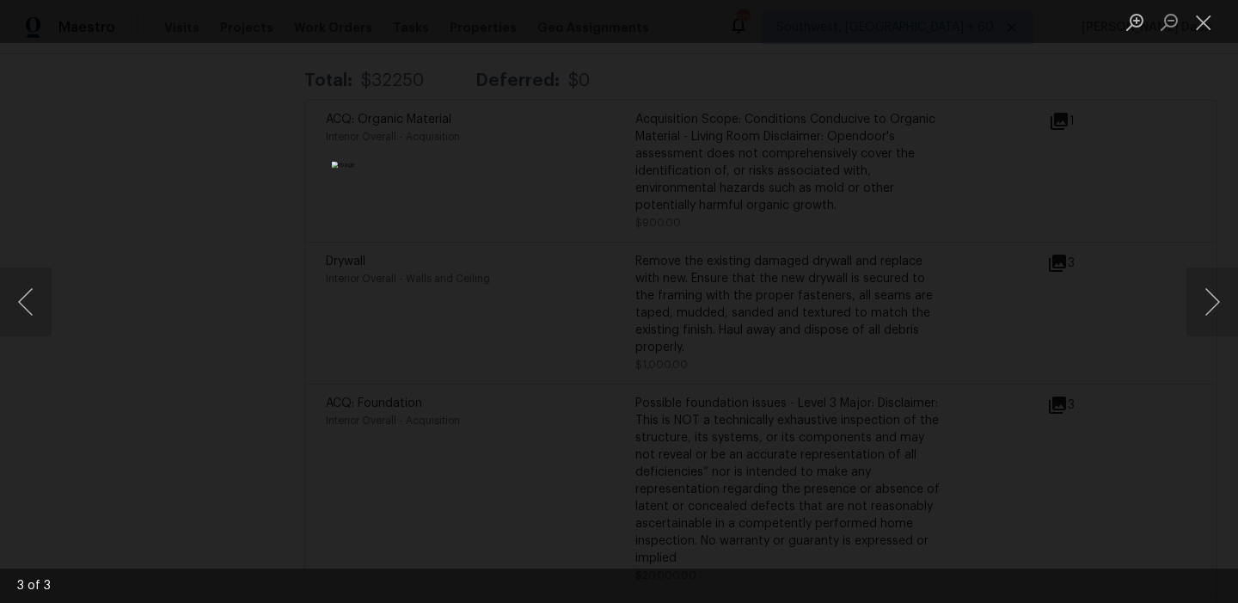
click at [362, 275] on div "Lightbox" at bounding box center [619, 301] width 1238 height 603
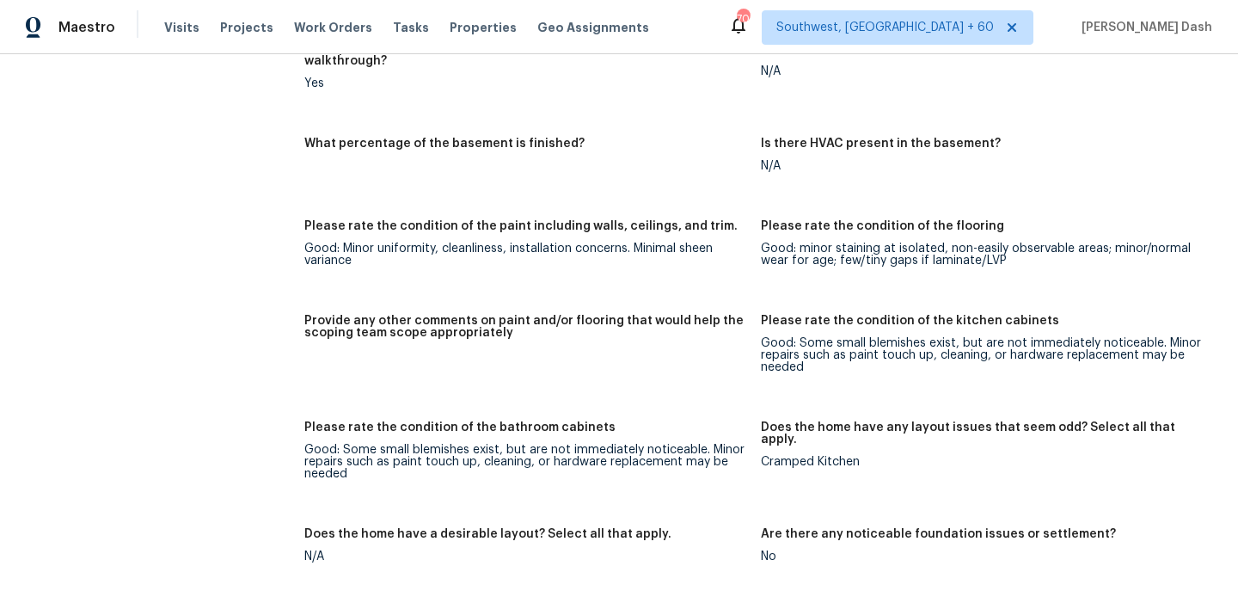
scroll to position [2734, 0]
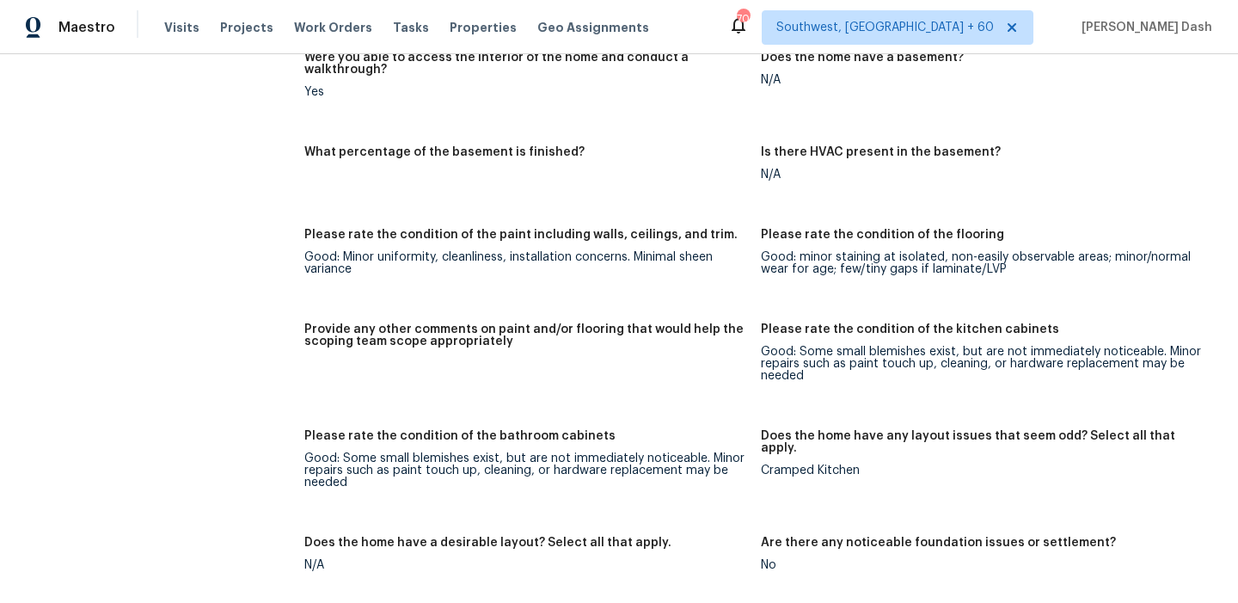
click at [210, 423] on div "All visits 3832 Stateoak Dr Dallas, TX 75241 Home details Other Visits No previ…" at bounding box center [135, 63] width 229 height 5417
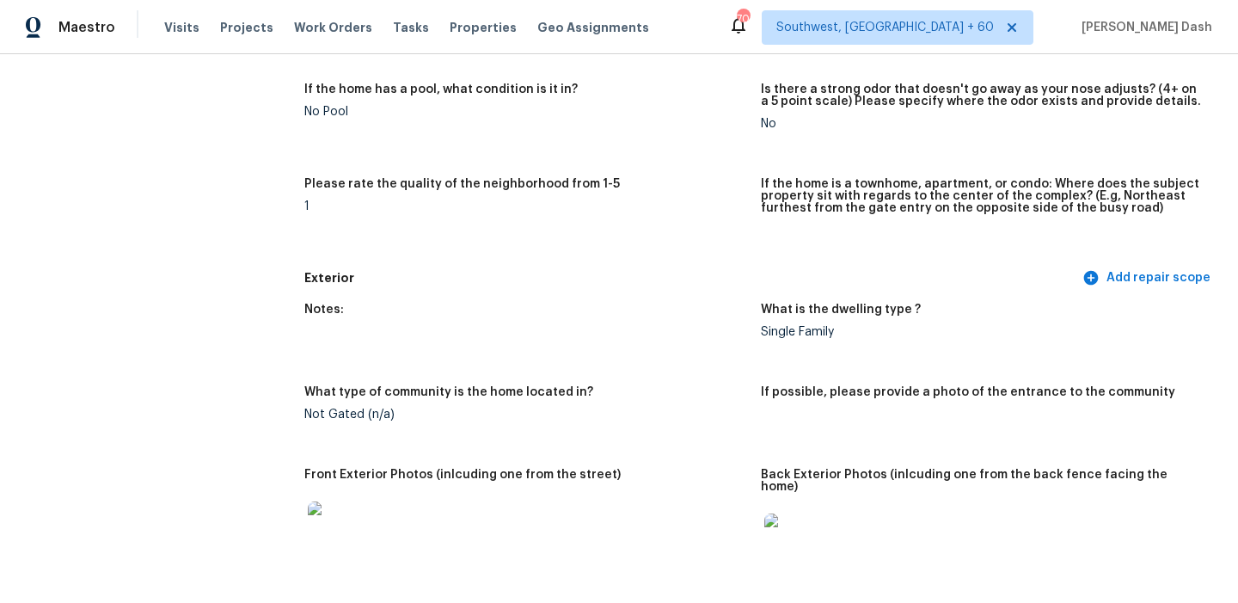
scroll to position [0, 0]
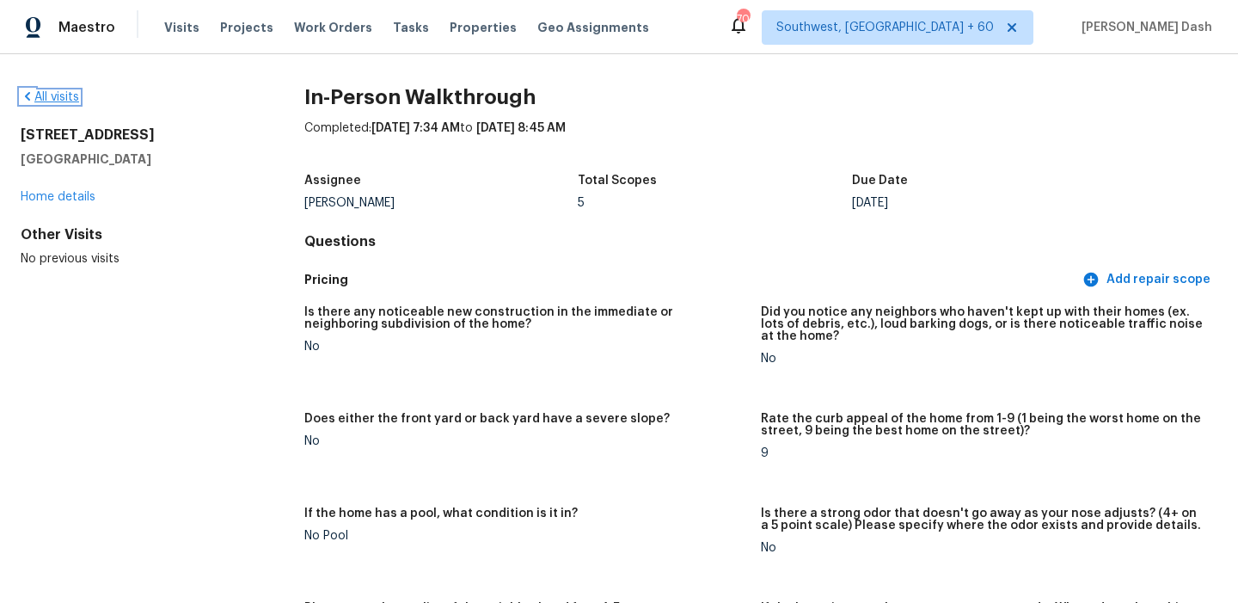
click at [58, 101] on link "All visits" at bounding box center [50, 97] width 58 height 12
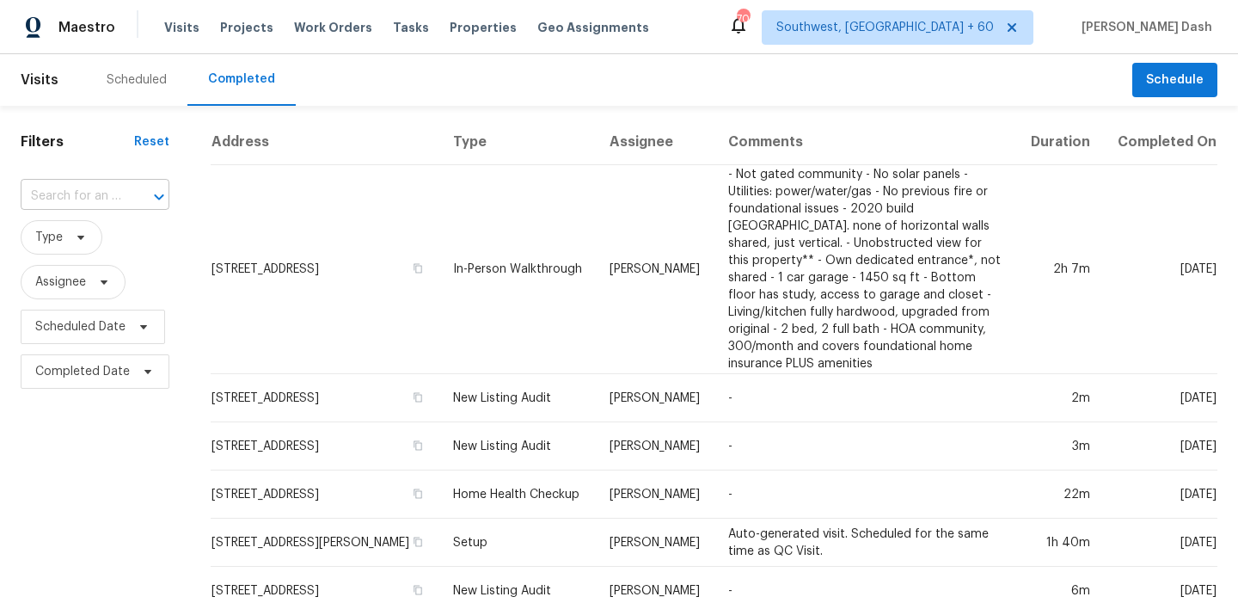
click at [100, 198] on input "text" at bounding box center [71, 196] width 101 height 27
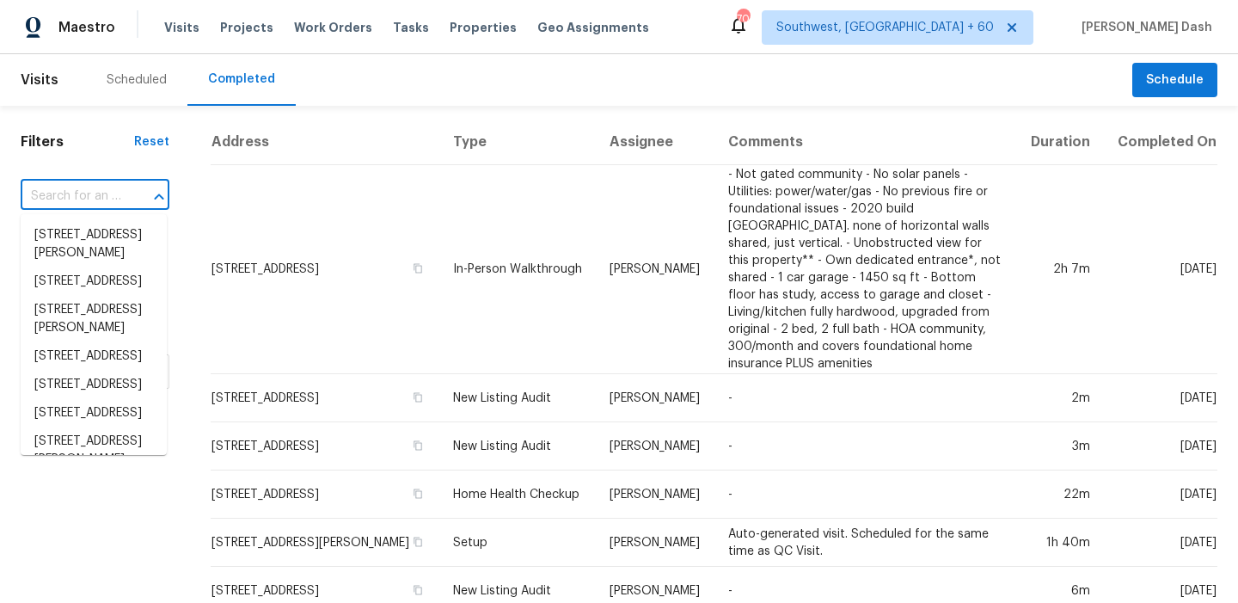
paste input "11320 E 56th Ter, Raytown, MO 64133"
type input "11320 E 56th Ter, Raytown, MO 64133"
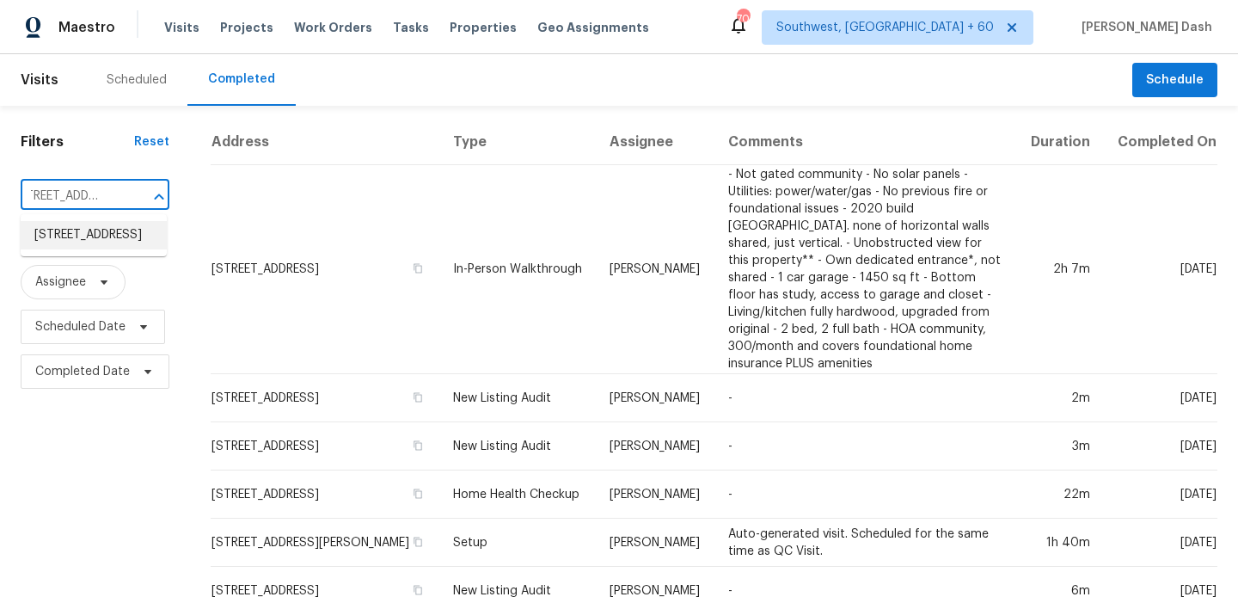
click at [118, 239] on li "11320 E 56th Ter, Raytown, MO 64133" at bounding box center [94, 235] width 146 height 28
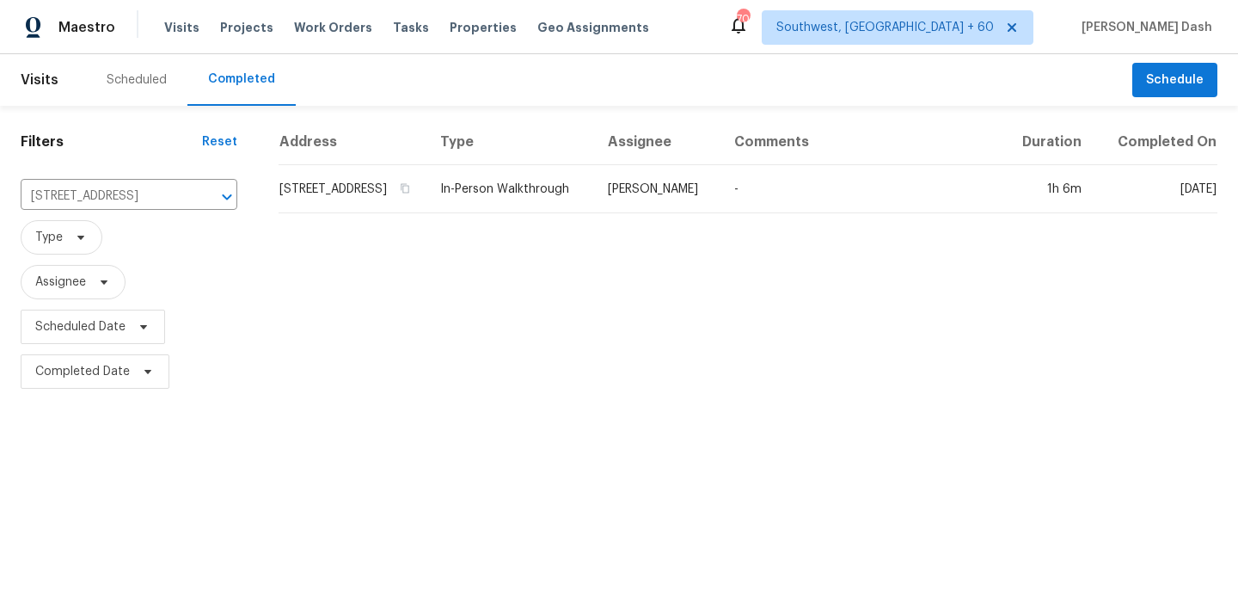
click at [550, 165] on th "Type" at bounding box center [511, 143] width 168 height 46
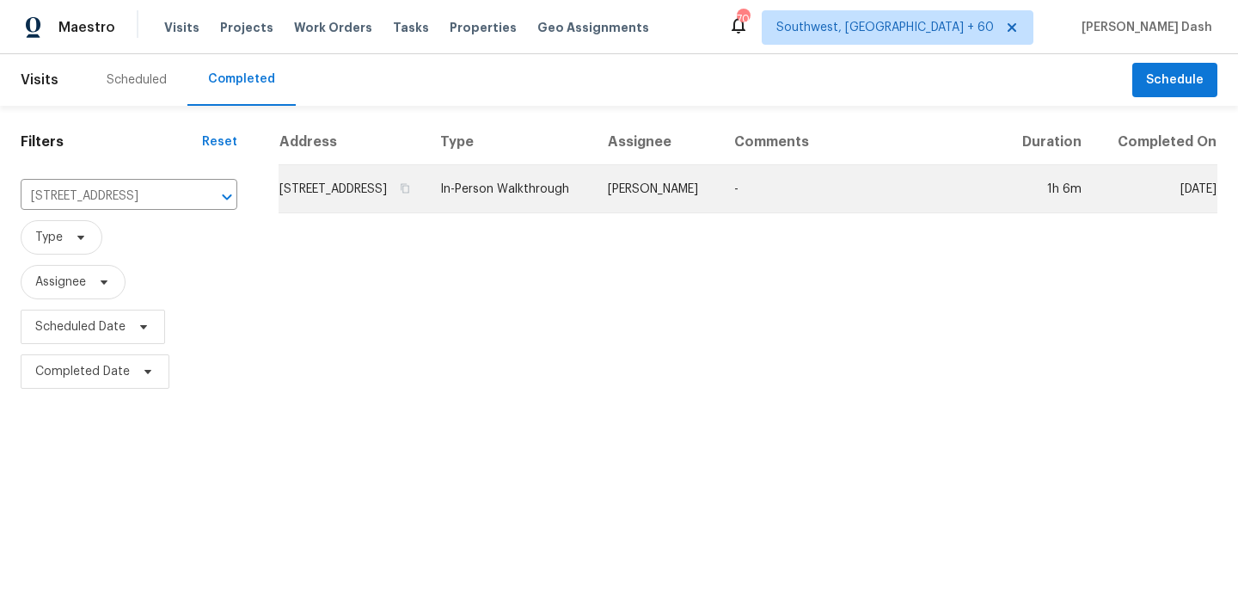
click at [550, 187] on td "In-Person Walkthrough" at bounding box center [511, 189] width 168 height 48
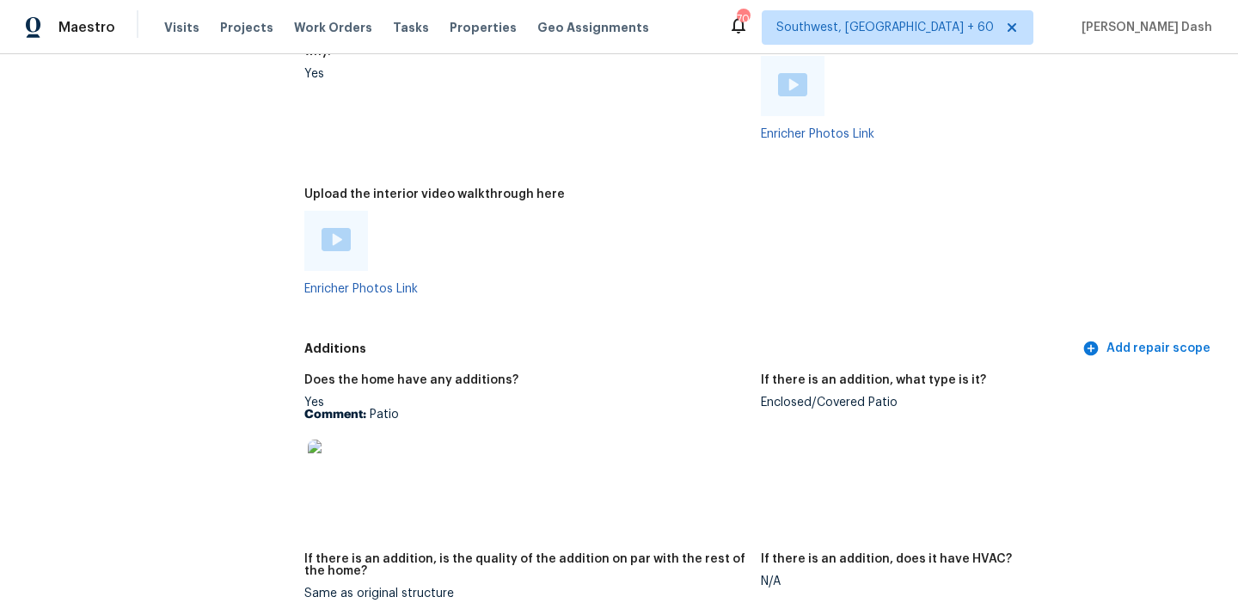
scroll to position [3827, 0]
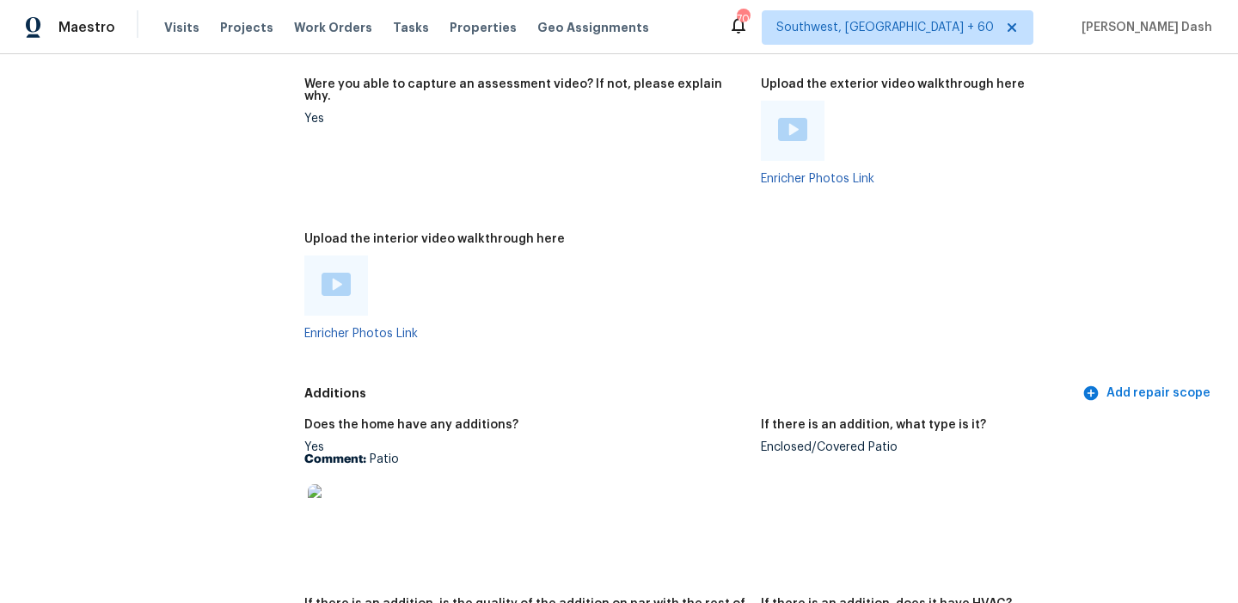
click at [329, 273] on img at bounding box center [336, 284] width 29 height 23
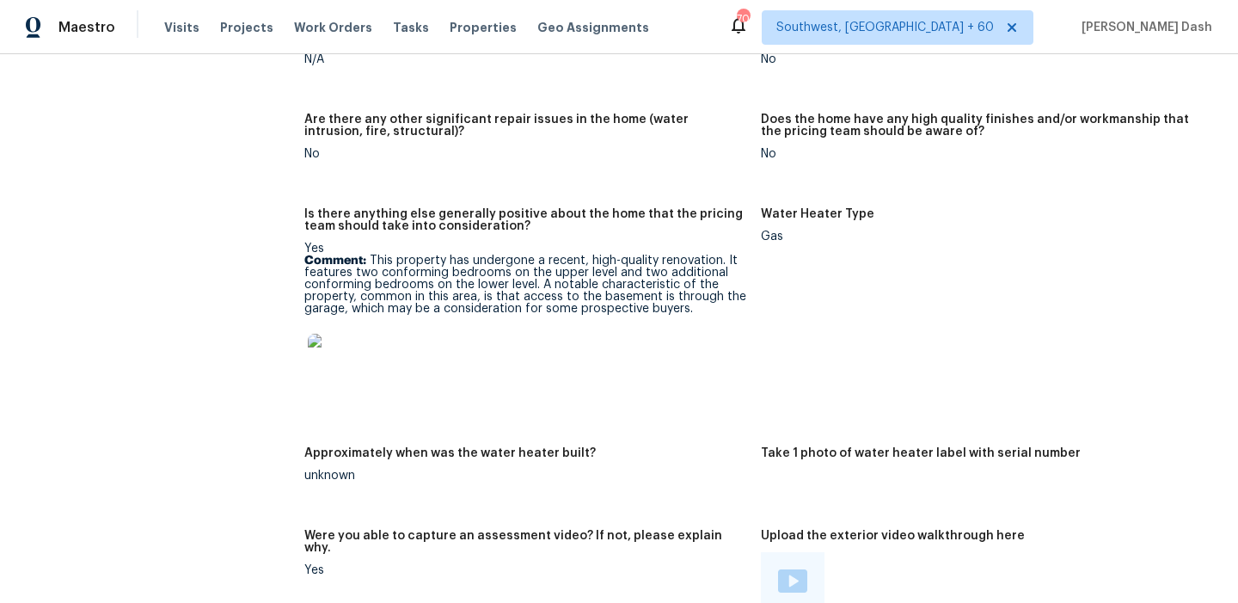
scroll to position [3415, 0]
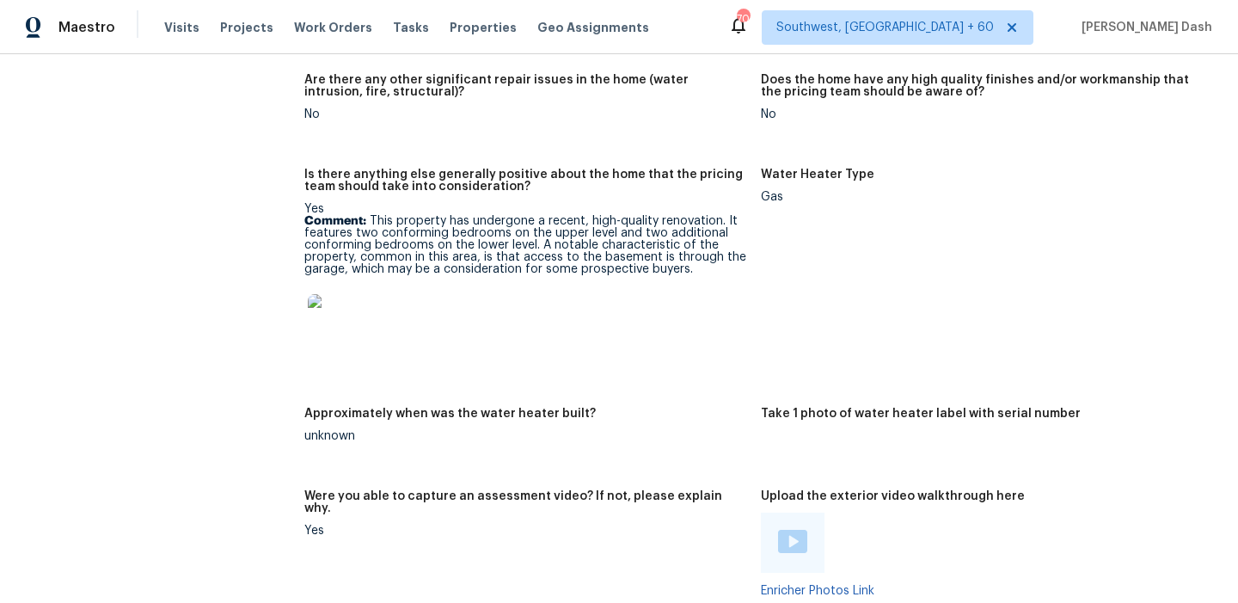
click at [337, 320] on img at bounding box center [335, 321] width 55 height 55
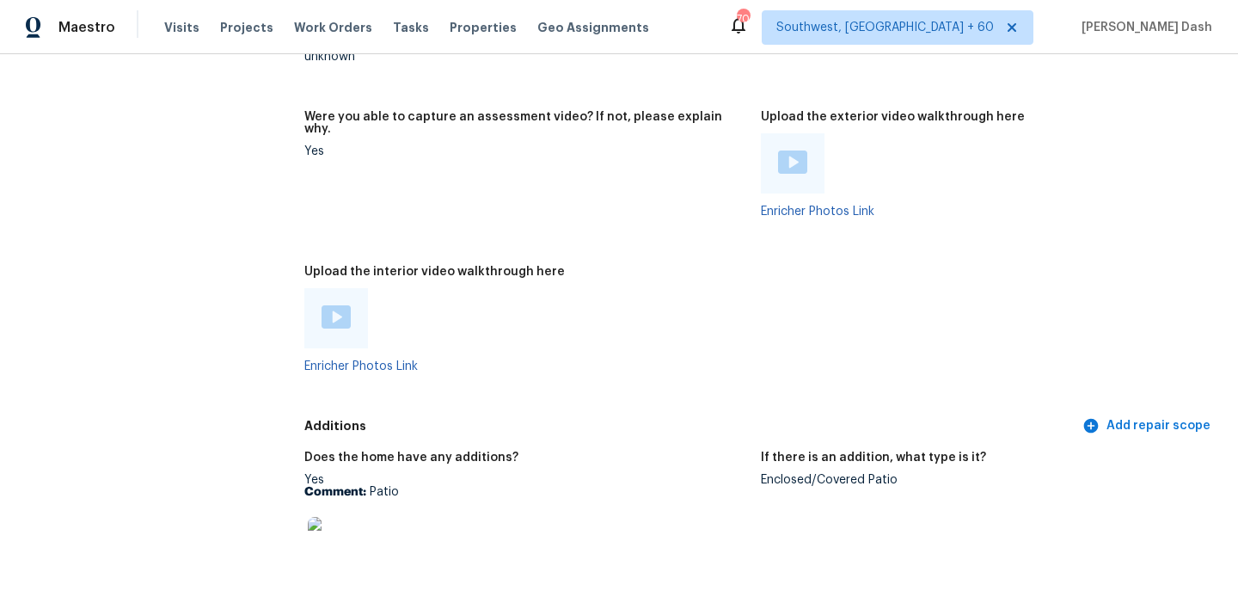
scroll to position [3867, 0]
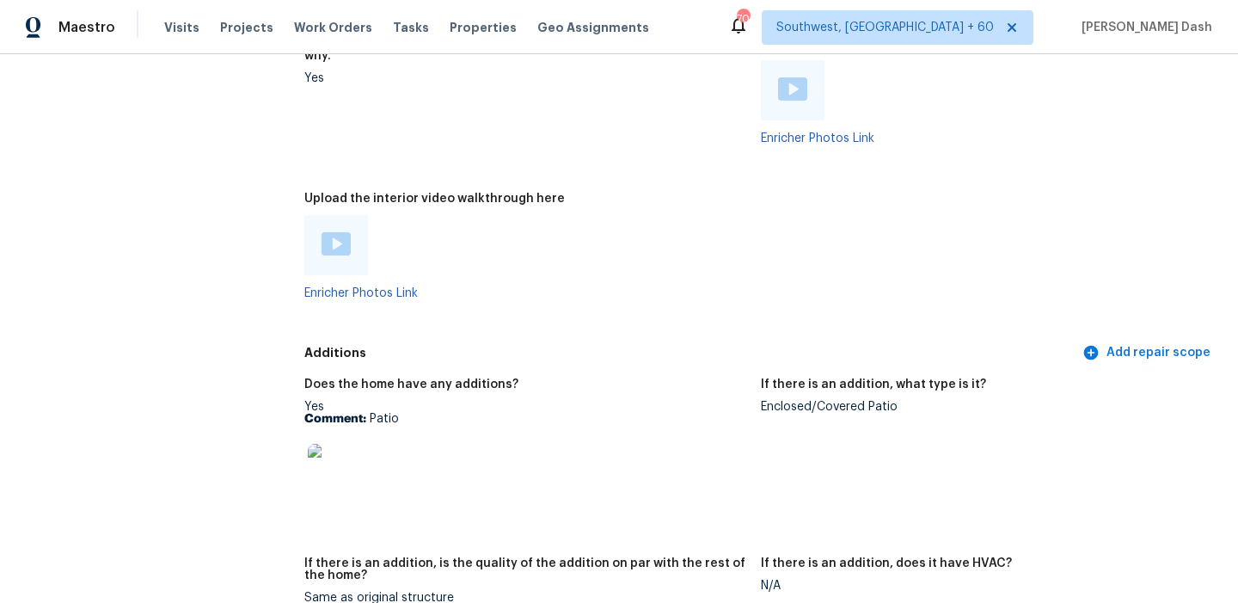
click at [328, 461] on img at bounding box center [335, 471] width 55 height 55
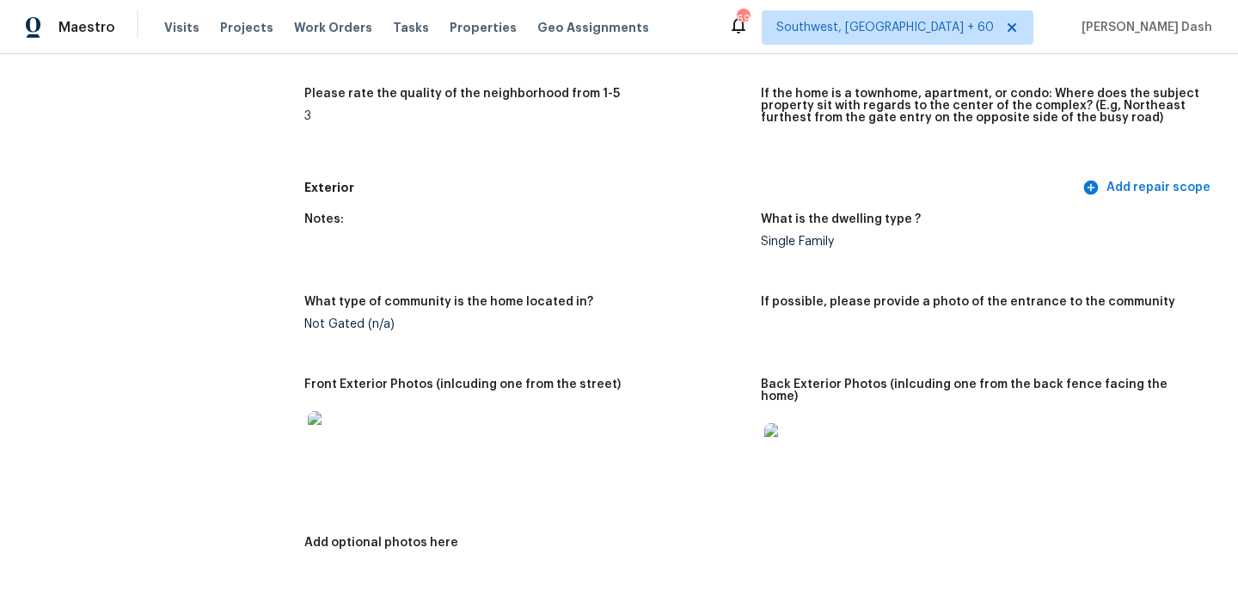
scroll to position [0, 0]
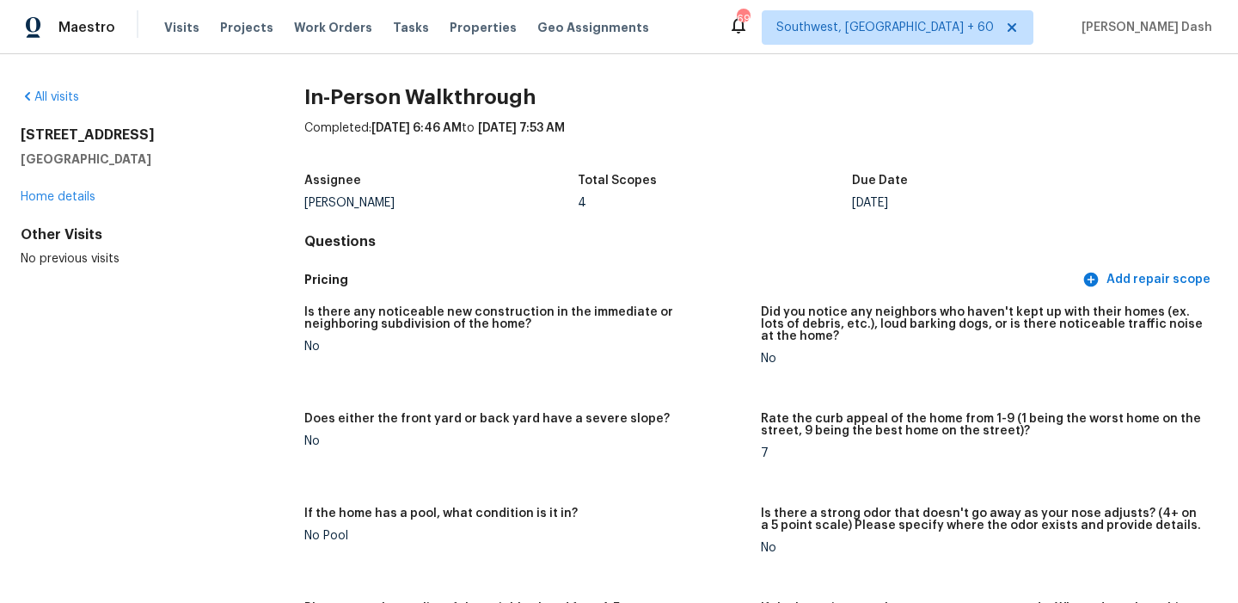
click at [71, 103] on div "All visits" at bounding box center [135, 97] width 229 height 17
click at [71, 99] on link "All visits" at bounding box center [50, 97] width 58 height 12
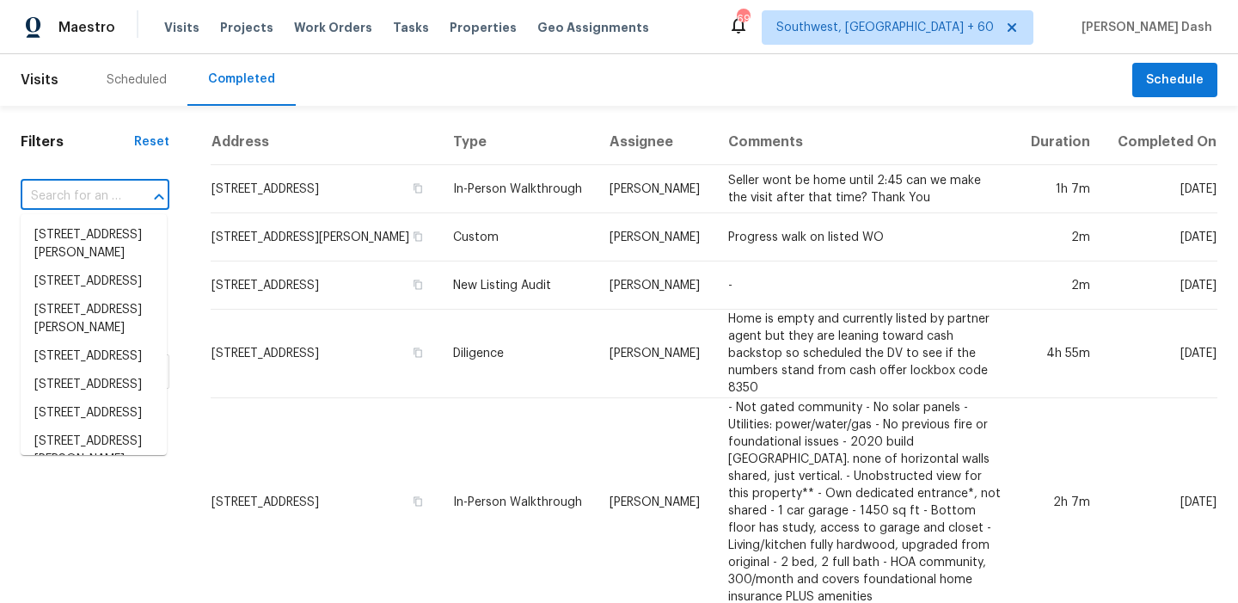
click at [118, 192] on input "text" at bounding box center [71, 196] width 101 height 27
paste input "7448 Malabar Rd, Huntersville, NC 28078"
type input "7448 Malabar Rd, Huntersville, NC 28078"
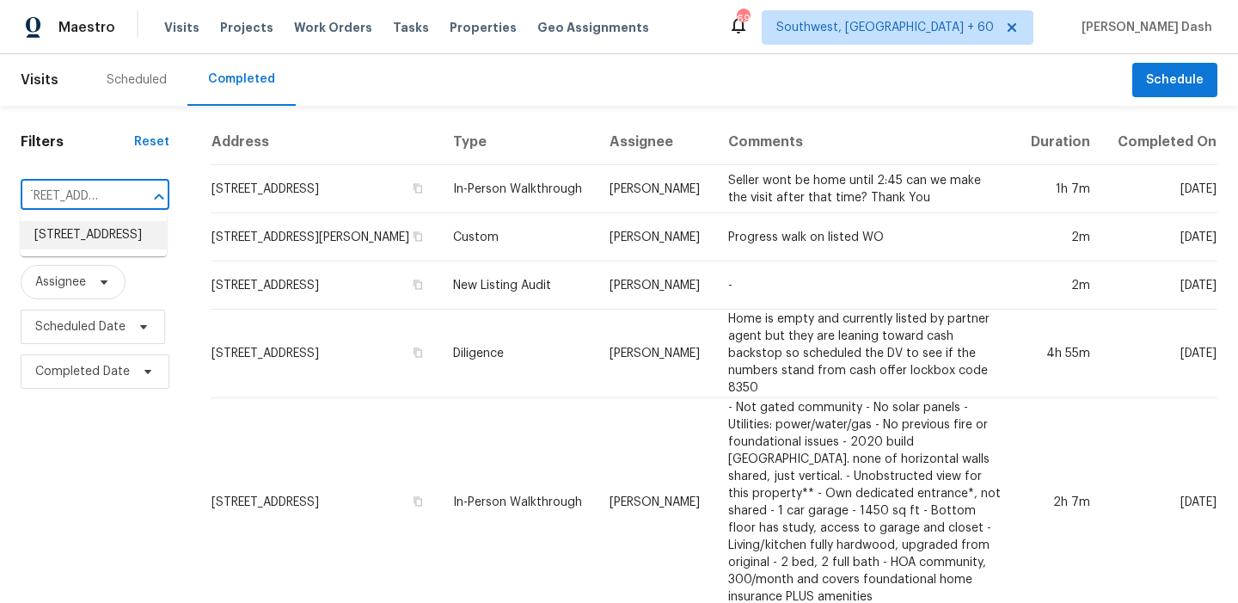
click at [114, 245] on li "7448 Malabar Rd, Huntersville, NC 28078" at bounding box center [94, 235] width 146 height 28
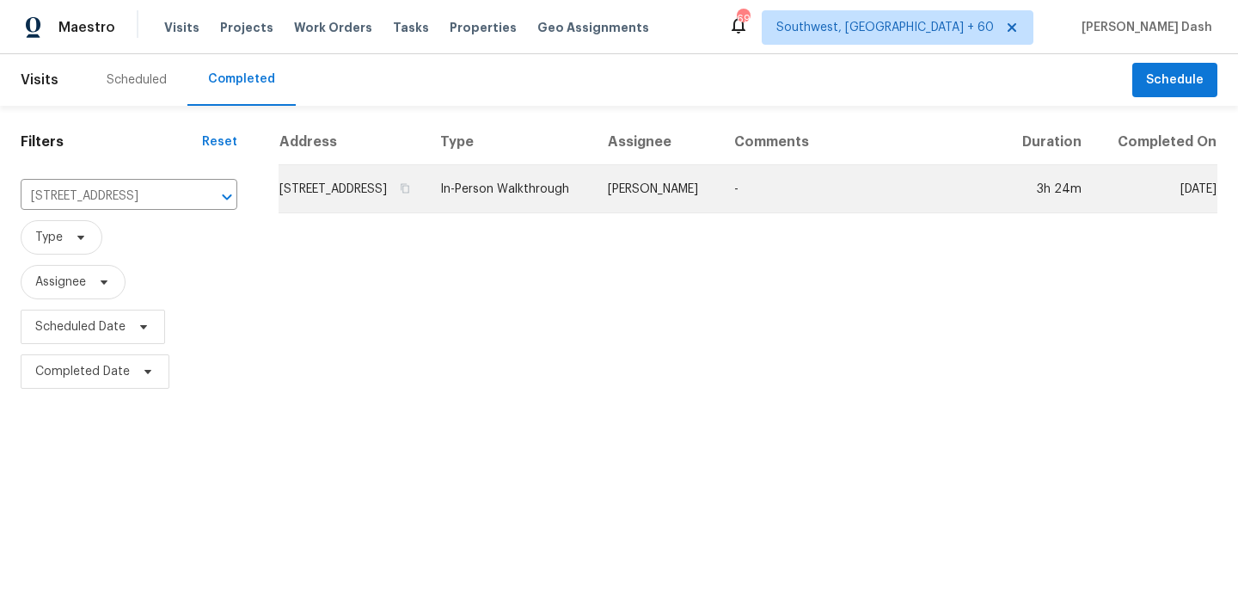
click at [427, 192] on td "7448 Malabar Rd, Huntersville, NC 28078" at bounding box center [353, 189] width 148 height 48
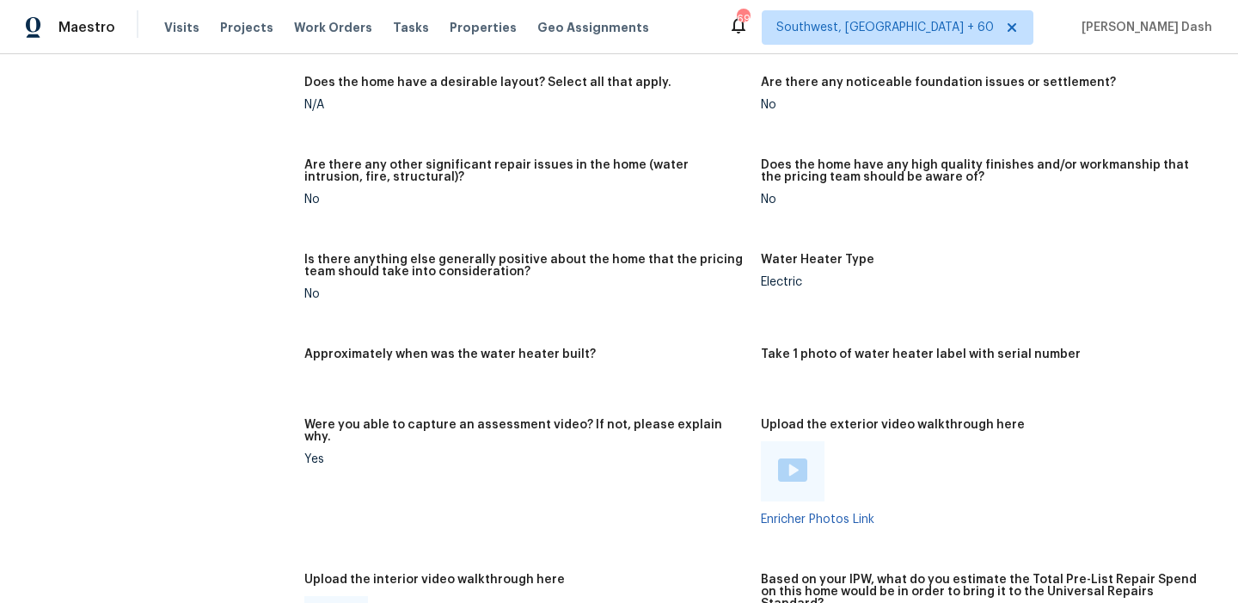
scroll to position [2670, 0]
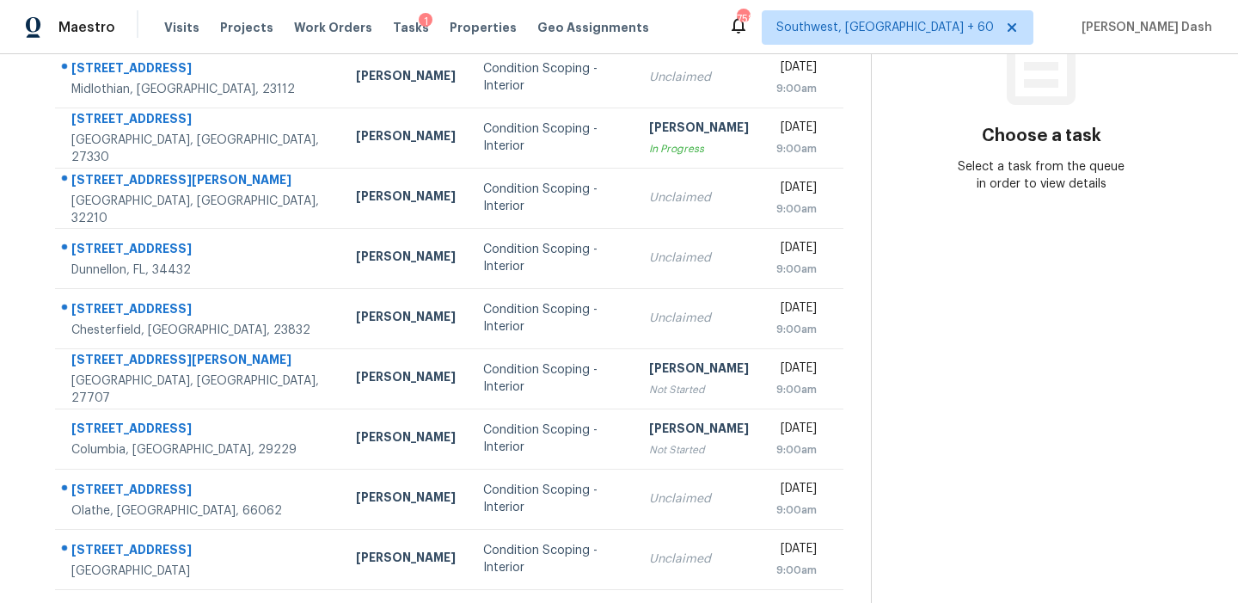
scroll to position [261, 0]
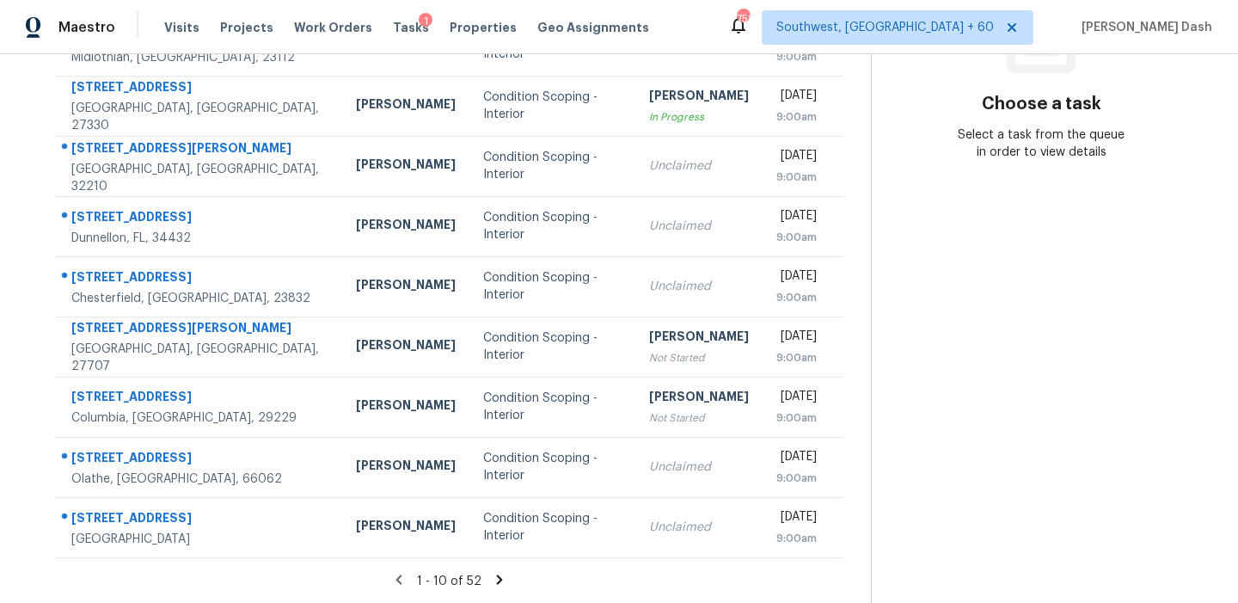
click at [492, 584] on icon at bounding box center [499, 579] width 15 height 15
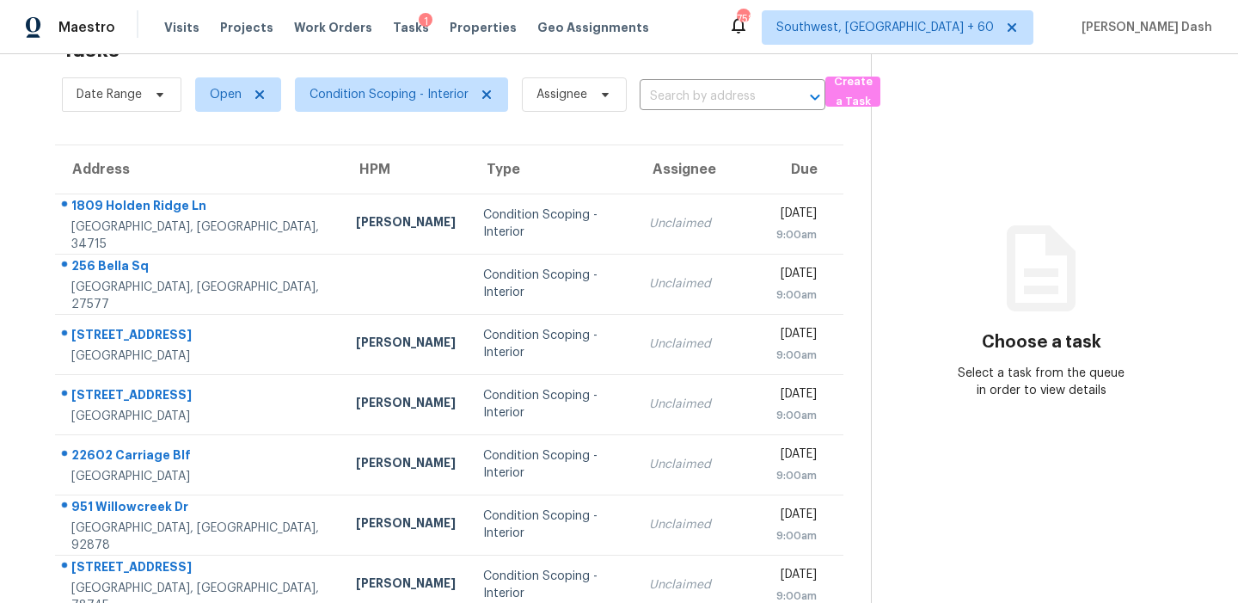
scroll to position [292, 0]
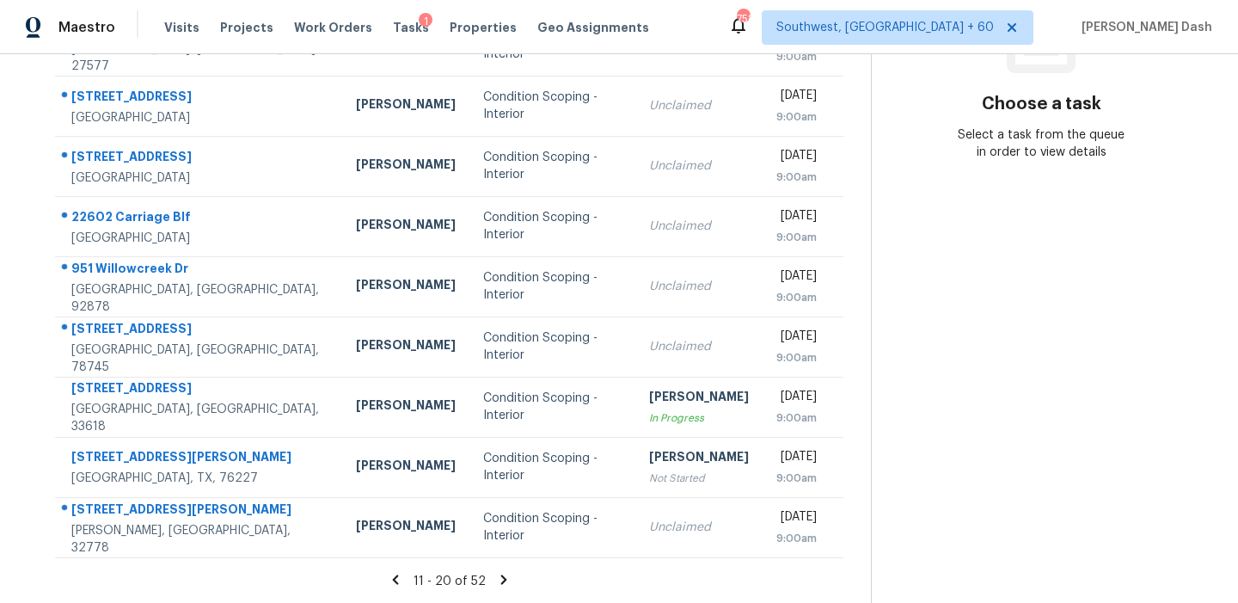
click at [500, 576] on icon at bounding box center [503, 578] width 6 height 9
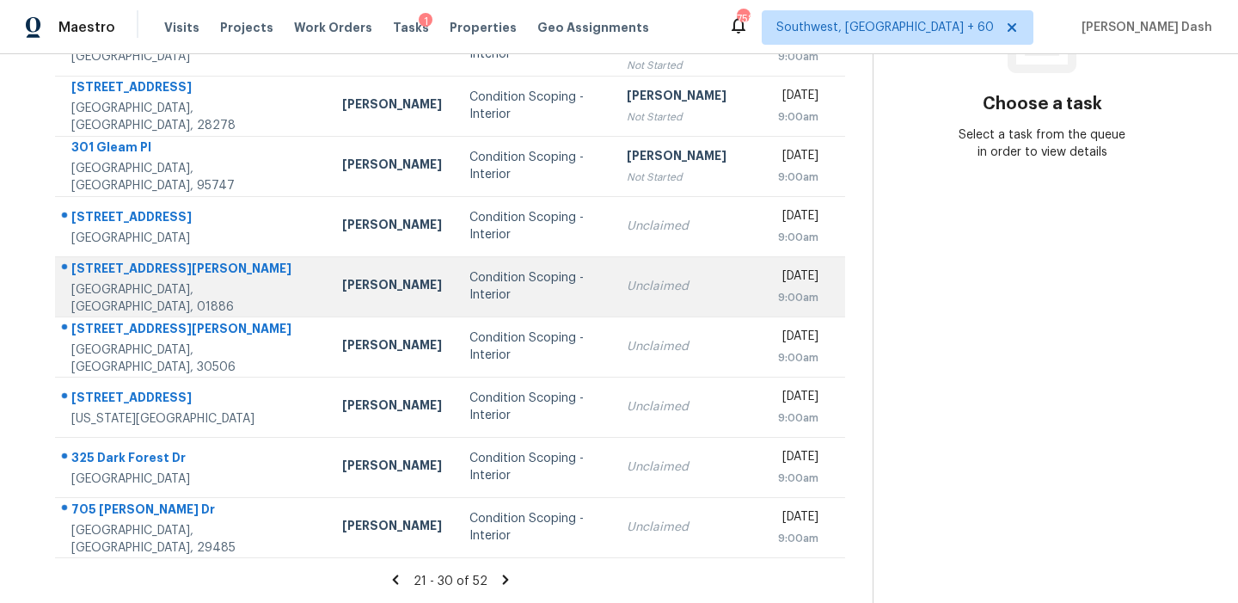
click at [482, 281] on div "Condition Scoping - Interior" at bounding box center [535, 286] width 131 height 34
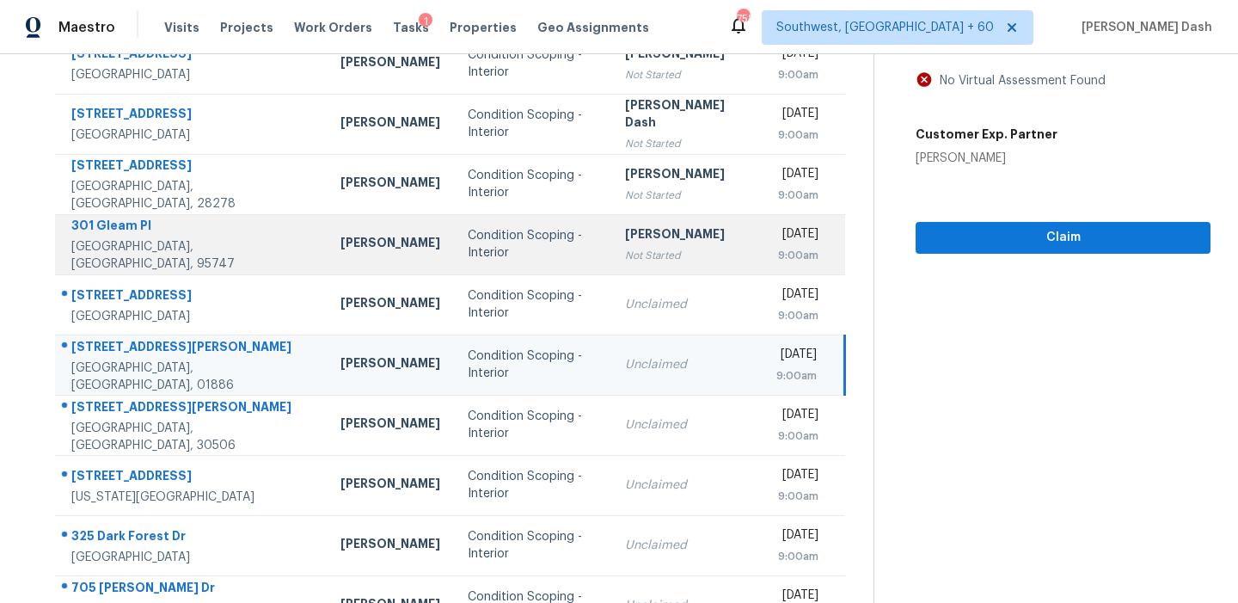
scroll to position [148, 0]
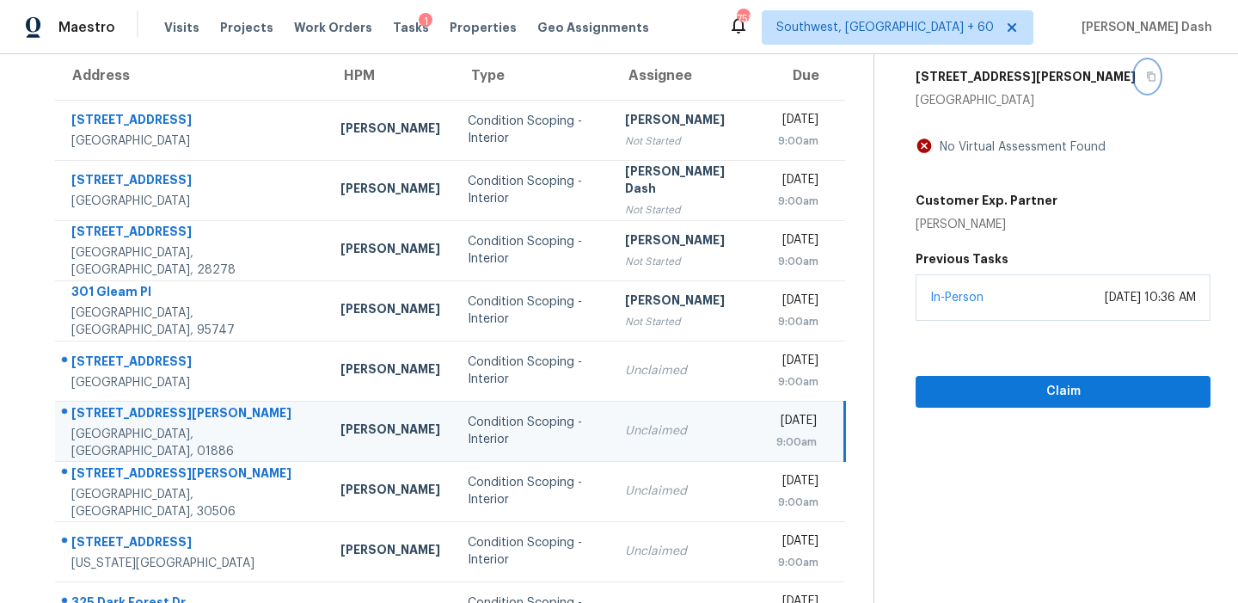
click at [1147, 75] on icon "button" at bounding box center [1151, 76] width 9 height 9
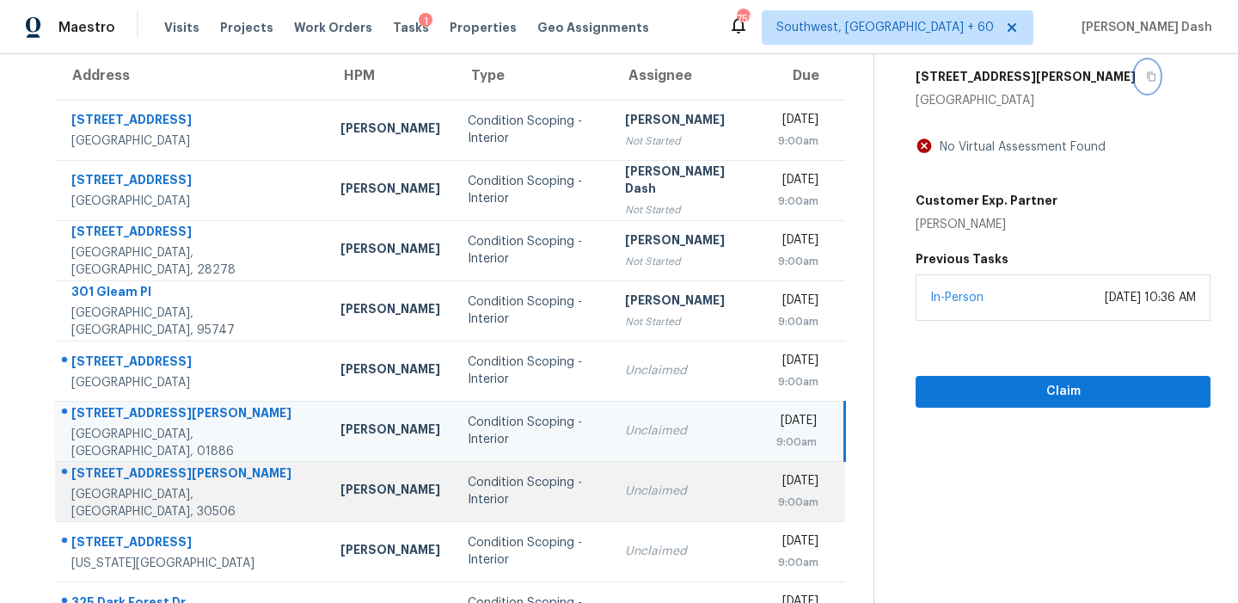
scroll to position [292, 0]
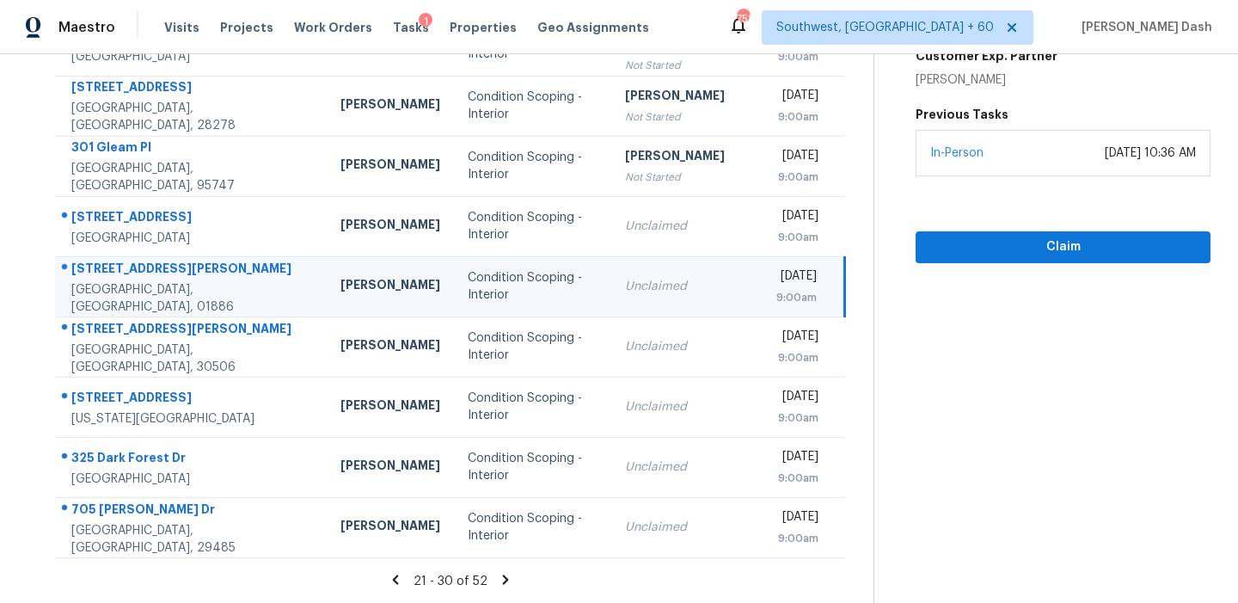
click at [503, 574] on icon at bounding box center [506, 578] width 6 height 9
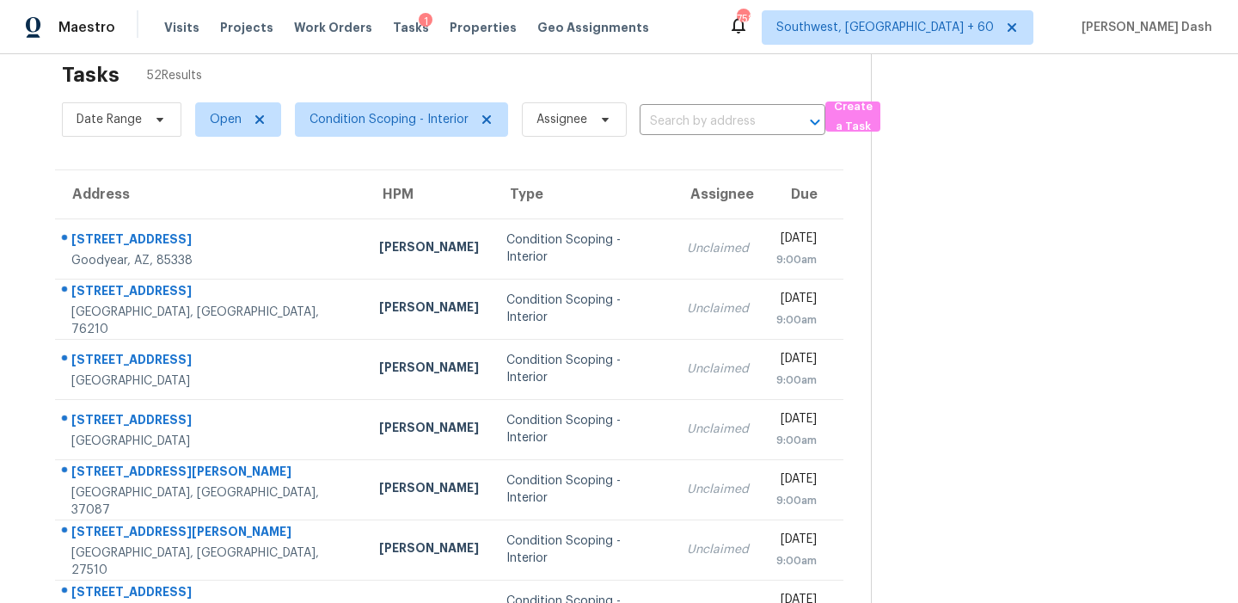
scroll to position [0, 0]
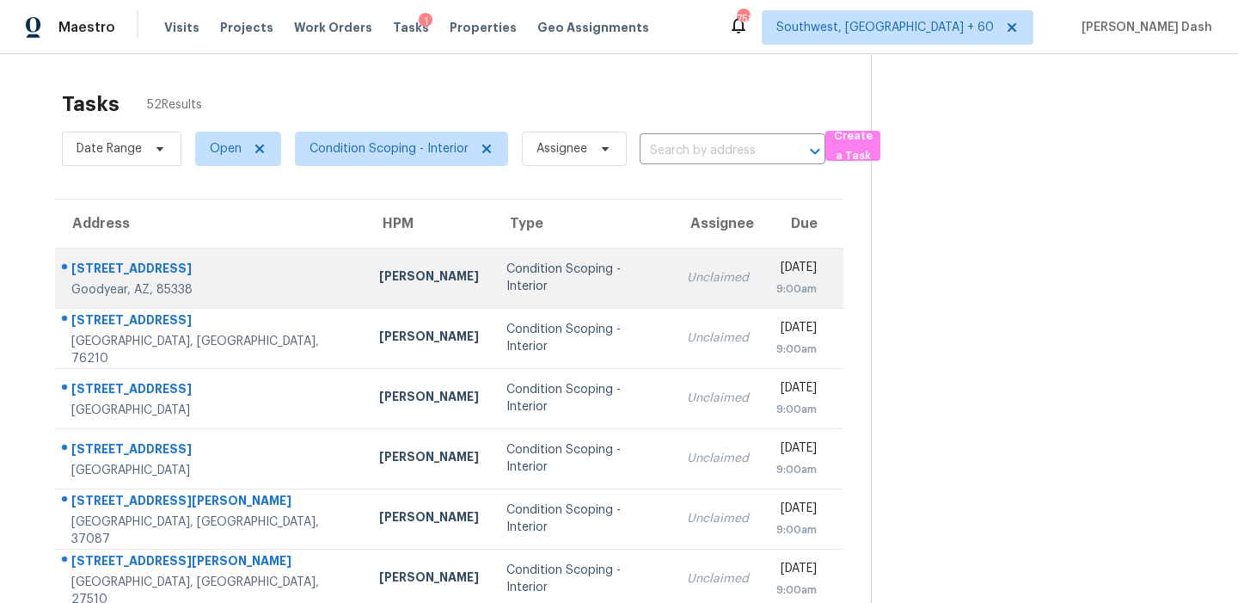
click at [510, 292] on td "Condition Scoping - Interior" at bounding box center [583, 278] width 181 height 60
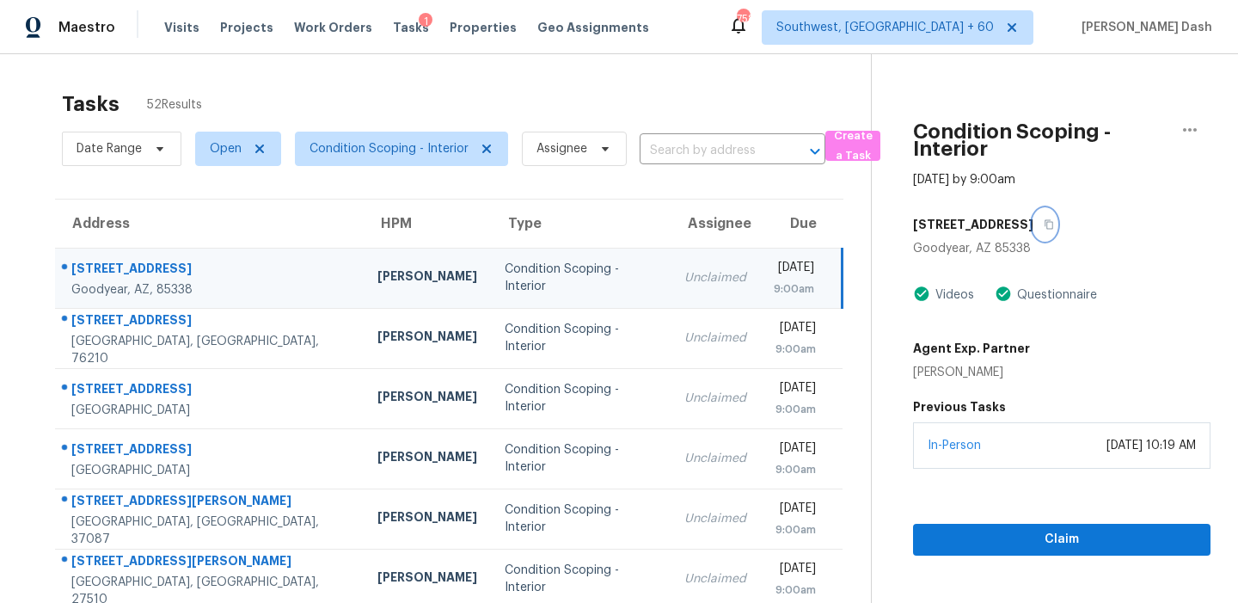
click at [1057, 215] on button "button" at bounding box center [1045, 224] width 23 height 31
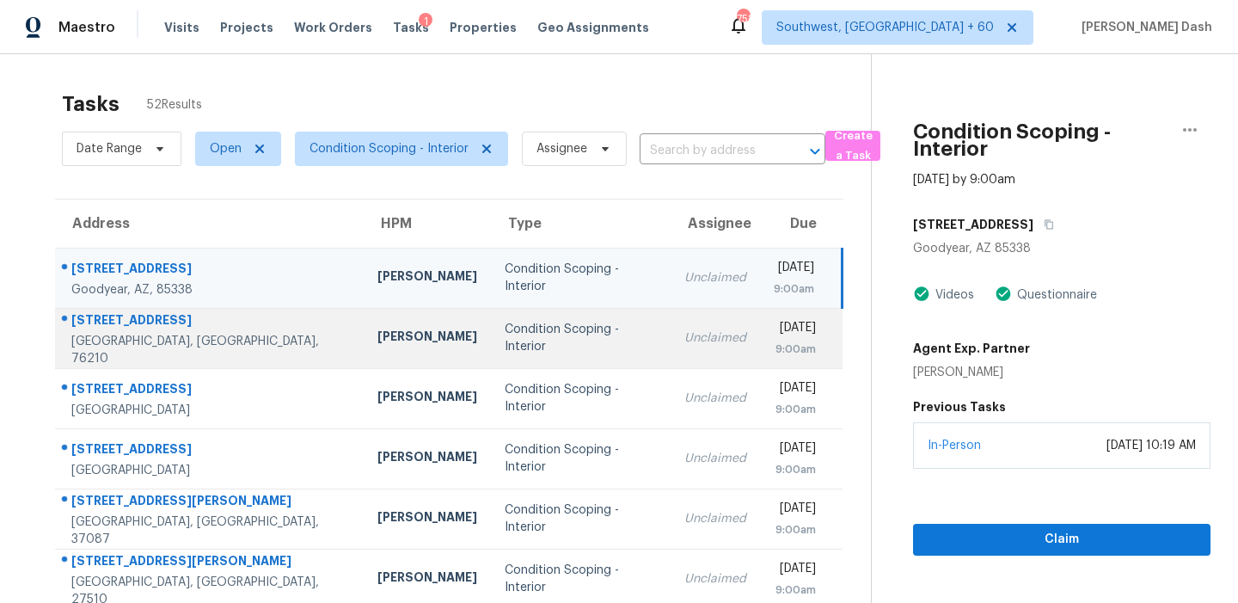
click at [571, 353] on td "Condition Scoping - Interior" at bounding box center [581, 338] width 180 height 60
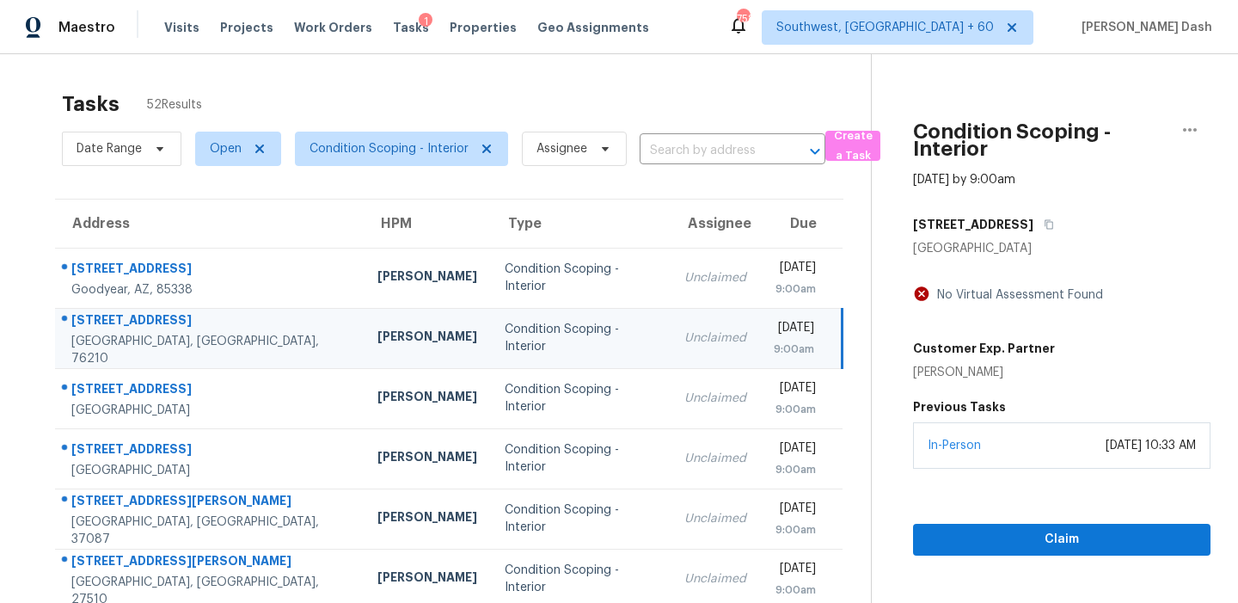
click at [1027, 213] on div "3304 Athens Dr" at bounding box center [1062, 224] width 298 height 31
click at [1034, 216] on button "button" at bounding box center [1045, 224] width 23 height 31
click at [1028, 536] on span "Claim" at bounding box center [1062, 539] width 270 height 21
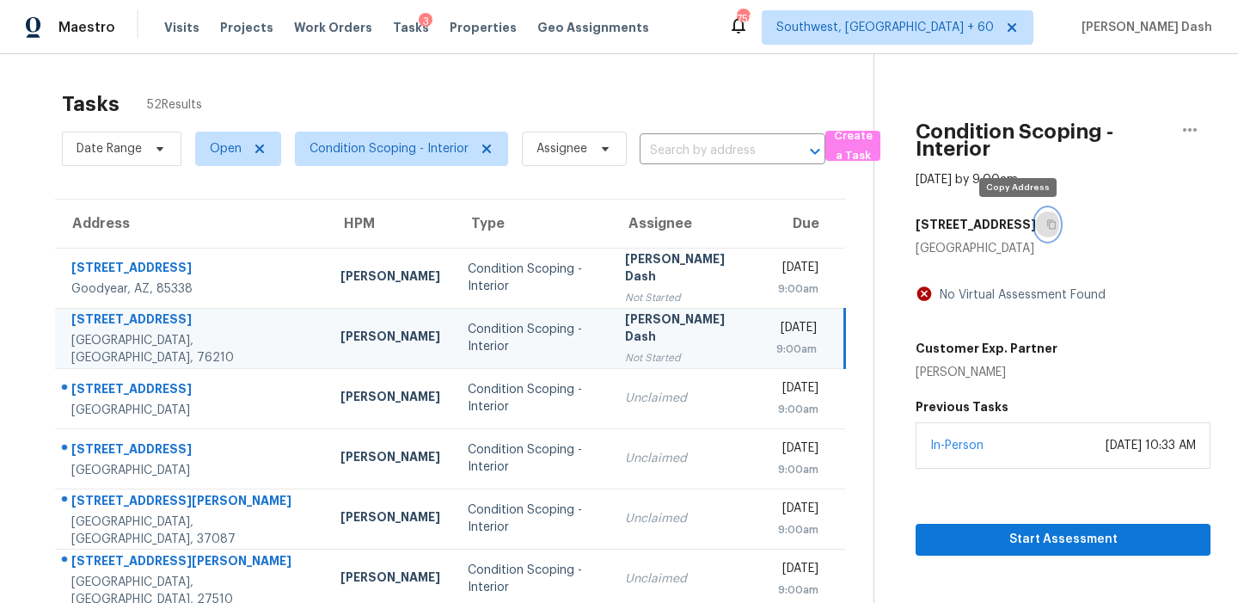
click at [1047, 229] on icon "button" at bounding box center [1051, 224] width 9 height 9
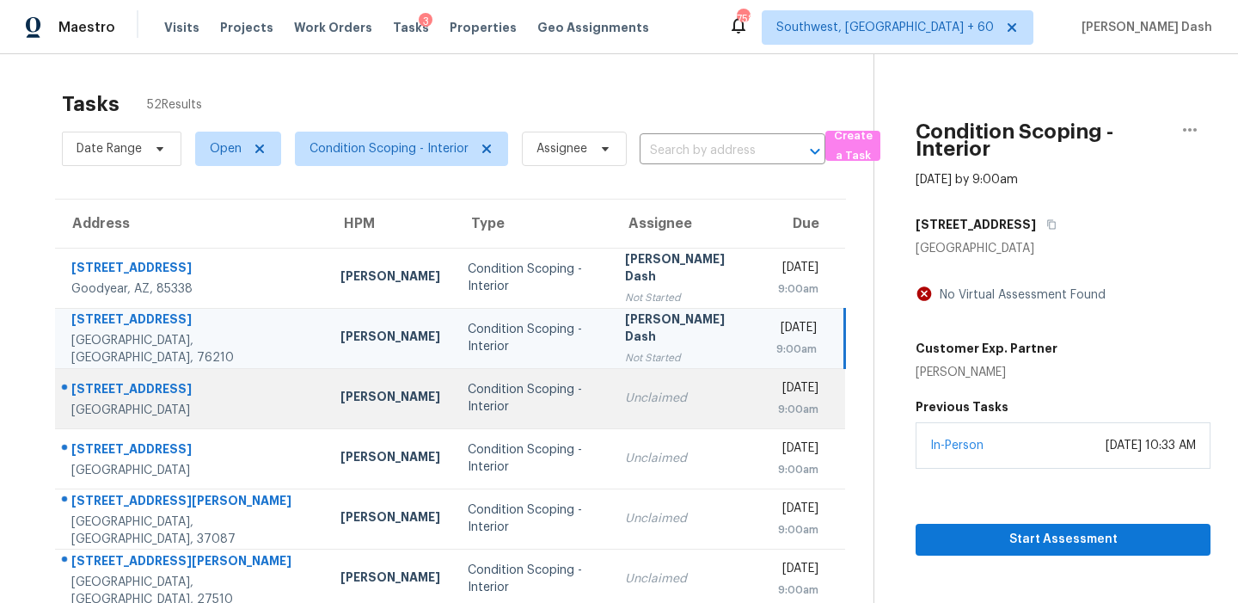
click at [468, 400] on div "Condition Scoping - Interior" at bounding box center [533, 398] width 130 height 34
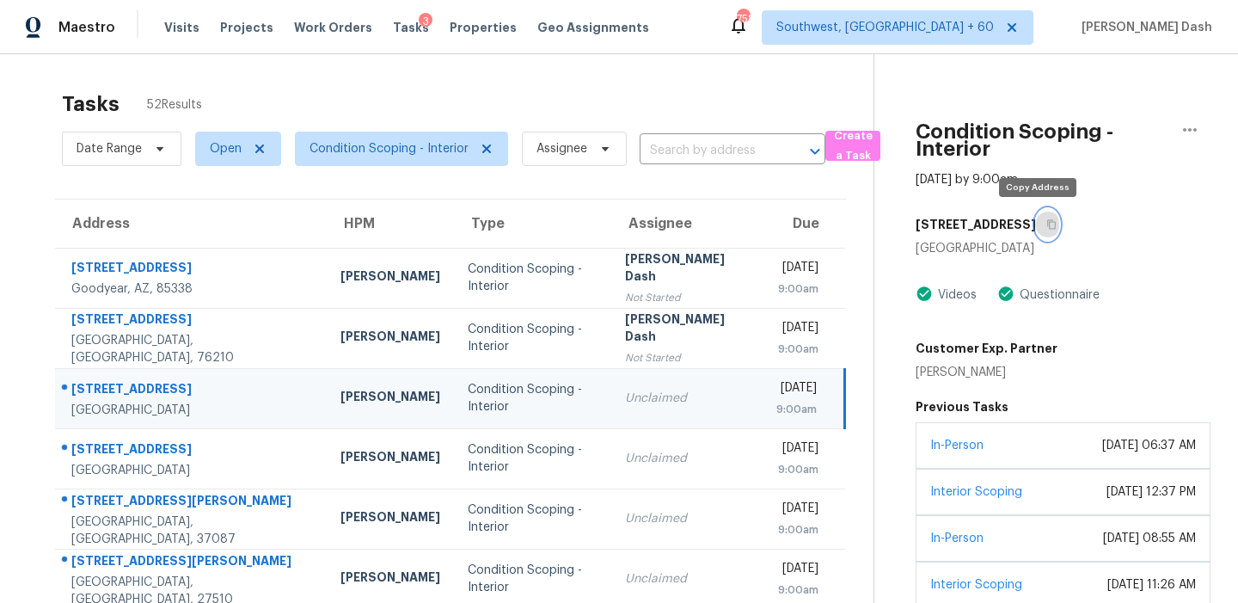
click at [1046, 222] on button "button" at bounding box center [1047, 224] width 23 height 31
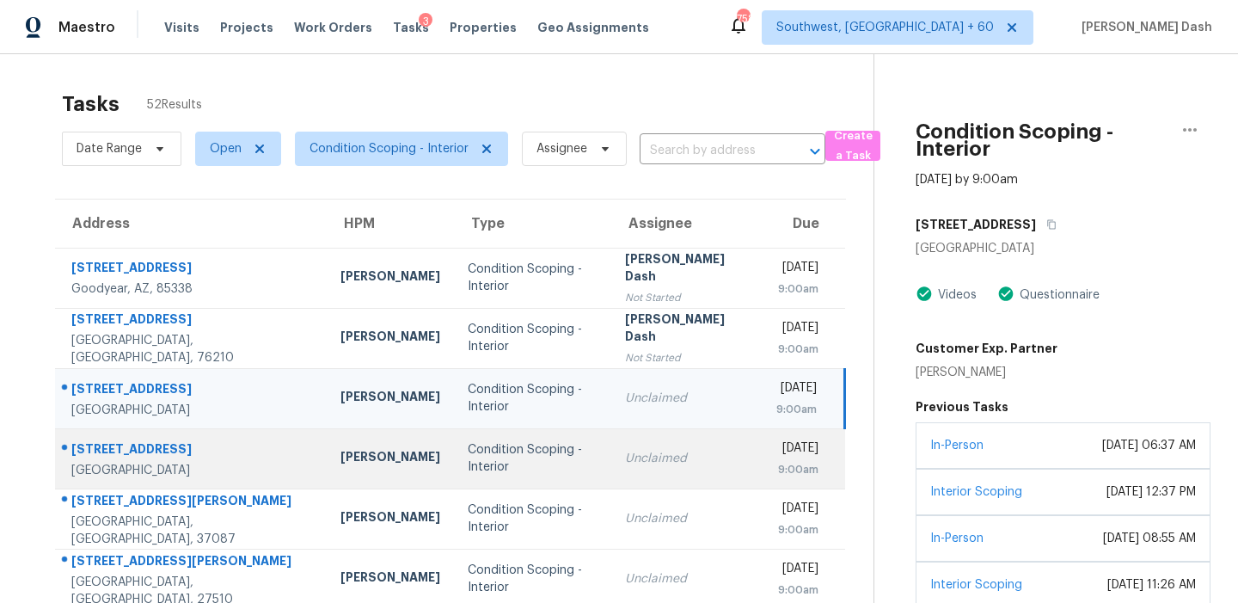
click at [613, 438] on td "Unclaimed" at bounding box center [686, 458] width 151 height 60
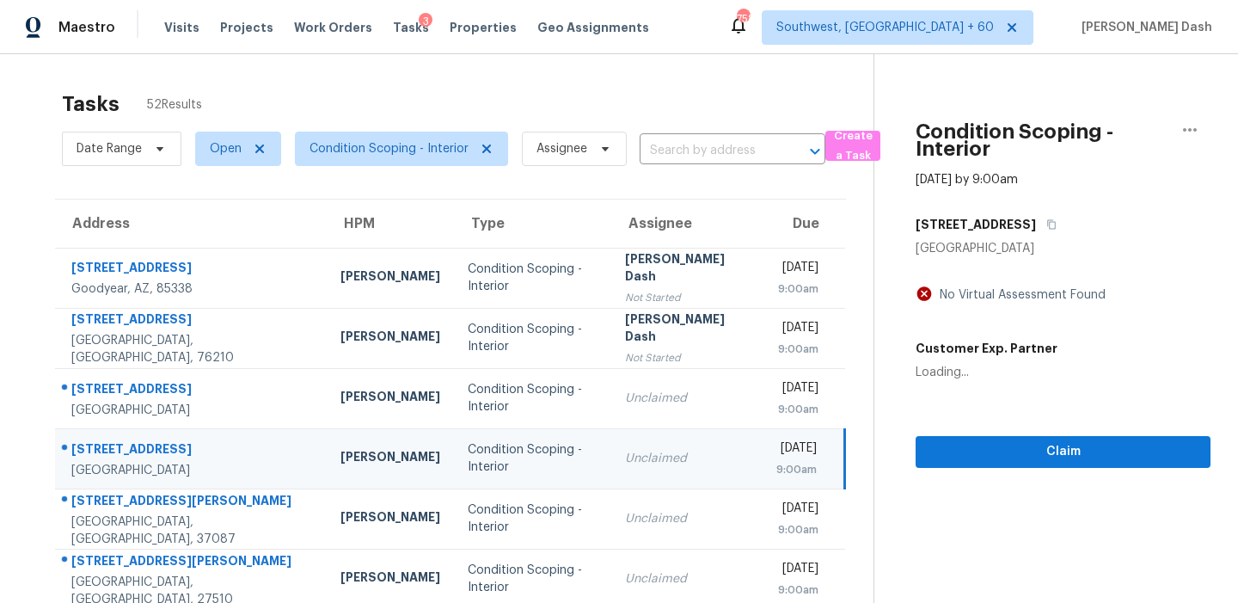
scroll to position [172, 0]
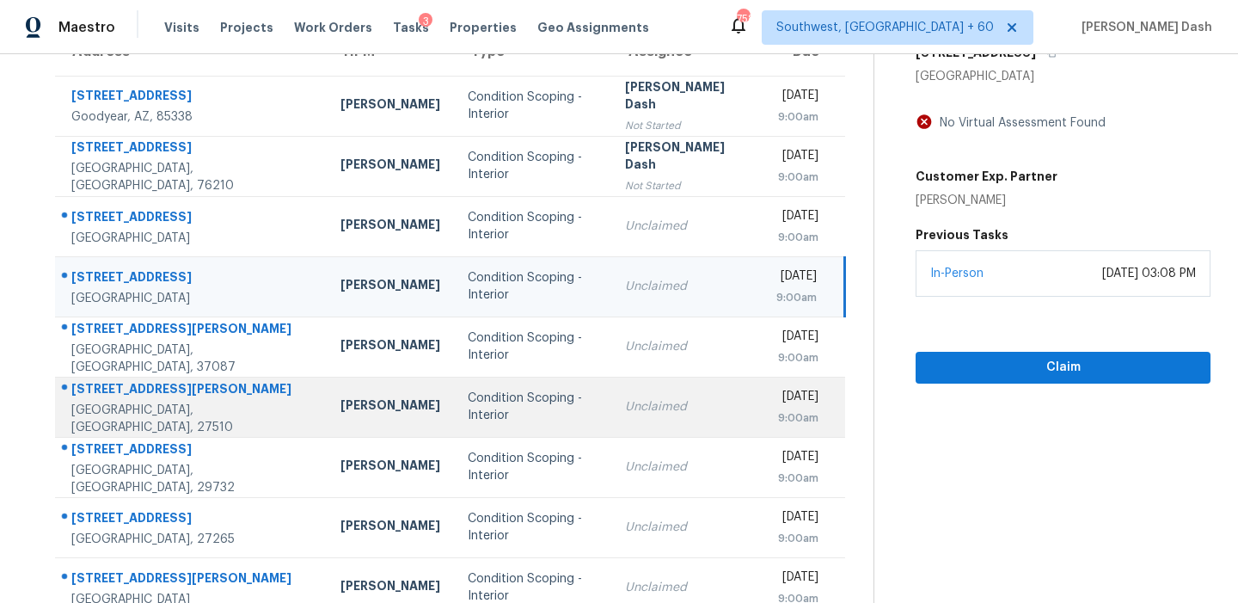
click at [611, 418] on td "Unclaimed" at bounding box center [686, 407] width 151 height 60
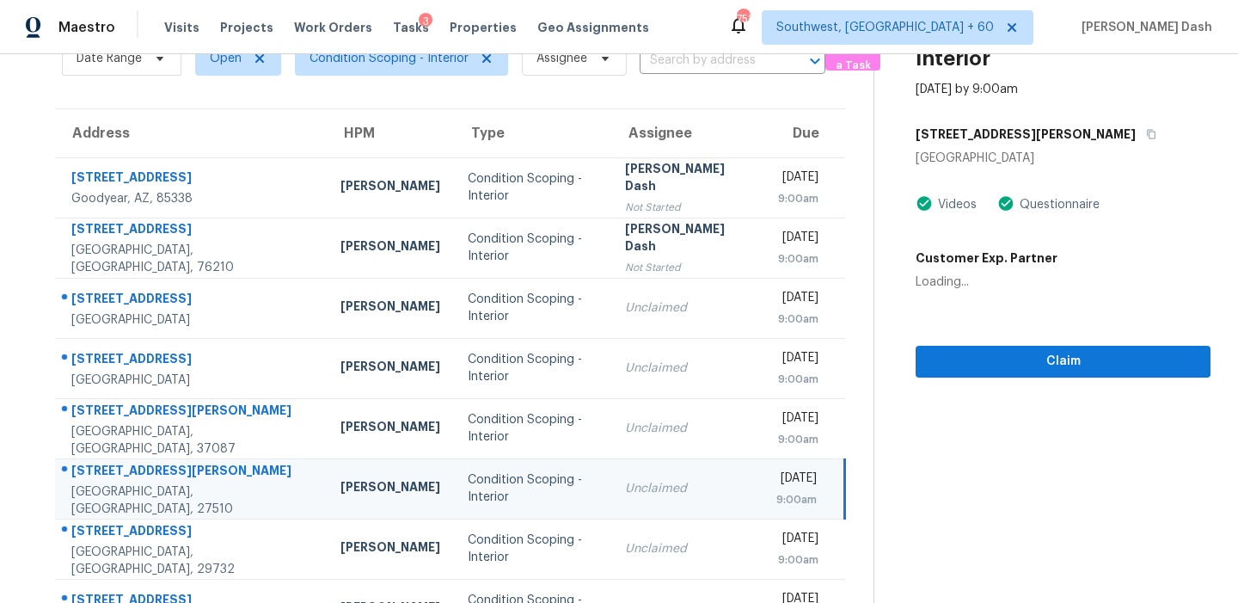
scroll to position [0, 0]
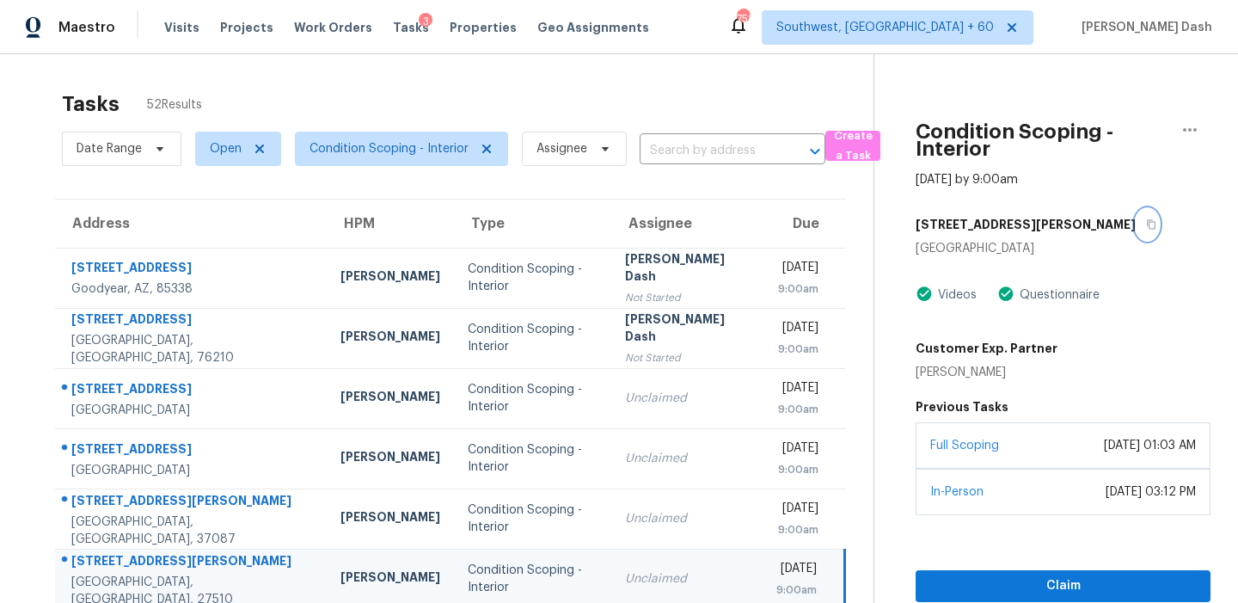
click at [1146, 229] on icon "button" at bounding box center [1151, 224] width 10 height 10
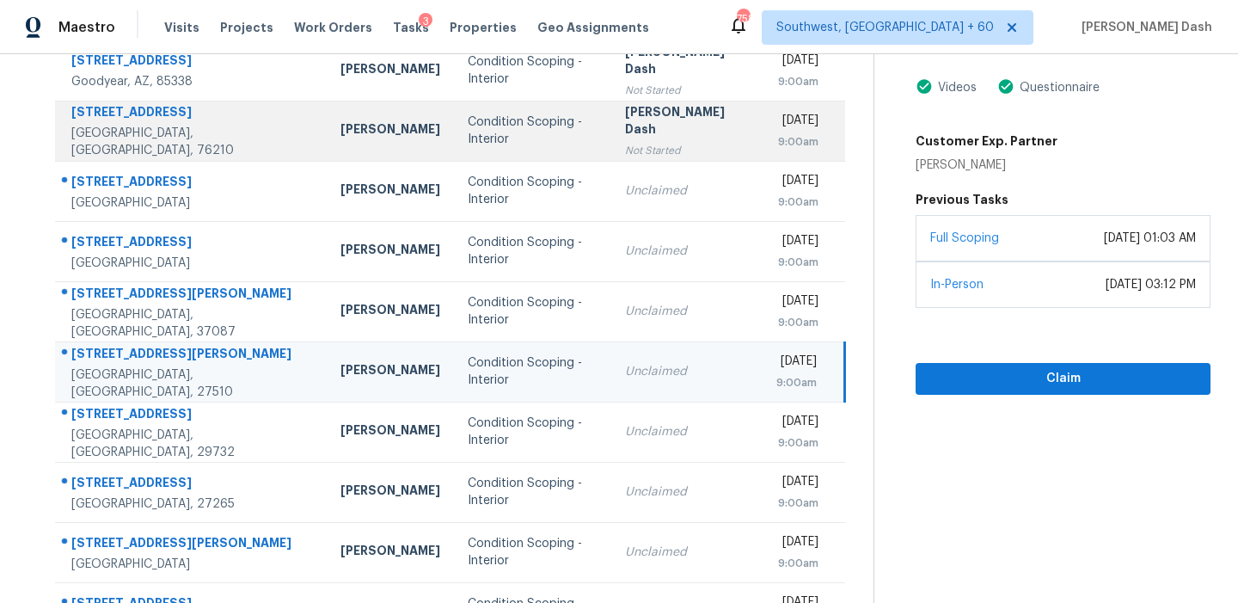
scroll to position [292, 0]
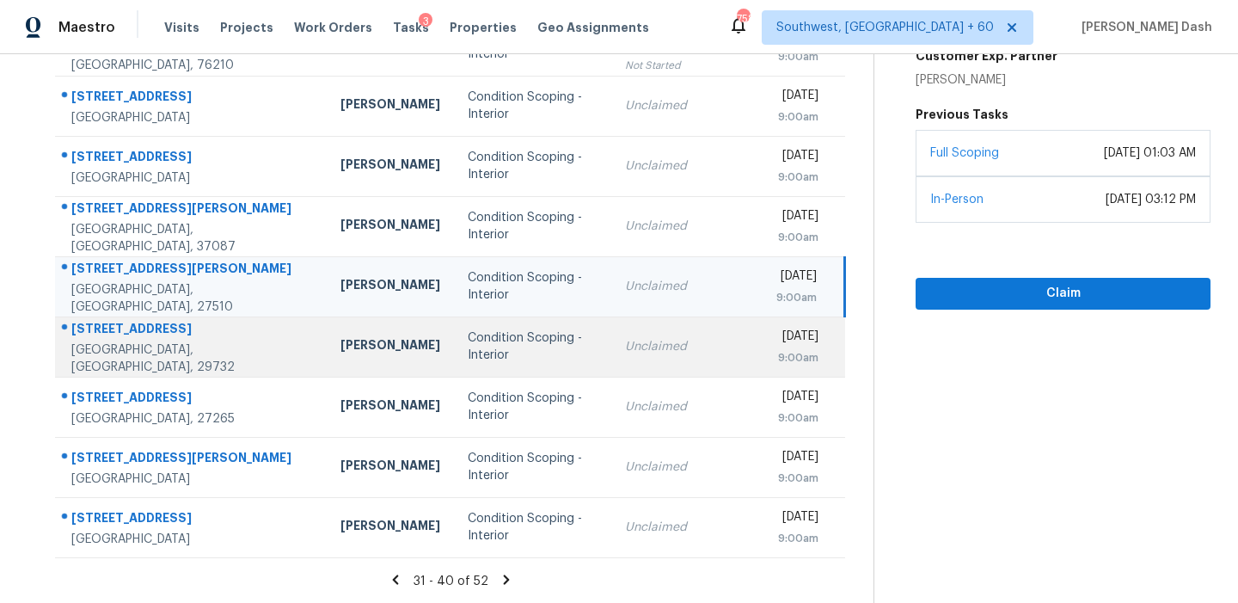
click at [625, 348] on div "Unclaimed" at bounding box center [687, 346] width 124 height 17
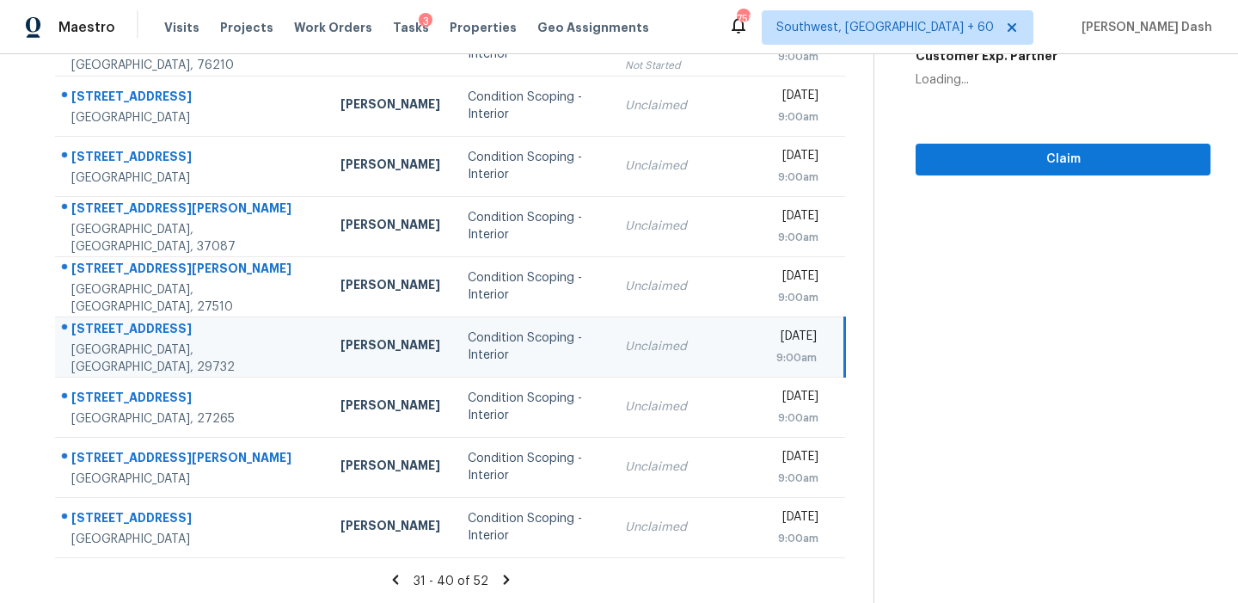
scroll to position [132, 0]
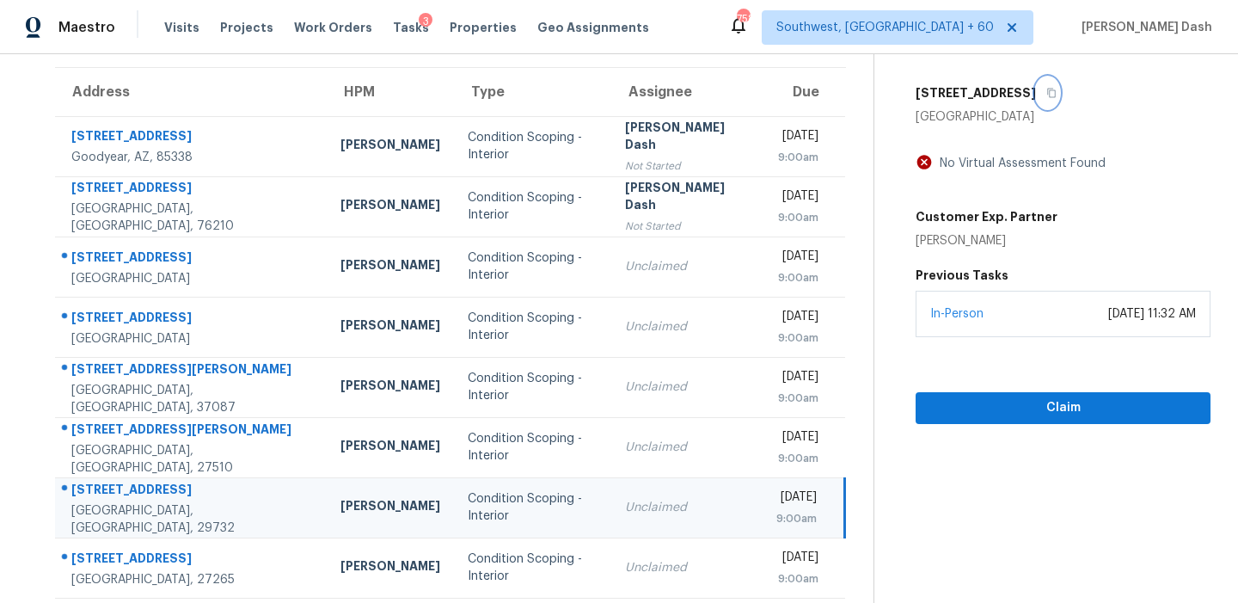
click at [1047, 90] on icon "button" at bounding box center [1052, 93] width 10 height 10
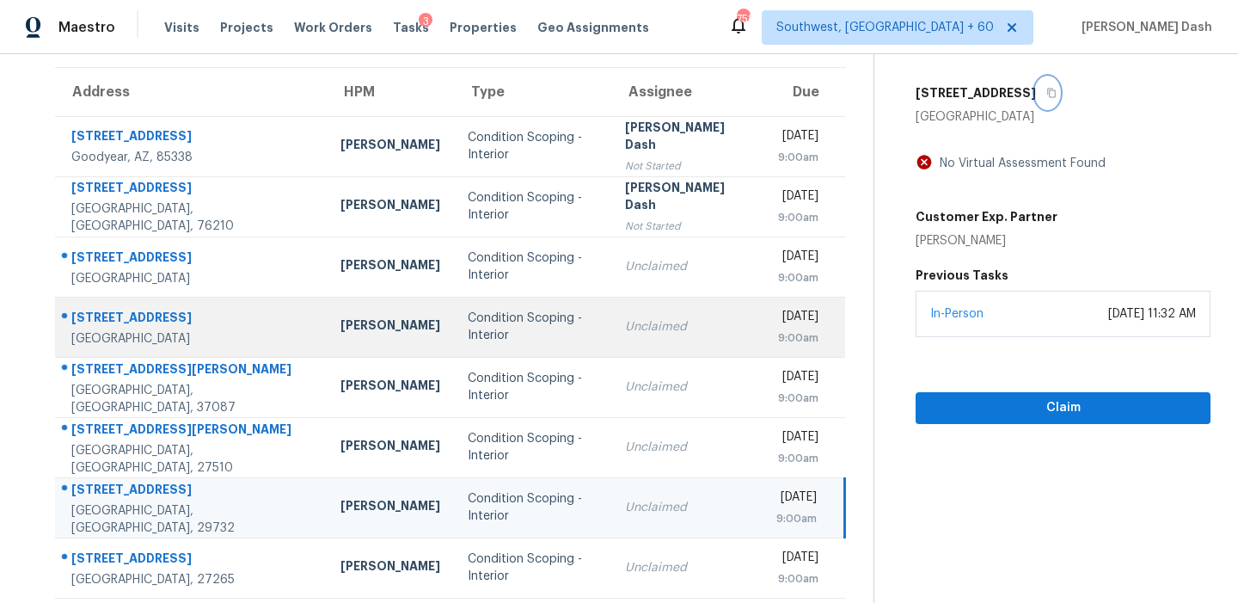
scroll to position [292, 0]
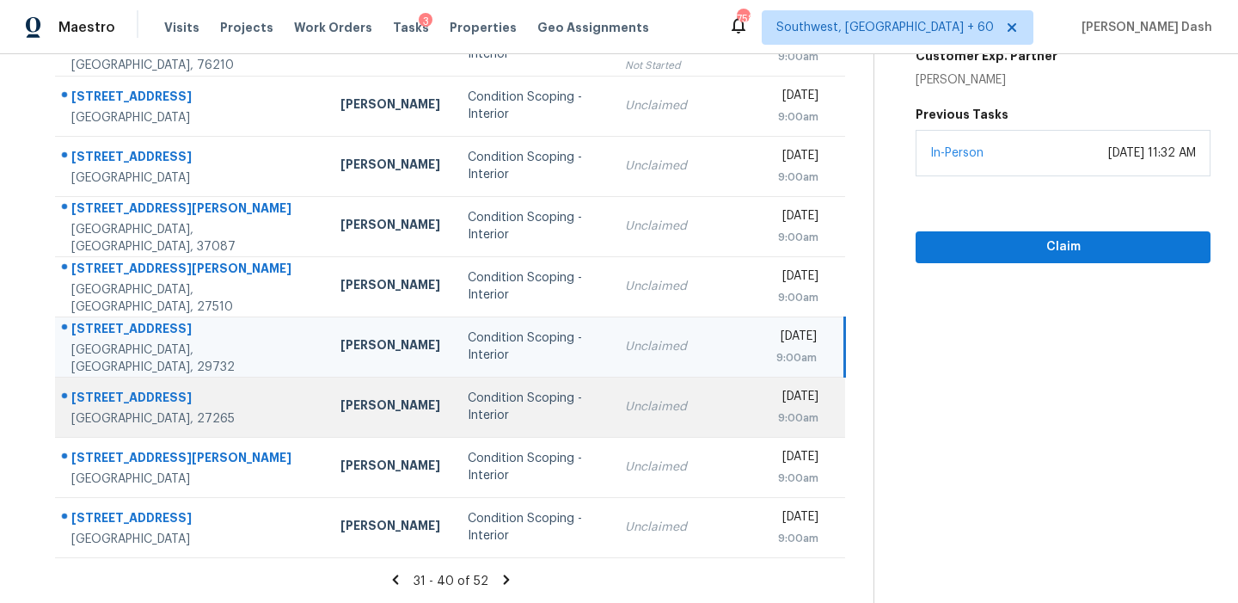
click at [515, 402] on div "Condition Scoping - Interior" at bounding box center [533, 407] width 130 height 34
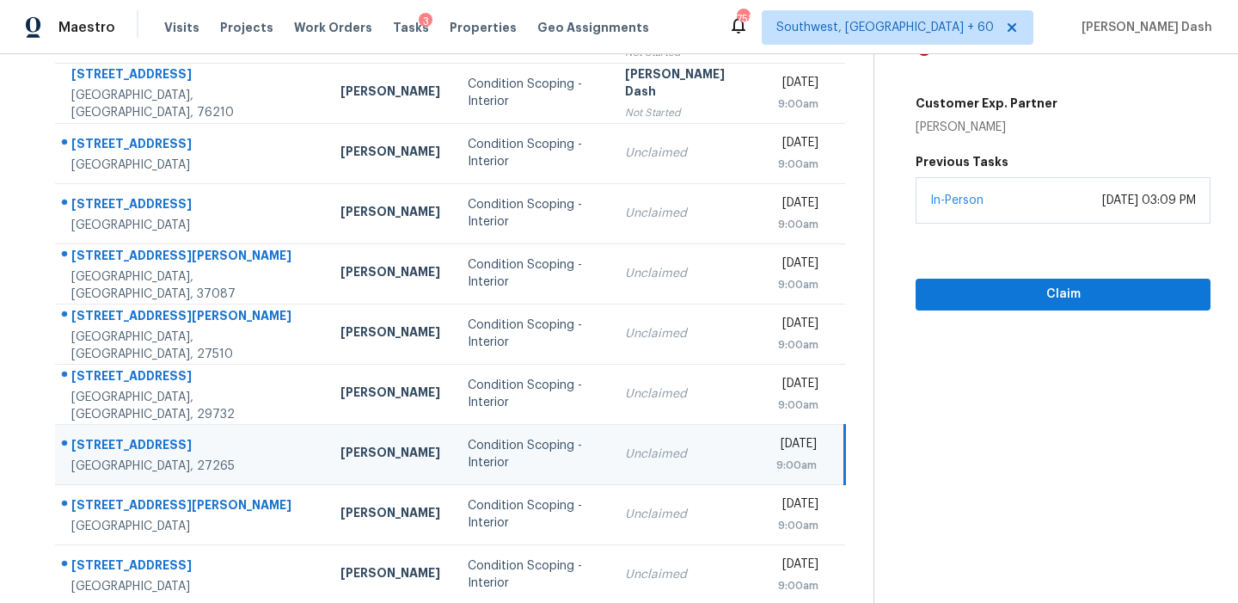
scroll to position [64, 0]
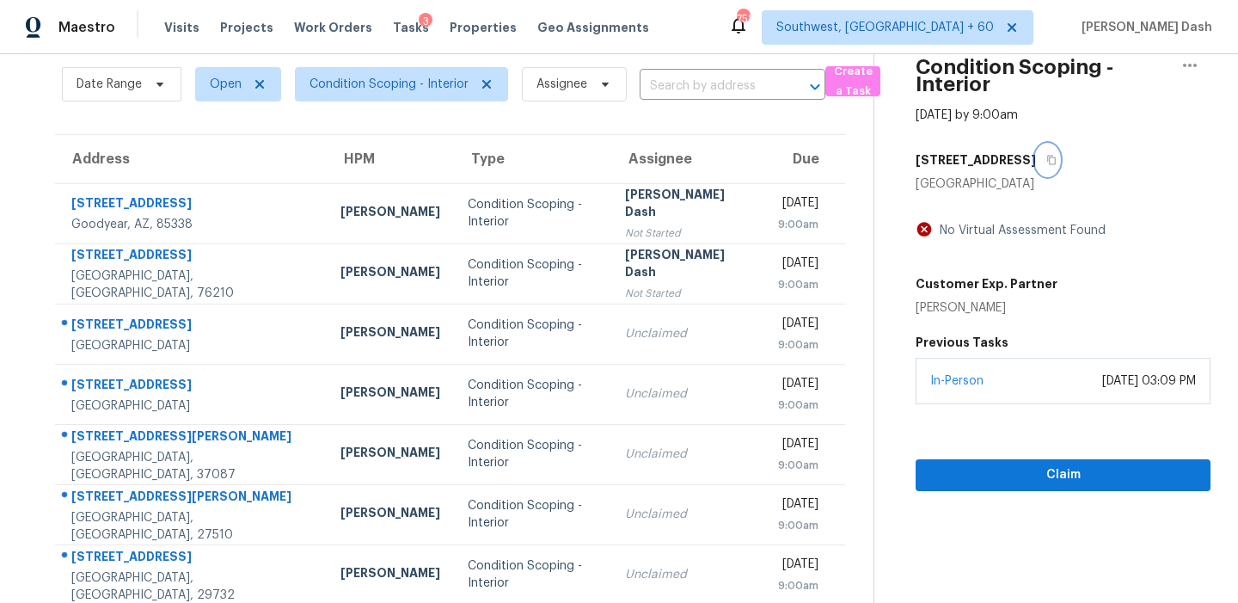
click at [1047, 161] on icon "button" at bounding box center [1052, 160] width 10 height 10
click at [1000, 491] on section "Condition Scoping - Interior Oct 7th 2025 by 9:00am 109 Bridlewood Ave High Poi…" at bounding box center [1042, 411] width 337 height 842
click at [1002, 484] on span "Claim" at bounding box center [1063, 474] width 267 height 21
click at [1047, 163] on icon "button" at bounding box center [1052, 160] width 10 height 10
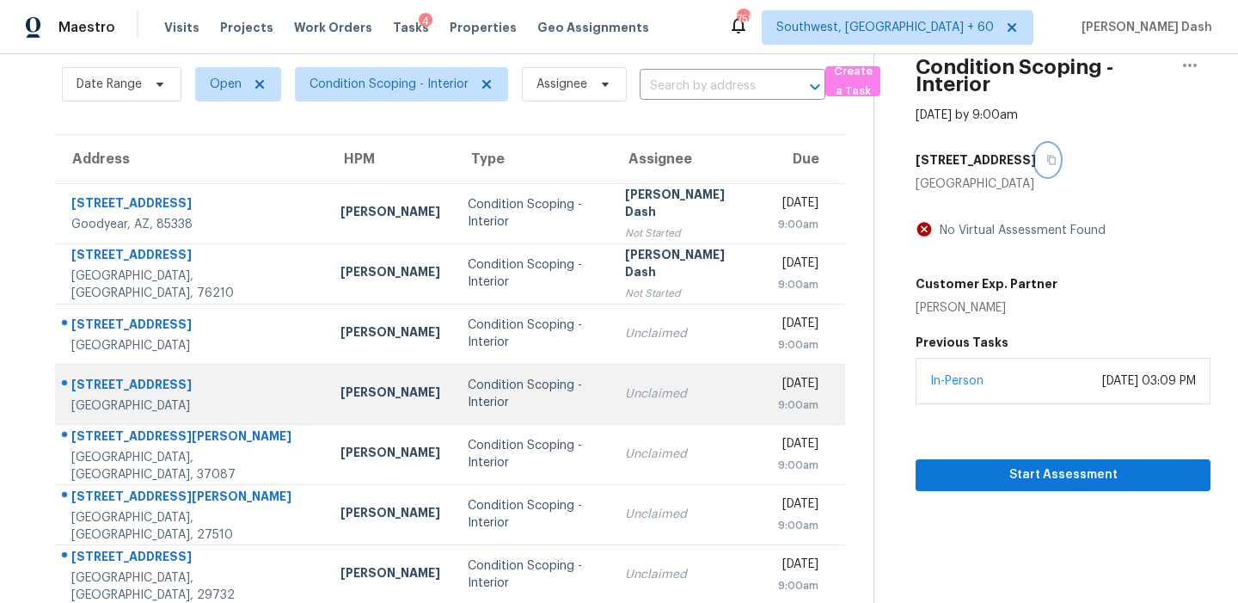
scroll to position [292, 0]
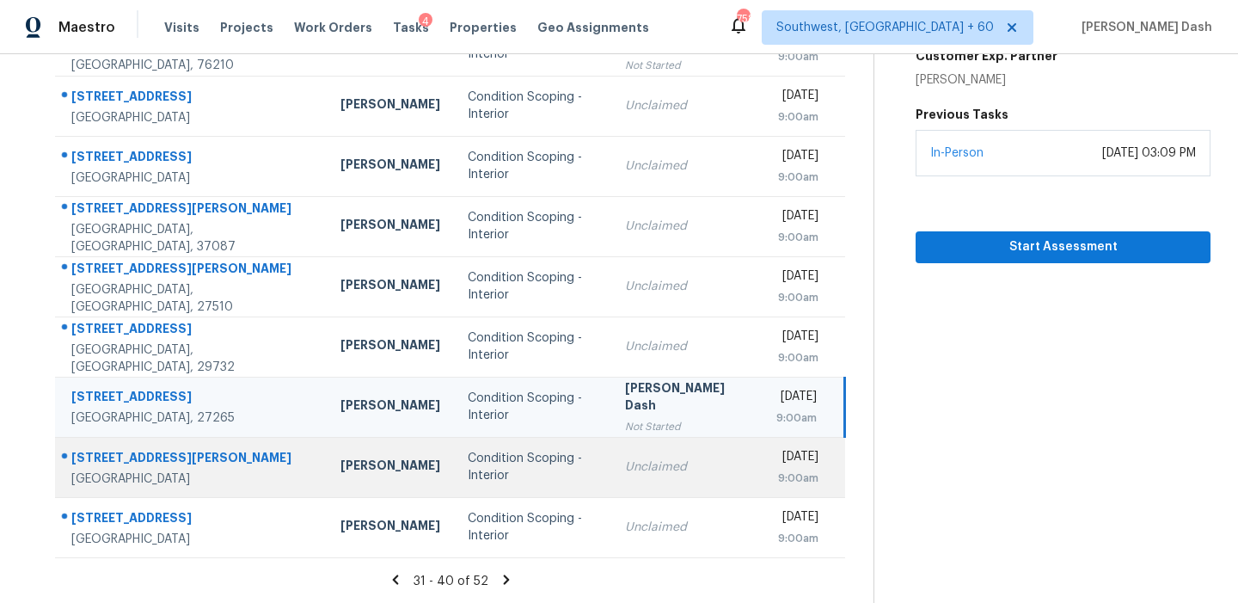
click at [527, 467] on div "Condition Scoping - Interior" at bounding box center [533, 467] width 130 height 34
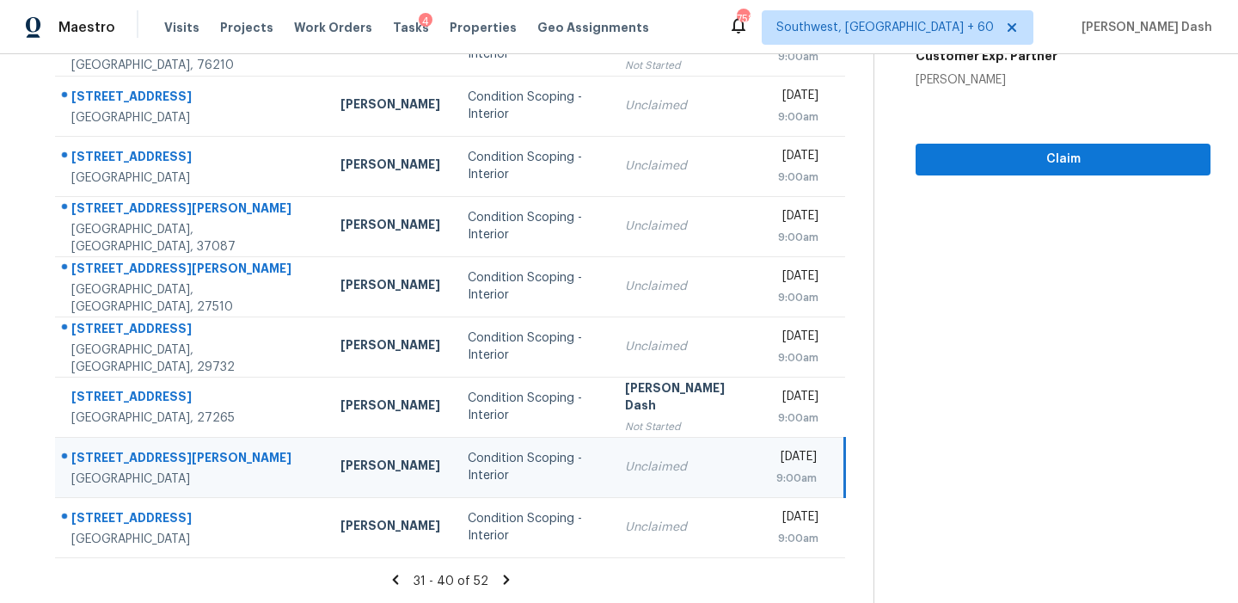
scroll to position [105, 0]
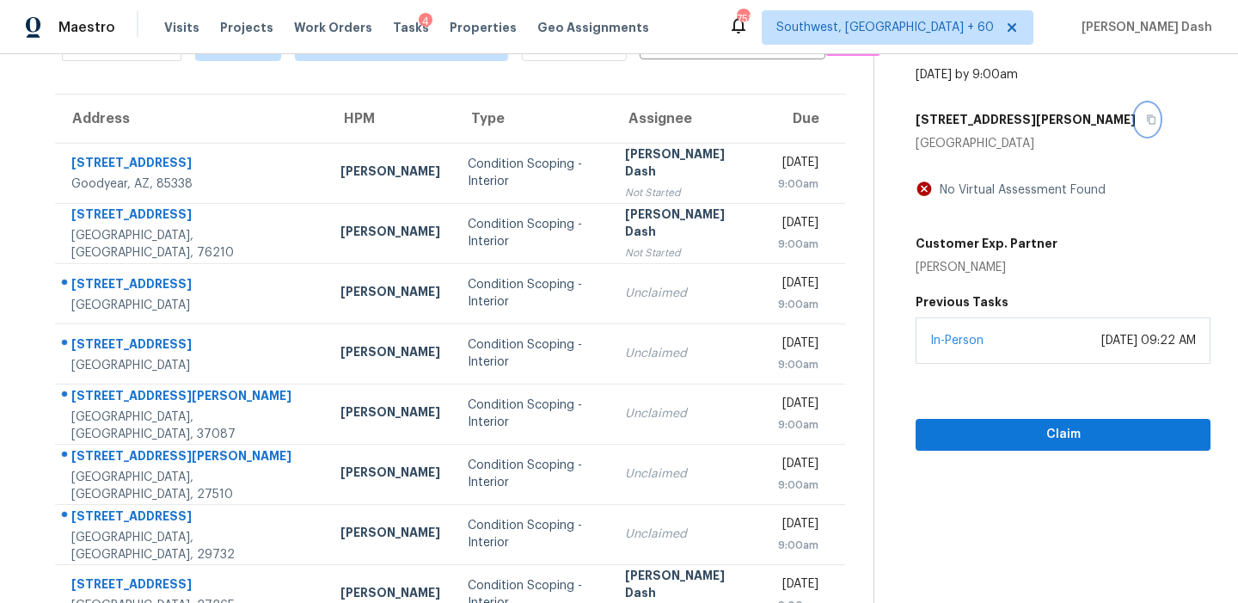
click at [1147, 120] on icon "button" at bounding box center [1151, 119] width 9 height 9
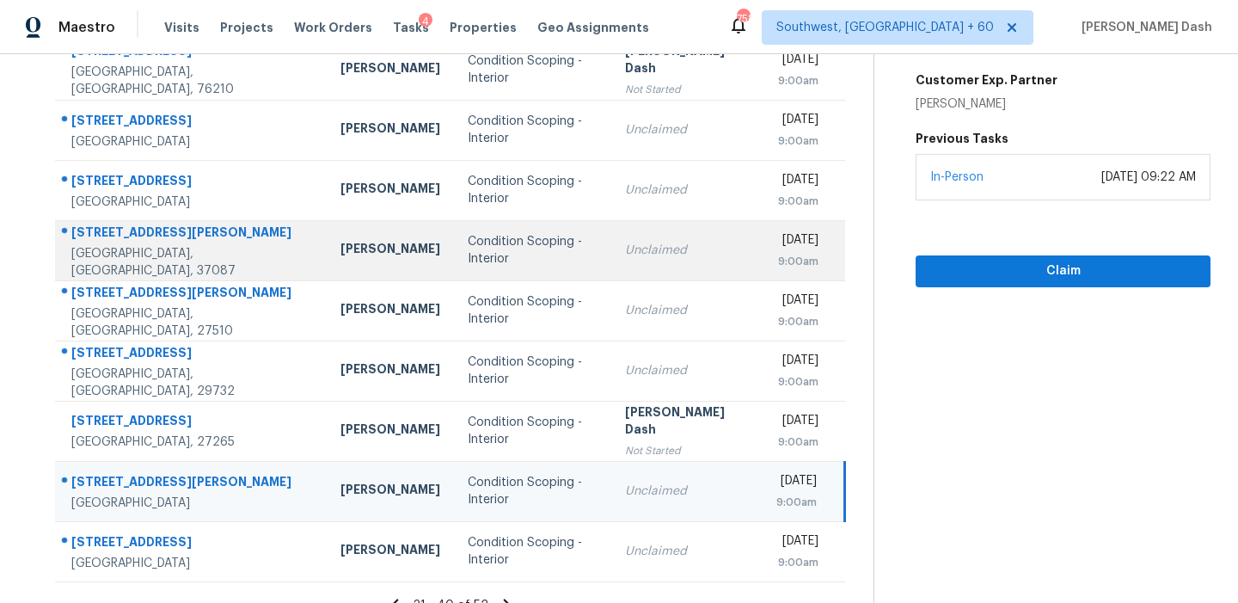
scroll to position [292, 0]
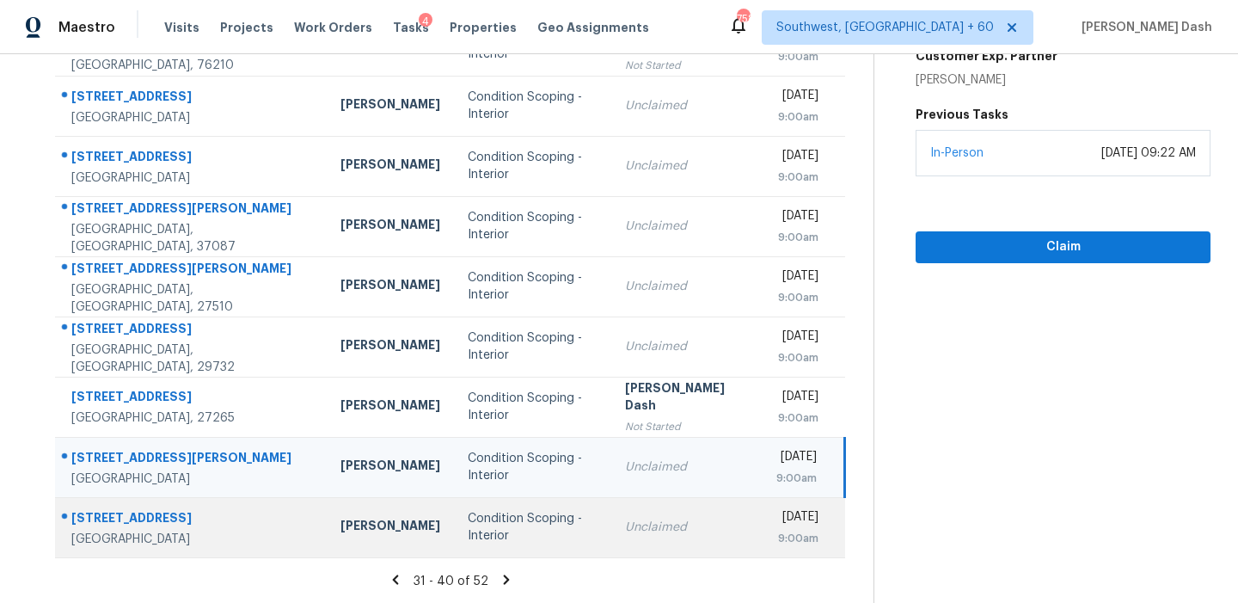
click at [519, 540] on td "Condition Scoping - Interior" at bounding box center [532, 527] width 157 height 60
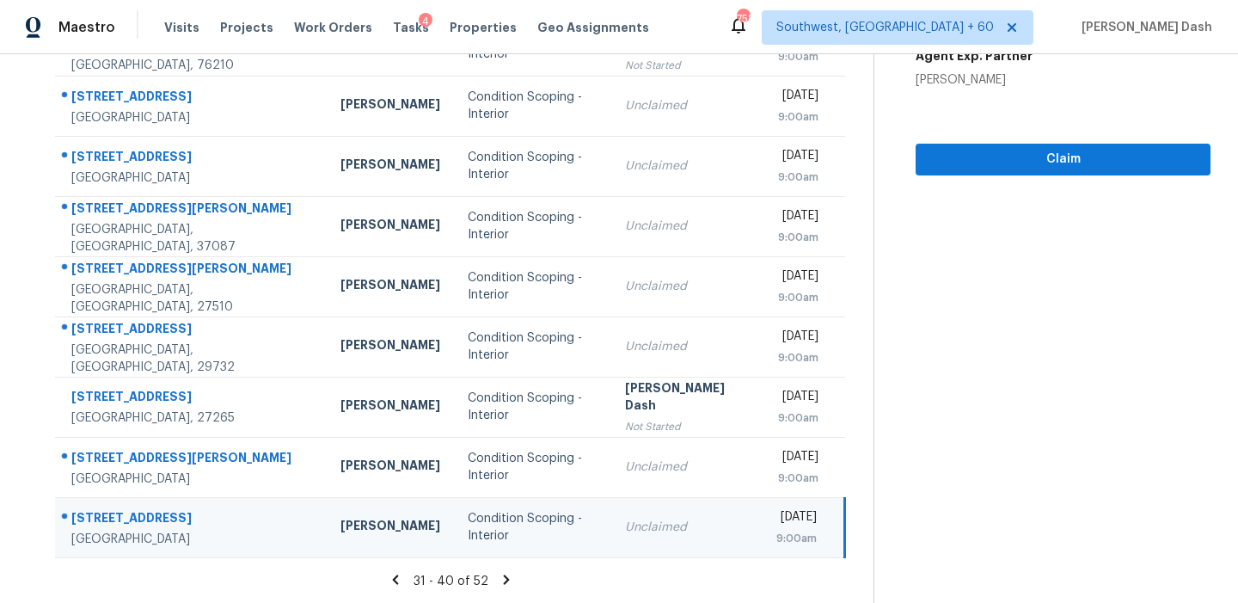
click at [503, 575] on icon at bounding box center [506, 578] width 6 height 9
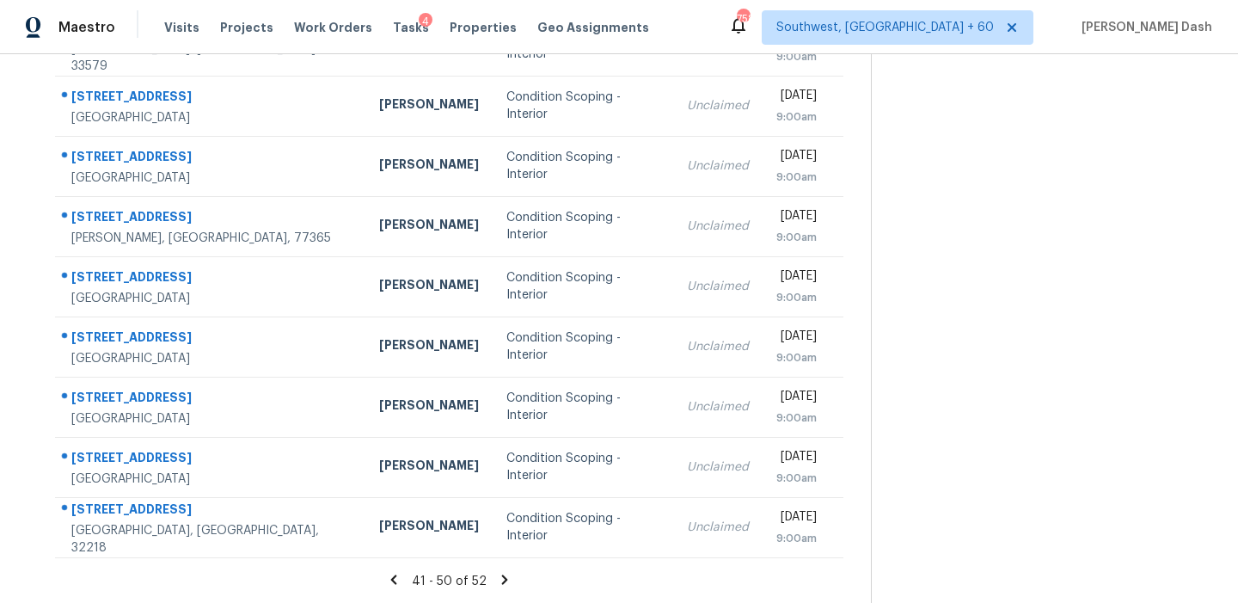
scroll to position [0, 0]
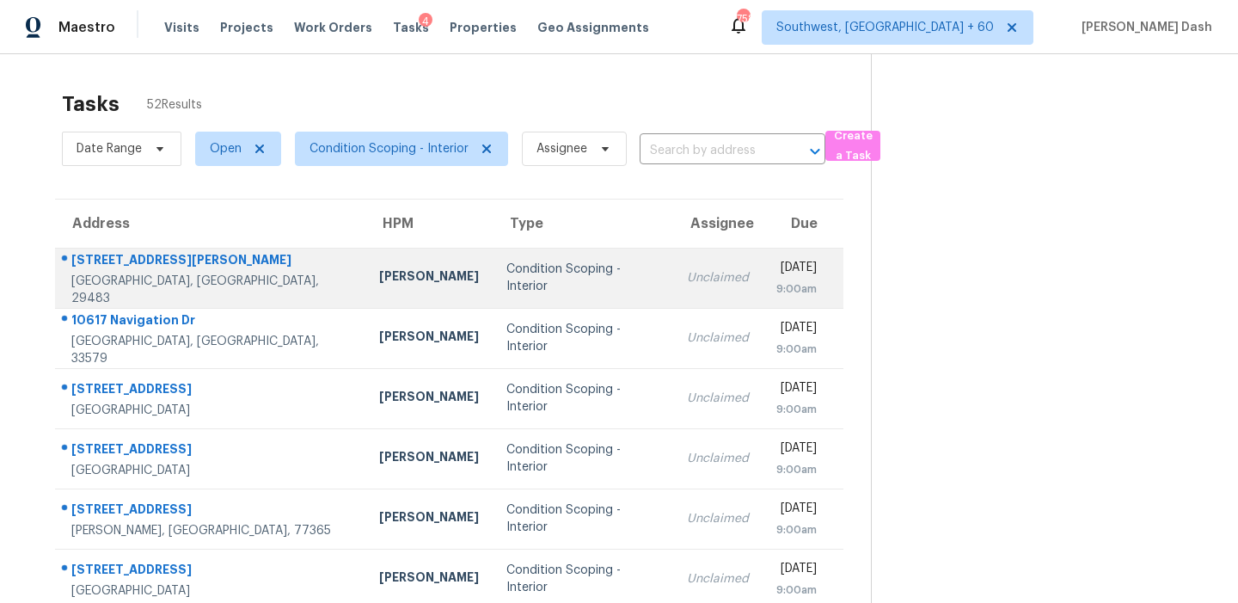
click at [531, 273] on div "Condition Scoping - Interior" at bounding box center [583, 278] width 153 height 34
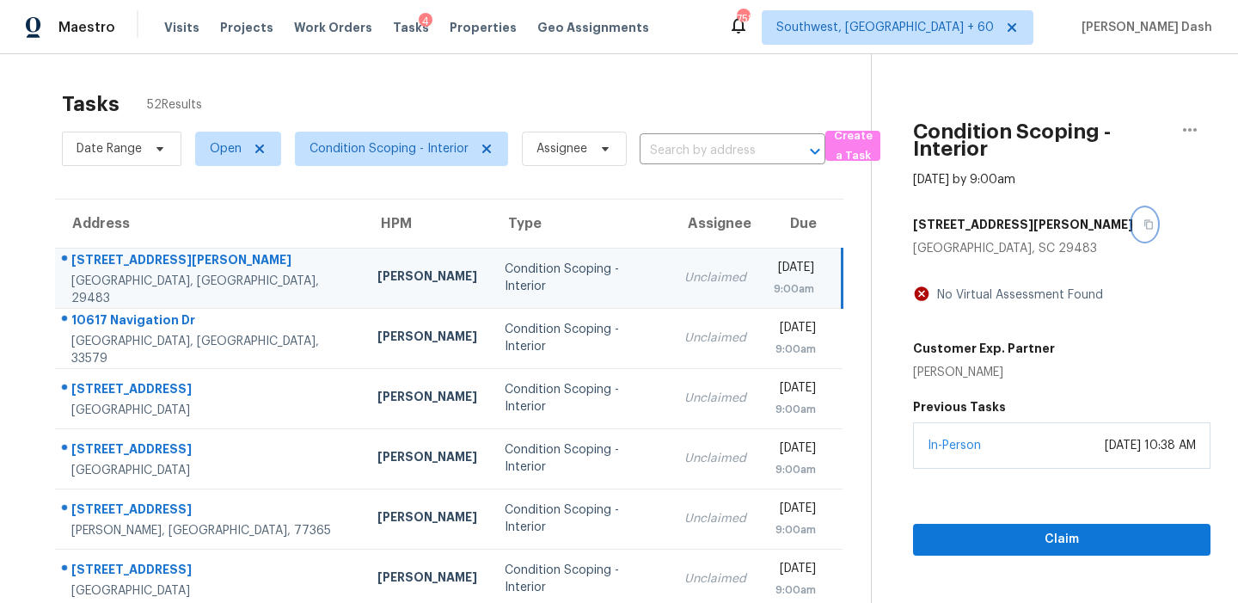
click at [1144, 229] on icon "button" at bounding box center [1149, 224] width 10 height 10
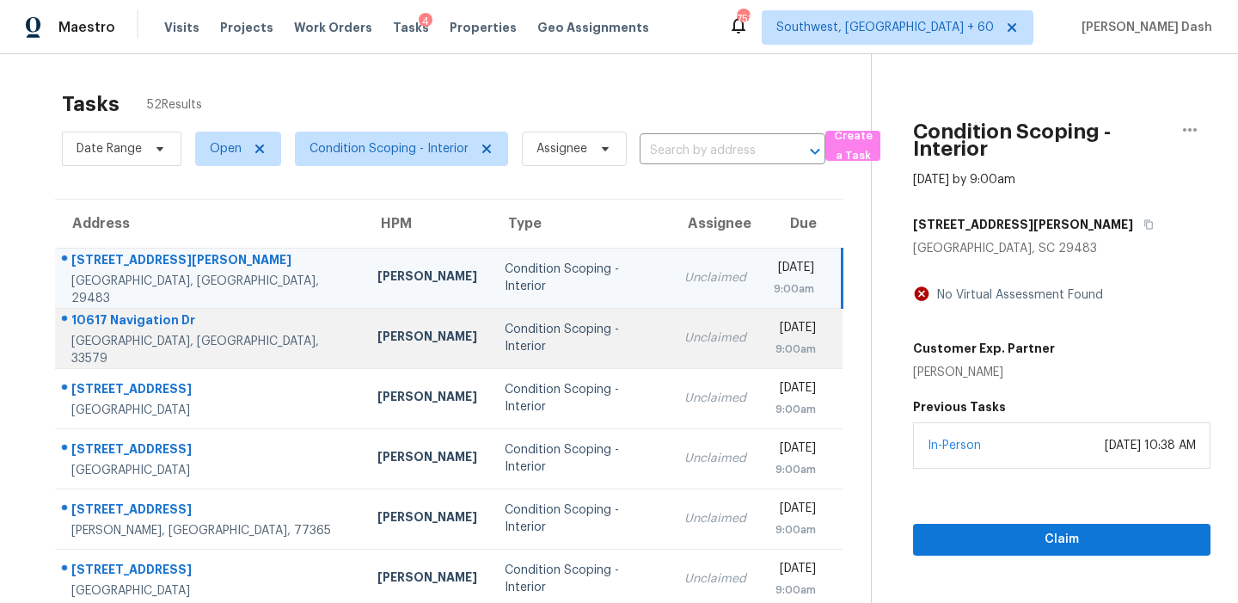
click at [671, 352] on td "Unclaimed" at bounding box center [715, 338] width 89 height 60
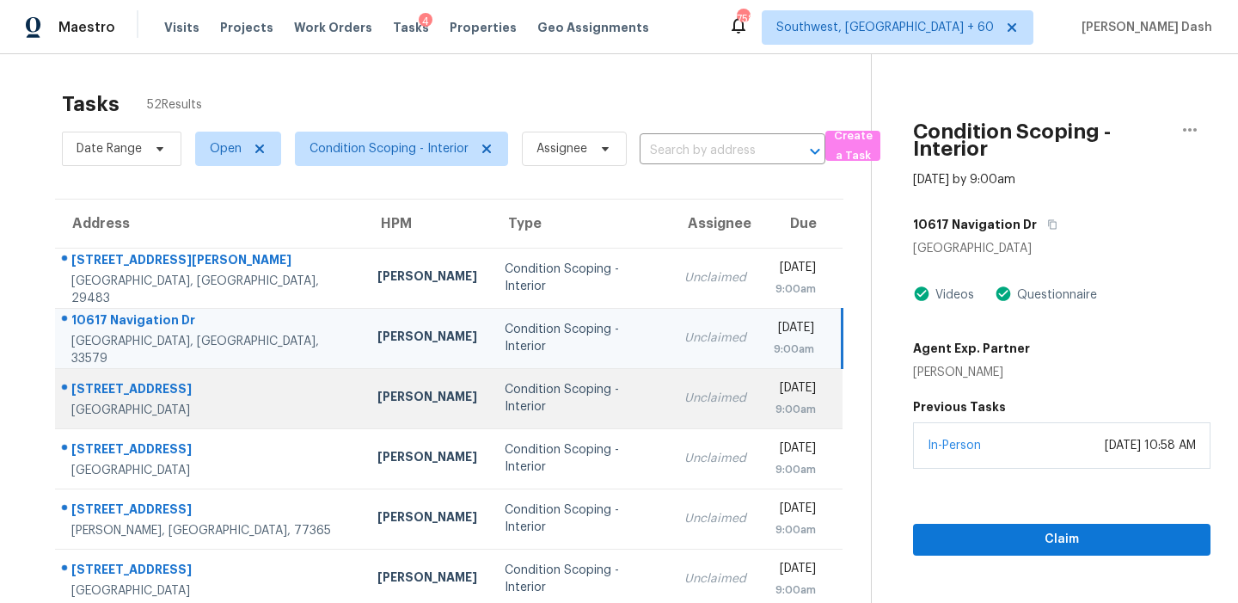
click at [505, 396] on div "Condition Scoping - Interior" at bounding box center [581, 398] width 152 height 34
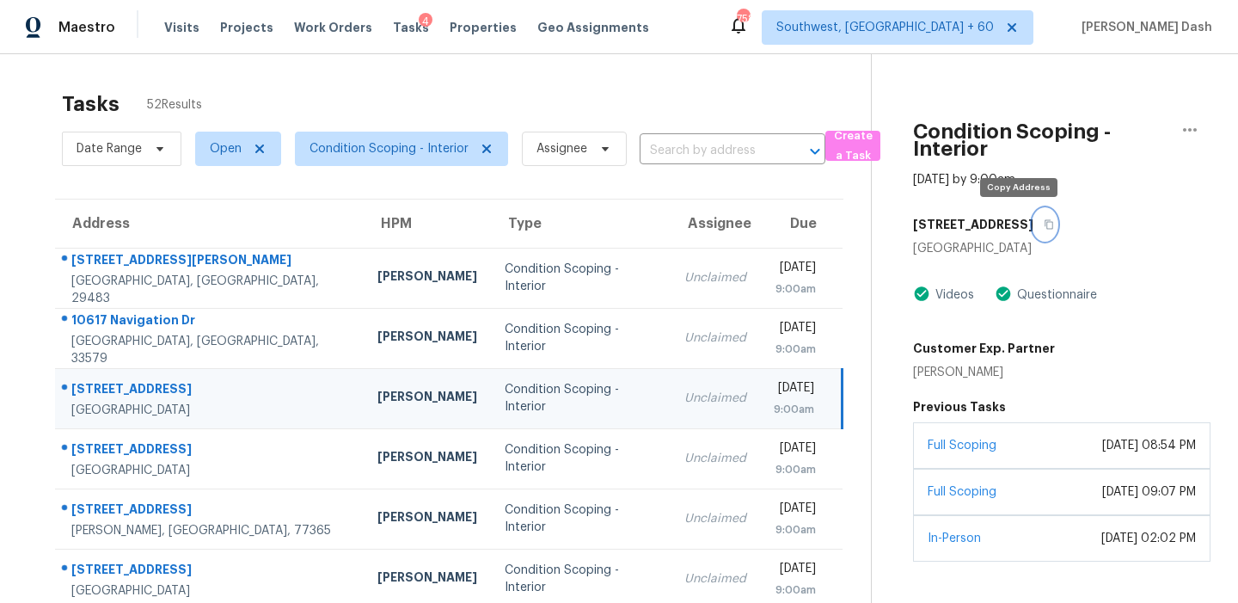
click at [1044, 223] on icon "button" at bounding box center [1049, 224] width 10 height 10
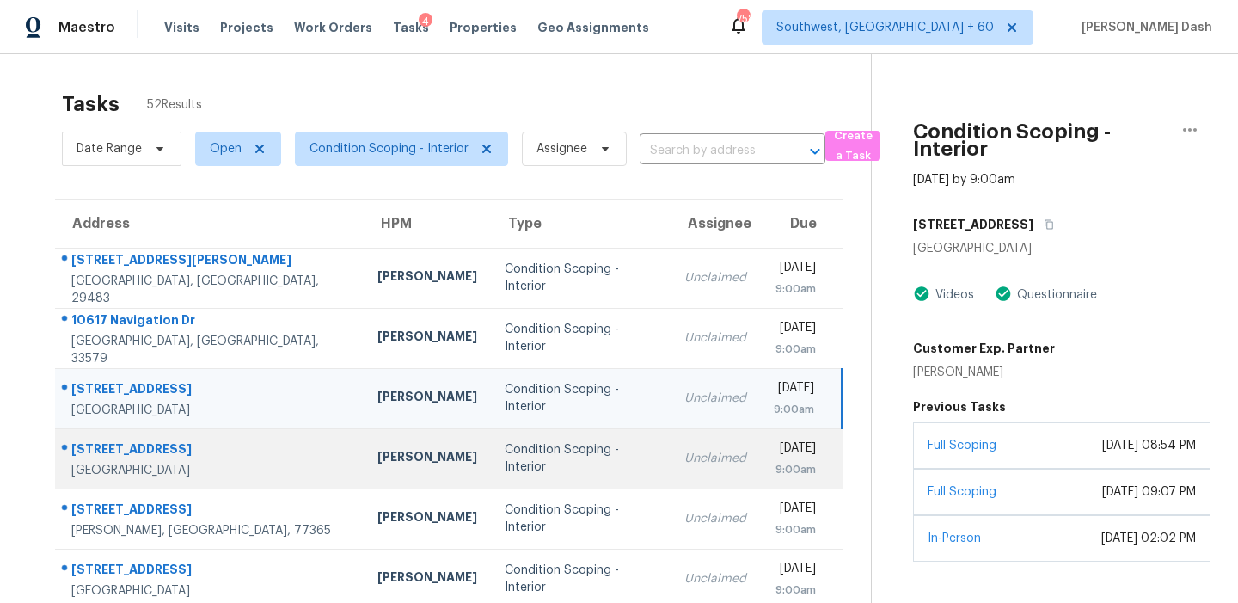
click at [605, 470] on td "Condition Scoping - Interior" at bounding box center [581, 458] width 180 height 60
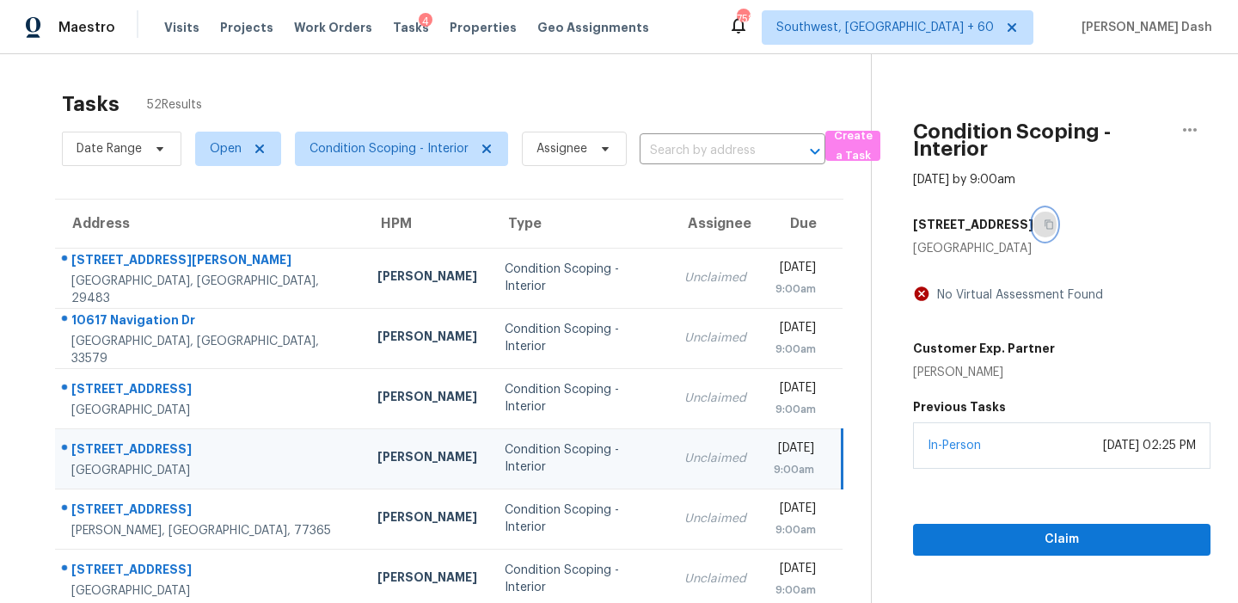
click at [1054, 219] on icon "button" at bounding box center [1049, 224] width 10 height 10
click at [1004, 536] on span "Claim" at bounding box center [1062, 539] width 270 height 21
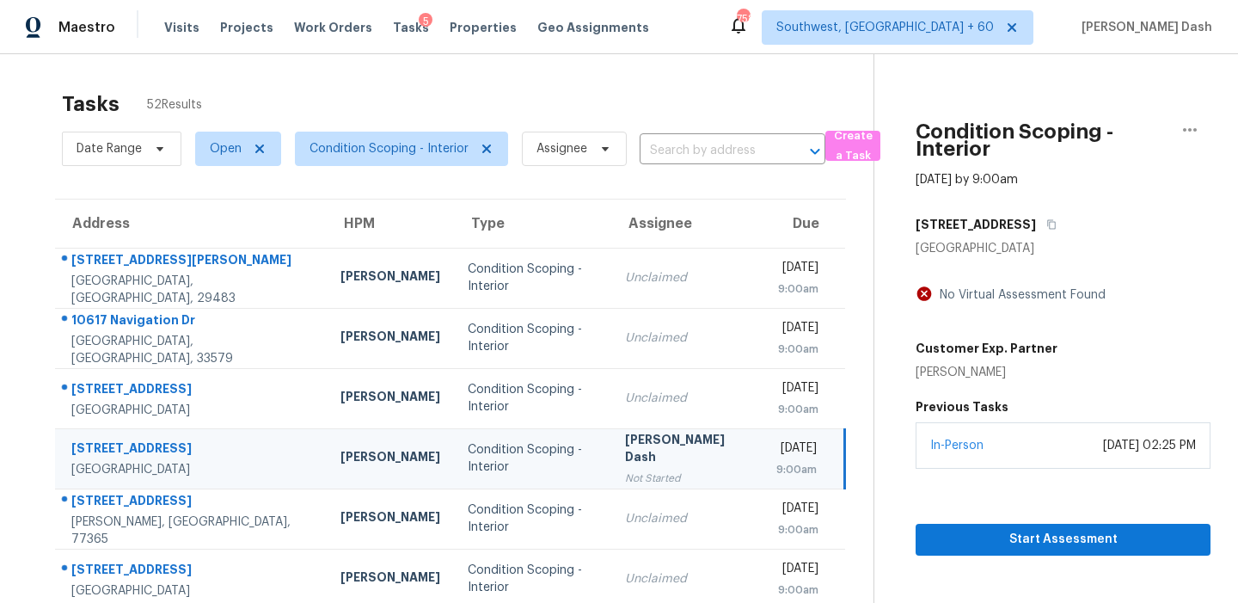
scroll to position [196, 0]
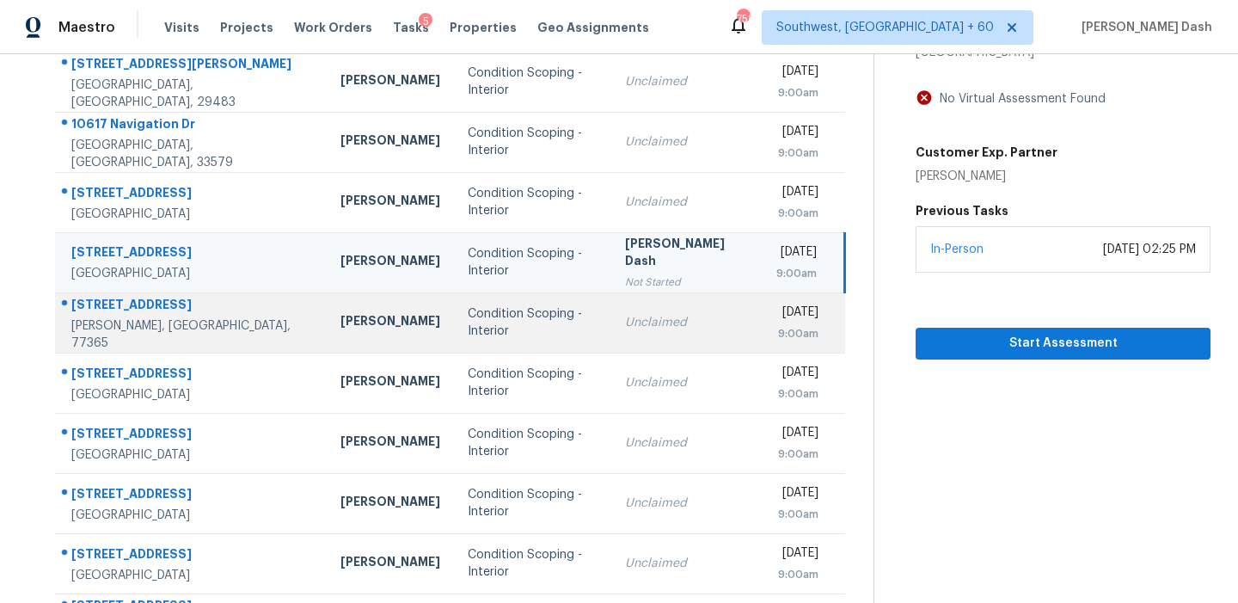
click at [558, 322] on td "Condition Scoping - Interior" at bounding box center [532, 322] width 157 height 60
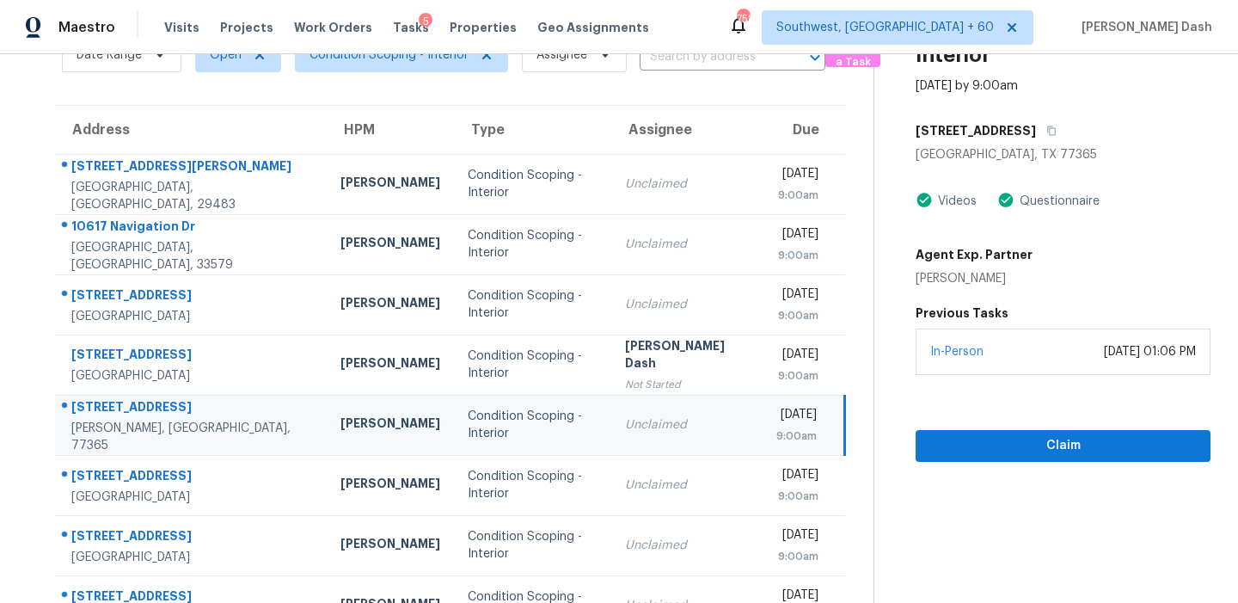
scroll to position [75, 0]
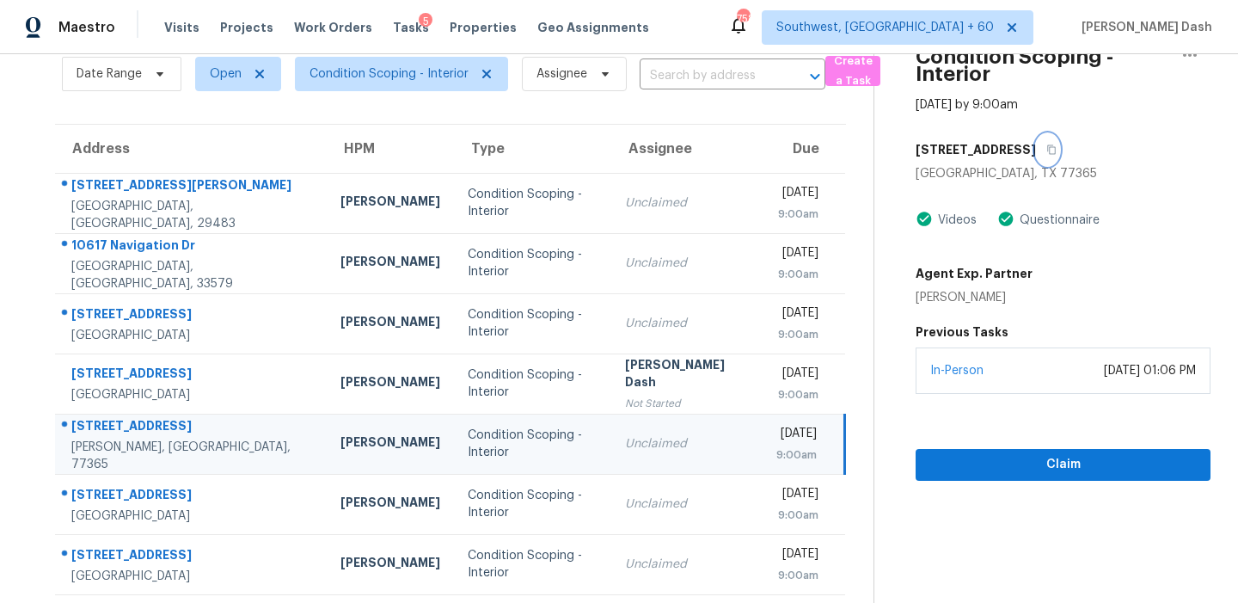
click at [1047, 153] on icon "button" at bounding box center [1051, 149] width 9 height 9
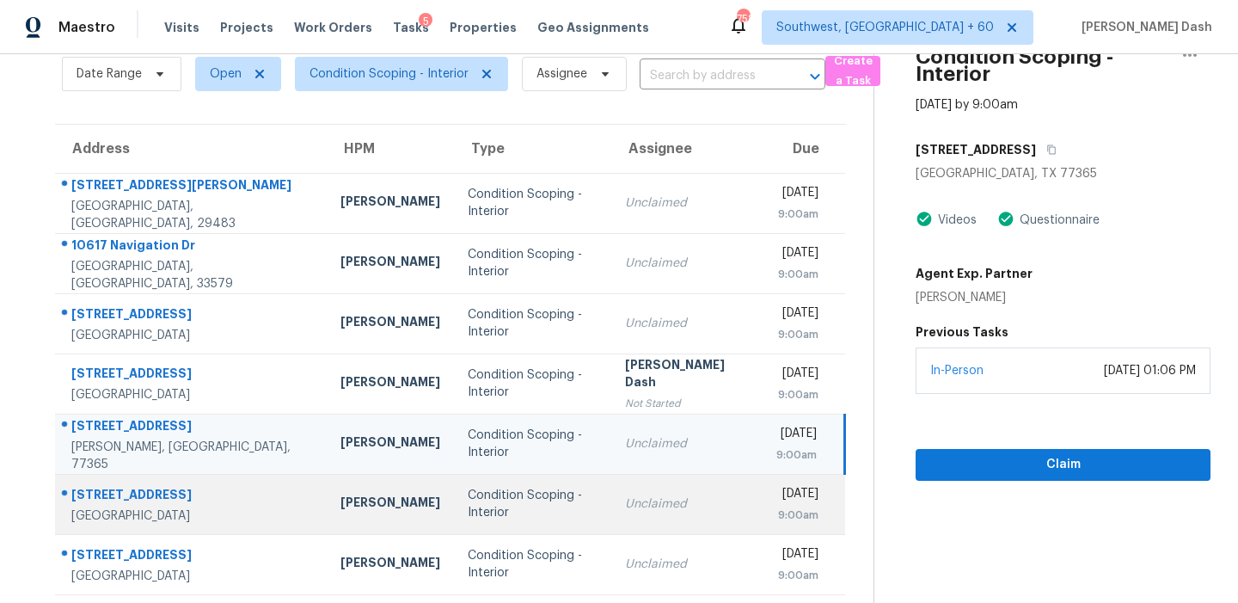
click at [625, 497] on div "Unclaimed" at bounding box center [687, 503] width 124 height 17
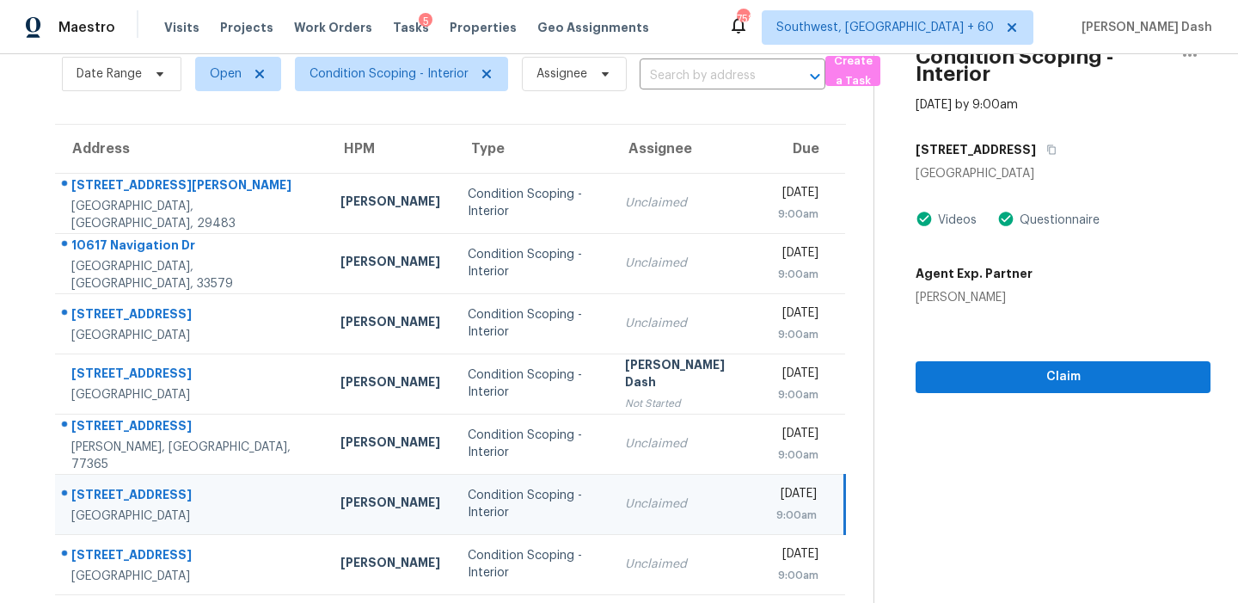
scroll to position [0, 0]
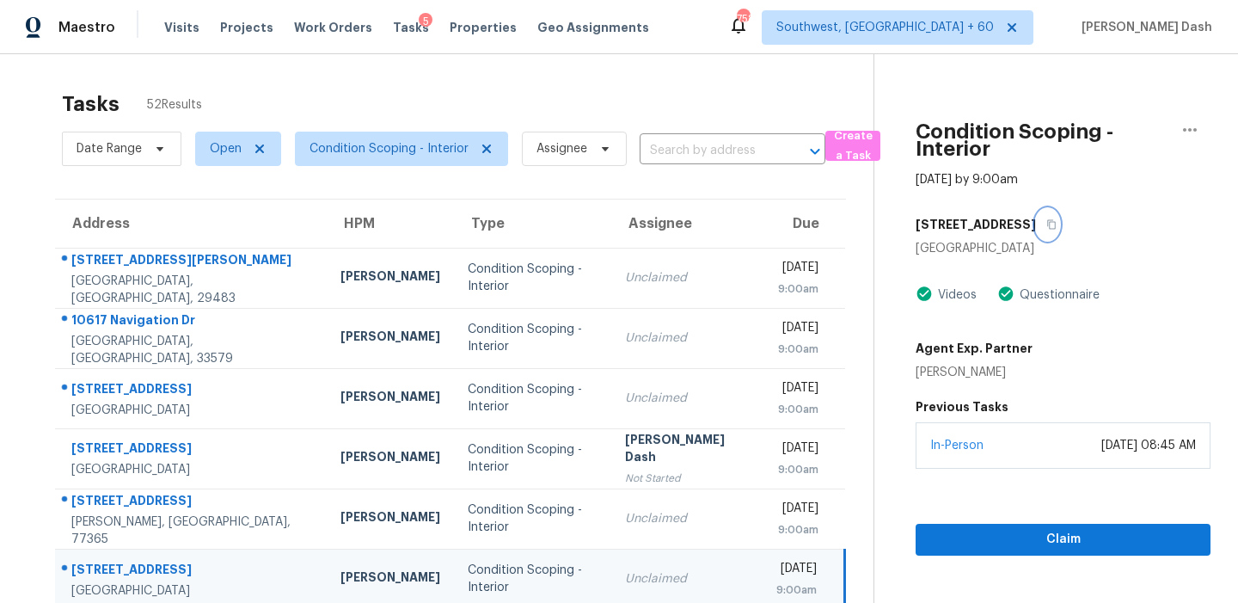
click at [1047, 225] on icon "button" at bounding box center [1052, 224] width 10 height 10
click at [1007, 544] on span "Claim" at bounding box center [1063, 539] width 267 height 21
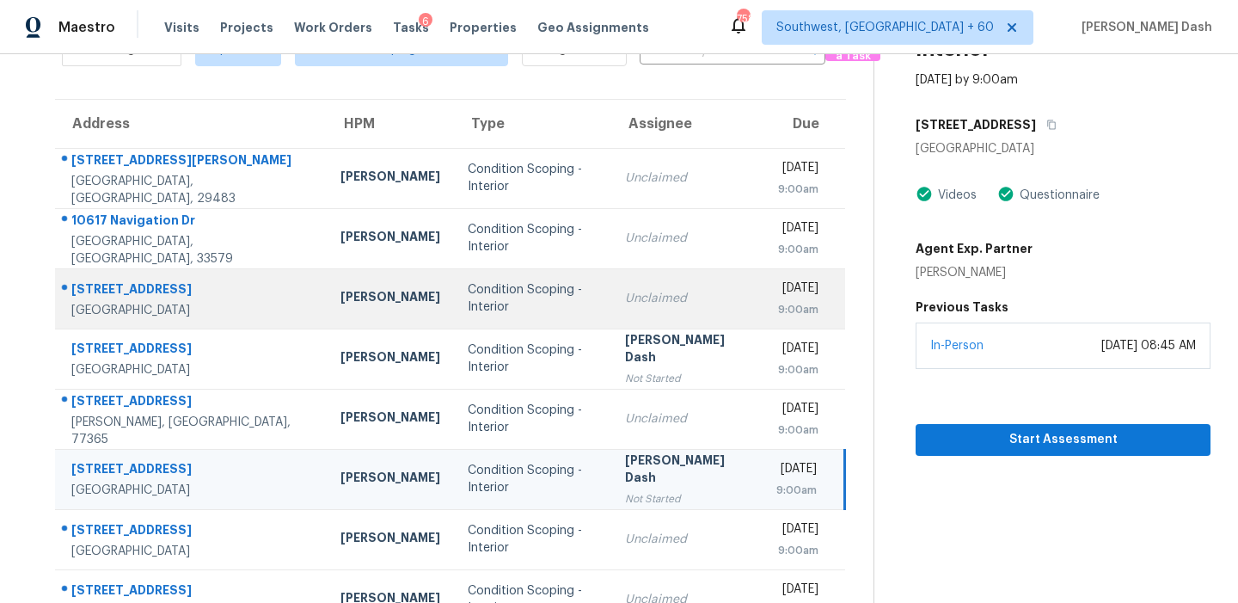
scroll to position [258, 0]
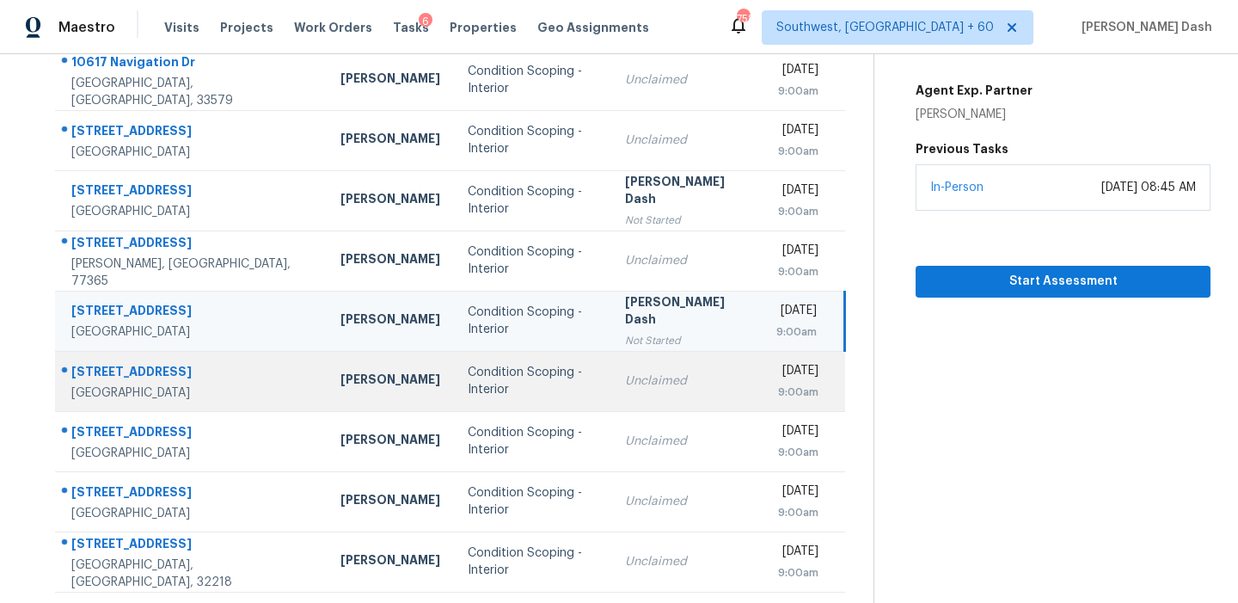
click at [625, 386] on div "Unclaimed" at bounding box center [687, 380] width 124 height 17
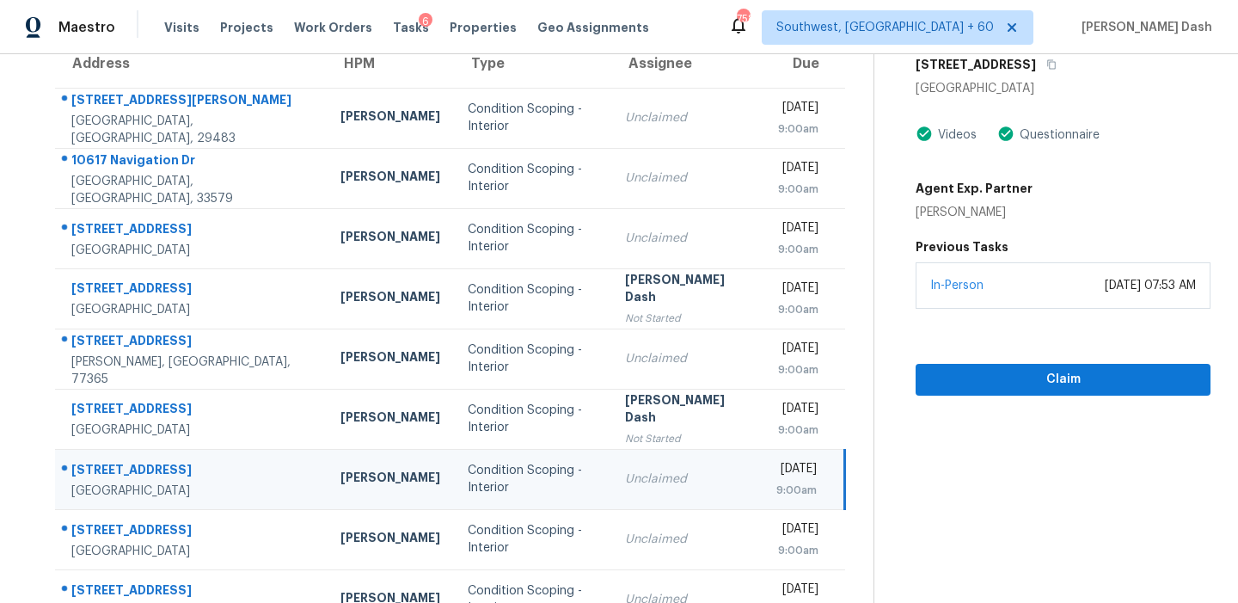
scroll to position [95, 0]
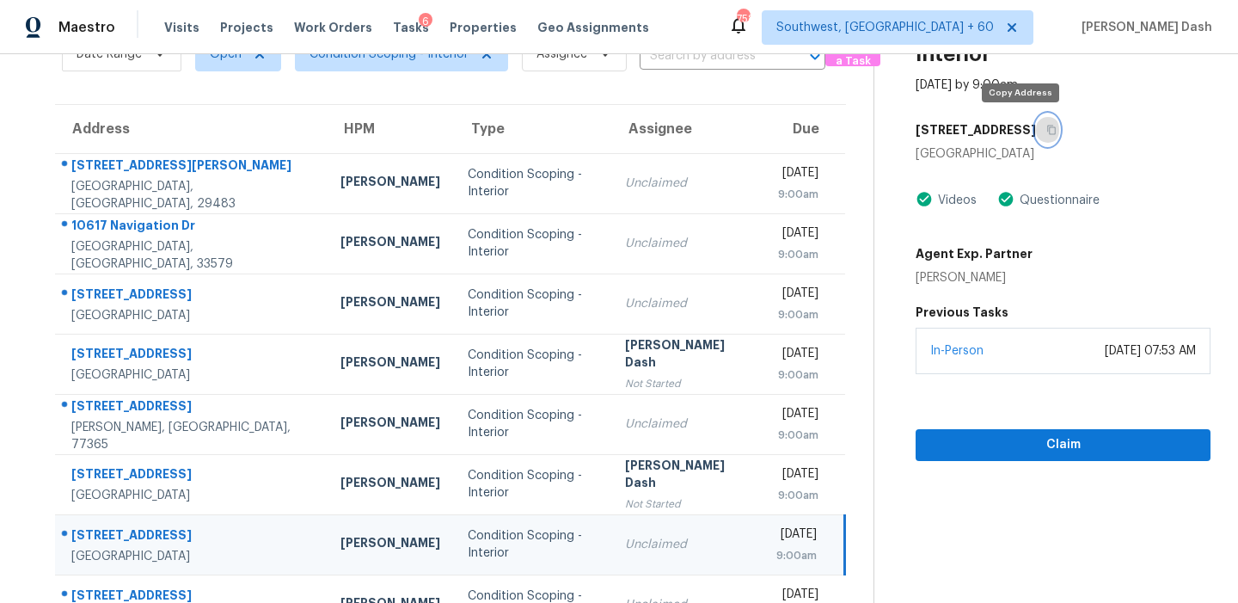
click at [1047, 132] on icon "button" at bounding box center [1052, 130] width 10 height 10
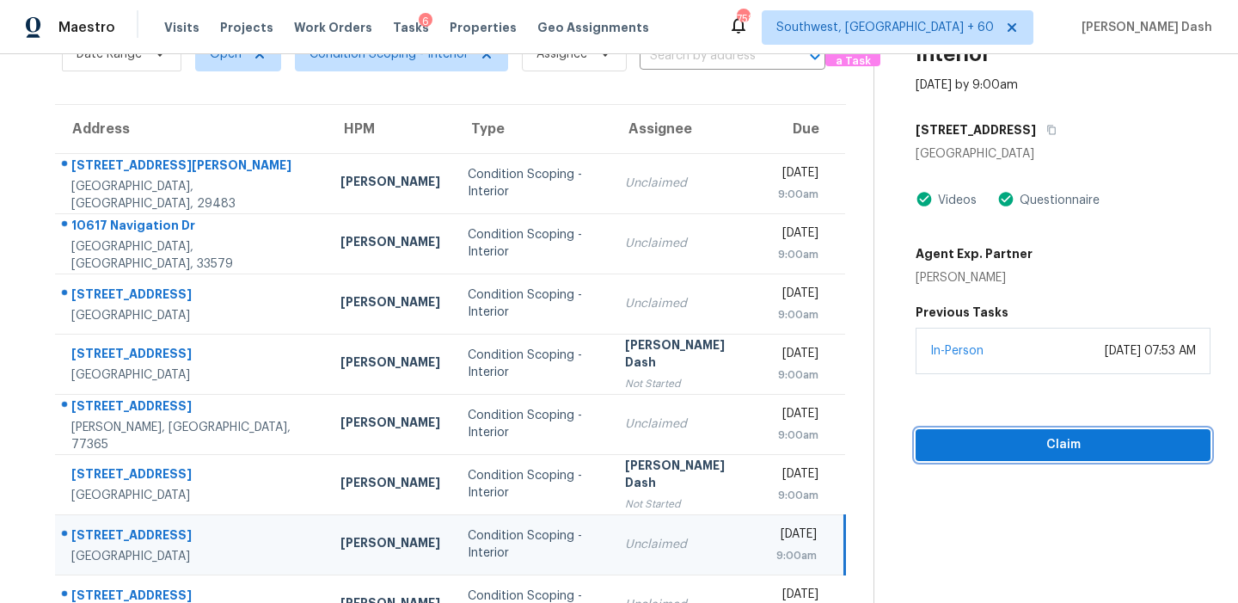
click at [998, 441] on span "Claim" at bounding box center [1063, 444] width 267 height 21
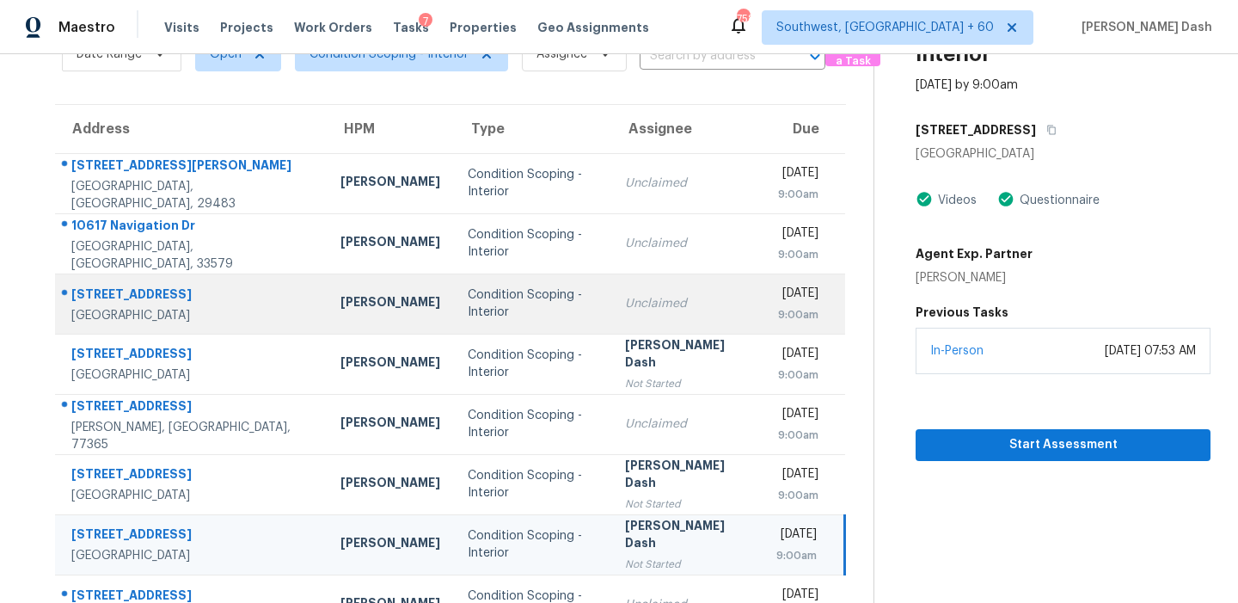
scroll to position [292, 0]
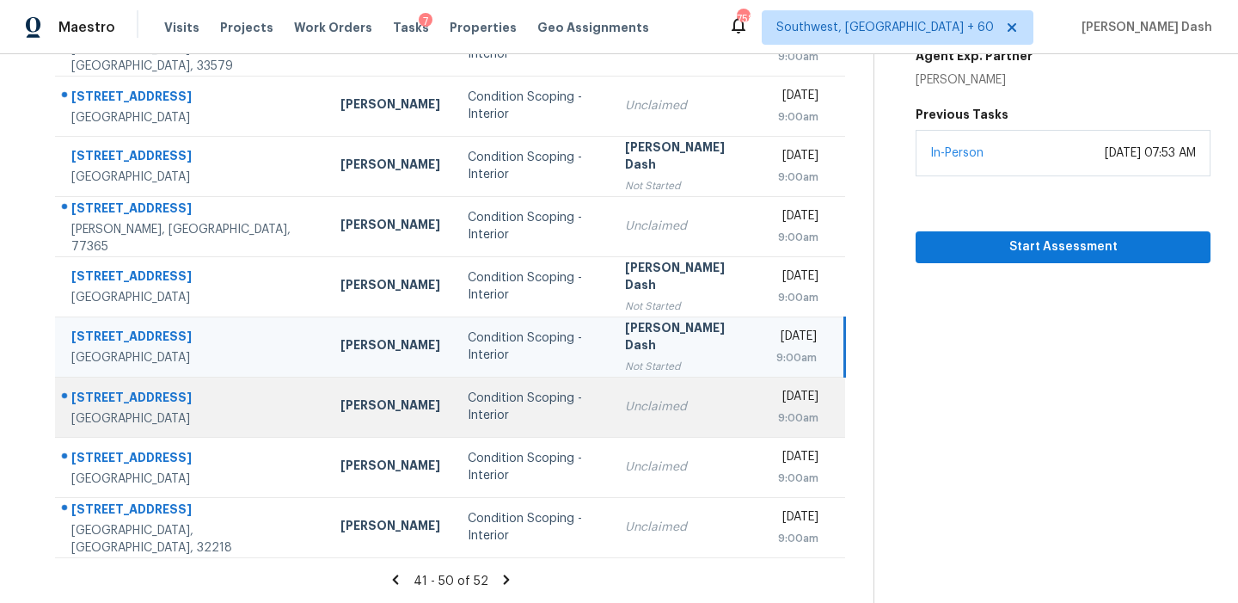
click at [625, 400] on div "Unclaimed" at bounding box center [687, 406] width 124 height 17
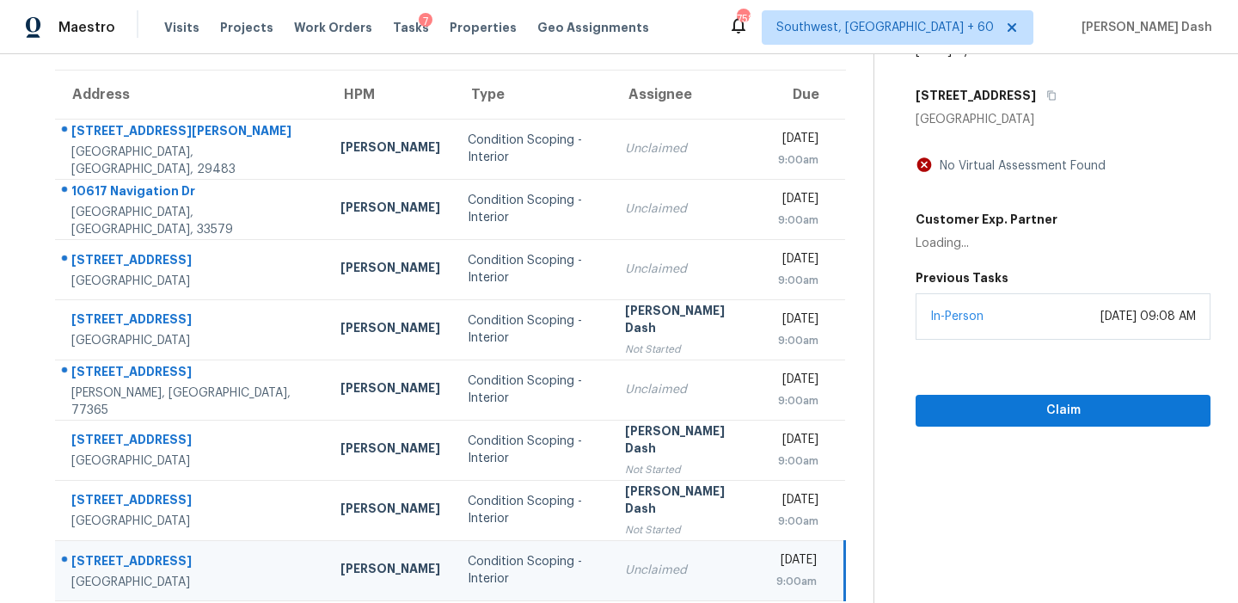
scroll to position [10, 0]
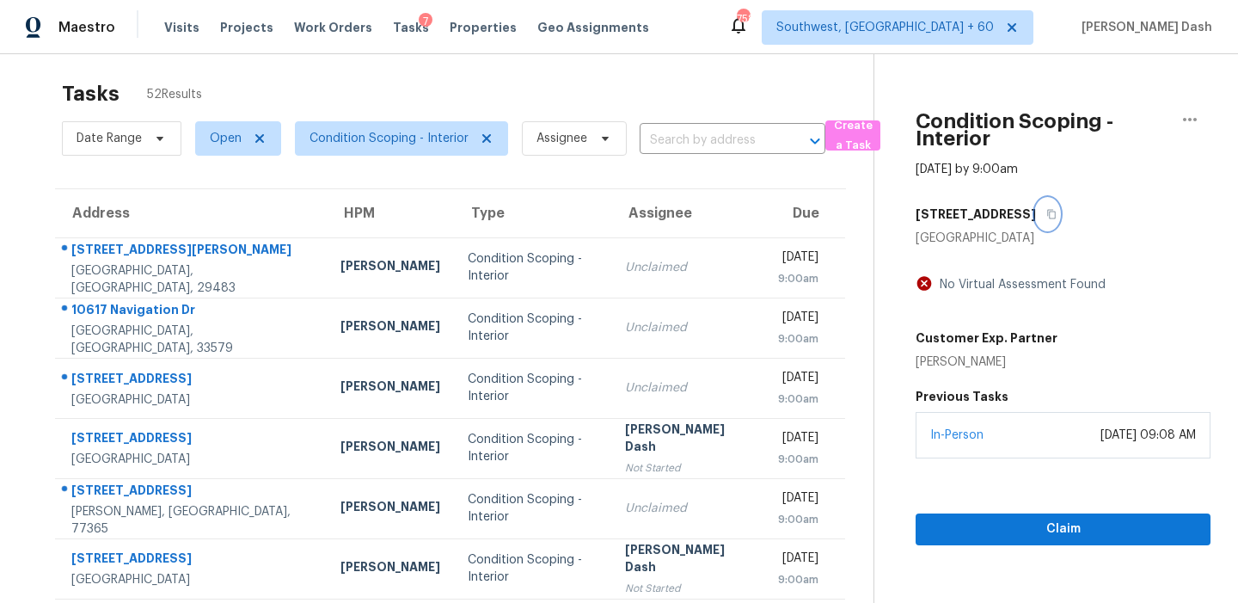
click at [1059, 223] on button "button" at bounding box center [1047, 214] width 23 height 31
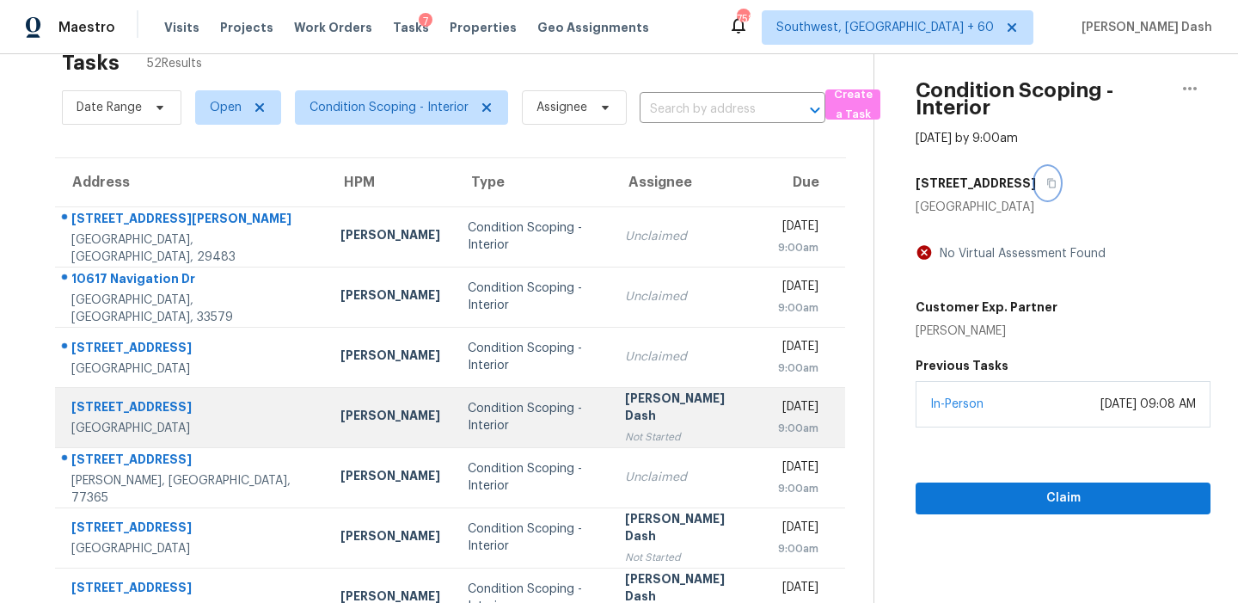
scroll to position [292, 0]
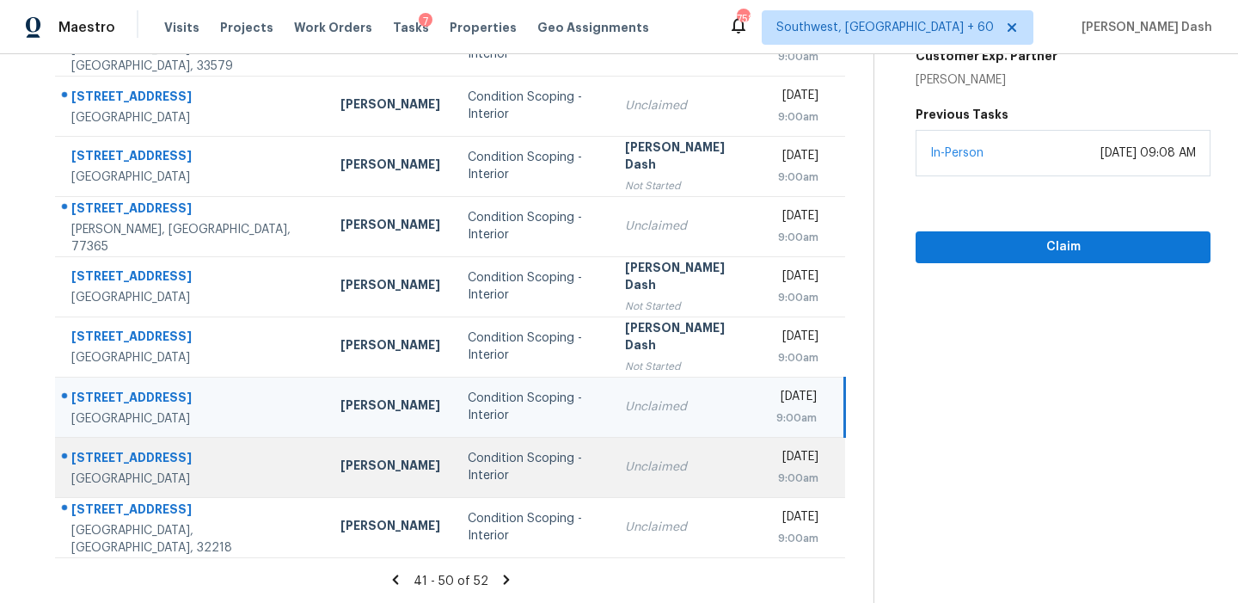
click at [625, 465] on div "Unclaimed" at bounding box center [687, 466] width 124 height 17
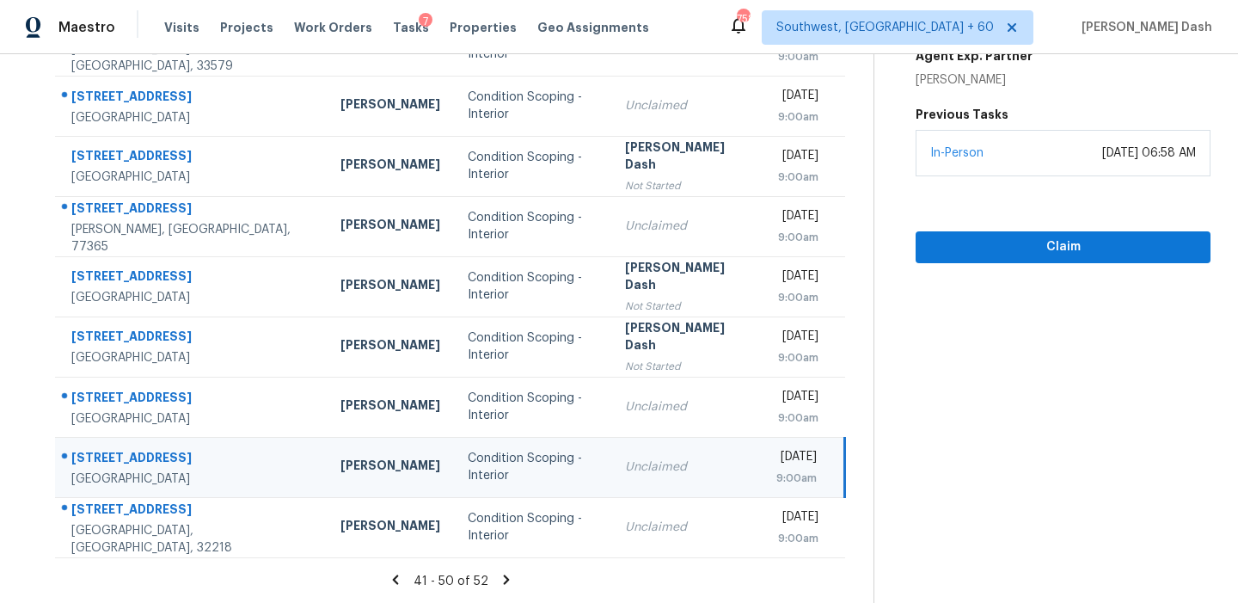
click at [508, 577] on icon at bounding box center [506, 579] width 15 height 15
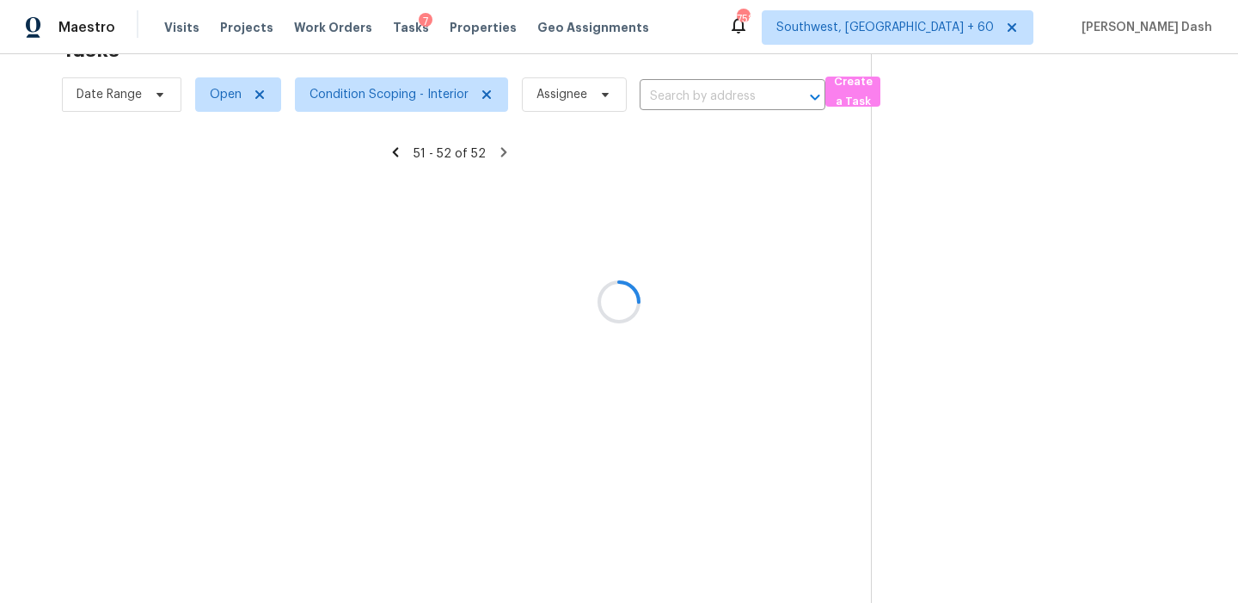
scroll to position [54, 0]
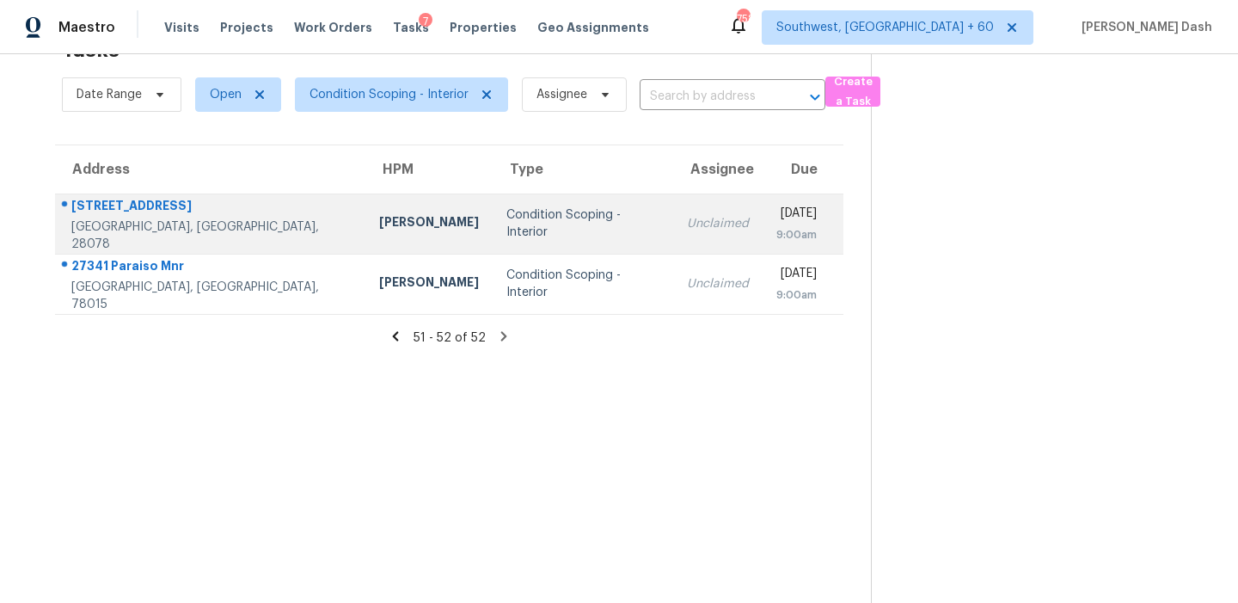
click at [531, 230] on div "Condition Scoping - Interior" at bounding box center [583, 223] width 153 height 34
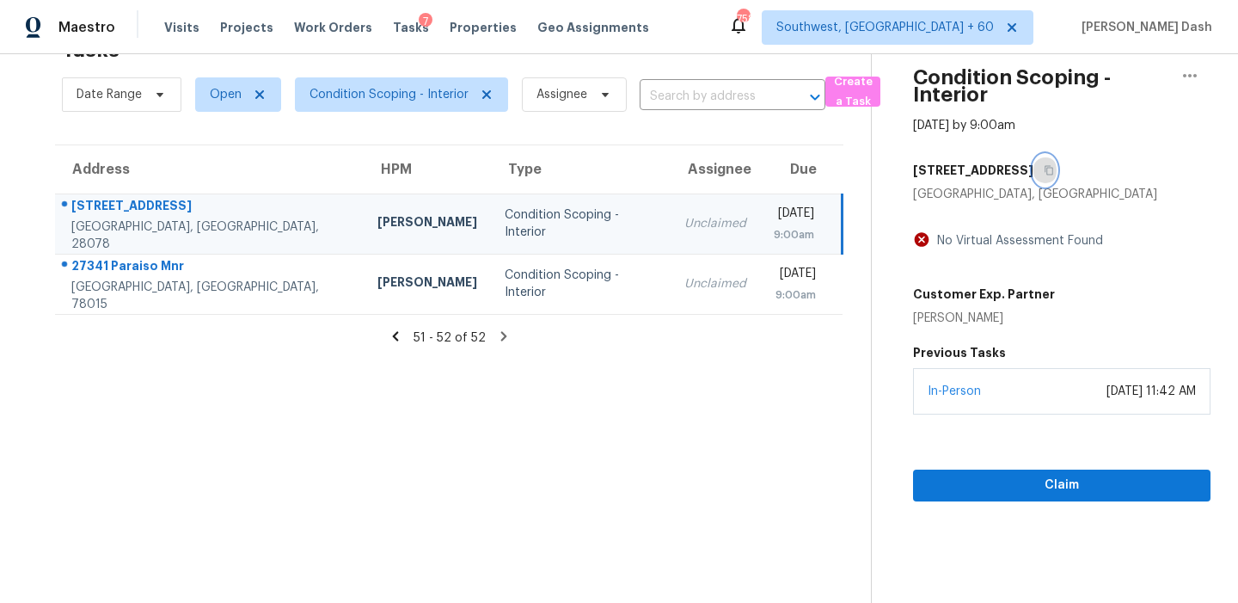
click at [1044, 169] on icon "button" at bounding box center [1049, 170] width 10 height 10
click at [982, 485] on span "Claim" at bounding box center [1062, 485] width 270 height 21
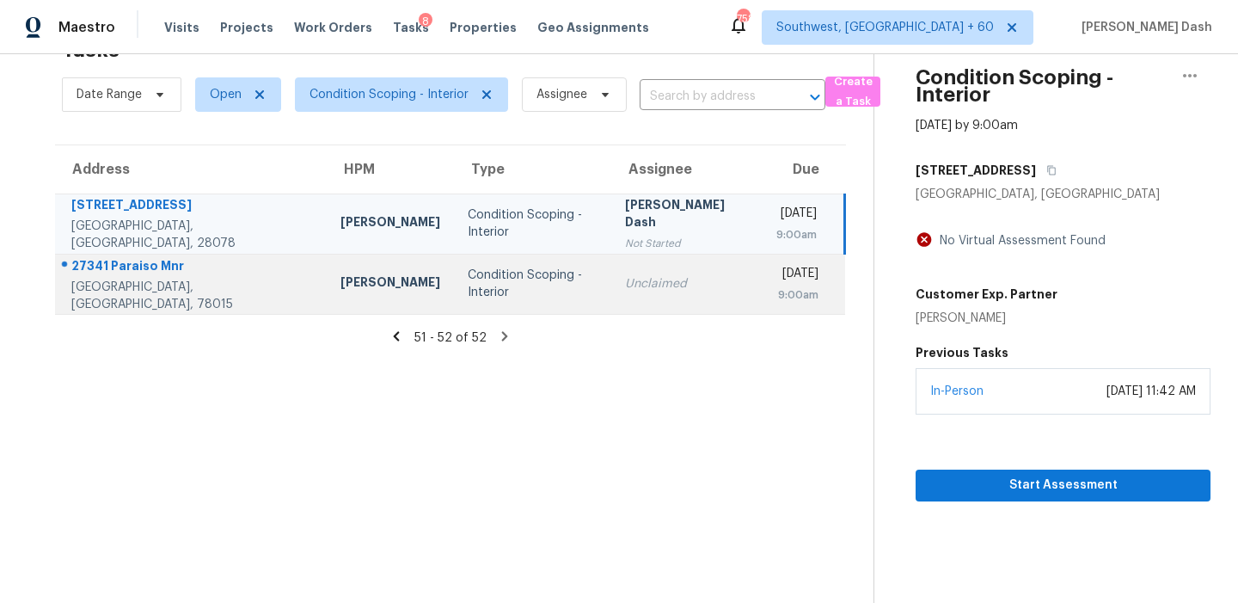
click at [490, 290] on div "Condition Scoping - Interior" at bounding box center [533, 284] width 130 height 34
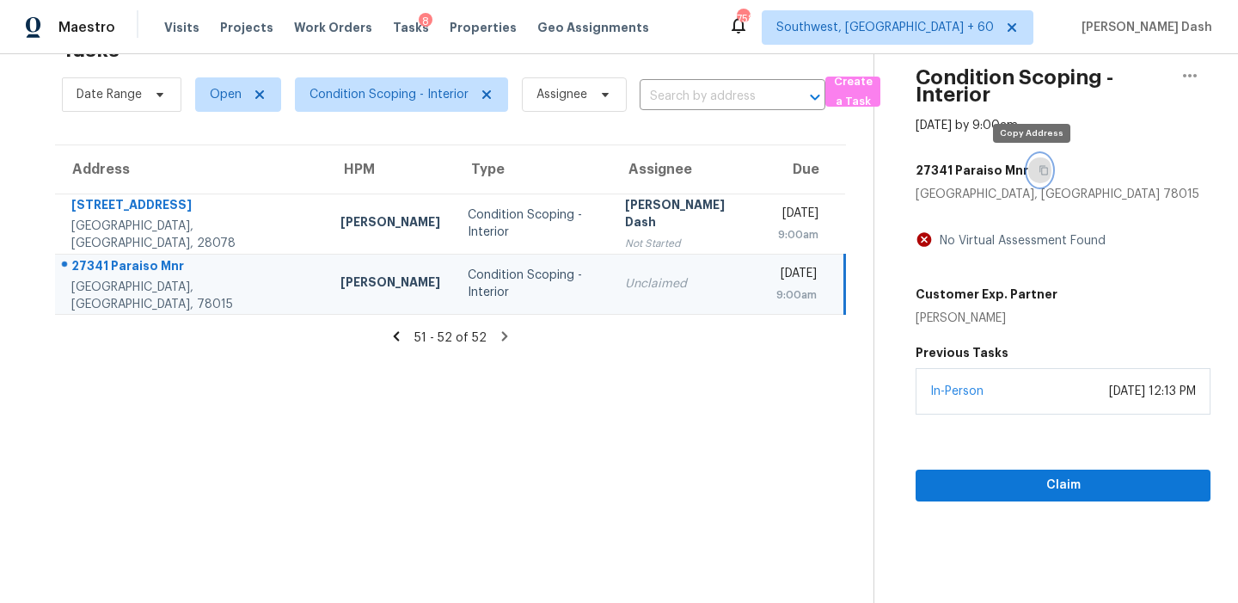
click at [1028, 166] on button "button" at bounding box center [1039, 170] width 23 height 31
click at [454, 295] on td "Condition Scoping - Interior" at bounding box center [532, 284] width 157 height 60
click at [1039, 168] on icon "button" at bounding box center [1044, 170] width 10 height 10
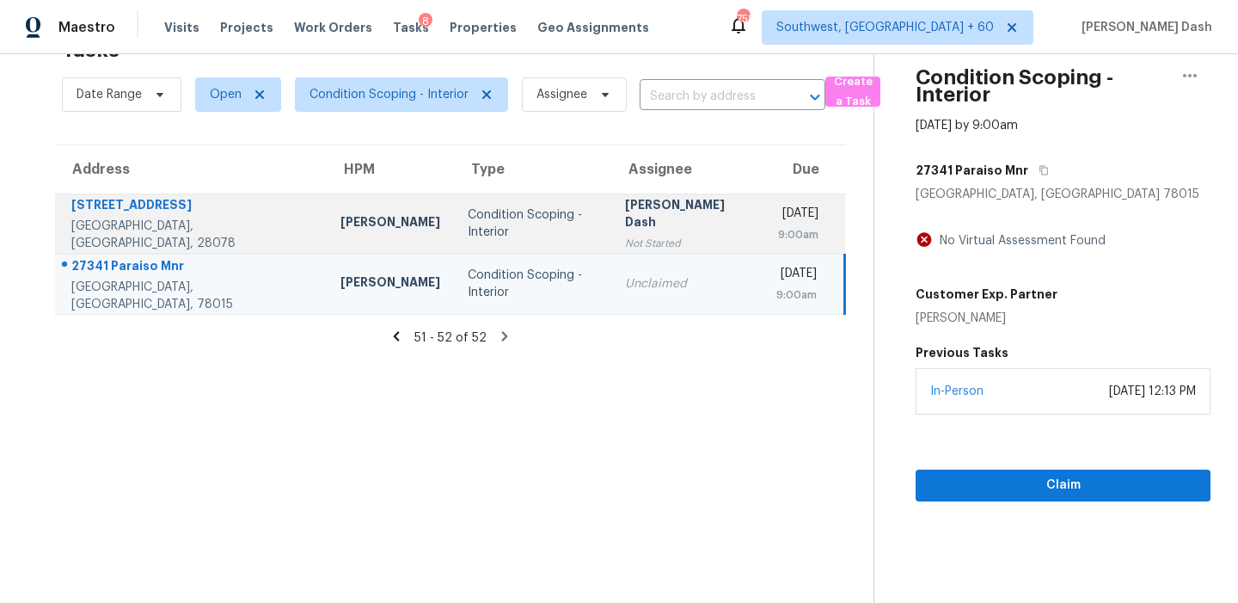
click at [777, 220] on div "[DATE]" at bounding box center [798, 215] width 42 height 21
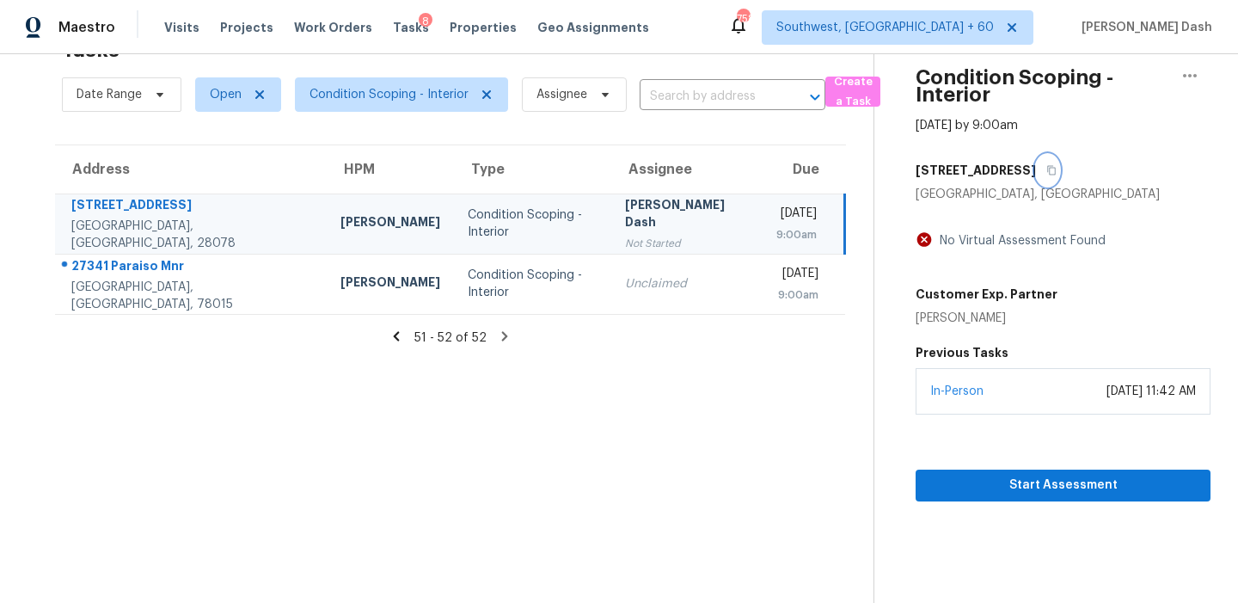
click at [1047, 171] on icon "button" at bounding box center [1052, 170] width 10 height 10
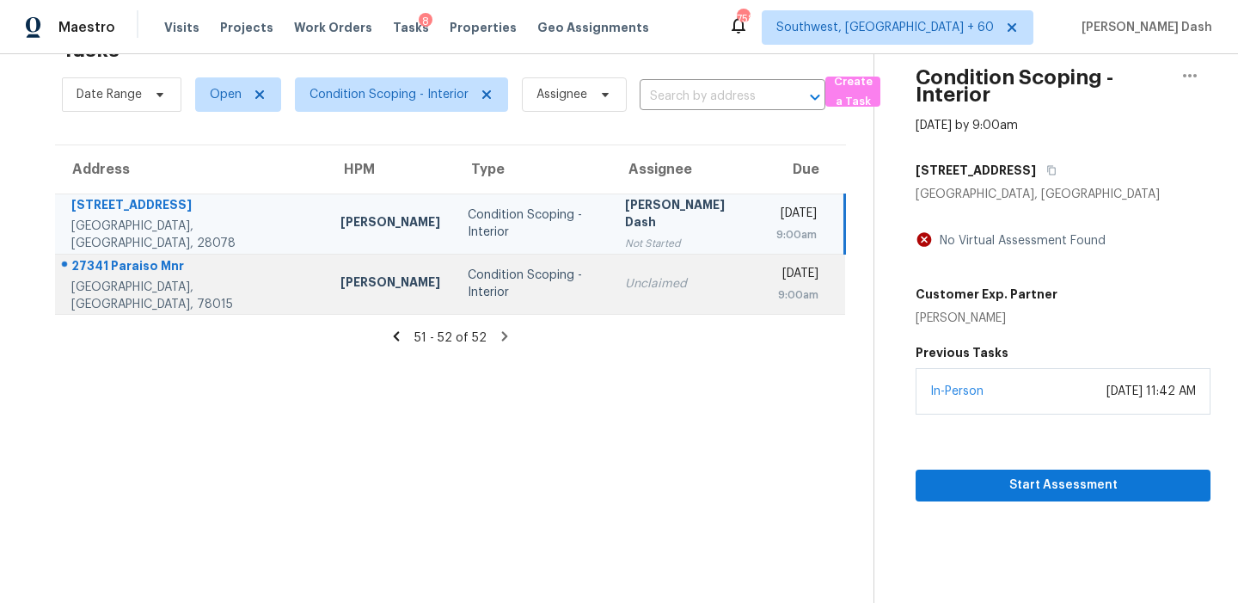
click at [611, 300] on td "Unclaimed" at bounding box center [686, 284] width 151 height 60
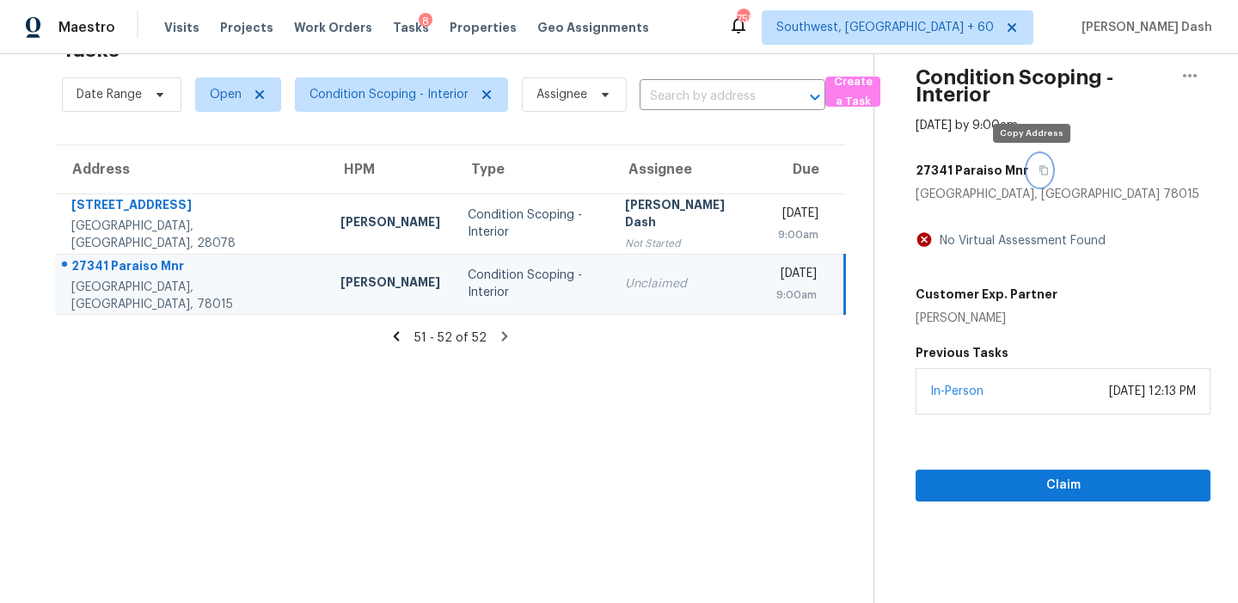
click at [1039, 170] on icon "button" at bounding box center [1044, 170] width 10 height 10
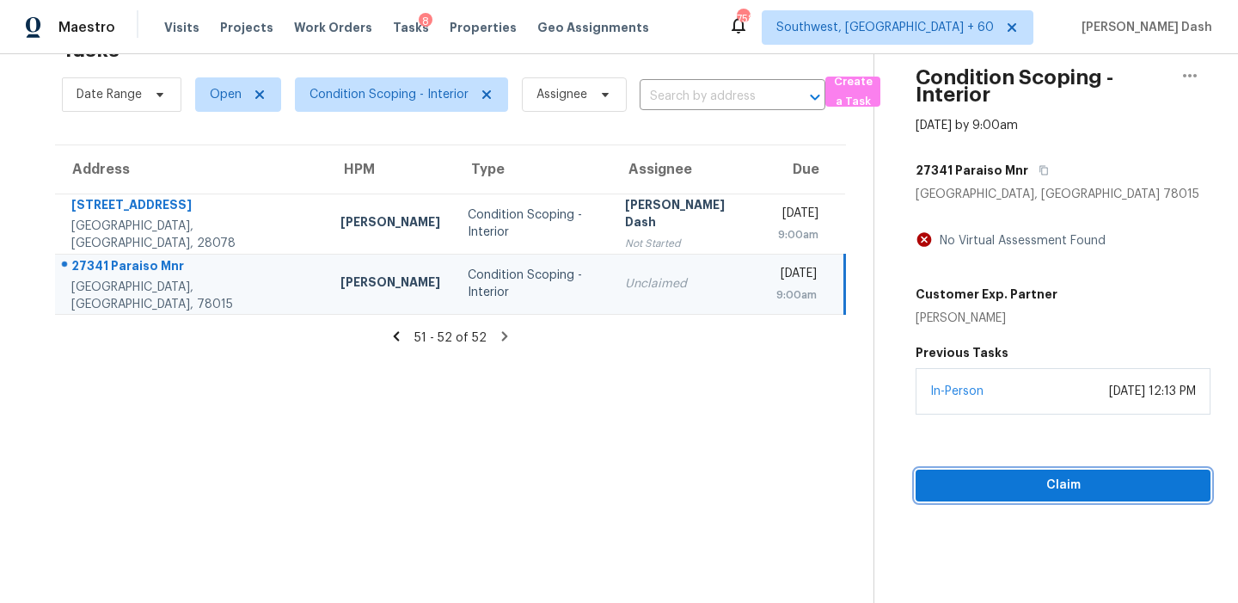
click at [1016, 470] on button "Claim" at bounding box center [1063, 486] width 295 height 32
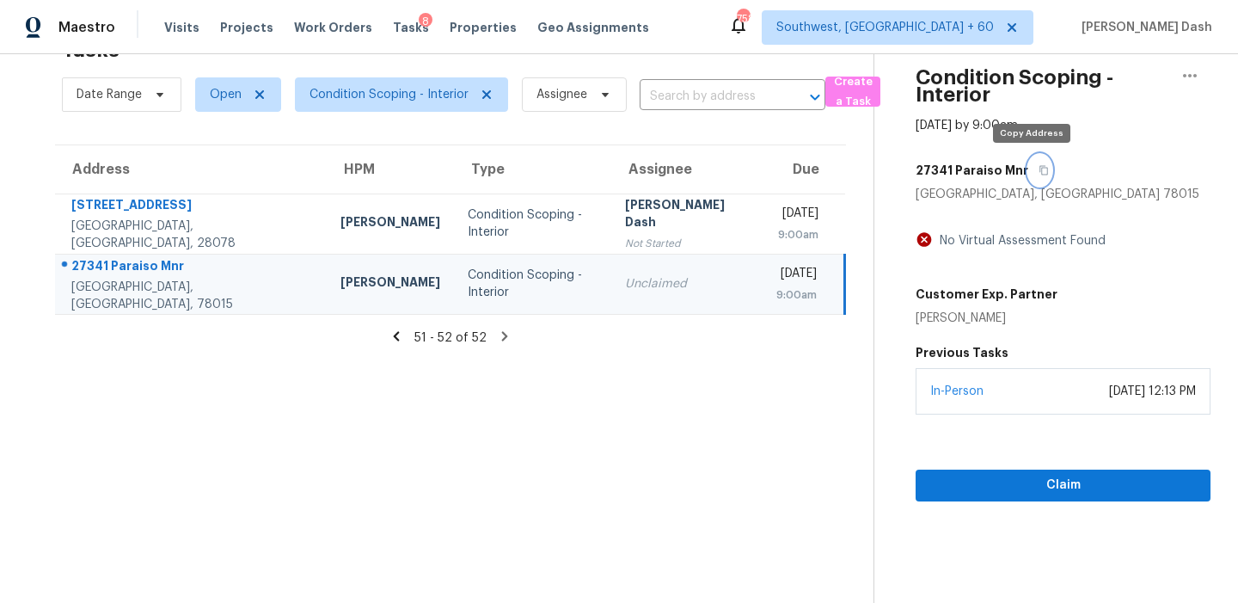
click at [1040, 171] on icon "button" at bounding box center [1044, 170] width 9 height 9
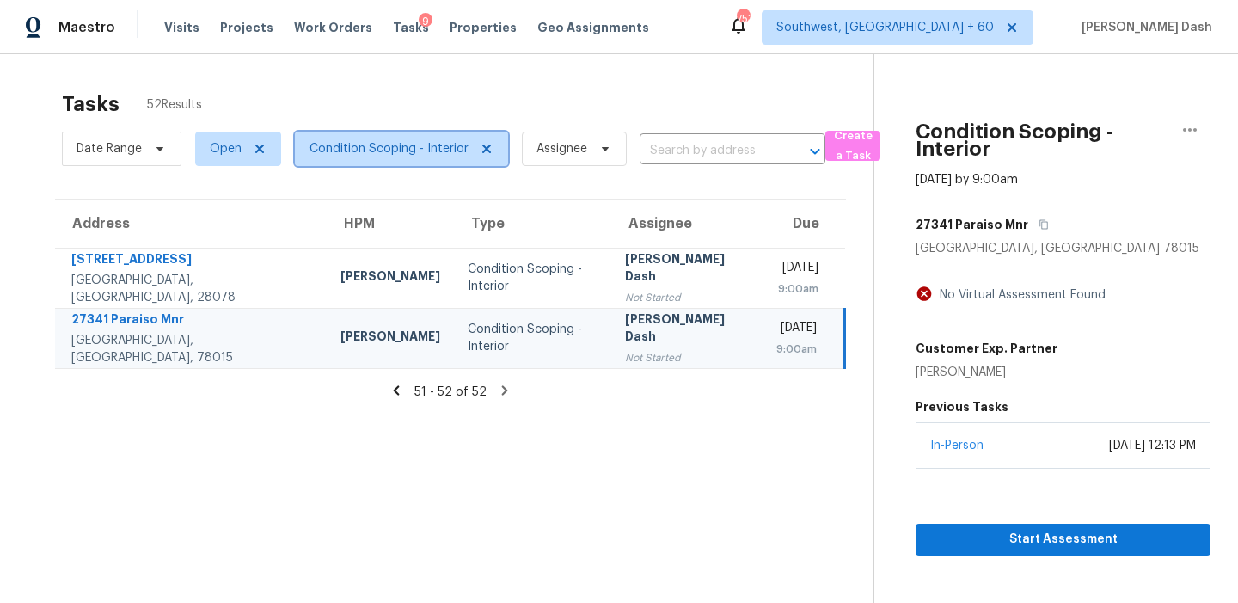
click at [411, 153] on span "Condition Scoping - Interior" at bounding box center [389, 148] width 159 height 17
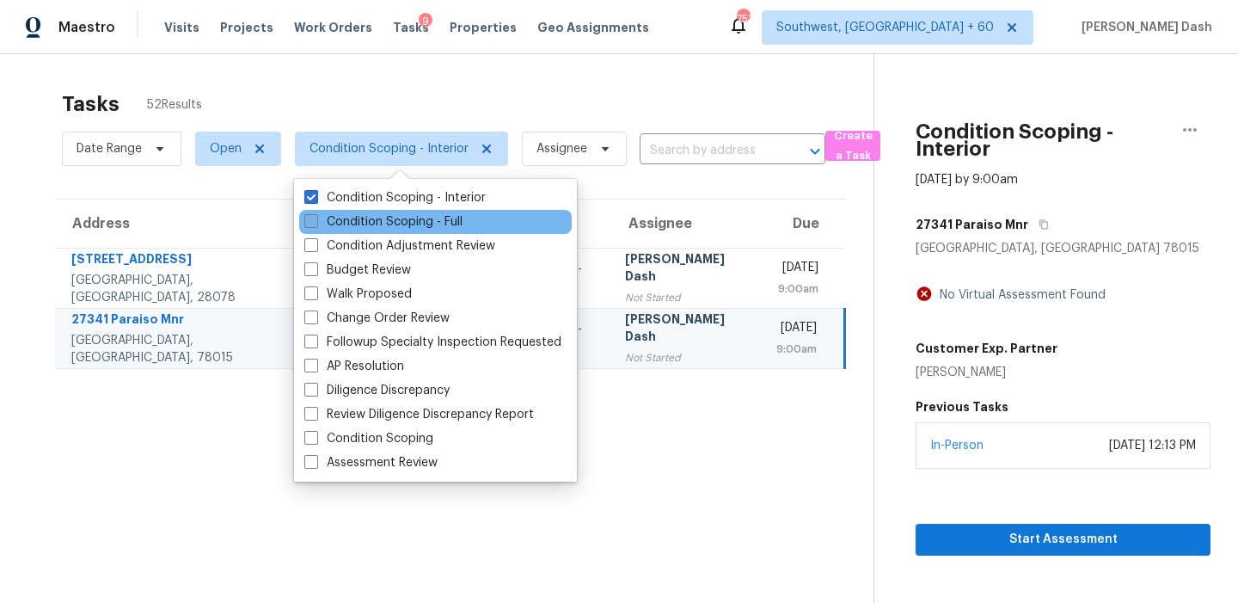
click at [403, 218] on label "Condition Scoping - Full" at bounding box center [383, 221] width 158 height 17
click at [316, 218] on input "Condition Scoping - Full" at bounding box center [309, 218] width 11 height 11
checkbox input "true"
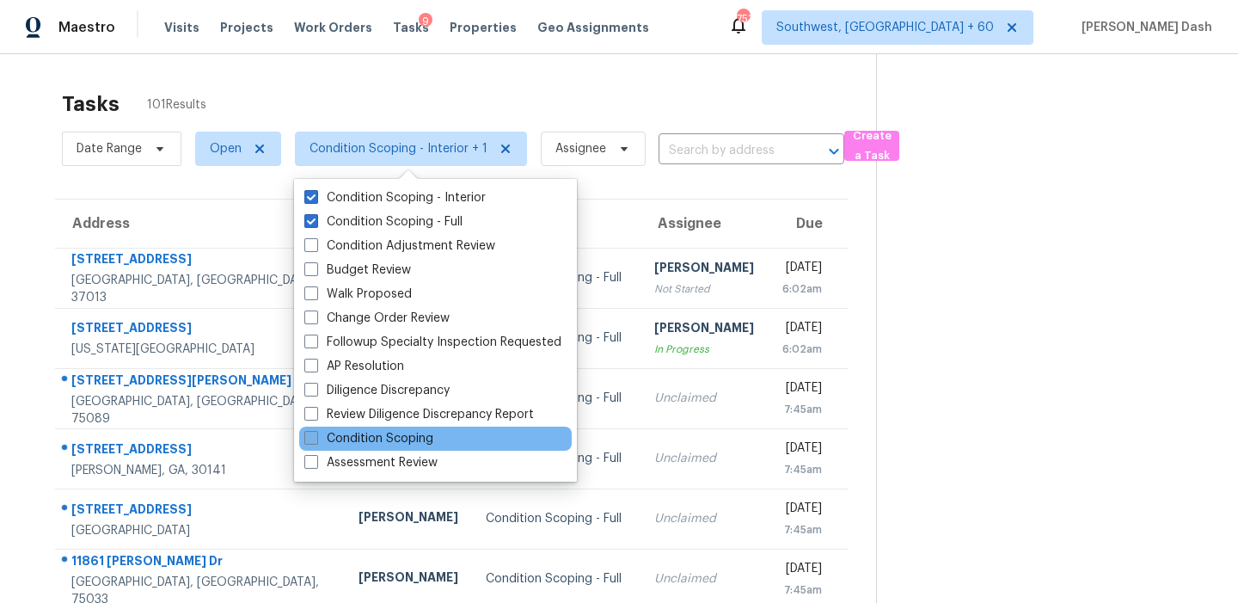
click at [395, 443] on label "Condition Scoping" at bounding box center [368, 438] width 129 height 17
click at [316, 441] on input "Condition Scoping" at bounding box center [309, 435] width 11 height 11
checkbox input "true"
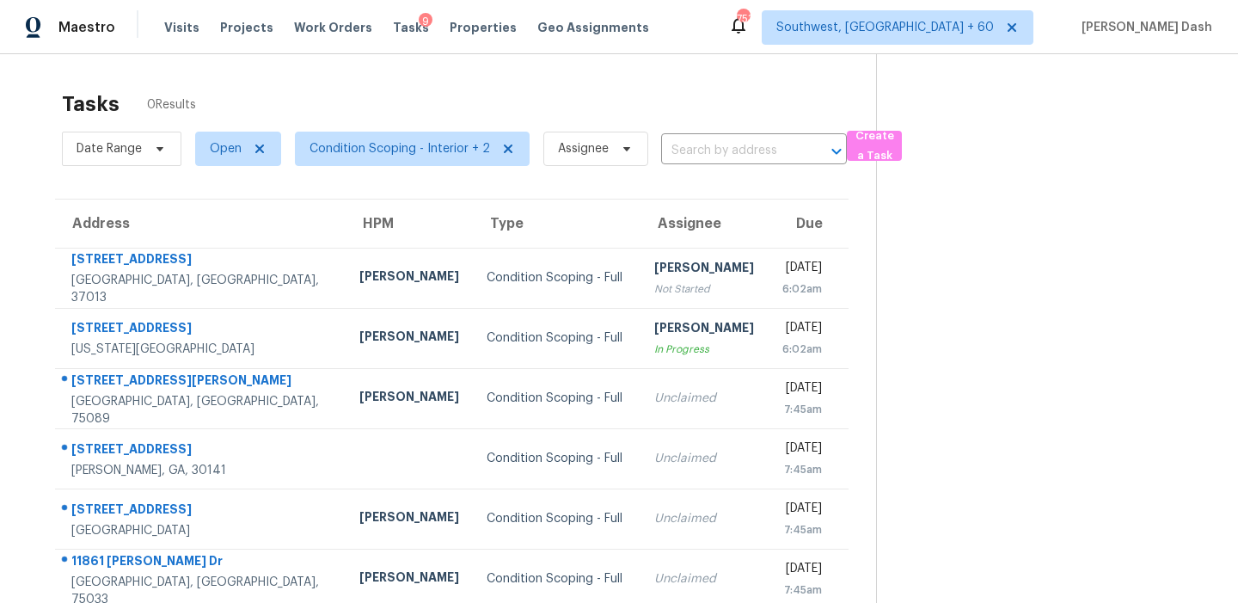
click at [400, 77] on div "Tasks 0 Results Date Range Open Condition Scoping - Interior + 2 Assignee ​ Cre…" at bounding box center [619, 459] width 1238 height 810
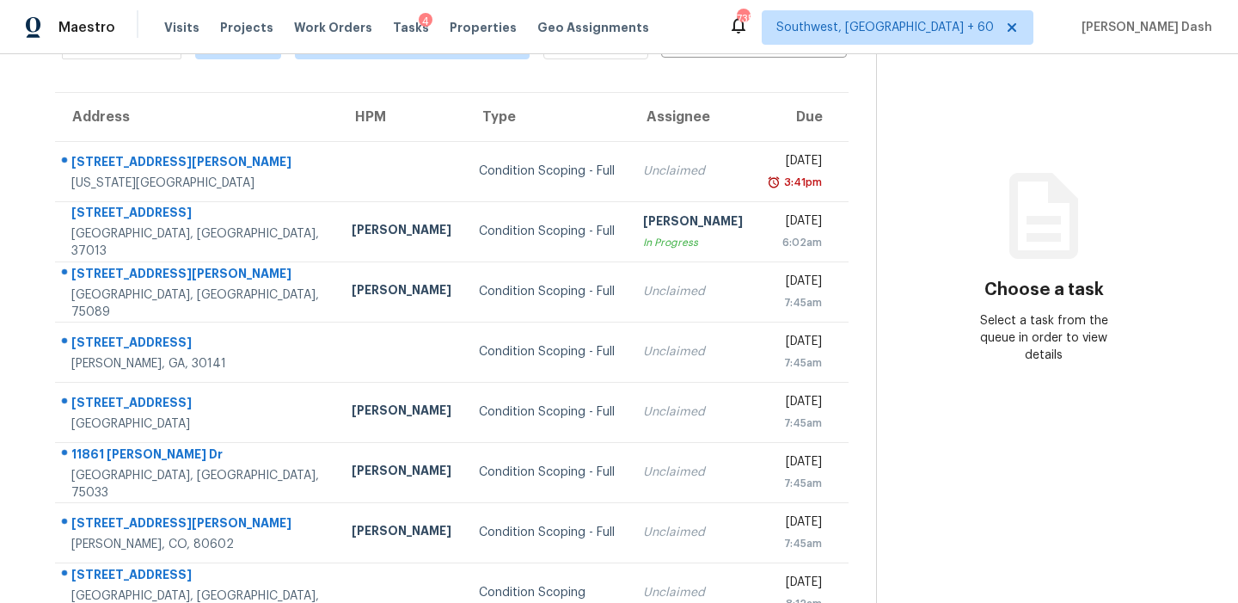
scroll to position [103, 0]
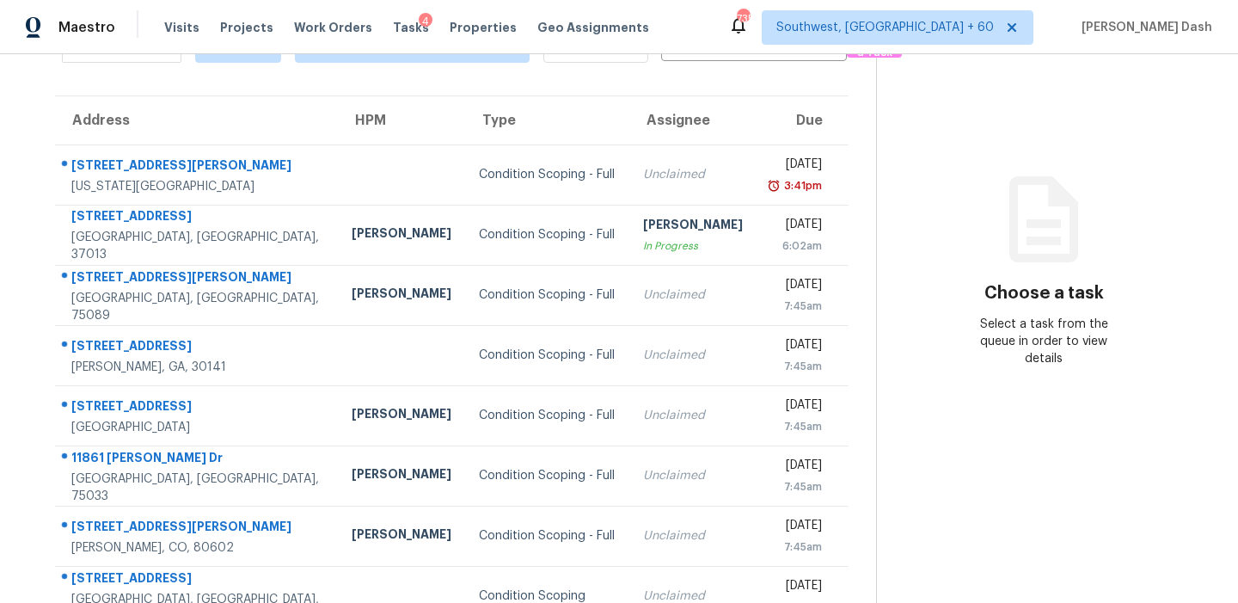
click at [465, 152] on td "Condition Scoping - Full" at bounding box center [547, 174] width 164 height 60
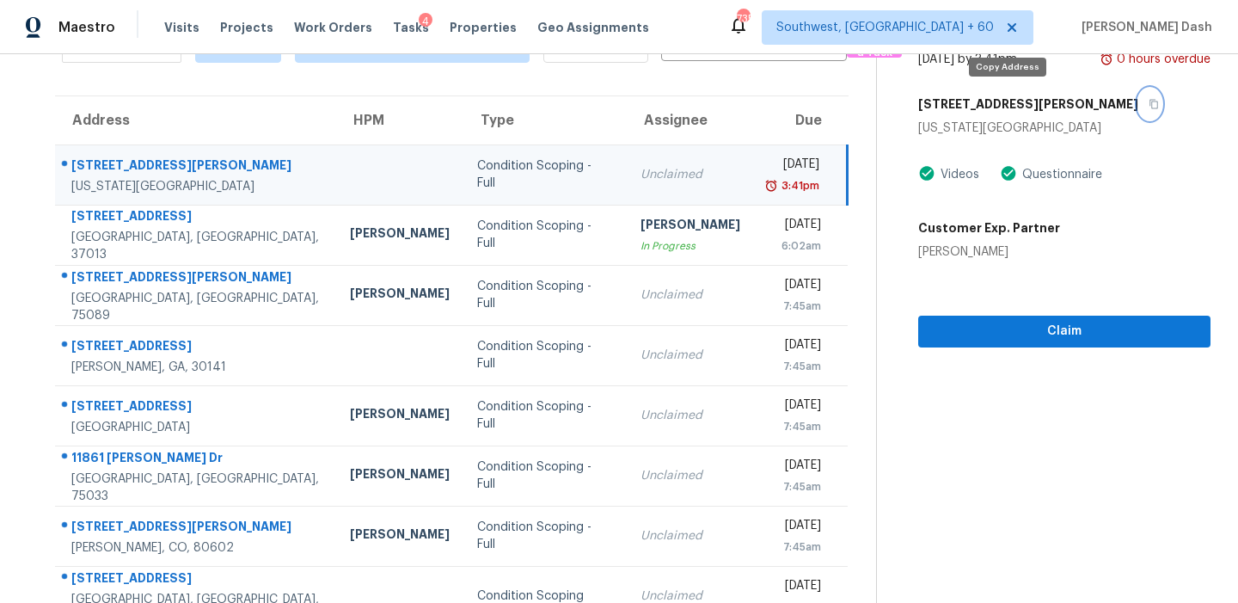
click at [1139, 98] on button "button" at bounding box center [1150, 104] width 23 height 31
